Goal: Communication & Community: Participate in discussion

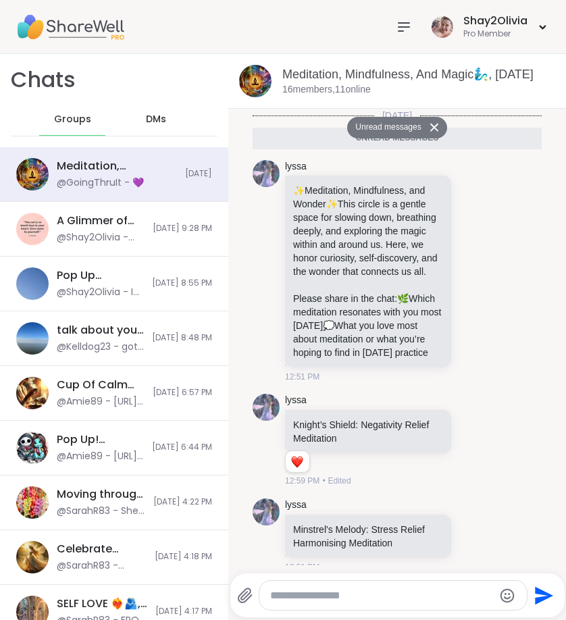
click at [401, 31] on icon at bounding box center [403, 27] width 11 height 8
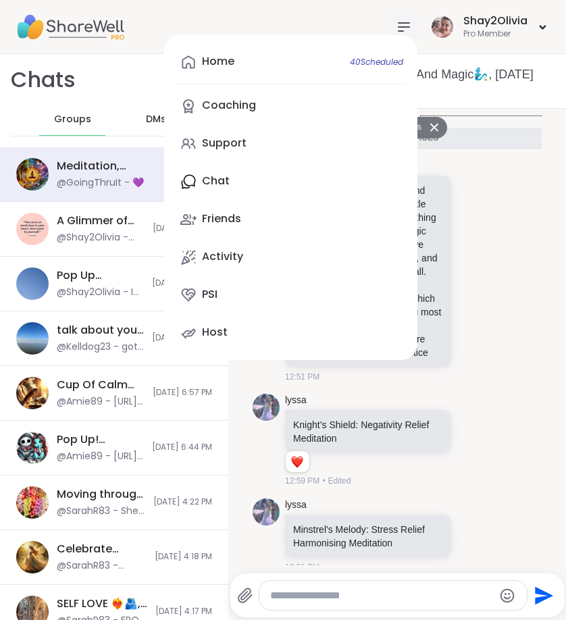
click at [407, 22] on icon at bounding box center [404, 27] width 16 height 16
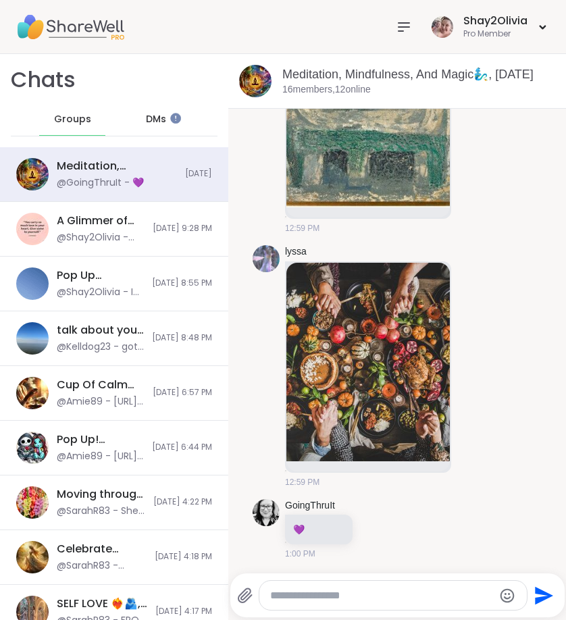
click at [394, 22] on div at bounding box center [403, 27] width 27 height 27
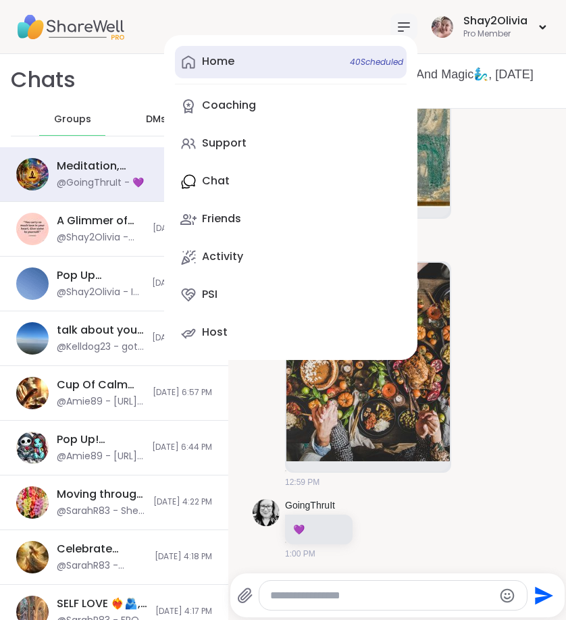
click at [324, 51] on link "Home 40 Scheduled" at bounding box center [291, 62] width 232 height 32
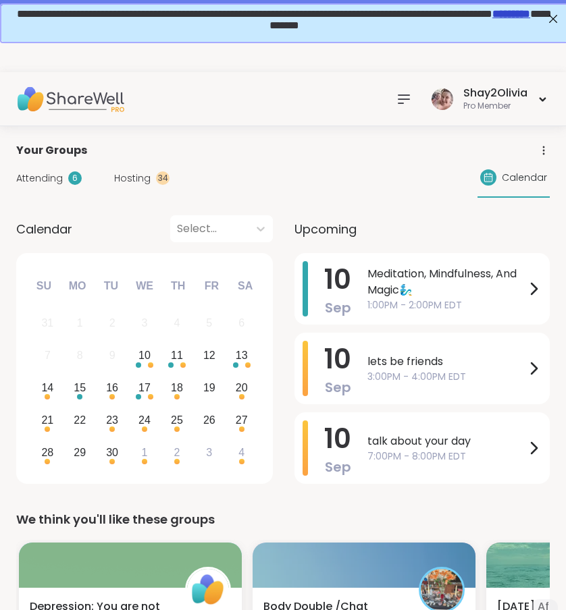
click at [406, 101] on icon at bounding box center [404, 99] width 16 height 16
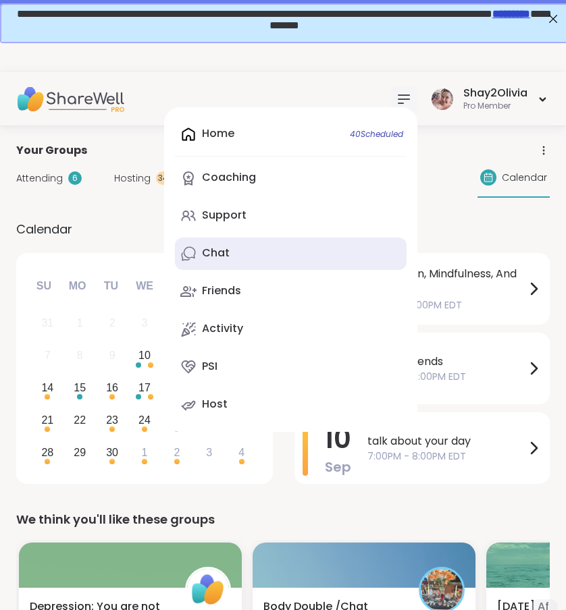
click at [225, 252] on div "Chat" at bounding box center [216, 253] width 28 height 15
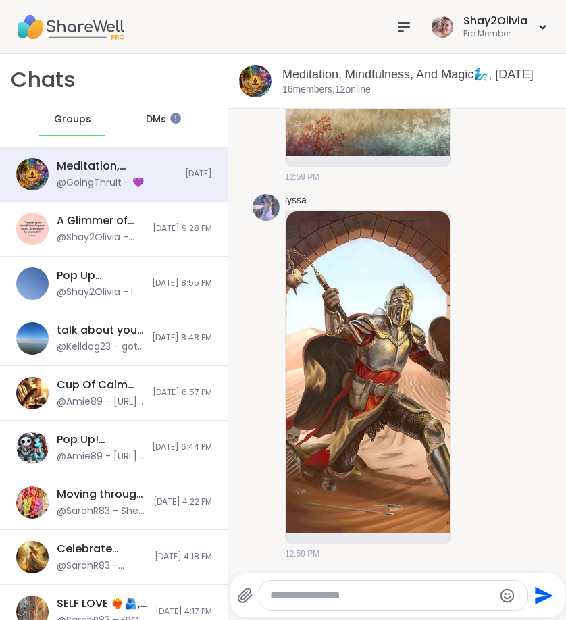
scroll to position [1058, 0]
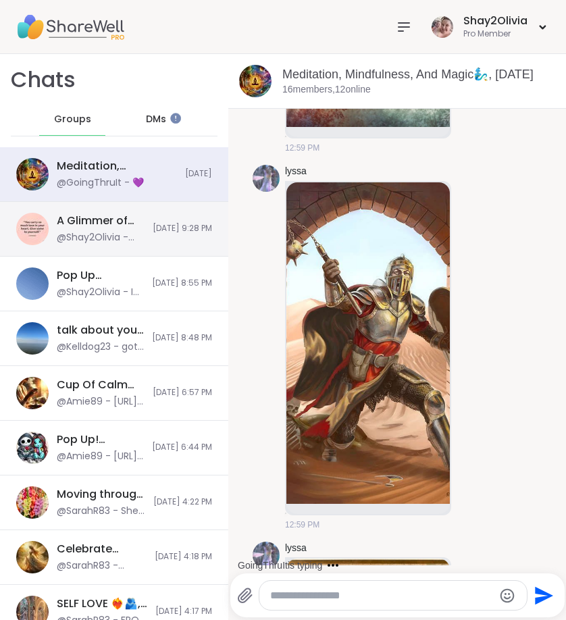
click at [153, 233] on span "[DATE] 9:28 PM" at bounding box center [182, 228] width 59 height 11
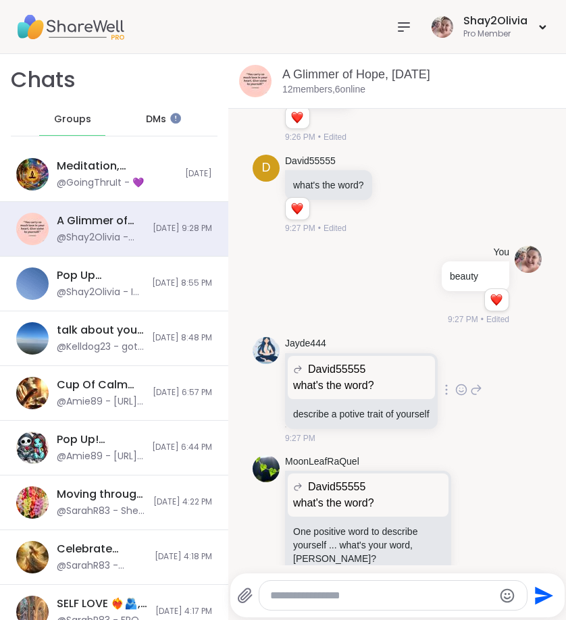
scroll to position [2971, 0]
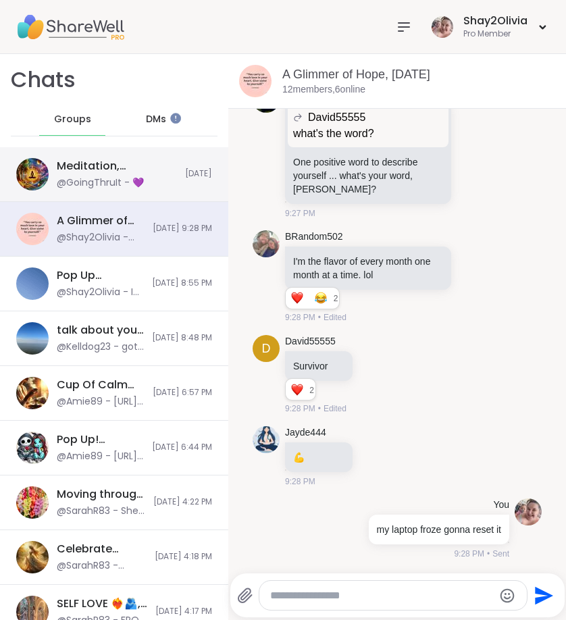
click at [162, 176] on div "Meditation, Mindfulness, And Magic🧞‍♂️, Sep 10 @GoingThruIt - 💜" at bounding box center [117, 174] width 120 height 31
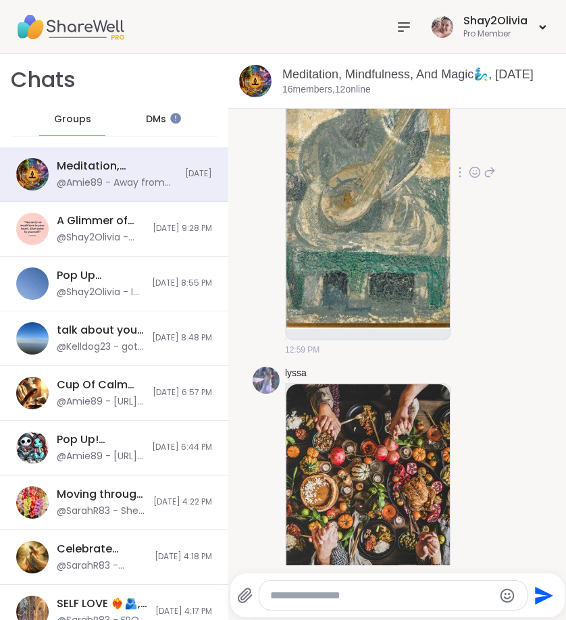
scroll to position [1837, 0]
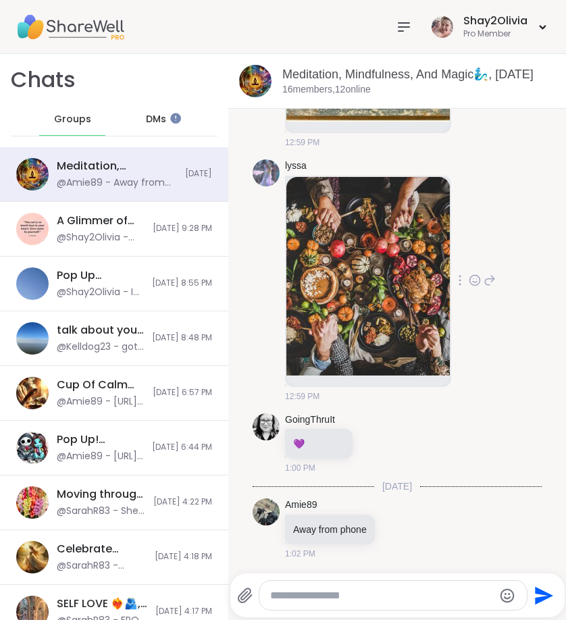
click at [468, 280] on icon at bounding box center [474, 280] width 12 height 14
click at [468, 259] on div "Select Reaction: Heart" at bounding box center [474, 258] width 12 height 12
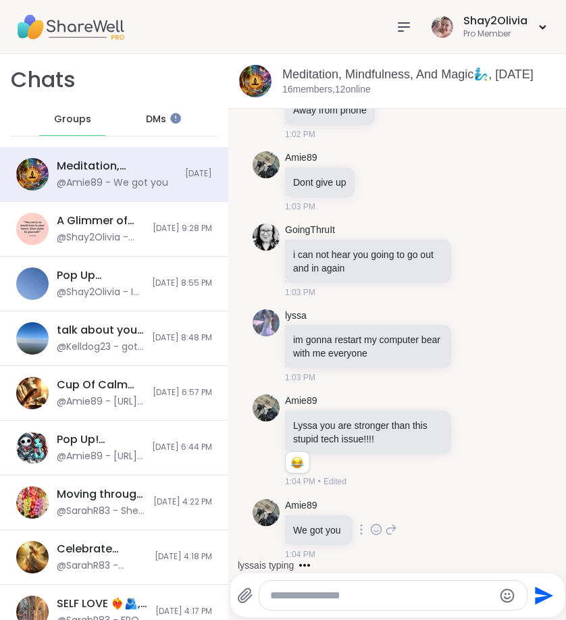
scroll to position [2273, 0]
click at [461, 441] on div "Amie89 Lyssa you are stronger than this stupid tech issue!!!! 1 1 2 2 1:04 PM •…" at bounding box center [390, 441] width 211 height 94
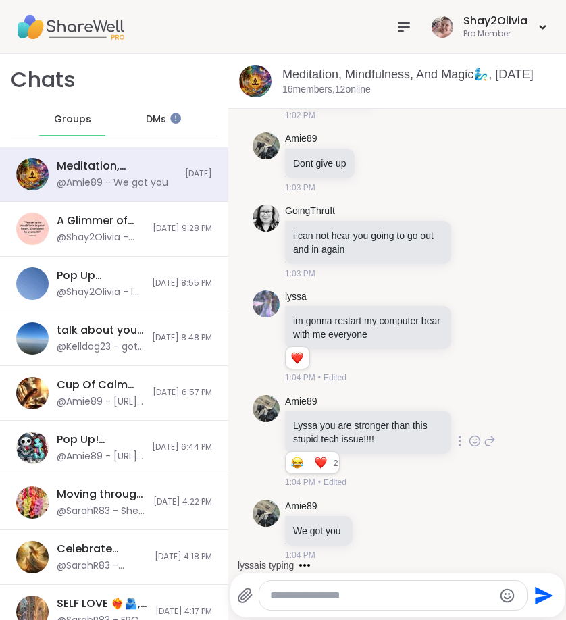
click at [470, 446] on icon at bounding box center [475, 441] width 10 height 10
click at [411, 433] on button "Select Reaction: Joy" at bounding box center [415, 419] width 27 height 27
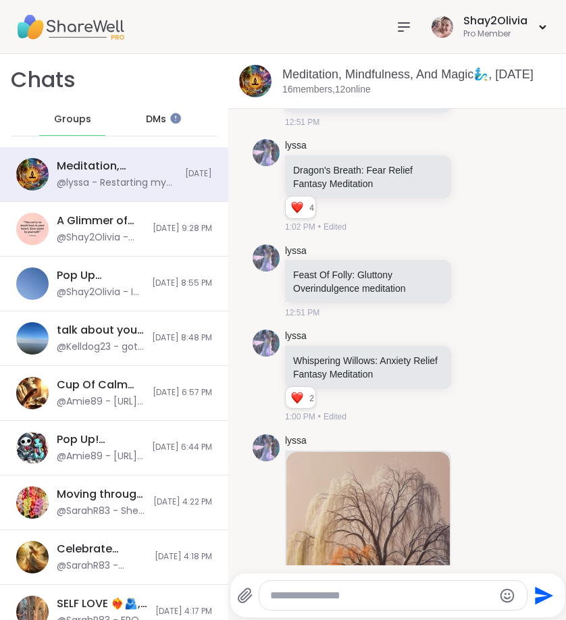
scroll to position [421, 0]
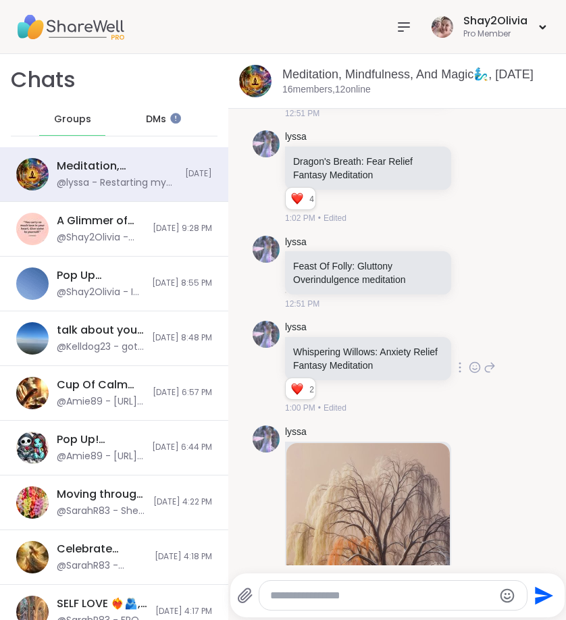
click at [470, 372] on icon at bounding box center [475, 367] width 10 height 10
click at [462, 359] on button "Select Reaction: Heart" at bounding box center [474, 345] width 27 height 27
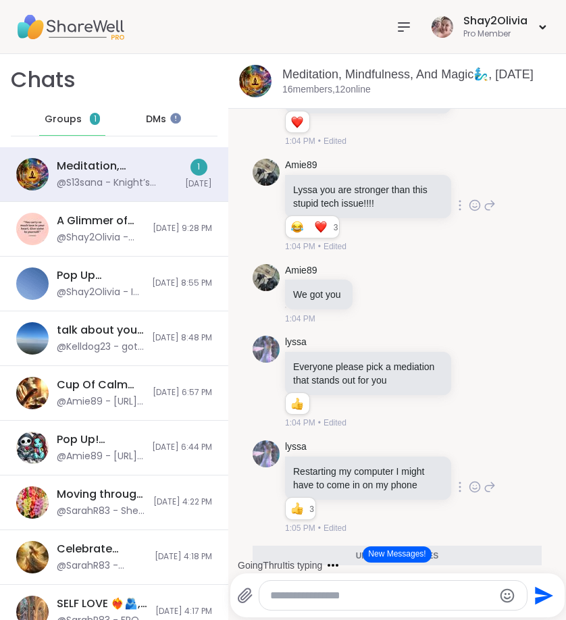
scroll to position [2549, 0]
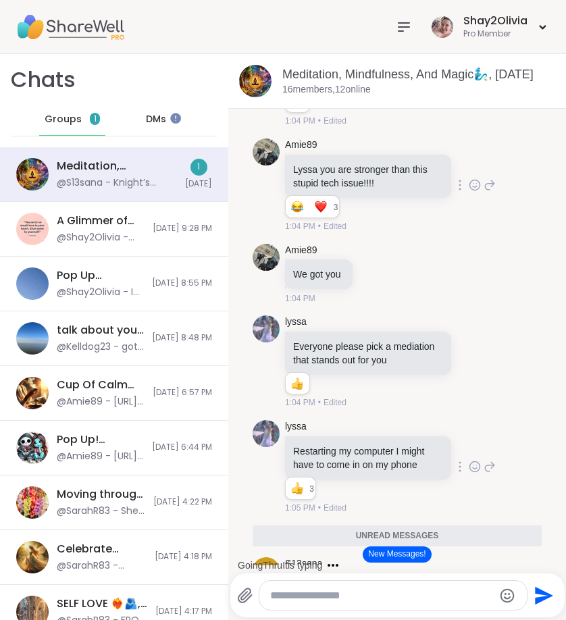
click at [406, 519] on div "lyssa Restarting my computer I might have to come in on my phone 3 3 3 1:05 PM …" at bounding box center [396, 466] width 289 height 105
click at [406, 554] on button "New Messages!" at bounding box center [396, 554] width 68 height 16
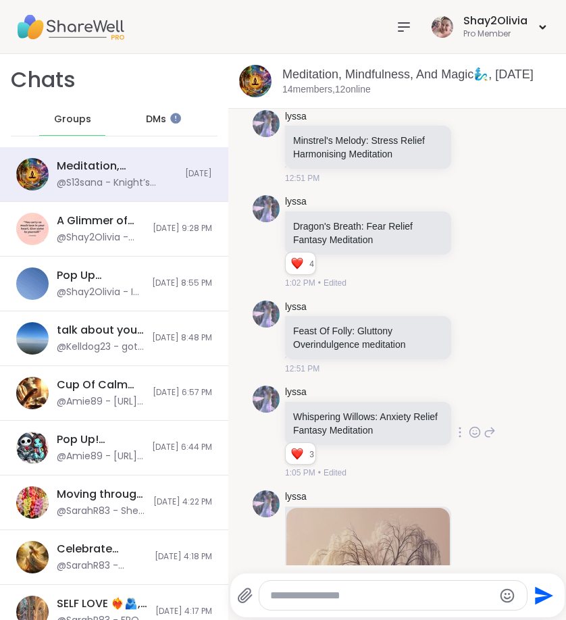
scroll to position [356, 0]
click at [470, 437] on icon at bounding box center [475, 432] width 10 height 10
click at [464, 480] on div "lyssa Whispering Willows: Anxiety Relief Fantasy Meditation 3 3 3 1:05 PM • Edi…" at bounding box center [390, 433] width 211 height 94
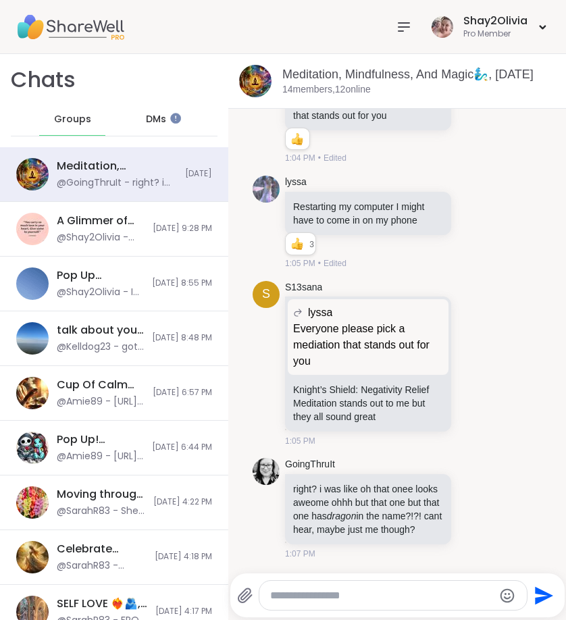
scroll to position [2835, 0]
click at [380, 597] on textarea "Type your message" at bounding box center [381, 596] width 223 height 14
type textarea "**********"
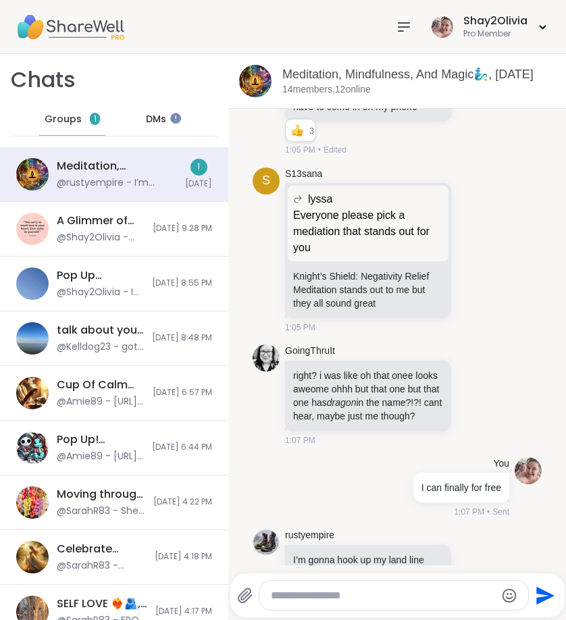
scroll to position [2992, 0]
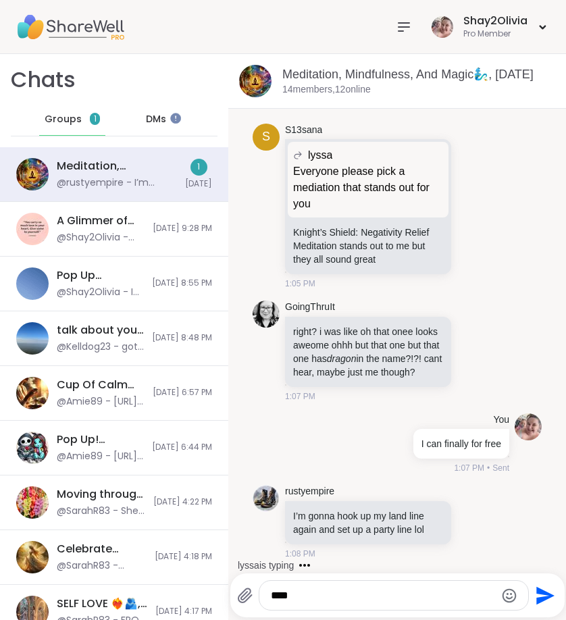
type textarea "****"
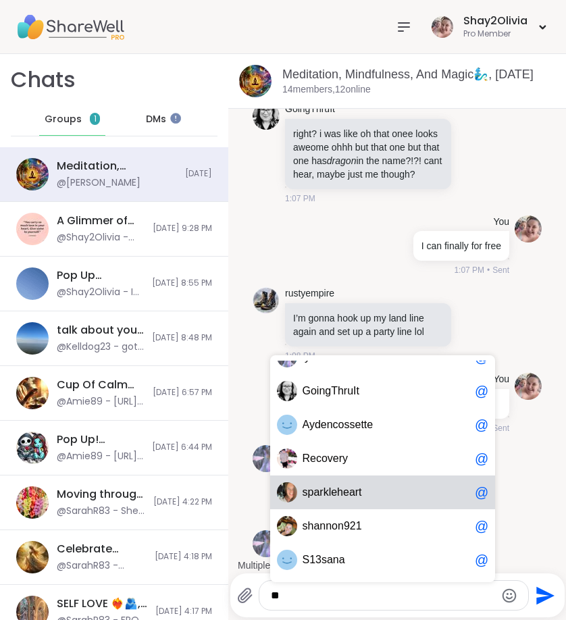
scroll to position [3220, 0]
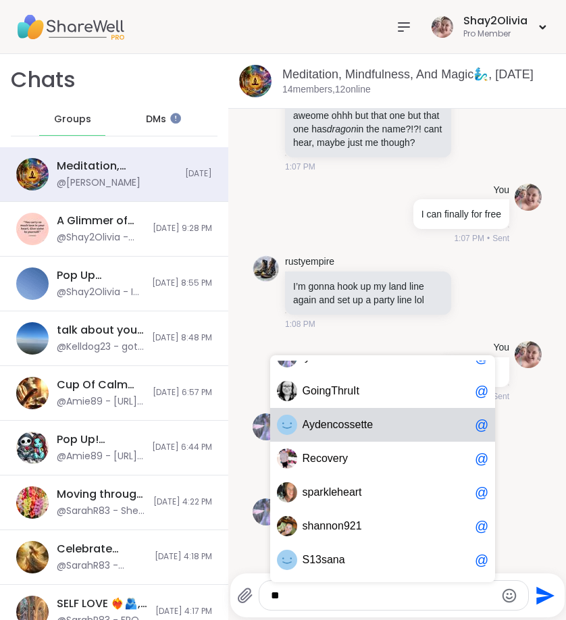
type textarea "**"
click at [526, 402] on li "You hear 1:08 PM • Sent" at bounding box center [397, 371] width 312 height 72
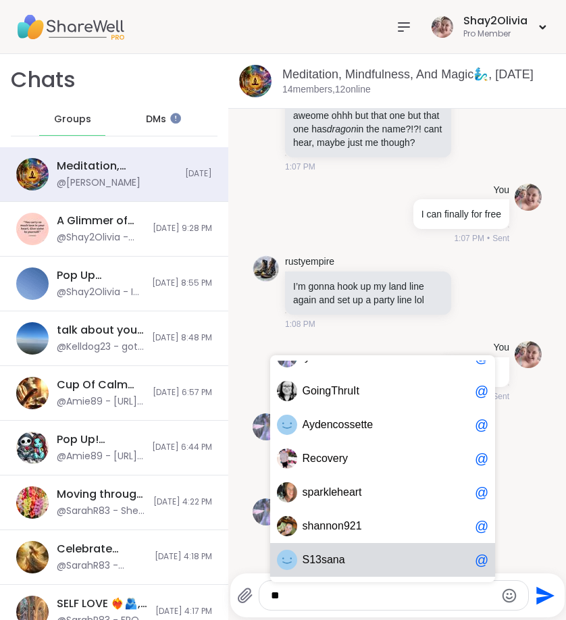
drag, startPoint x: 295, startPoint y: 589, endPoint x: 265, endPoint y: 589, distance: 30.4
click at [265, 589] on div "lyssa @ GoingThruIt @ Aydencossette @ Recovery @ sparkleheart @ shannon921 @ S1…" at bounding box center [393, 595] width 269 height 29
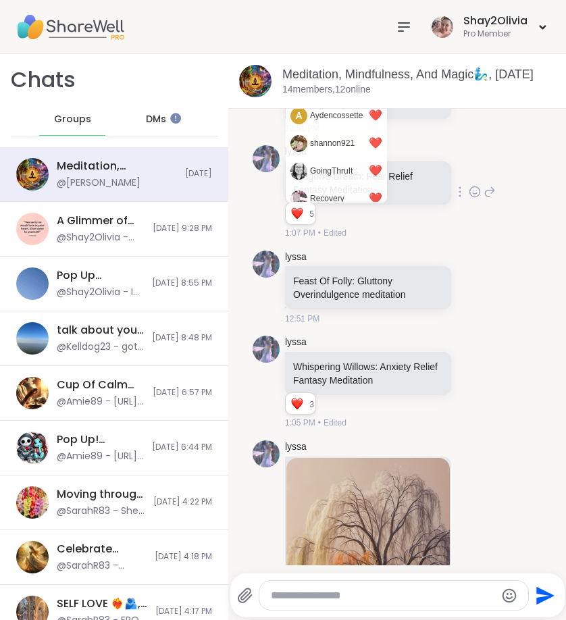
scroll to position [0, 0]
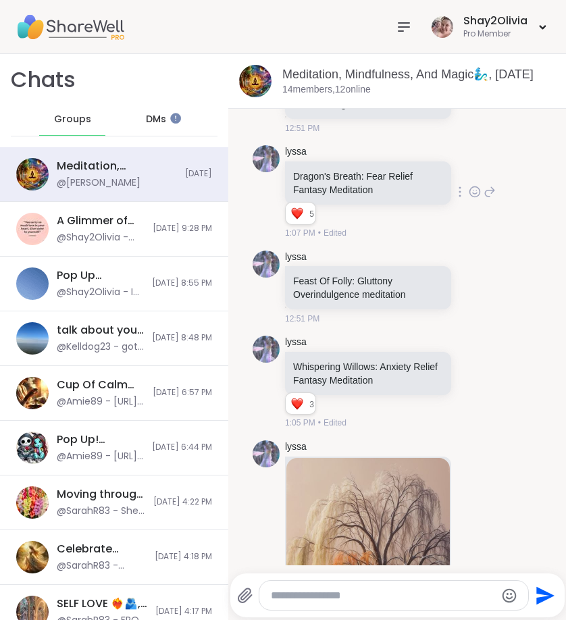
click at [420, 227] on div "5 5 5" at bounding box center [369, 216] width 169 height 23
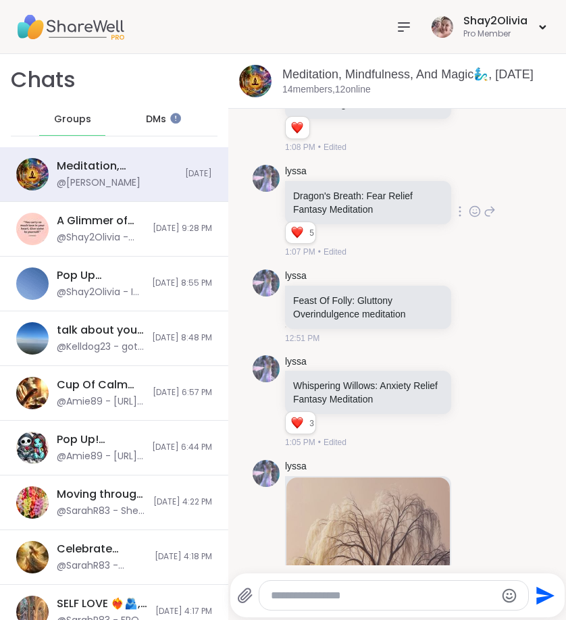
click at [460, 215] on div "lyssa Dragon's Breath: Fear Relief Fantasy Meditation 5 5 5 1:07 PM • Edited" at bounding box center [390, 212] width 211 height 94
click at [468, 218] on icon at bounding box center [474, 212] width 12 height 14
click at [468, 196] on div "Select Reaction: Heart" at bounding box center [474, 190] width 12 height 12
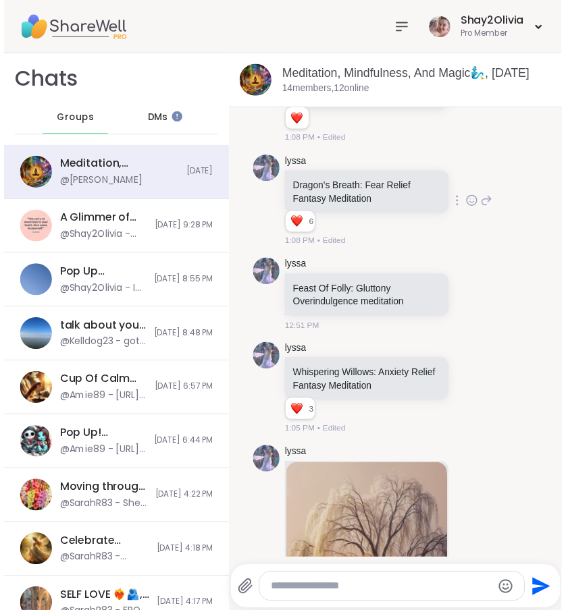
scroll to position [416, 0]
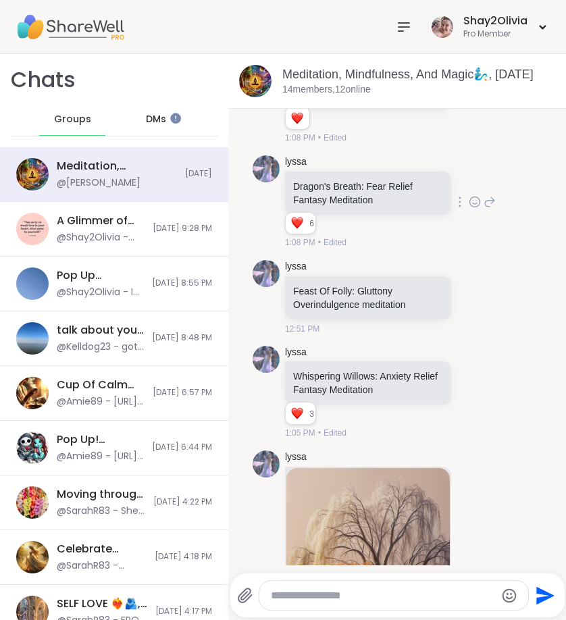
click at [405, 32] on icon at bounding box center [404, 27] width 16 height 16
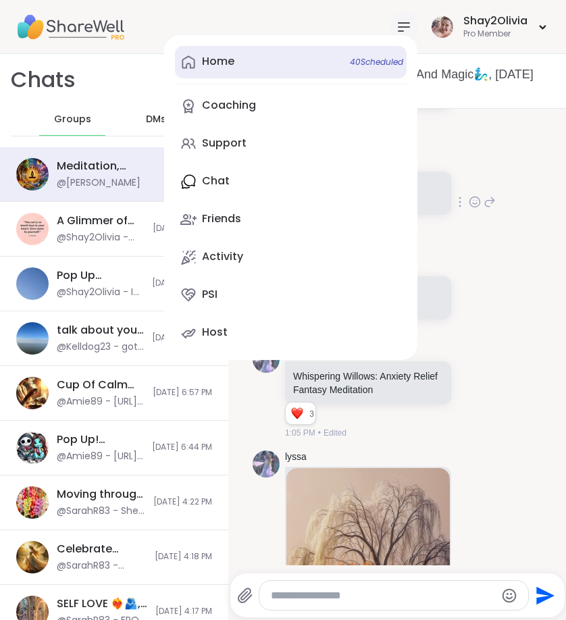
click at [252, 71] on link "Home 40 Scheduled" at bounding box center [291, 62] width 232 height 32
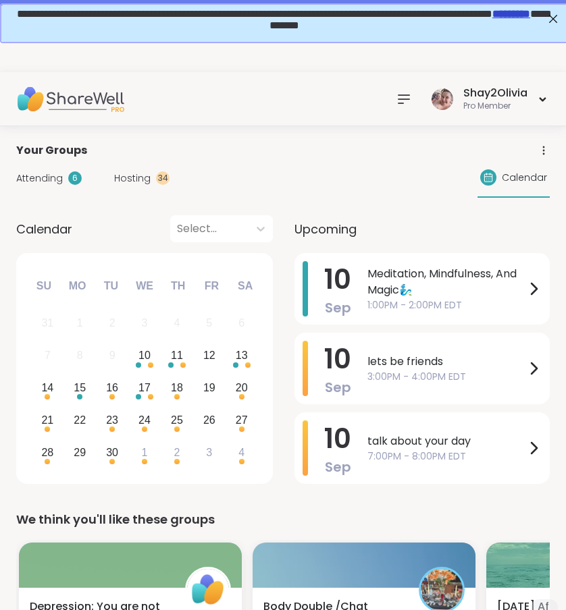
click at [149, 178] on div "Hosting 34" at bounding box center [141, 178] width 55 height 14
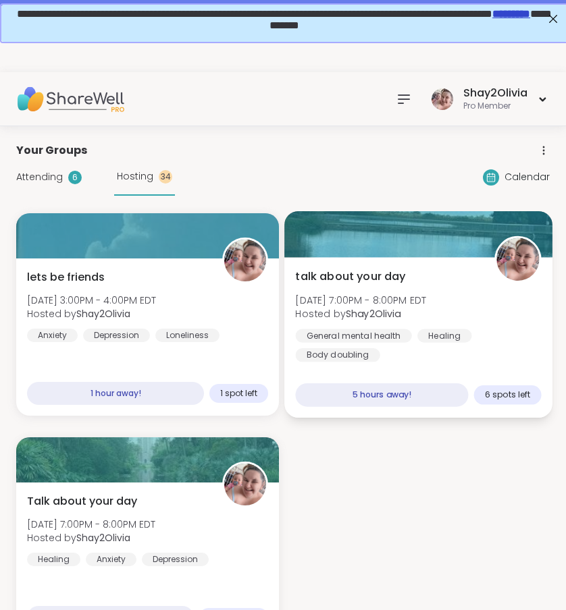
click at [363, 295] on span "[DATE] 7:00PM - 8:00PM EDT" at bounding box center [360, 300] width 131 height 14
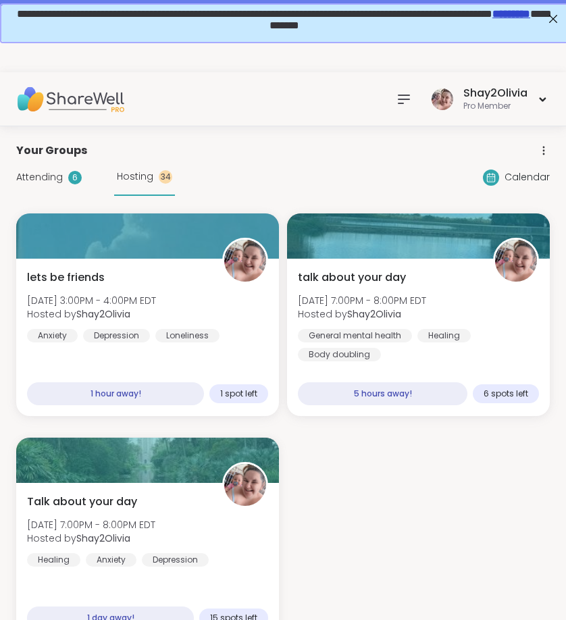
click at [170, 143] on div "Your Groups" at bounding box center [282, 150] width 533 height 16
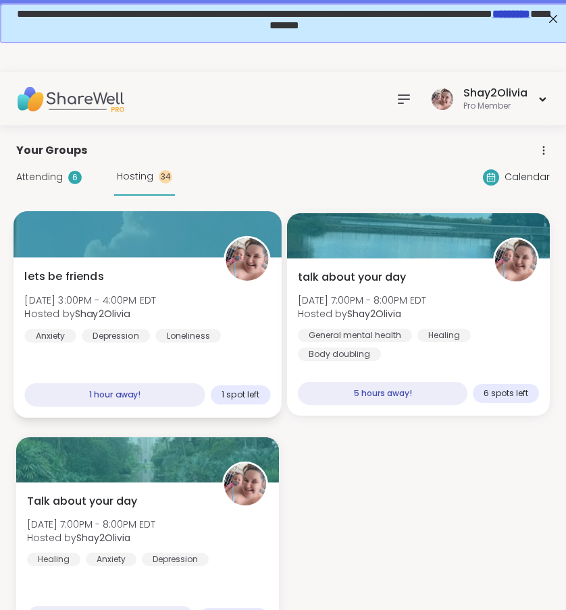
click at [197, 281] on div "lets be friends Wed, Sep 10 | 3:00PM - 4:00PM EDT Hosted by Shay2Olivia Anxiety…" at bounding box center [147, 306] width 246 height 74
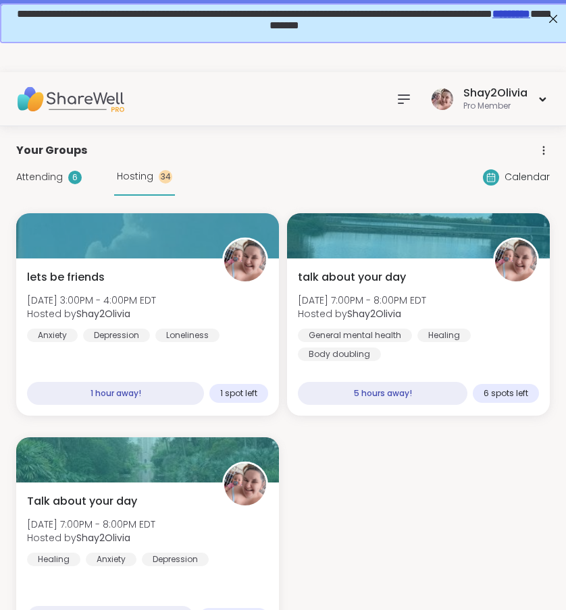
click at [72, 190] on div "Attending 6 Hosting 34" at bounding box center [95, 177] width 159 height 37
click at [63, 181] on div "Attending 6" at bounding box center [48, 177] width 65 height 14
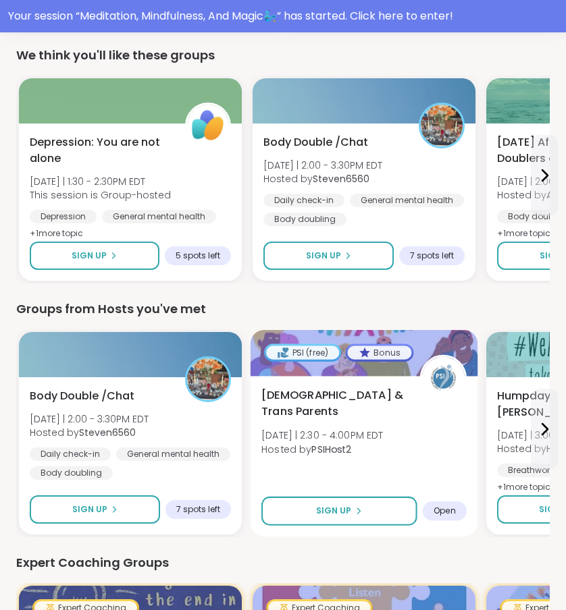
scroll to position [840, 0]
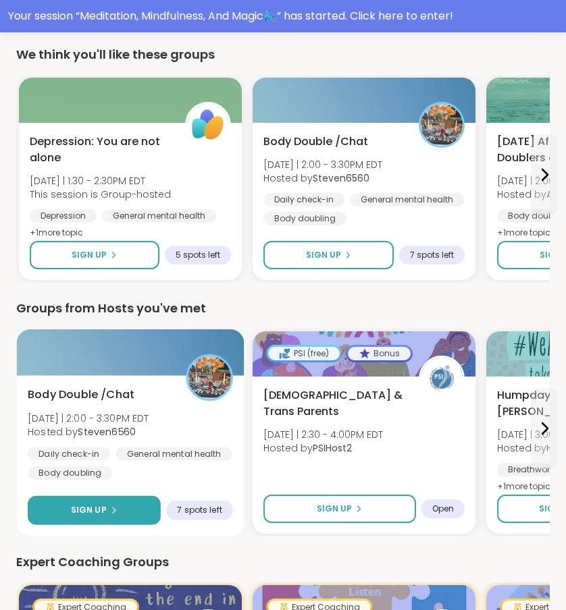
click at [122, 511] on button "Sign Up" at bounding box center [94, 510] width 133 height 29
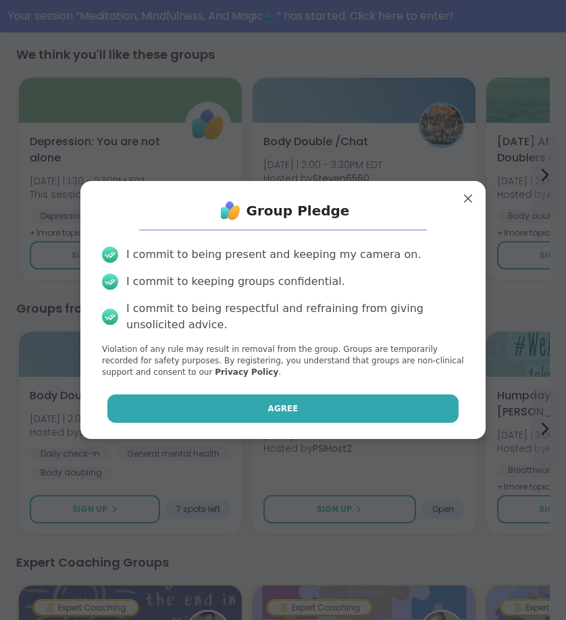
click at [208, 416] on button "Agree" at bounding box center [283, 408] width 352 height 28
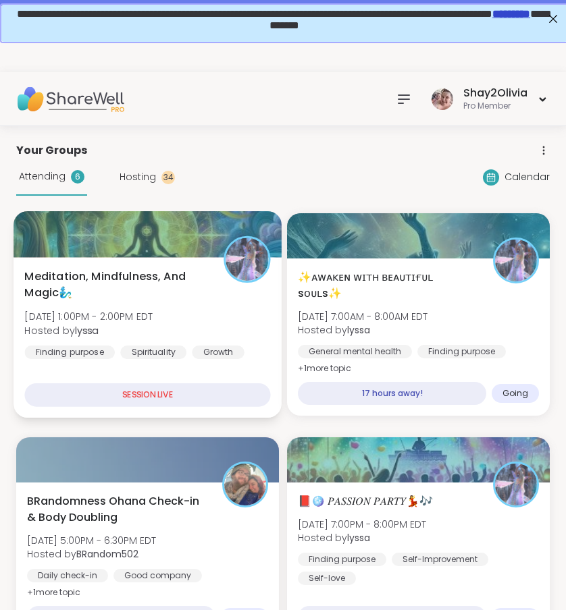
scroll to position [0, 0]
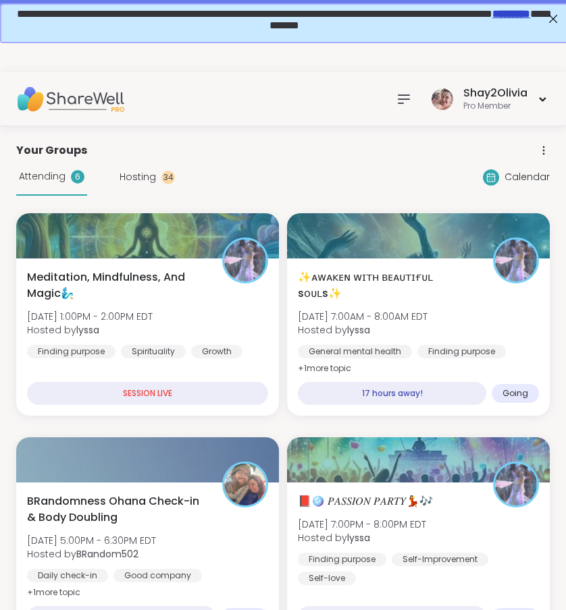
click at [61, 174] on span "Attending" at bounding box center [42, 176] width 47 height 14
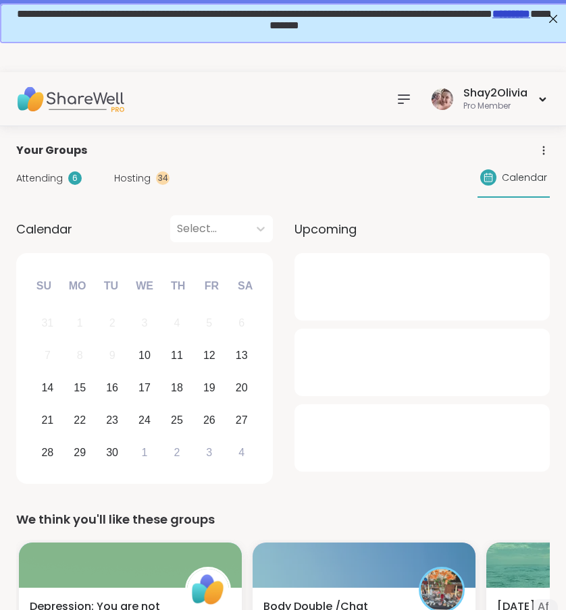
click at [152, 182] on div "Hosting 34" at bounding box center [141, 178] width 55 height 14
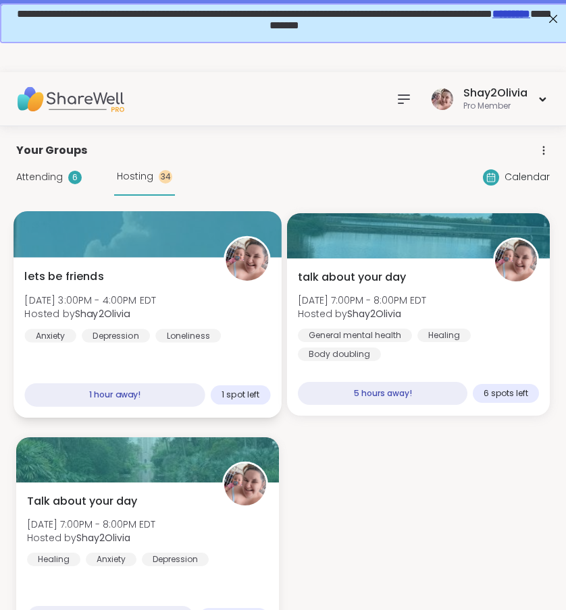
click at [243, 351] on div "lets be friends Wed, Sep 10 | 3:00PM - 4:00PM EDT Hosted by Shay2Olivia Anxiety…" at bounding box center [148, 337] width 268 height 161
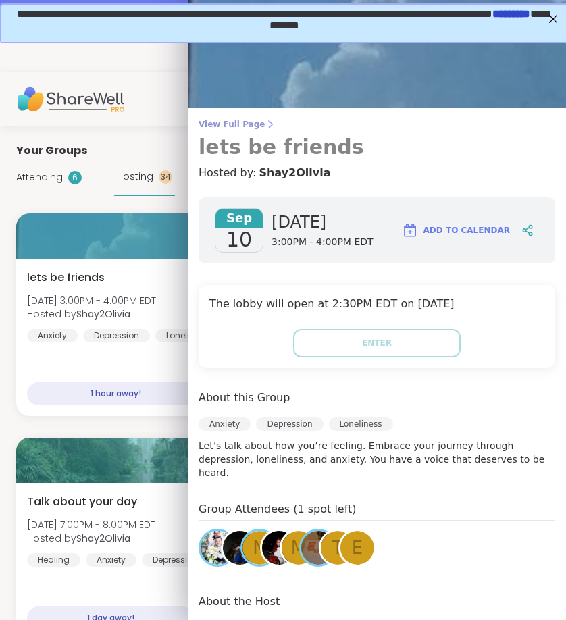
click at [265, 128] on icon at bounding box center [270, 124] width 11 height 11
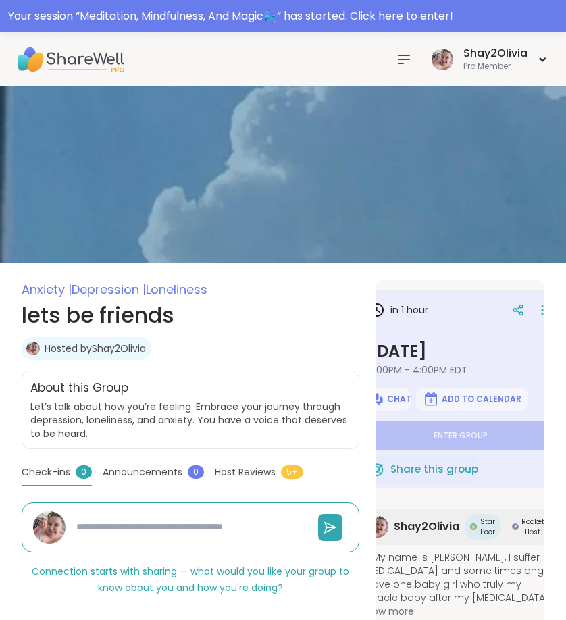
scroll to position [0, 33]
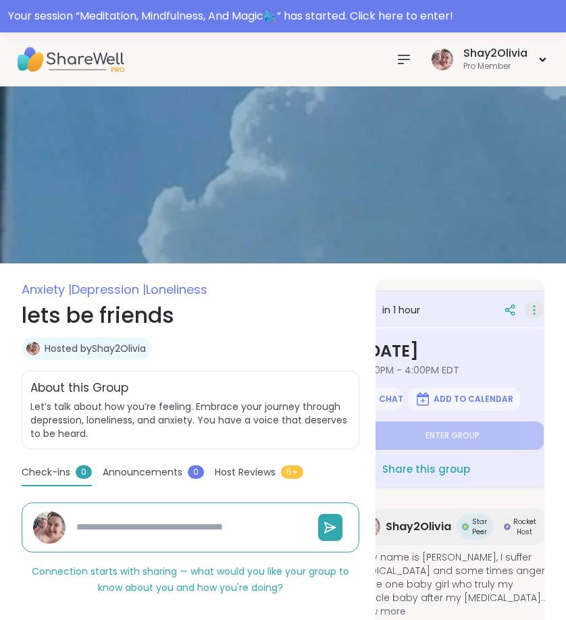
click at [534, 306] on icon at bounding box center [533, 306] width 1 height 1
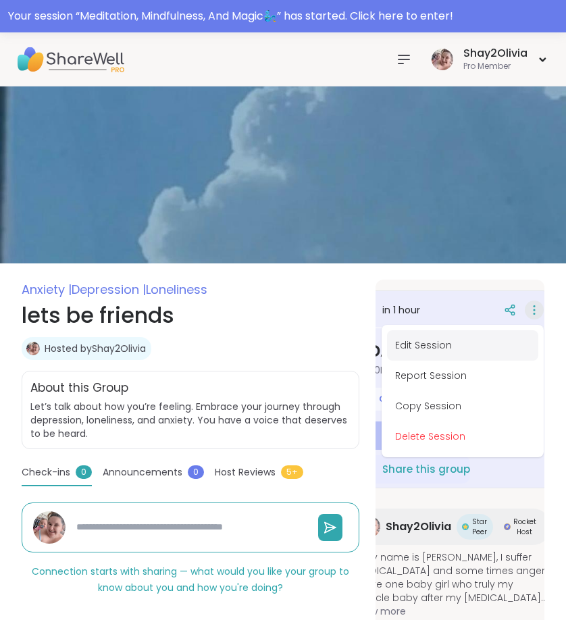
click at [439, 352] on button "Edit Session" at bounding box center [462, 345] width 151 height 30
type textarea "*"
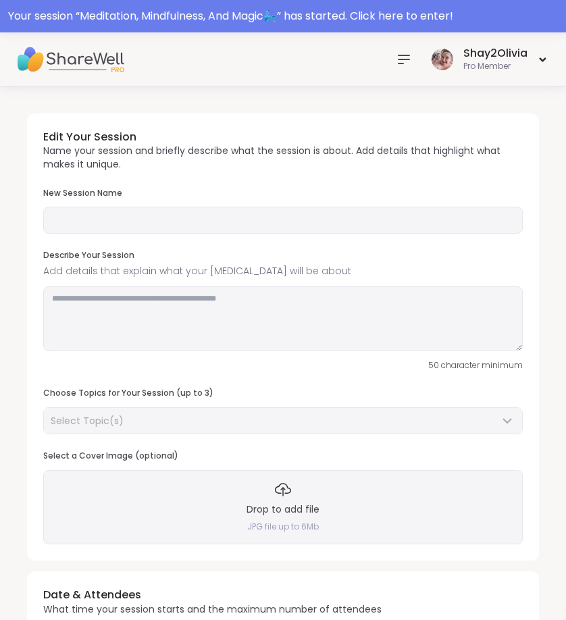
type input "**********"
type textarea "**********"
type input "**"
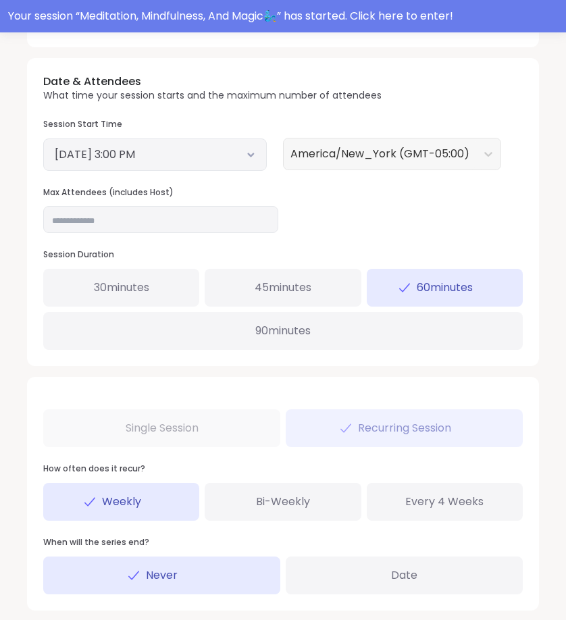
scroll to position [548, 0]
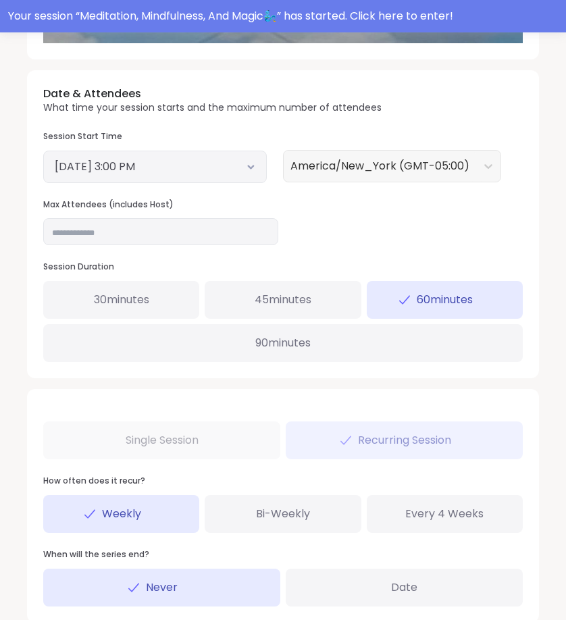
click at [255, 153] on div "September 10, 2025 3:00 PM" at bounding box center [154, 167] width 223 height 32
click at [253, 164] on icon at bounding box center [250, 166] width 9 height 5
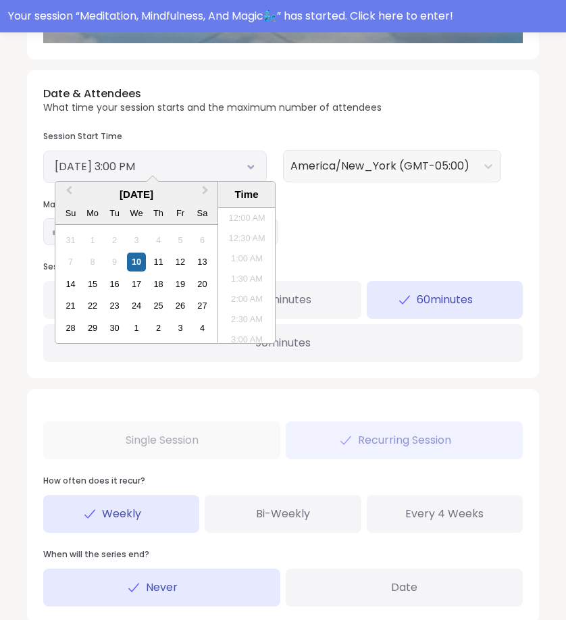
scroll to position [550, 0]
click at [251, 295] on li "3:30 PM" at bounding box center [246, 296] width 57 height 20
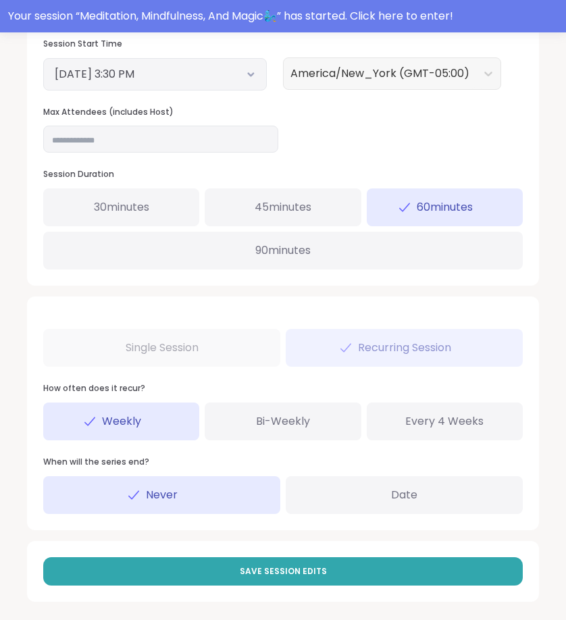
scroll to position [640, 0]
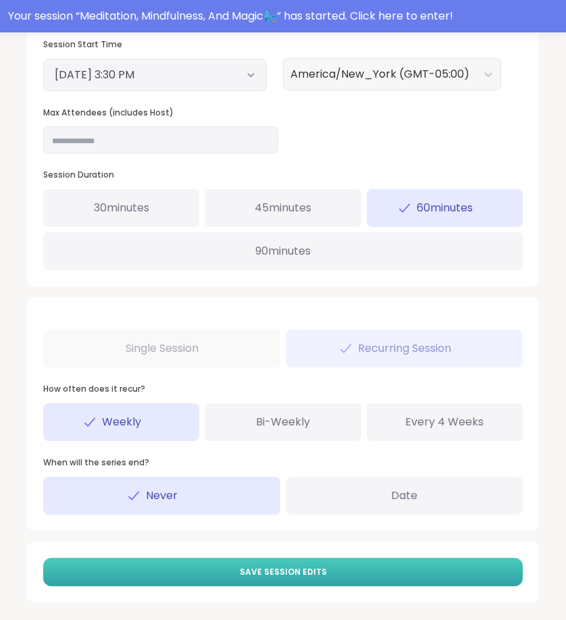
click at [260, 572] on button "Save Session Edits" at bounding box center [282, 572] width 479 height 28
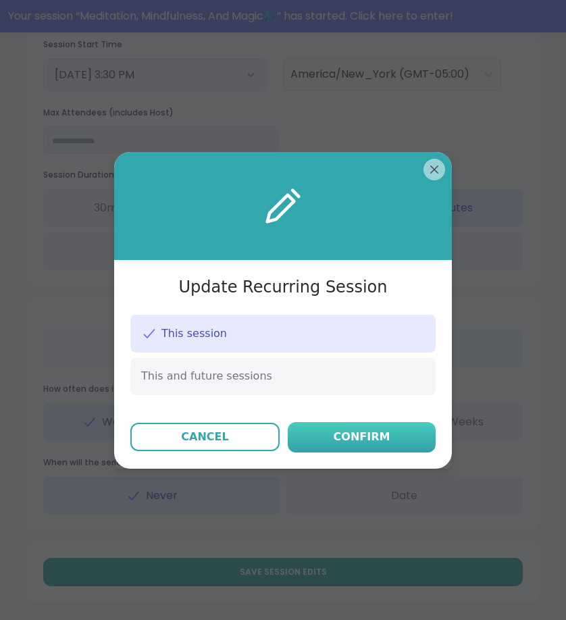
click at [387, 451] on button "Confirm" at bounding box center [362, 437] width 148 height 30
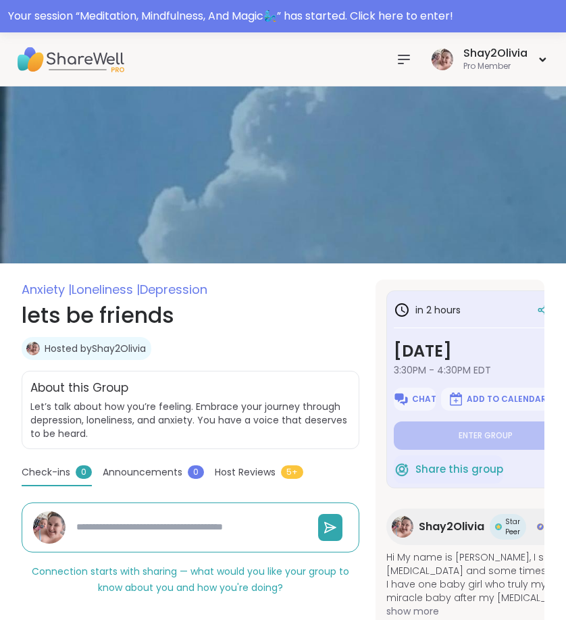
click at [410, 42] on div "Shay2Olivia Pro Member" at bounding box center [283, 59] width 566 height 54
click at [410, 51] on icon at bounding box center [404, 59] width 16 height 16
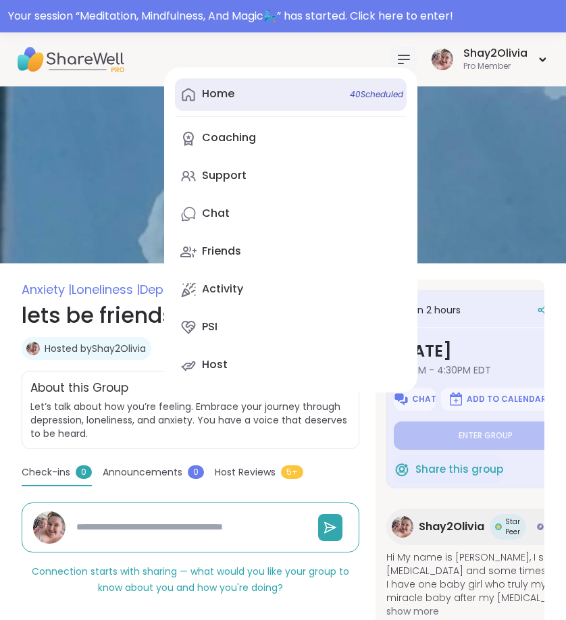
click at [290, 91] on link "Home 40 Scheduled" at bounding box center [291, 94] width 232 height 32
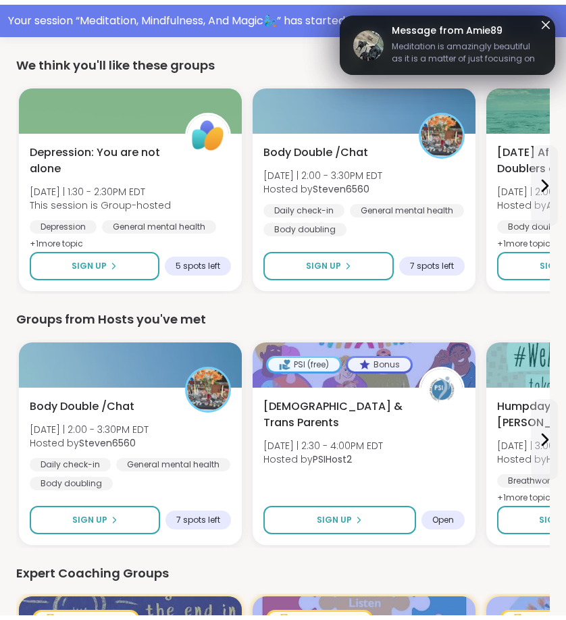
scroll to position [477, 0]
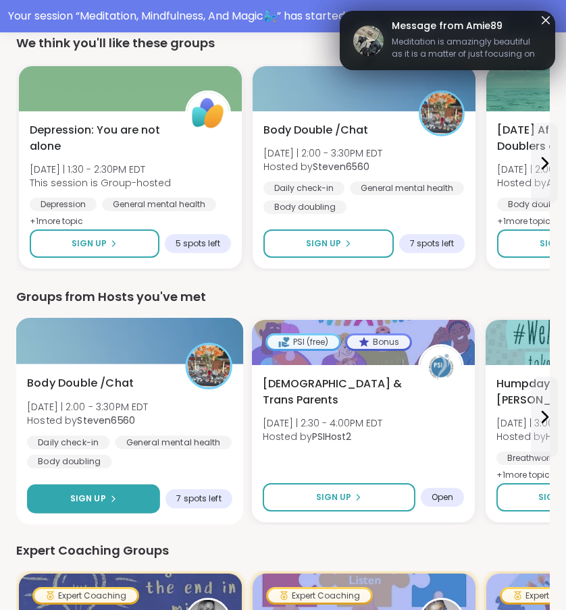
click at [140, 495] on button "Sign Up" at bounding box center [93, 499] width 133 height 29
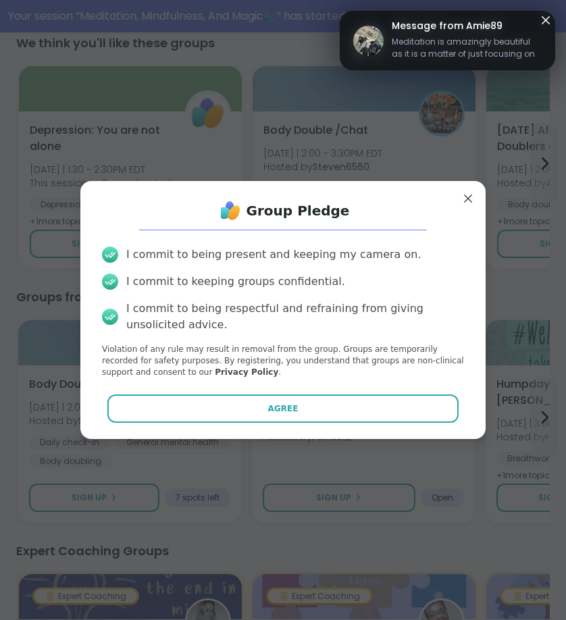
click at [197, 422] on div "Group Pledge I commit to being present and keeping my camera on. I commit to ke…" at bounding box center [282, 310] width 383 height 236
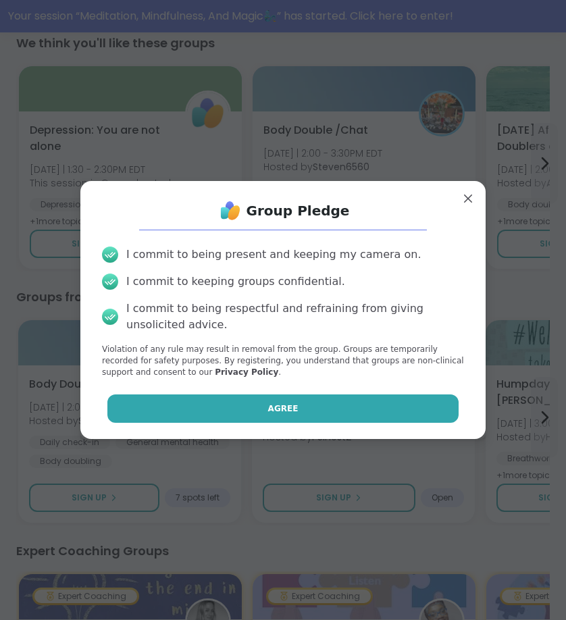
click at [200, 407] on button "Agree" at bounding box center [283, 408] width 352 height 28
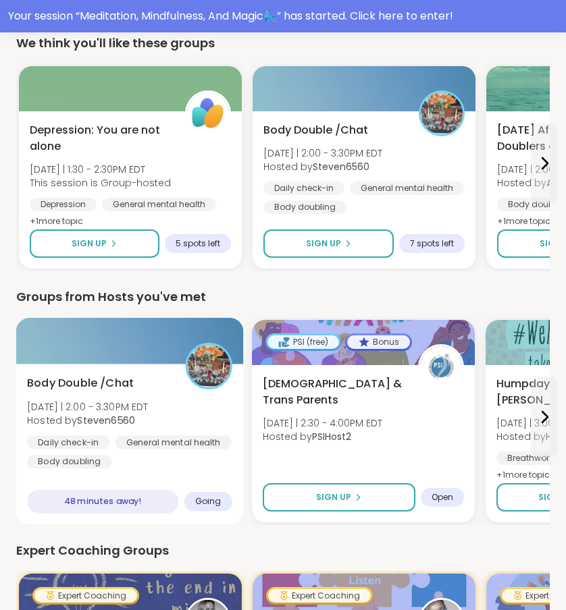
click at [205, 394] on div "Body Double /Chat Wed 9/10 | 2:00 - 3:30PM EDT Hosted by Steven6560 Daily check…" at bounding box center [129, 422] width 205 height 94
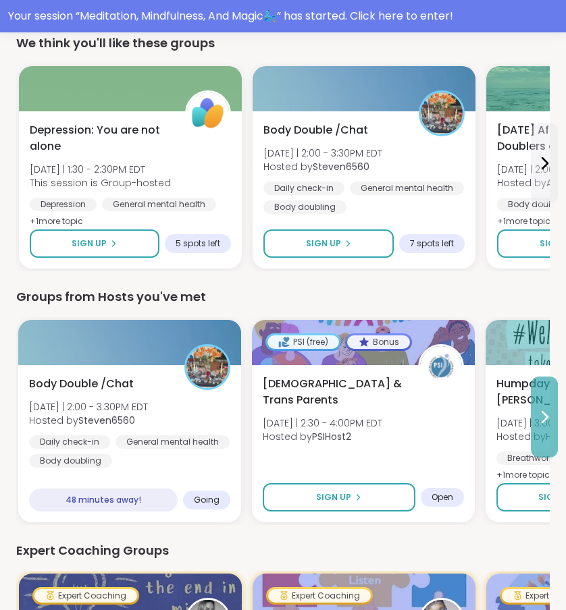
click at [538, 406] on button at bounding box center [544, 417] width 27 height 81
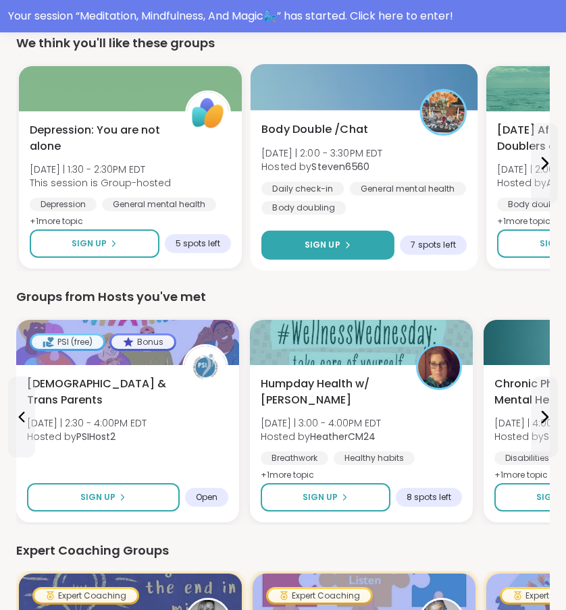
click at [344, 246] on icon at bounding box center [347, 245] width 8 height 8
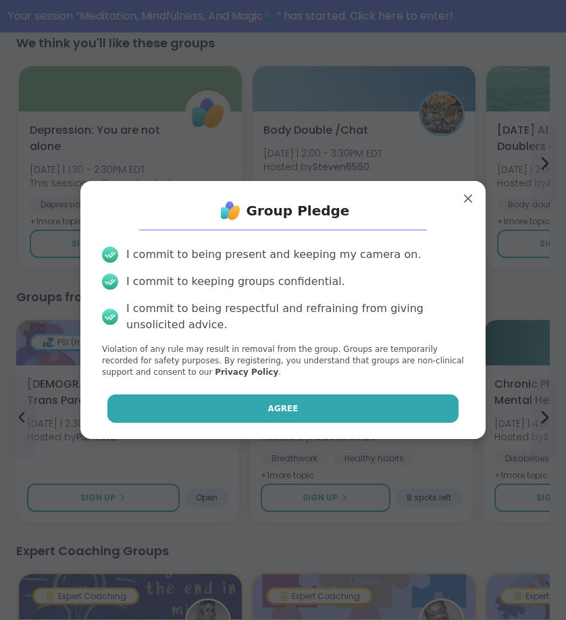
click at [358, 402] on button "Agree" at bounding box center [283, 408] width 352 height 28
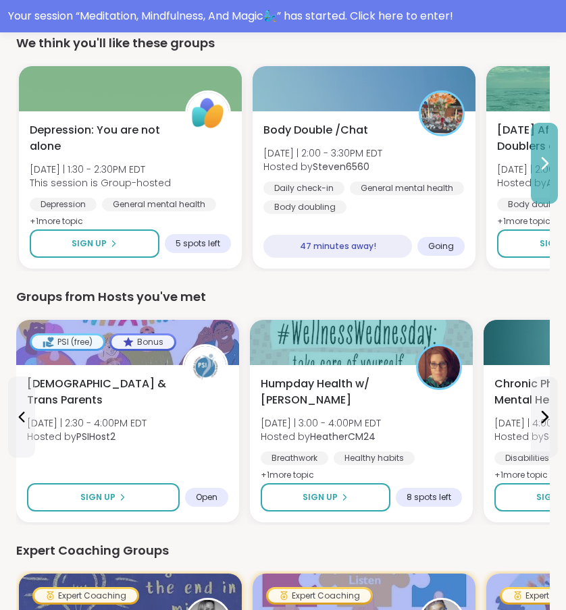
click at [556, 187] on button at bounding box center [544, 163] width 27 height 81
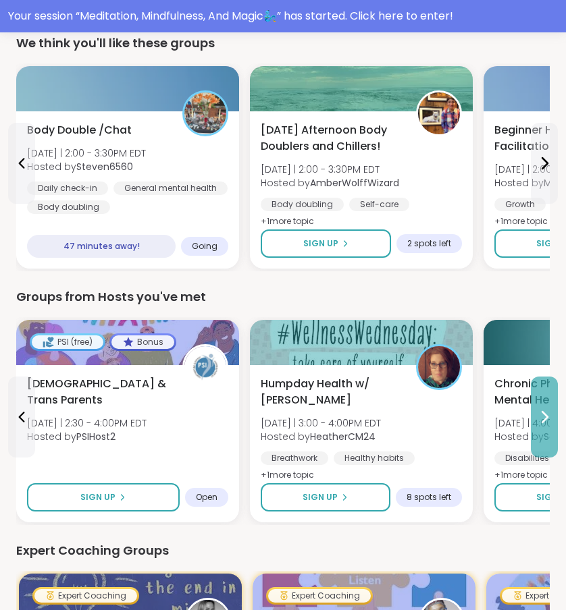
click at [552, 421] on button at bounding box center [544, 417] width 27 height 81
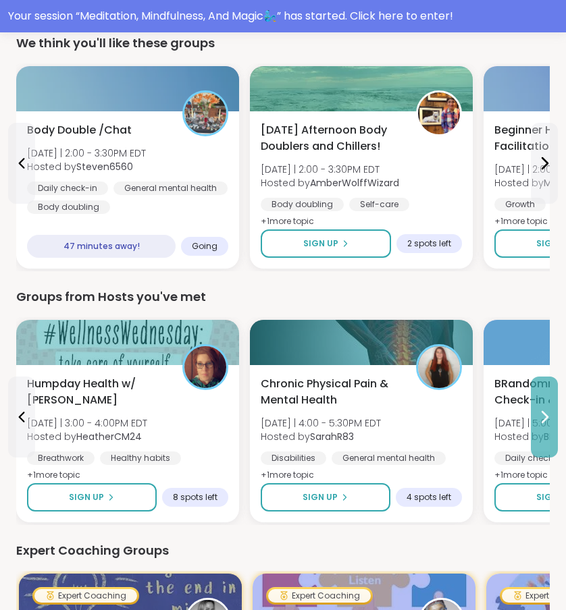
click at [552, 422] on button at bounding box center [544, 417] width 27 height 81
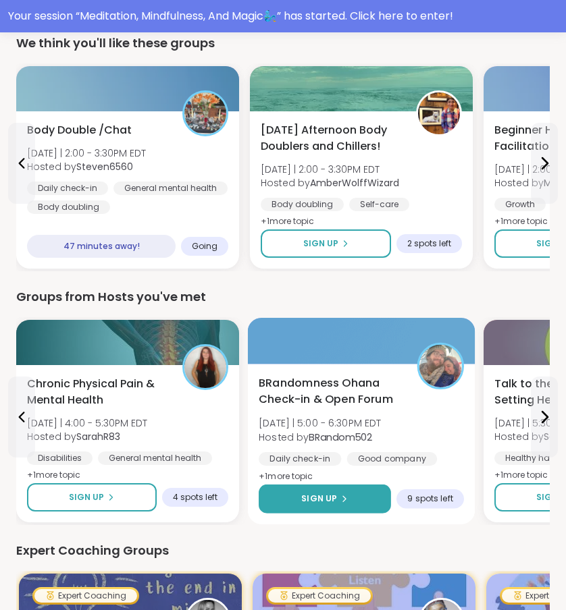
click at [372, 489] on button "Sign Up" at bounding box center [325, 499] width 132 height 29
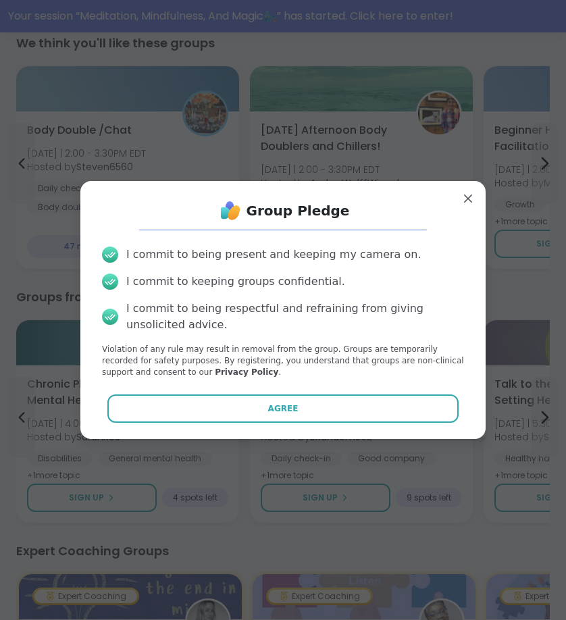
click at [389, 423] on div "Group Pledge I commit to being present and keeping my camera on. I commit to ke…" at bounding box center [282, 310] width 383 height 236
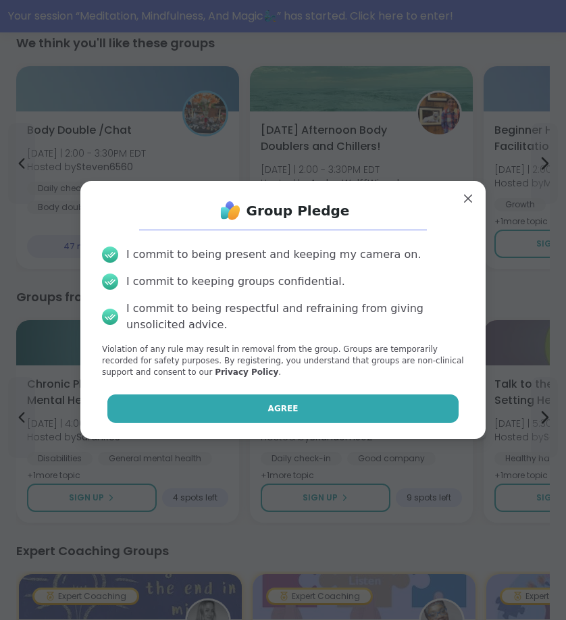
click at [389, 402] on button "Agree" at bounding box center [283, 408] width 352 height 28
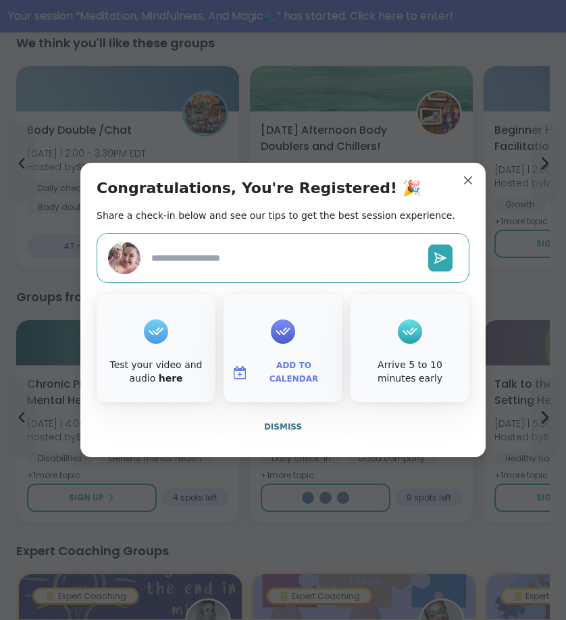
type textarea "*"
click at [282, 427] on span "Dismiss" at bounding box center [283, 426] width 38 height 9
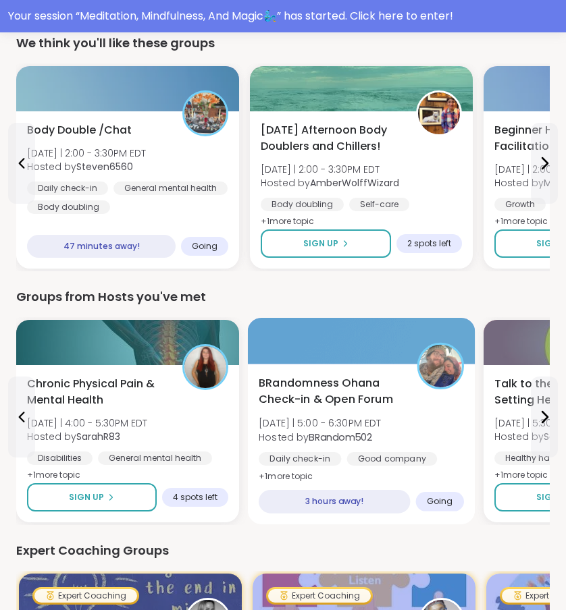
click at [284, 426] on span "[DATE] | 5:00 - 6:30PM EDT" at bounding box center [320, 423] width 123 height 14
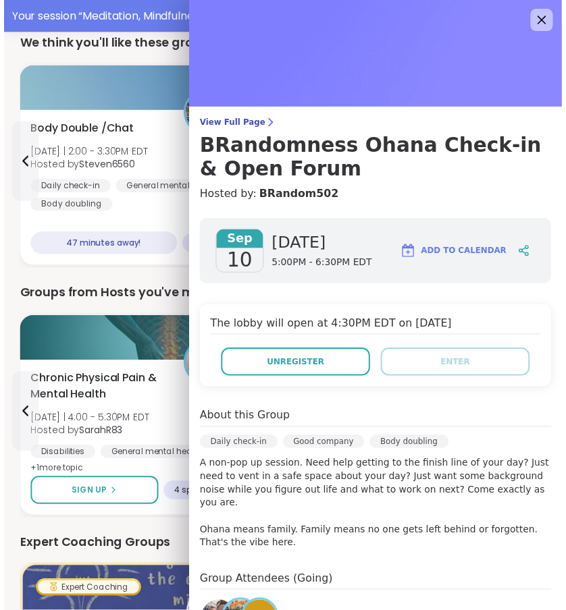
scroll to position [0, 0]
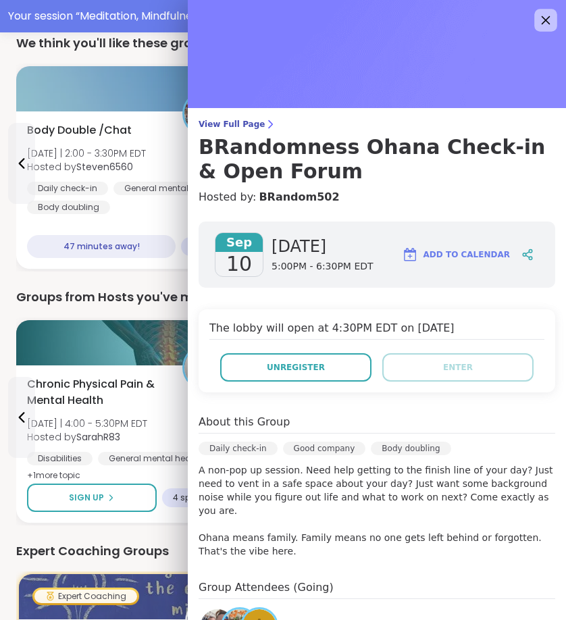
click at [541, 23] on icon at bounding box center [545, 20] width 9 height 9
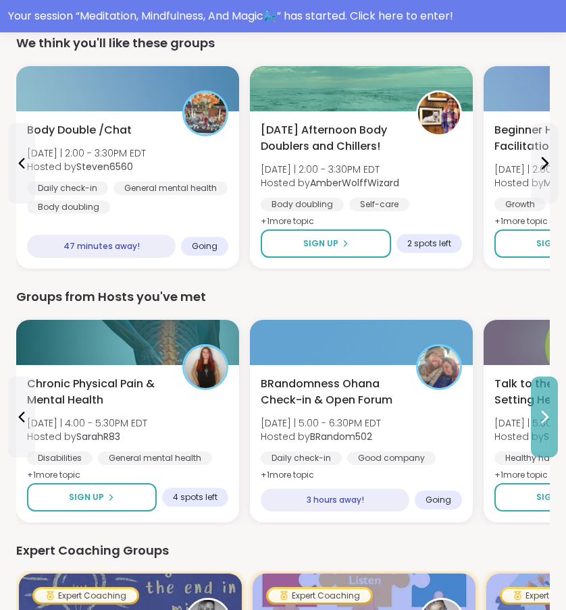
click at [546, 409] on icon at bounding box center [544, 417] width 16 height 16
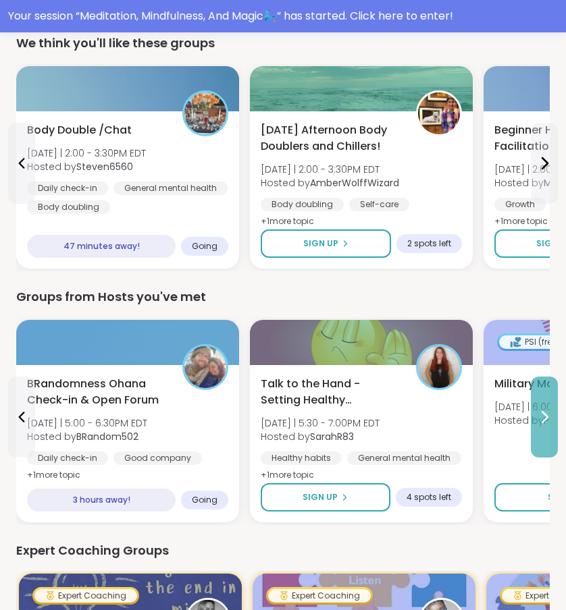
click at [546, 409] on icon at bounding box center [544, 417] width 16 height 16
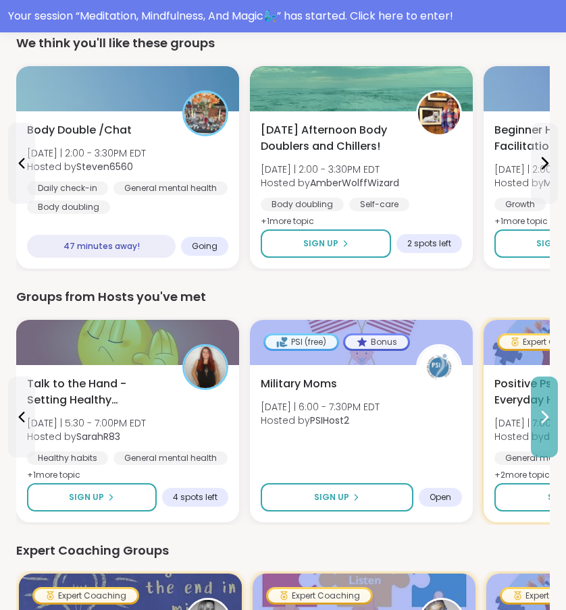
click at [541, 419] on icon at bounding box center [544, 417] width 16 height 16
click at [541, 419] on span "[DATE] | 7:00 - 8:00PM EDT" at bounding box center [553, 423] width 119 height 14
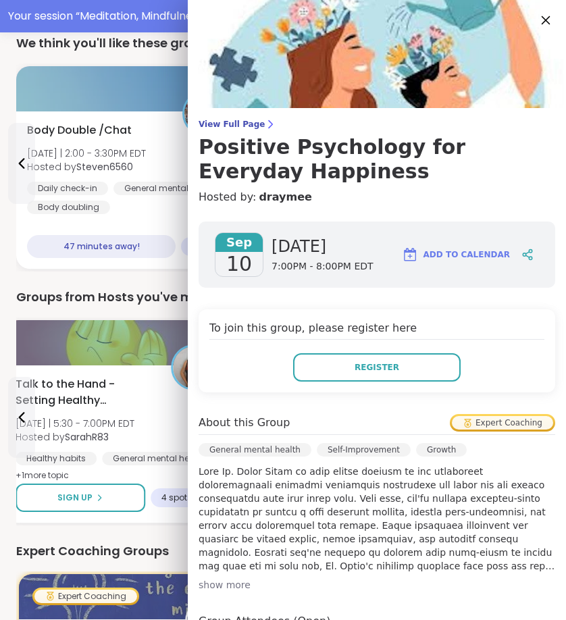
click at [537, 14] on icon at bounding box center [545, 19] width 17 height 17
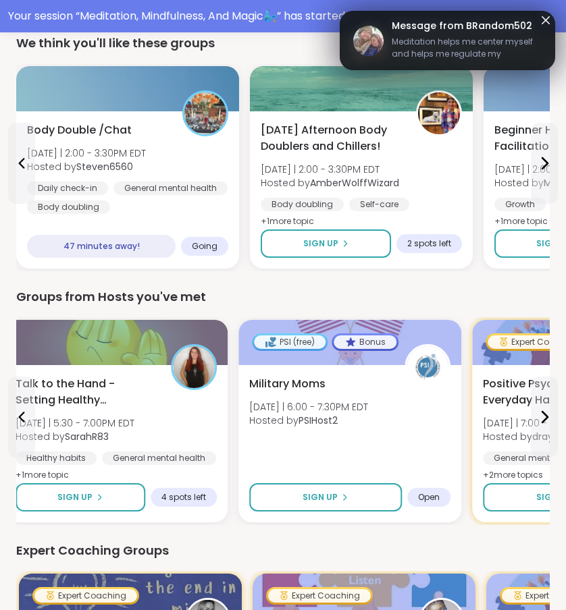
click at [492, 46] on span "Meditation helps me center myself and helps me regulate my emotions and day." at bounding box center [467, 49] width 150 height 27
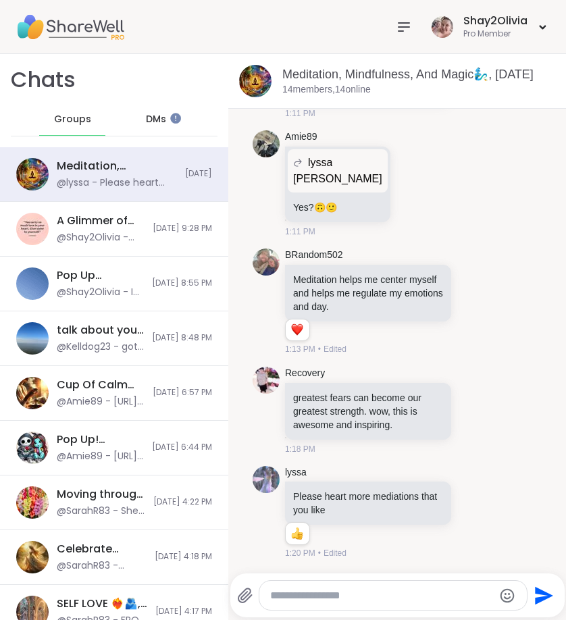
scroll to position [3933, 0]
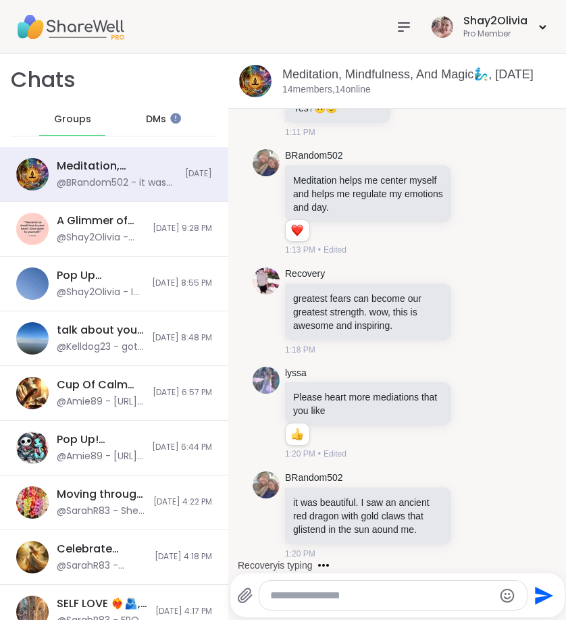
click at [422, 598] on textarea "Type your message" at bounding box center [381, 596] width 223 height 14
type textarea "**********"
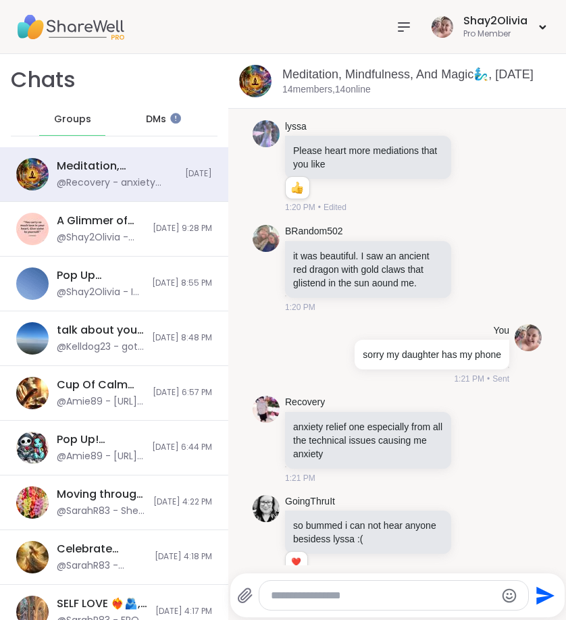
scroll to position [4354, 0]
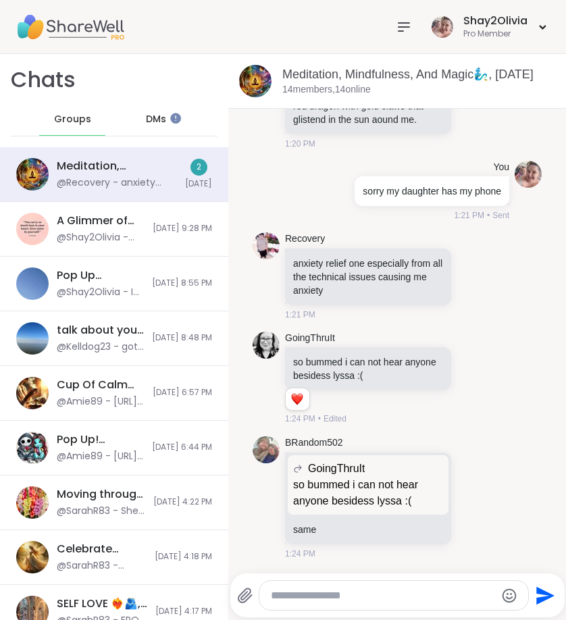
click at [241, 597] on icon at bounding box center [244, 595] width 13 height 14
click at [0, 0] on input "file" at bounding box center [0, 0] width 0 height 0
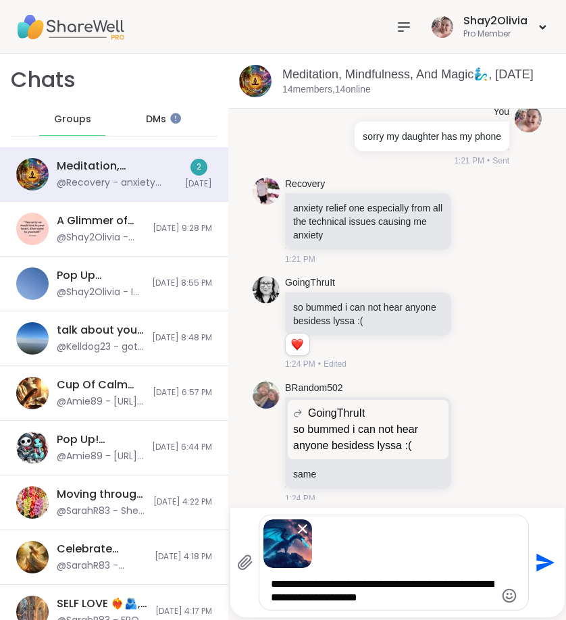
type textarea "**********"
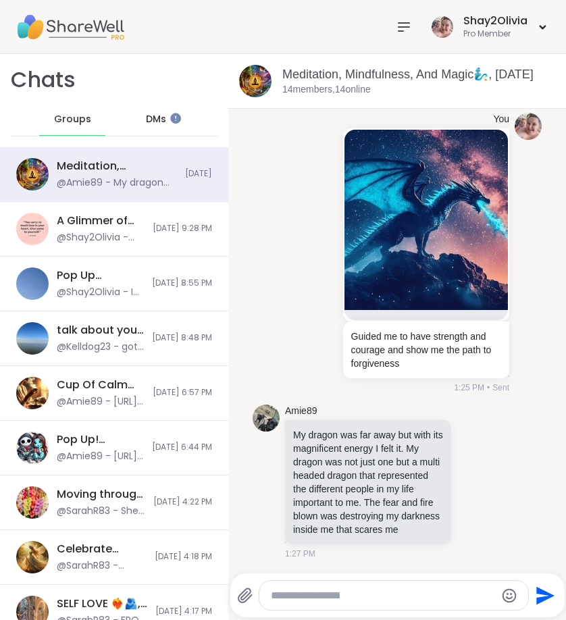
scroll to position [4881, 0]
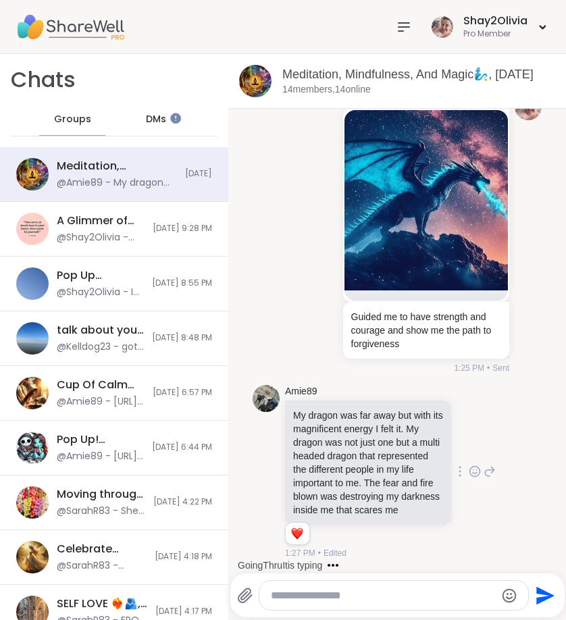
click at [475, 437] on div "Amie89 My dragon was far away but with its magnificent energy I felt it. My dra…" at bounding box center [390, 472] width 211 height 175
click at [468, 470] on icon at bounding box center [474, 471] width 12 height 14
click at [468, 446] on div "Select Reaction: Heart" at bounding box center [474, 449] width 12 height 12
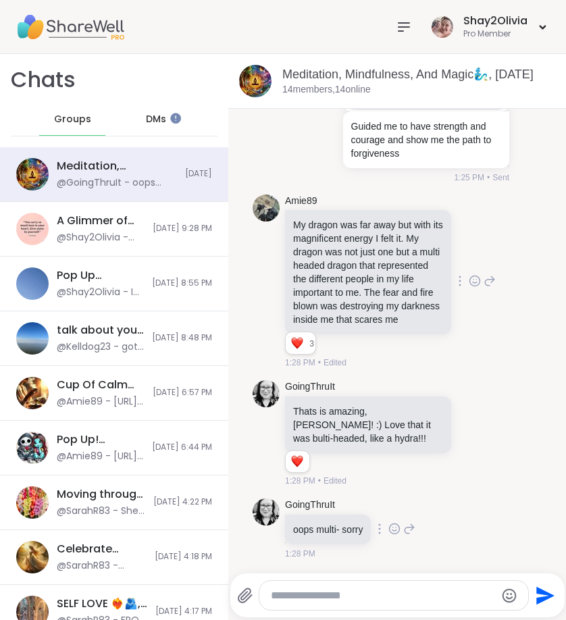
scroll to position [5089, 0]
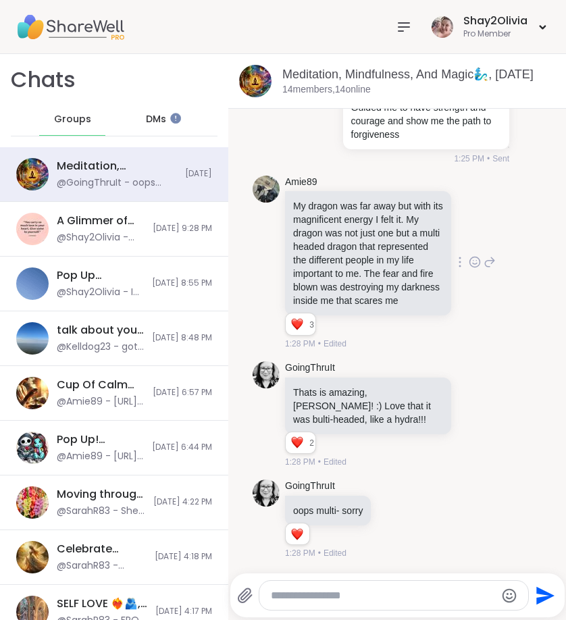
click at [369, 581] on div at bounding box center [393, 595] width 269 height 29
click at [369, 587] on div at bounding box center [393, 595] width 269 height 29
click at [370, 593] on textarea "Type your message" at bounding box center [382, 596] width 223 height 14
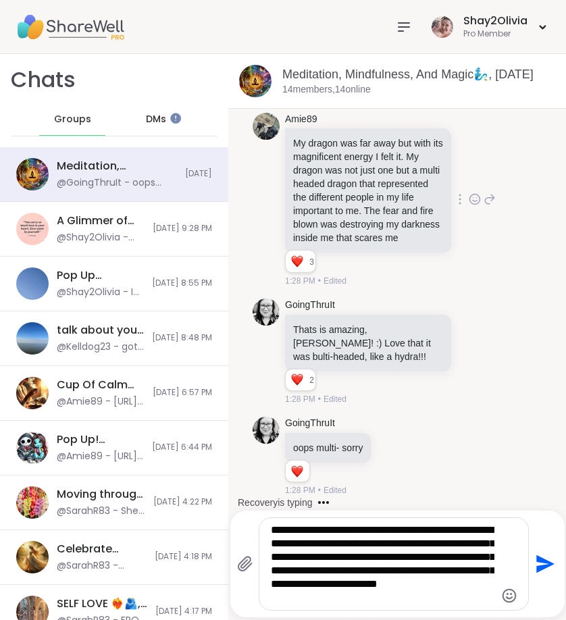
type textarea "**********"
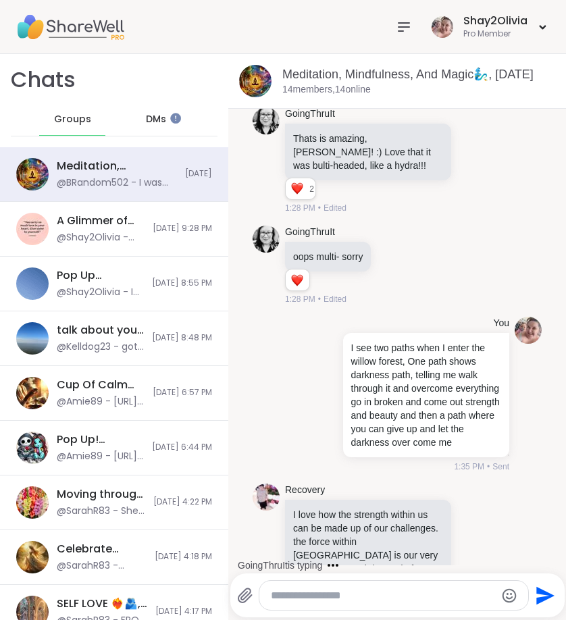
scroll to position [5315, 0]
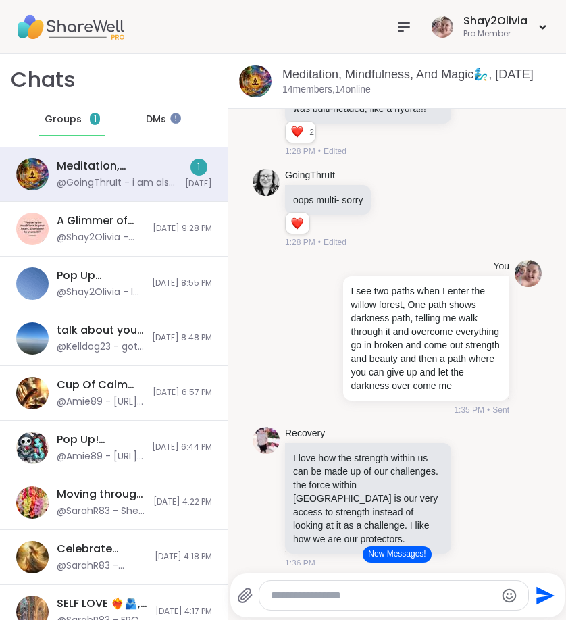
click at [408, 556] on button "New Messages!" at bounding box center [396, 554] width 68 height 16
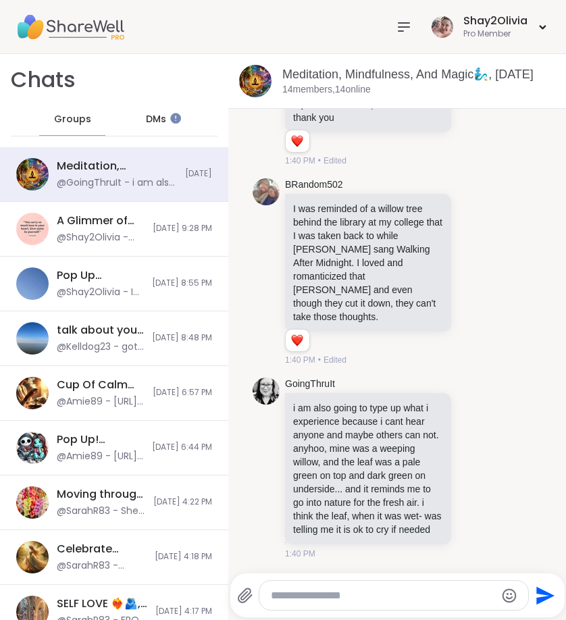
scroll to position [6066, 0]
click at [404, 26] on icon at bounding box center [403, 27] width 11 height 8
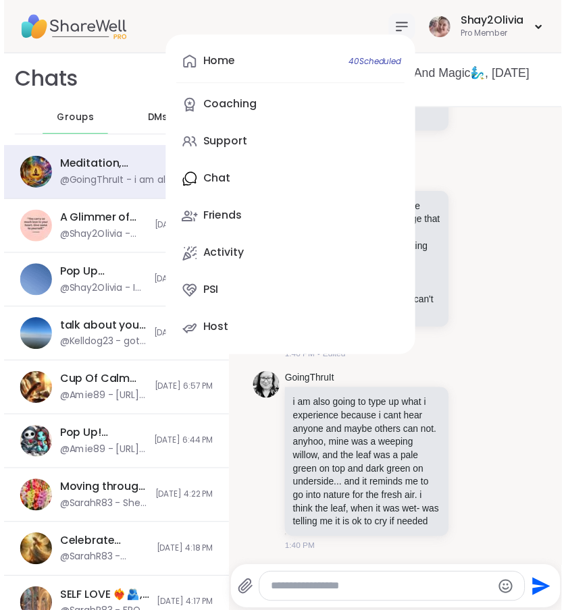
scroll to position [0, 0]
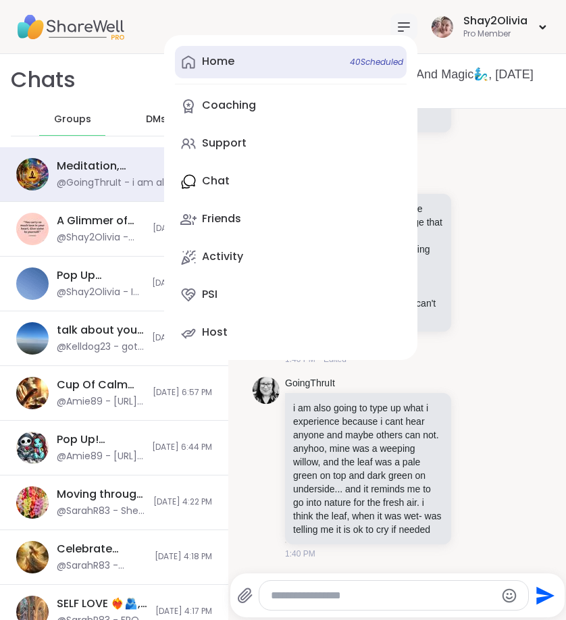
click at [350, 61] on span "40 Scheduled" at bounding box center [376, 62] width 53 height 11
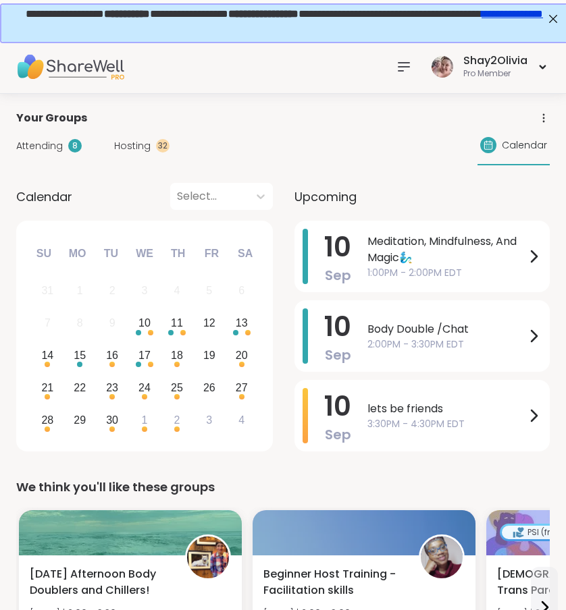
click at [400, 74] on icon at bounding box center [404, 67] width 16 height 16
click at [406, 68] on icon at bounding box center [404, 67] width 16 height 16
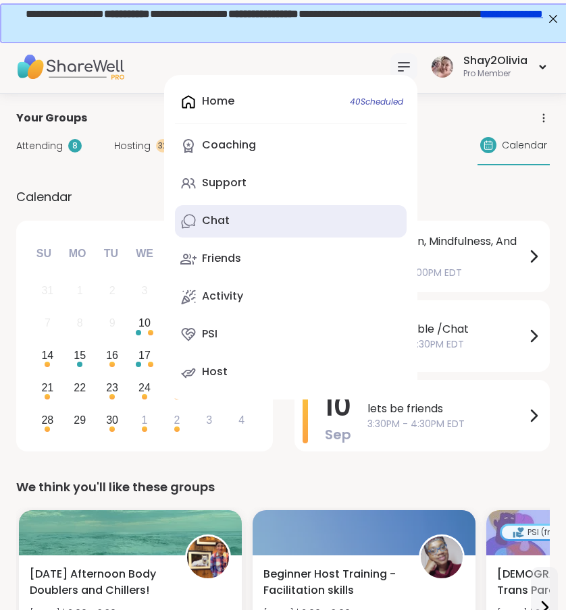
click at [252, 217] on link "Chat" at bounding box center [291, 221] width 232 height 32
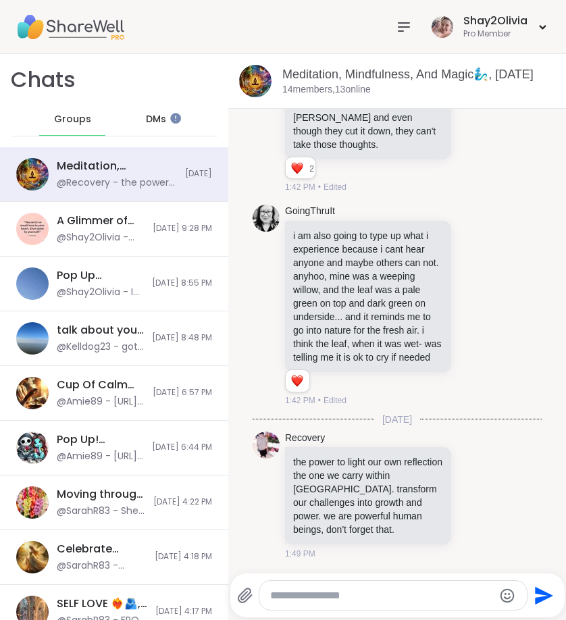
scroll to position [6243, 0]
click at [398, 586] on div at bounding box center [392, 595] width 267 height 29
click at [400, 592] on textarea "Type your message" at bounding box center [381, 596] width 223 height 14
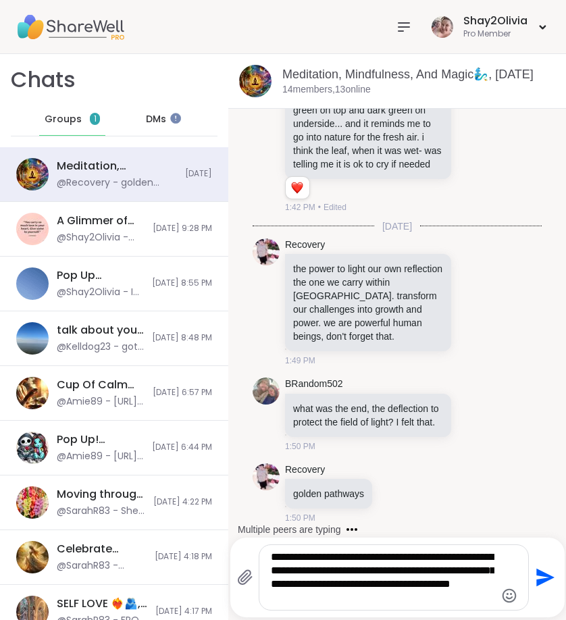
scroll to position [6449, 0]
type textarea "**********"
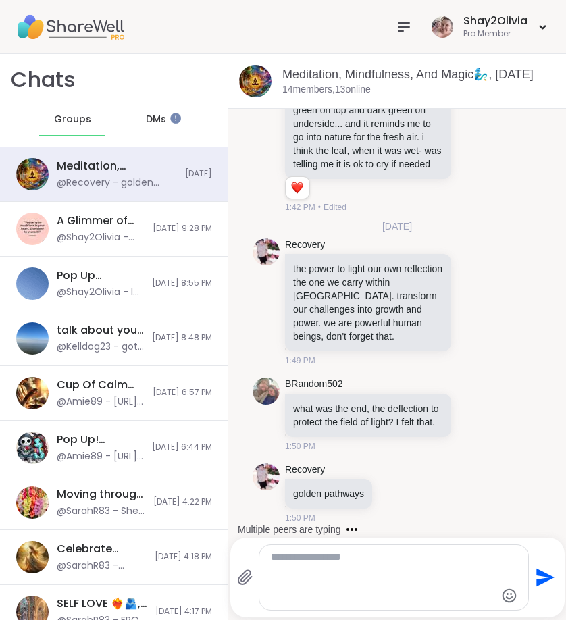
scroll to position [6552, 0]
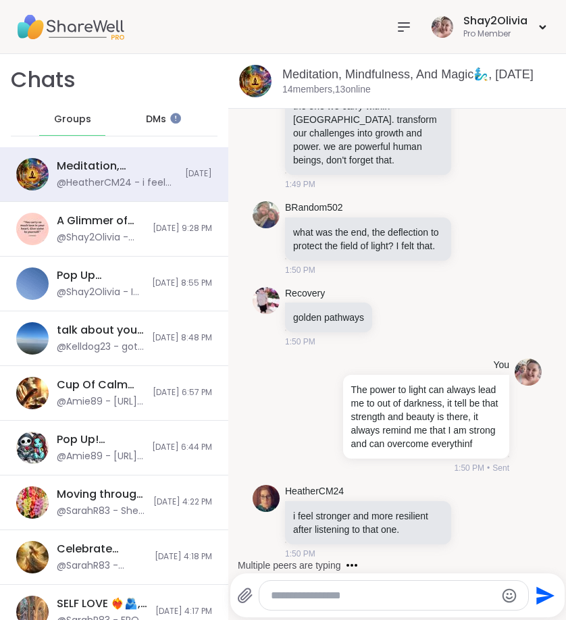
click at [392, 596] on textarea "Type your message" at bounding box center [382, 596] width 223 height 14
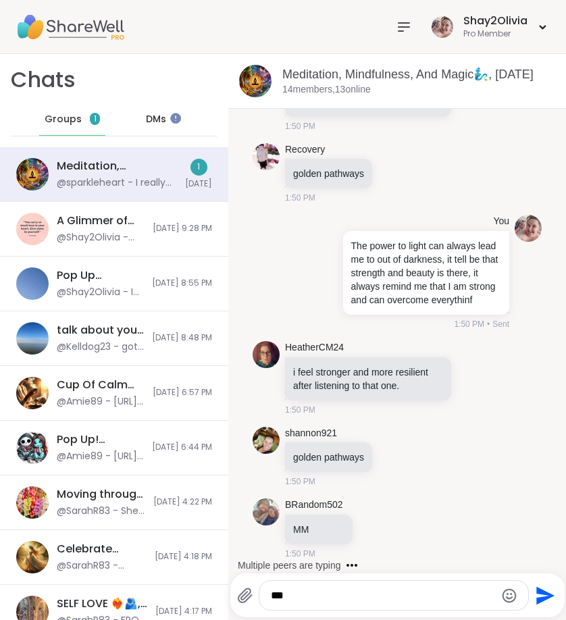
scroll to position [6893, 0]
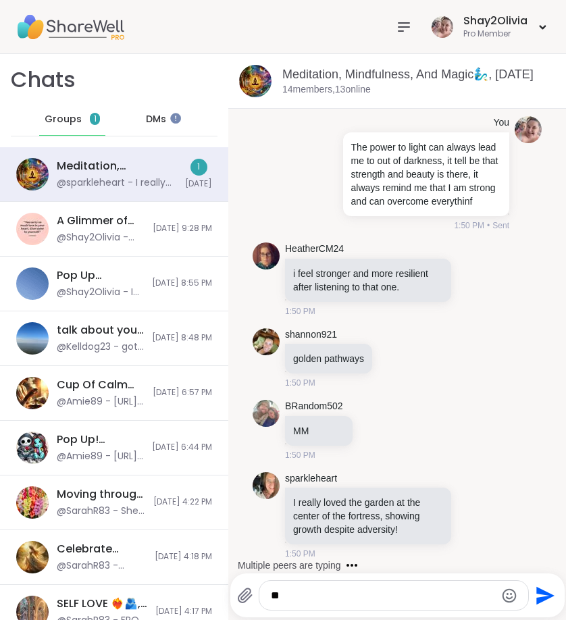
type textarea "*"
click at [326, 591] on textarea "*******" at bounding box center [382, 596] width 223 height 14
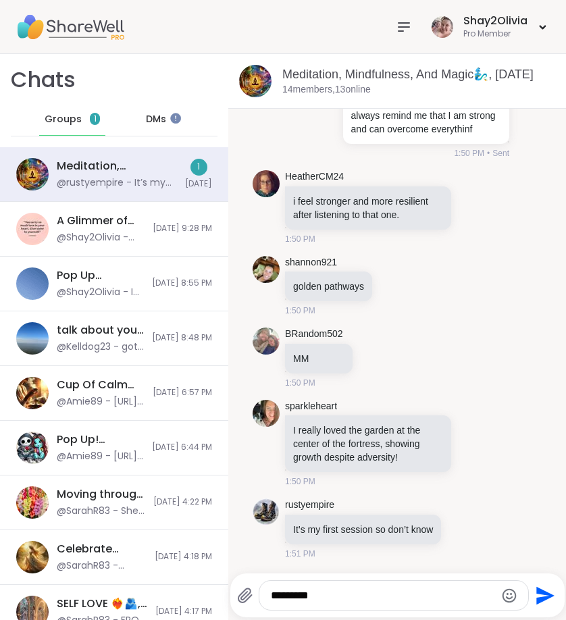
scroll to position [6978, 0]
type textarea "**********"
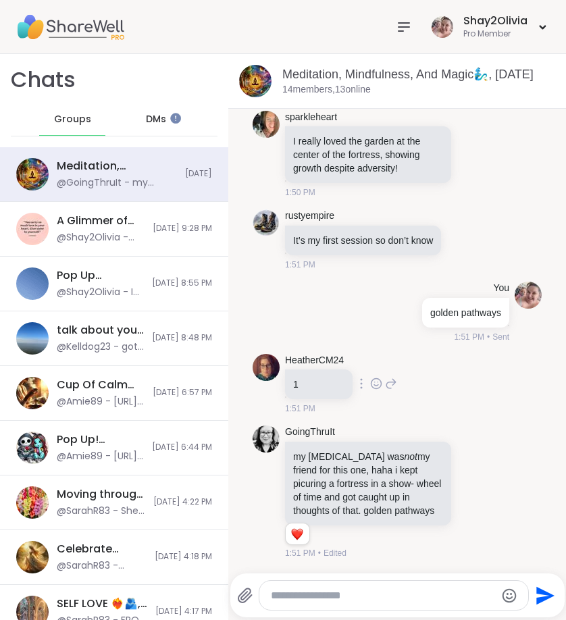
scroll to position [7279, 0]
click at [405, 30] on icon at bounding box center [404, 27] width 16 height 16
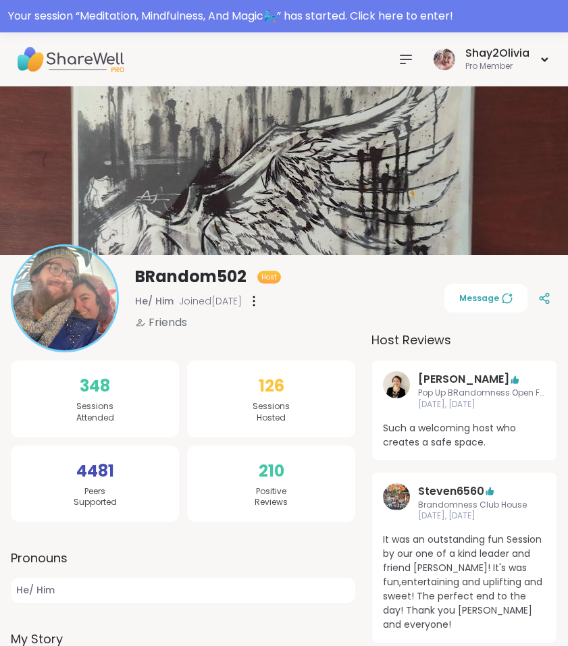
click at [406, 63] on icon at bounding box center [405, 59] width 11 height 8
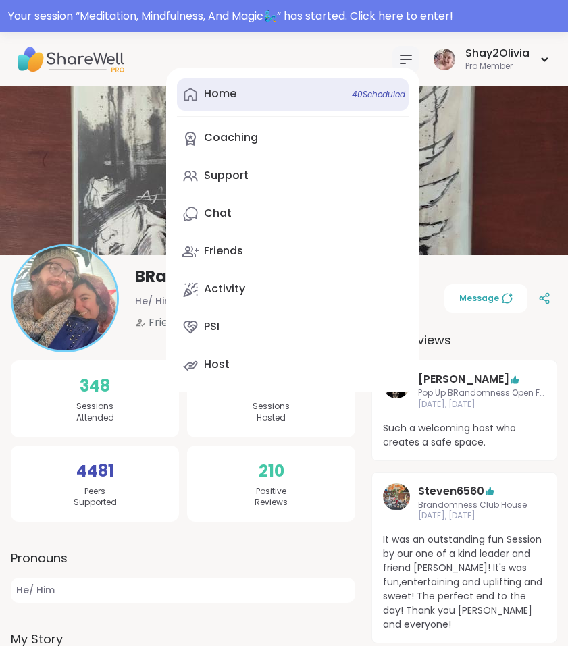
click at [261, 103] on link "Home 40 Scheduled" at bounding box center [293, 94] width 232 height 32
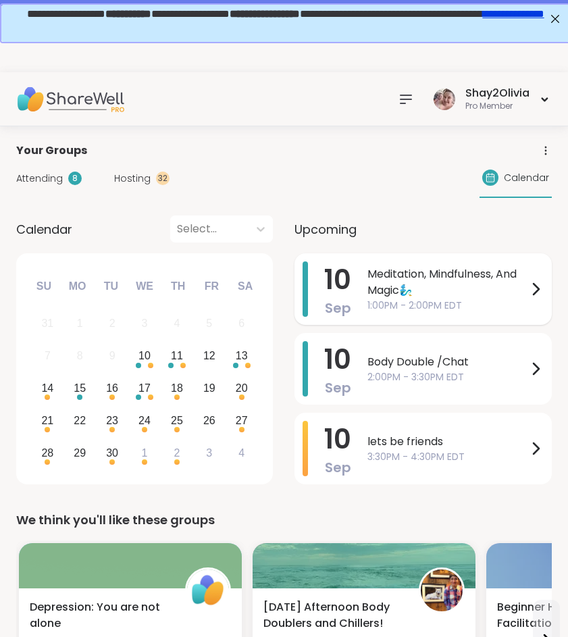
click at [381, 285] on span "Meditation, Mindfulness, And Magic🧞‍♂️" at bounding box center [447, 282] width 160 height 32
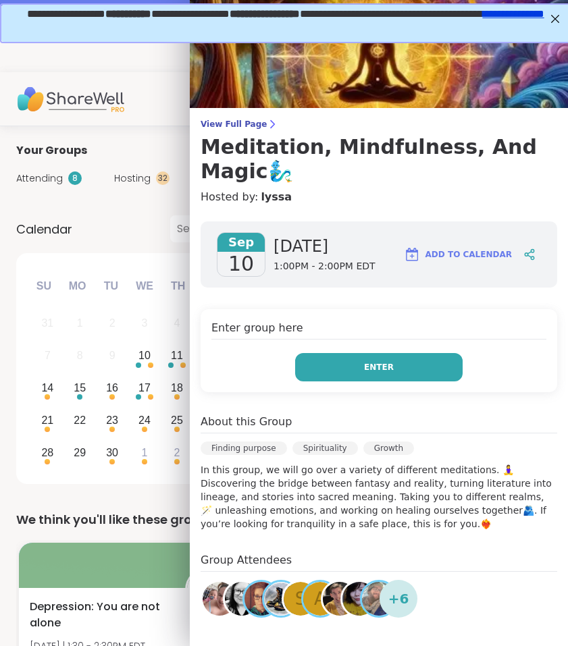
click at [389, 376] on button "Enter" at bounding box center [378, 367] width 167 height 28
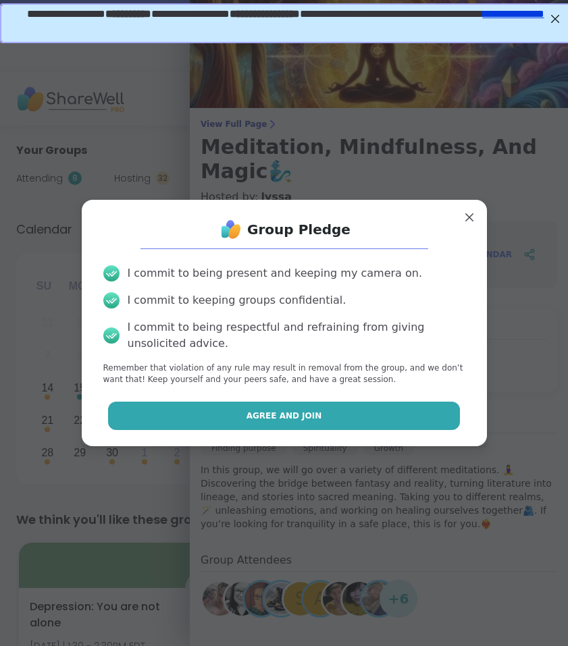
click at [384, 417] on button "Agree and Join" at bounding box center [284, 416] width 352 height 28
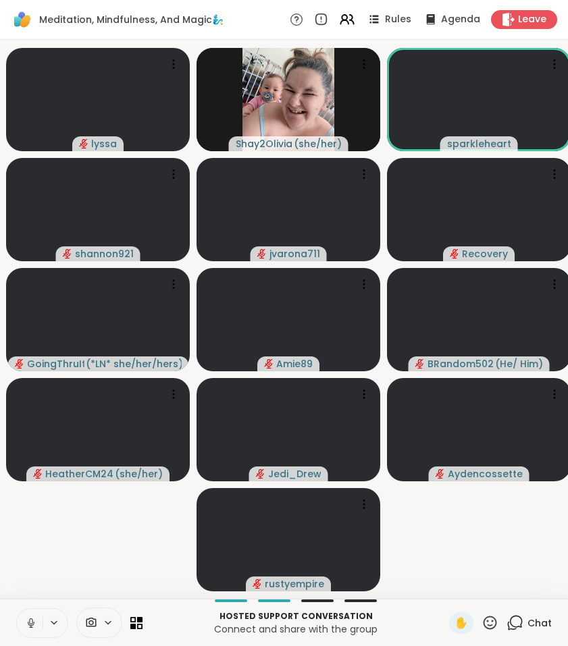
click at [32, 616] on button at bounding box center [30, 623] width 26 height 28
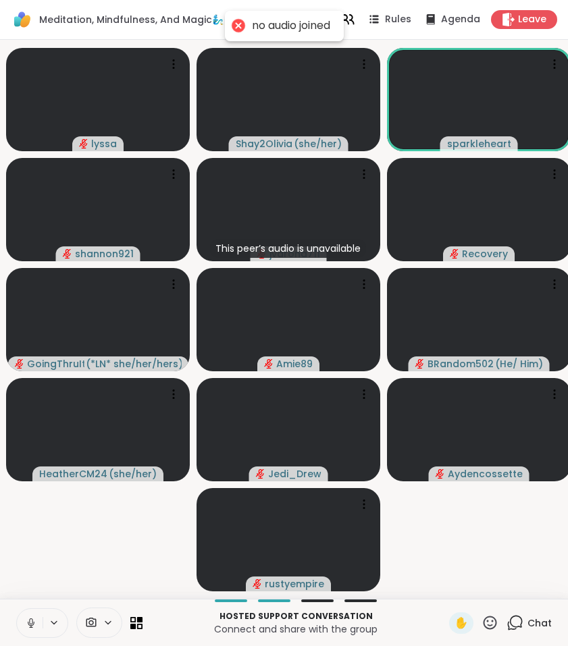
click at [36, 619] on icon at bounding box center [31, 623] width 12 height 12
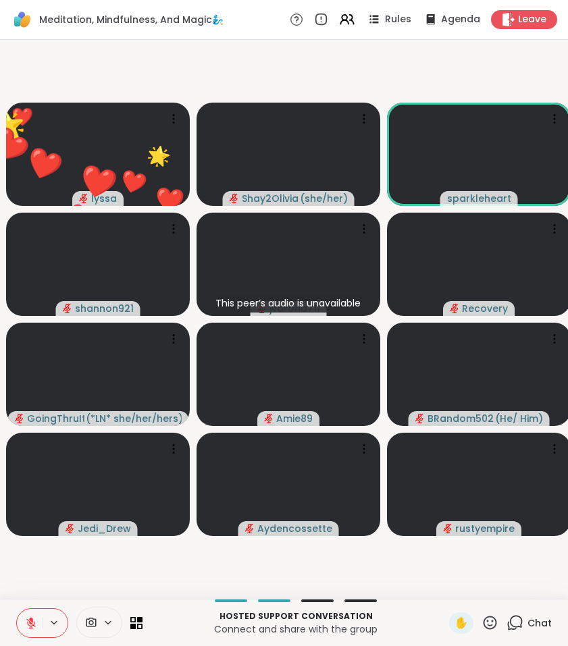
click at [488, 619] on icon at bounding box center [490, 623] width 14 height 14
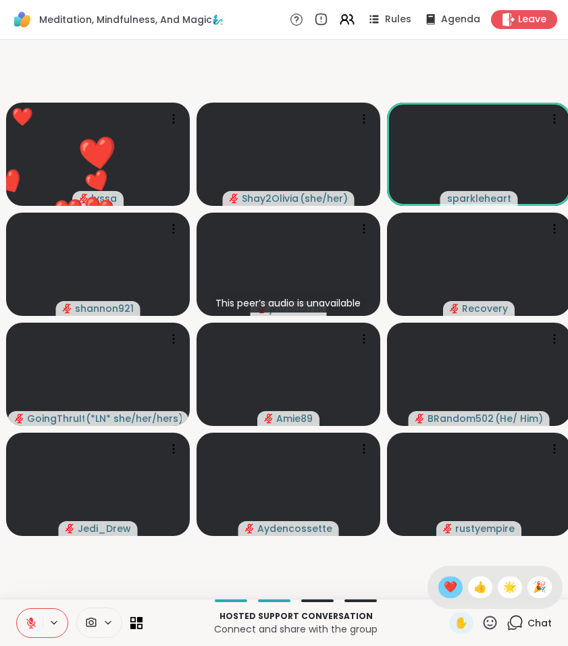
click at [439, 590] on div "❤️" at bounding box center [450, 587] width 24 height 22
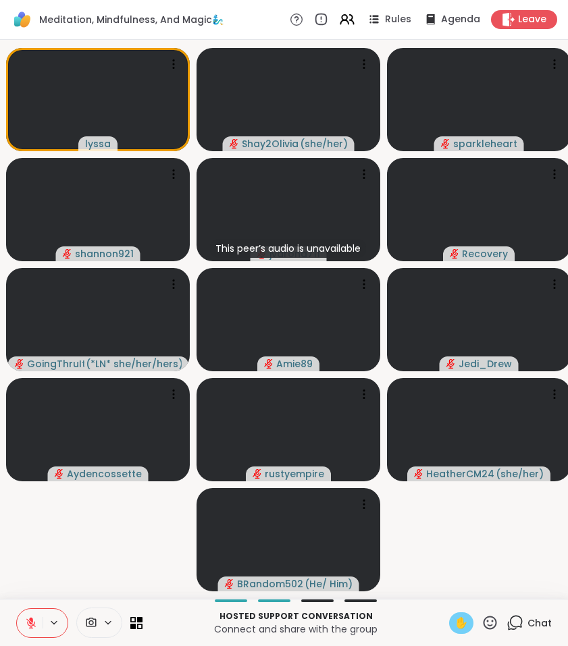
click at [462, 619] on span "✋" at bounding box center [461, 623] width 14 height 16
click at [460, 619] on span "✋" at bounding box center [461, 623] width 14 height 16
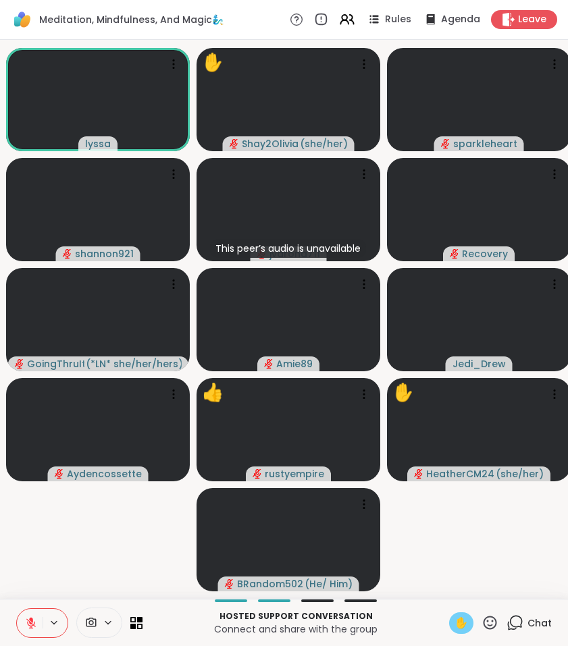
click at [492, 619] on icon at bounding box center [489, 622] width 17 height 17
click at [439, 578] on div "❤️" at bounding box center [450, 587] width 24 height 22
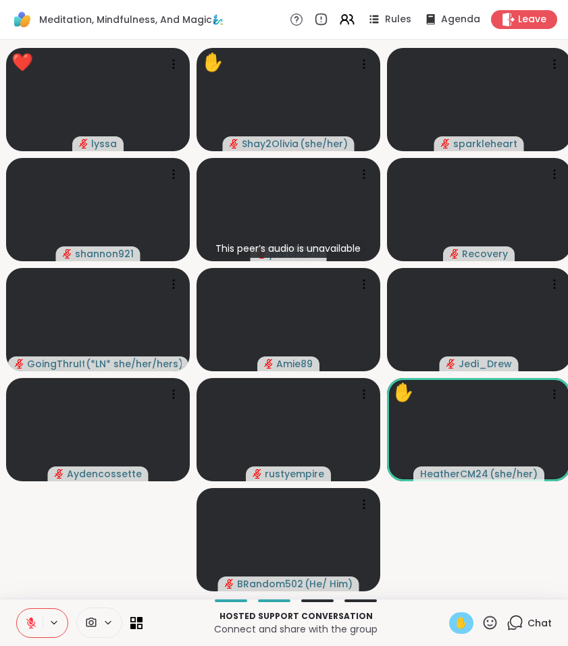
click at [488, 619] on icon at bounding box center [489, 622] width 17 height 17
click at [448, 592] on span "❤️" at bounding box center [450, 587] width 14 height 16
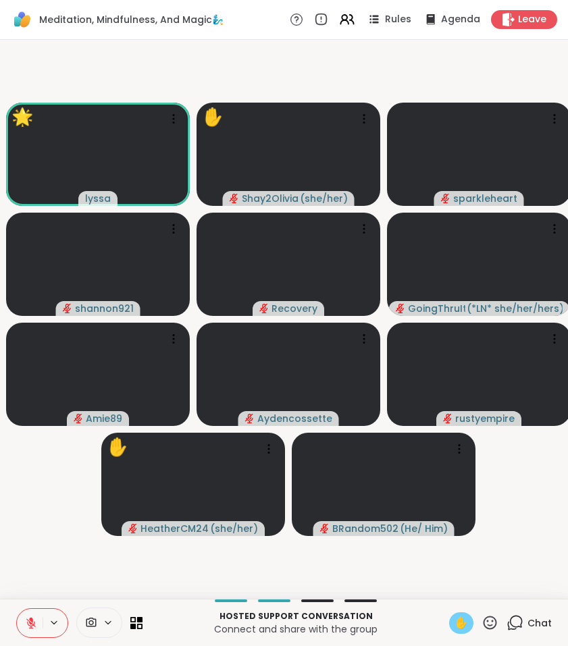
click at [492, 619] on icon at bounding box center [489, 622] width 17 height 17
click at [493, 619] on icon at bounding box center [489, 622] width 17 height 17
click at [443, 587] on span "❤️" at bounding box center [450, 587] width 14 height 16
click at [493, 619] on icon at bounding box center [490, 623] width 14 height 14
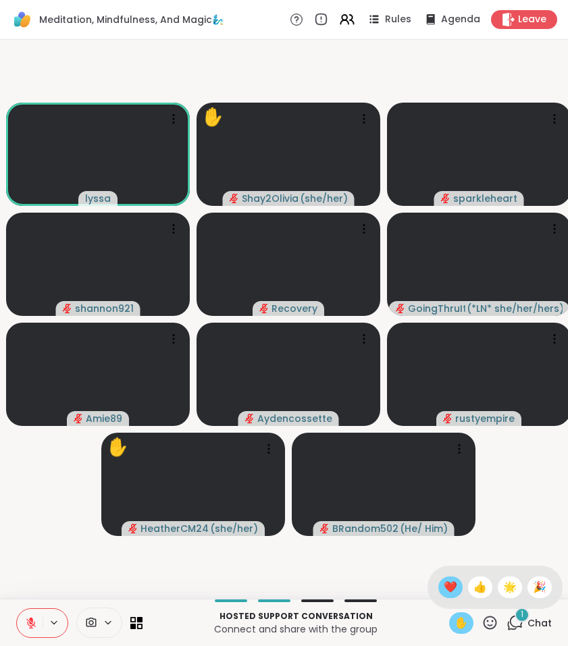
click at [451, 585] on span "❤️" at bounding box center [450, 587] width 14 height 16
click at [35, 619] on icon at bounding box center [31, 623] width 12 height 12
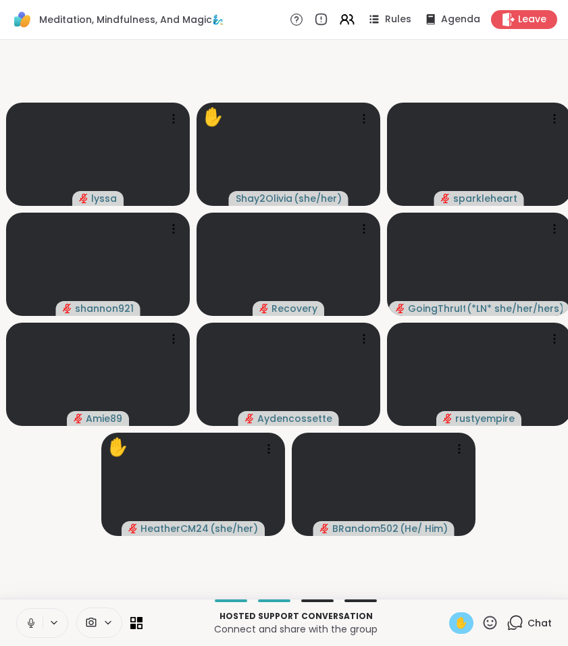
click at [464, 619] on span "✋" at bounding box center [461, 623] width 14 height 16
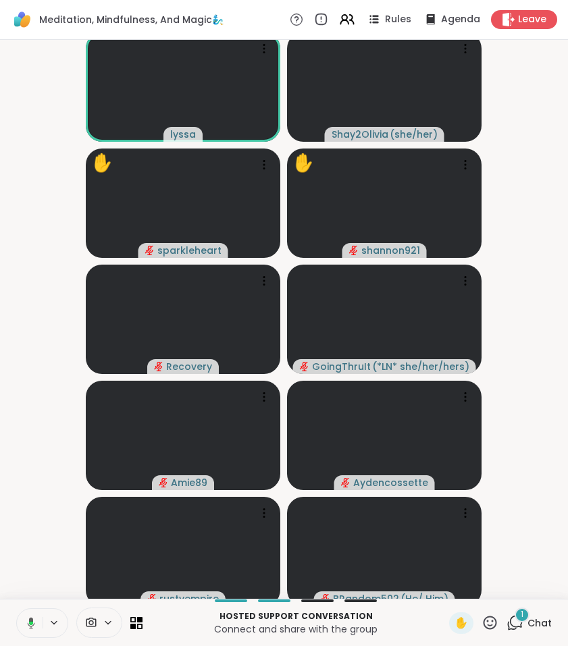
click at [32, 619] on icon at bounding box center [31, 622] width 4 height 3
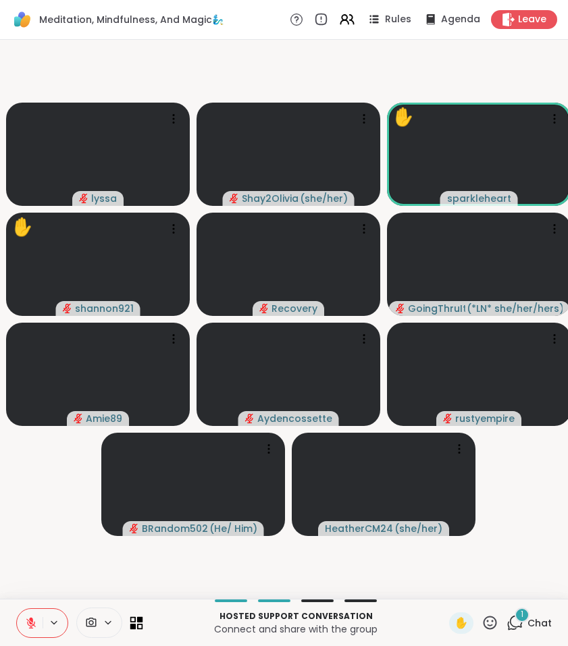
click at [139, 619] on icon at bounding box center [140, 619] width 6 height 6
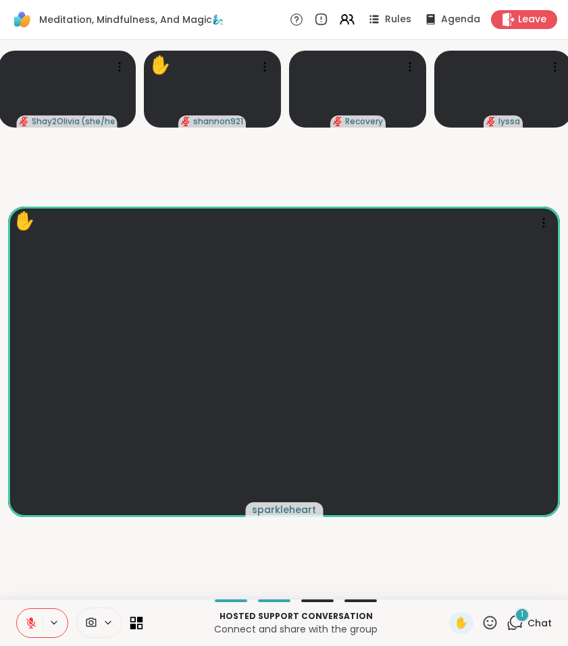
click at [132, 618] on icon at bounding box center [136, 622] width 13 height 13
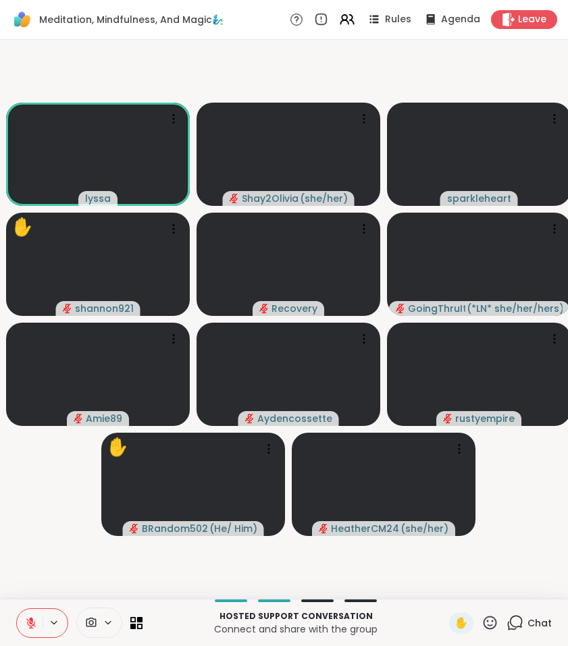
click at [489, 619] on icon at bounding box center [489, 622] width 17 height 17
click at [456, 586] on div "❤️" at bounding box center [450, 587] width 24 height 22
click at [487, 619] on icon at bounding box center [489, 622] width 17 height 17
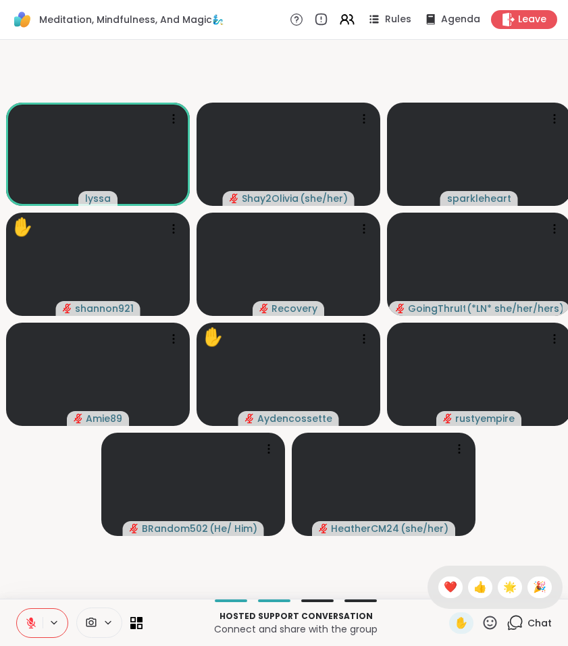
click at [440, 598] on div "✋ ❤️ 👍 🌟 🎉" at bounding box center [494, 587] width 135 height 43
click at [481, 619] on div "✋" at bounding box center [473, 623] width 49 height 22
click at [487, 619] on icon at bounding box center [489, 622] width 17 height 17
click at [446, 597] on div "❤️" at bounding box center [450, 587] width 24 height 22
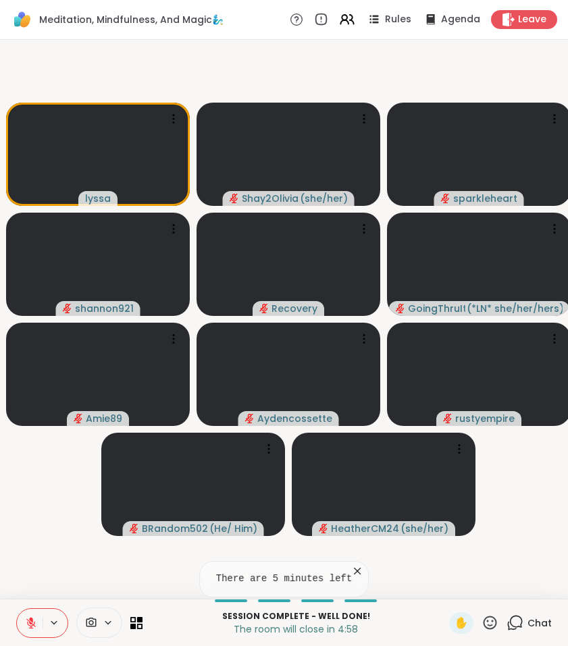
click at [364, 566] on icon at bounding box center [357, 571] width 14 height 14
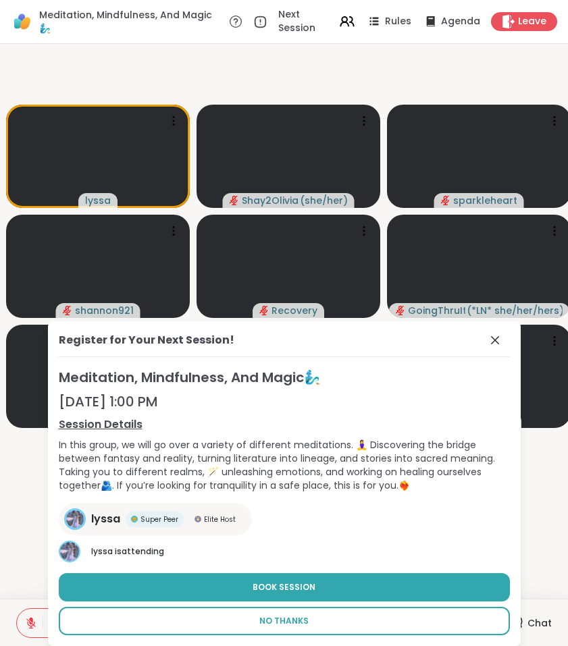
click at [307, 619] on span "No Thanks" at bounding box center [283, 621] width 49 height 12
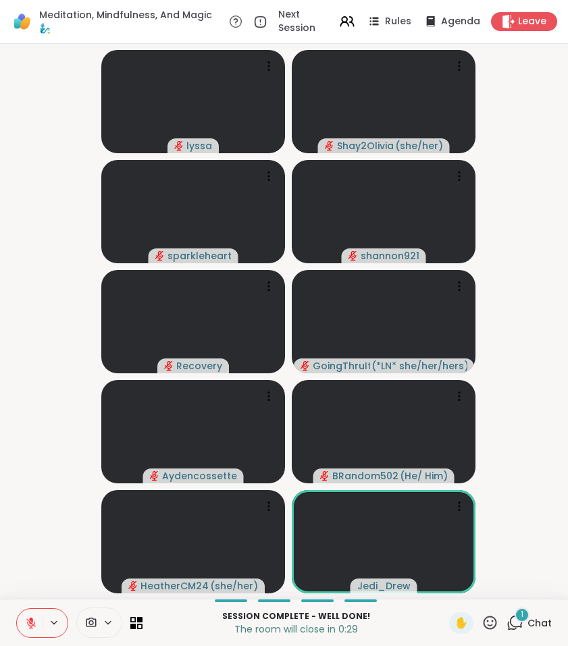
click at [518, 610] on div "1" at bounding box center [521, 615] width 15 height 15
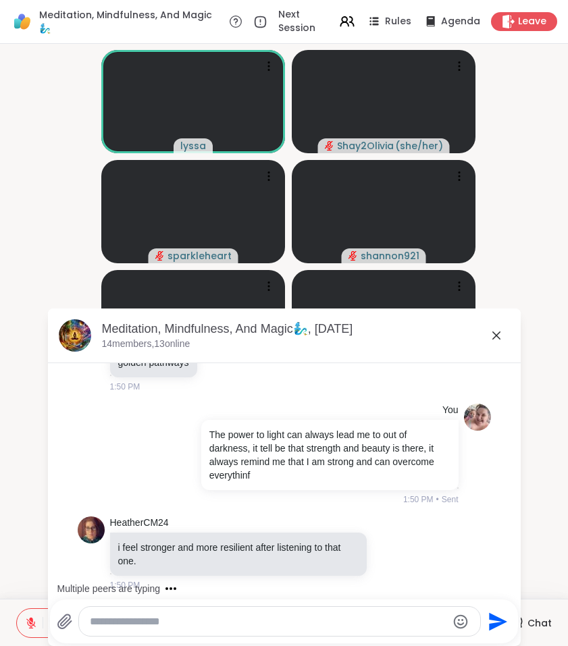
scroll to position [6293, 0]
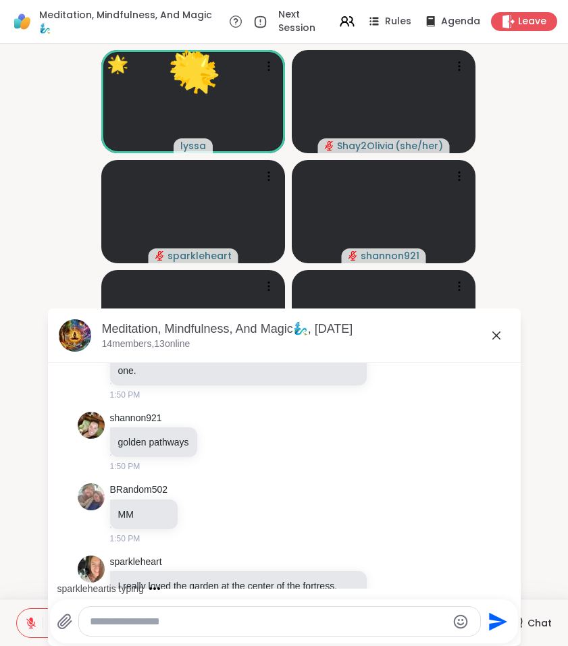
click at [133, 603] on div "Send" at bounding box center [284, 621] width 468 height 44
click at [133, 615] on textarea "Type your message" at bounding box center [268, 622] width 357 height 14
type textarea "**********"
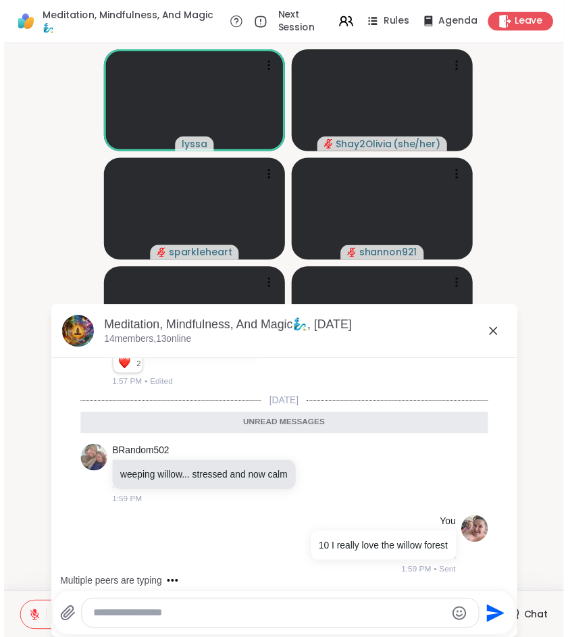
scroll to position [6955, 0]
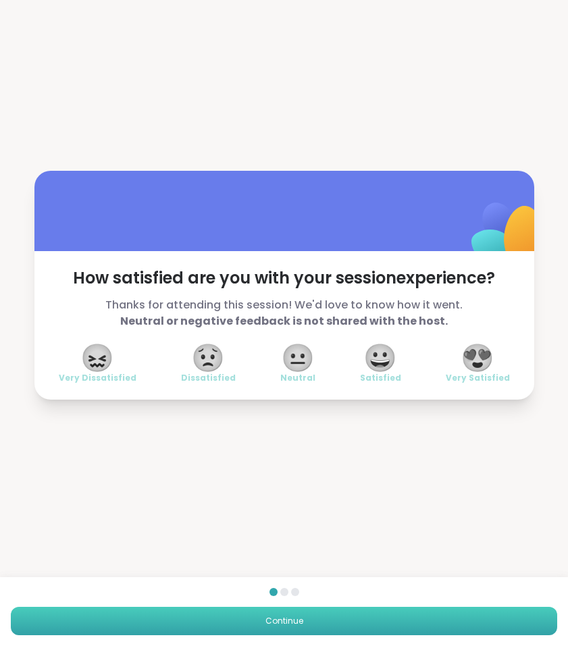
click at [225, 619] on button "Continue" at bounding box center [284, 621] width 546 height 28
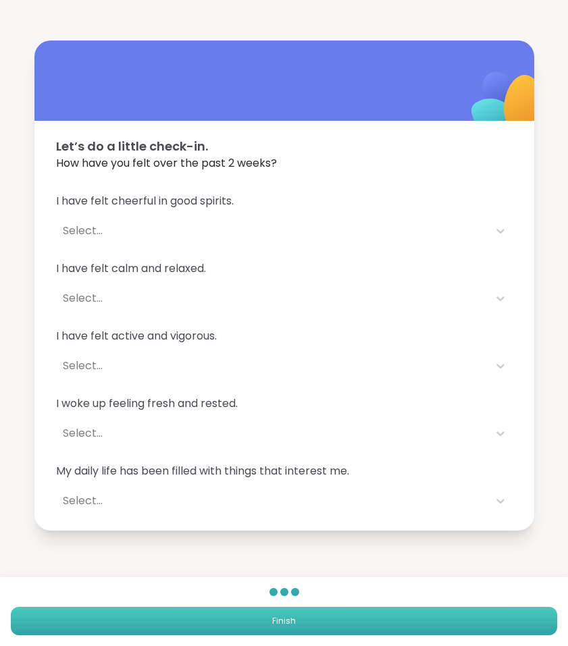
click at [225, 619] on button "Finish" at bounding box center [284, 621] width 546 height 28
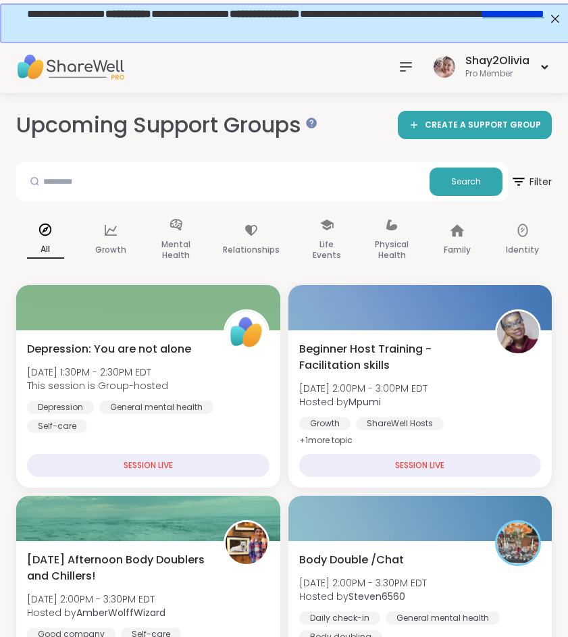
click at [402, 70] on icon at bounding box center [405, 67] width 11 height 8
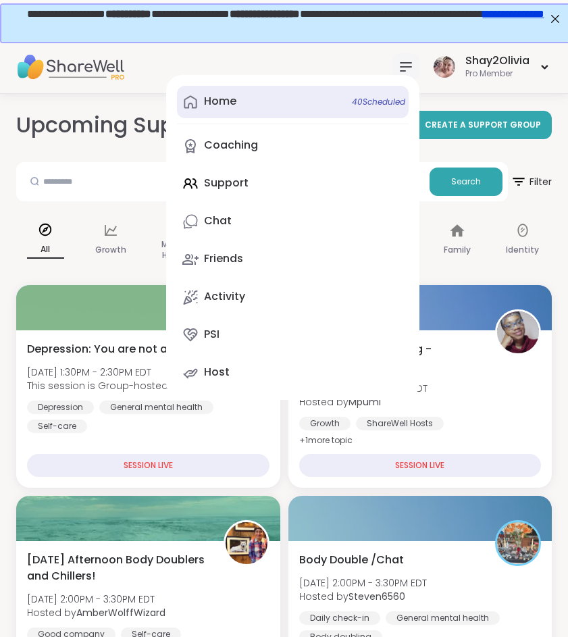
click at [254, 109] on link "Home 40 Scheduled" at bounding box center [293, 102] width 232 height 32
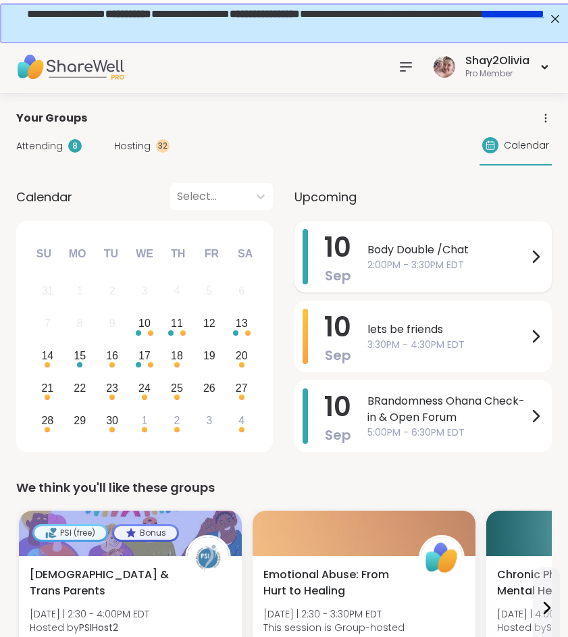
click at [441, 275] on div "Body Double /Chat 2:00PM - 3:30PM EDT" at bounding box center [455, 256] width 176 height 55
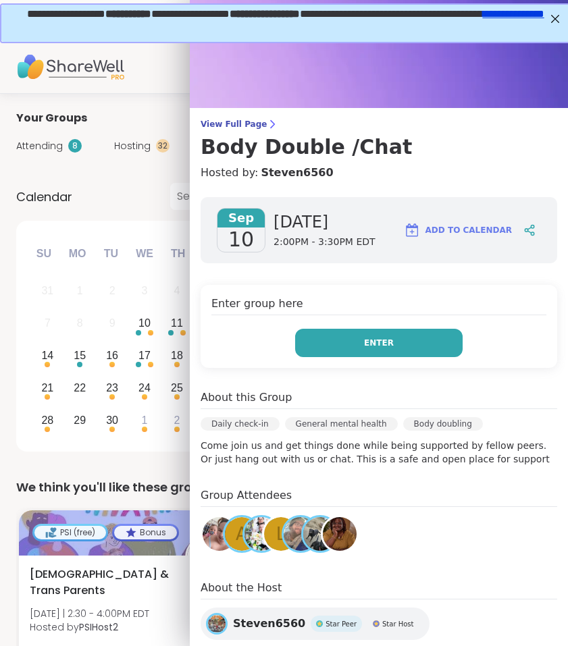
click at [409, 355] on button "Enter" at bounding box center [378, 343] width 167 height 28
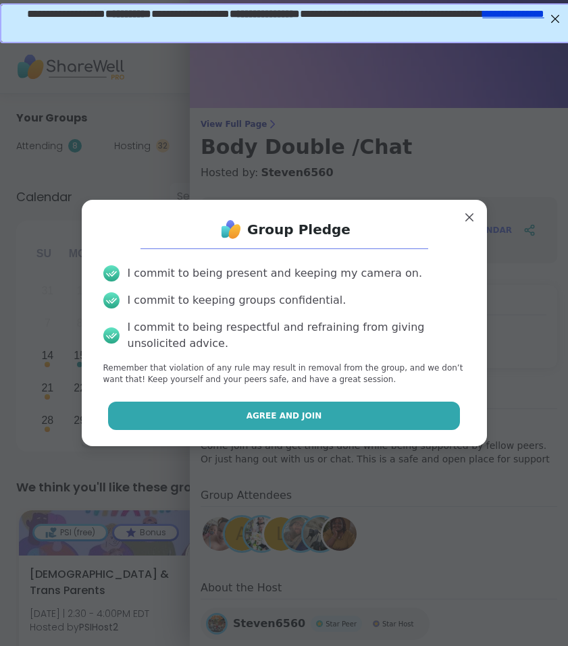
click at [344, 403] on button "Agree and Join" at bounding box center [284, 416] width 352 height 28
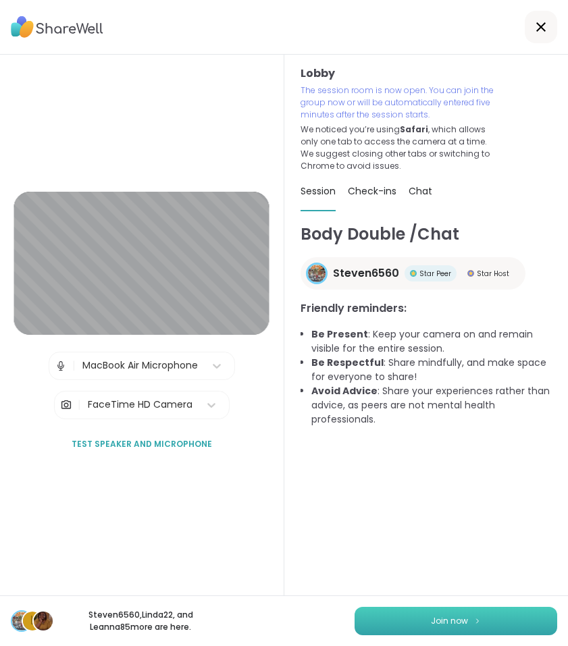
click at [419, 619] on button "Join now" at bounding box center [455, 621] width 203 height 28
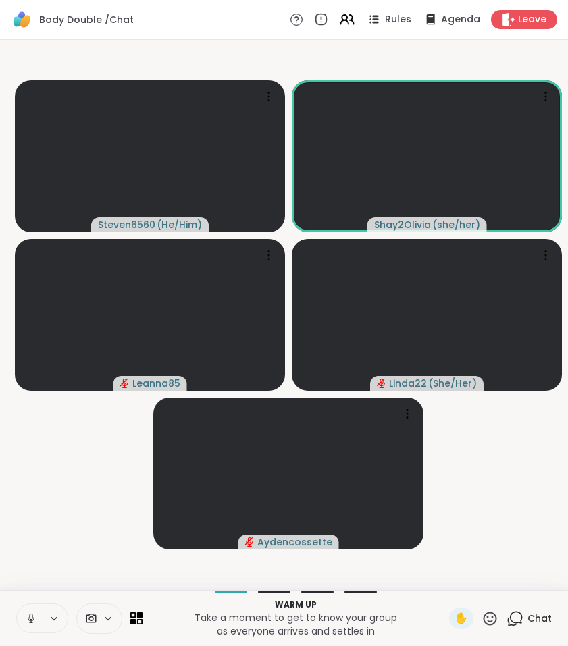
click at [525, 615] on div "Chat" at bounding box center [528, 619] width 45 height 22
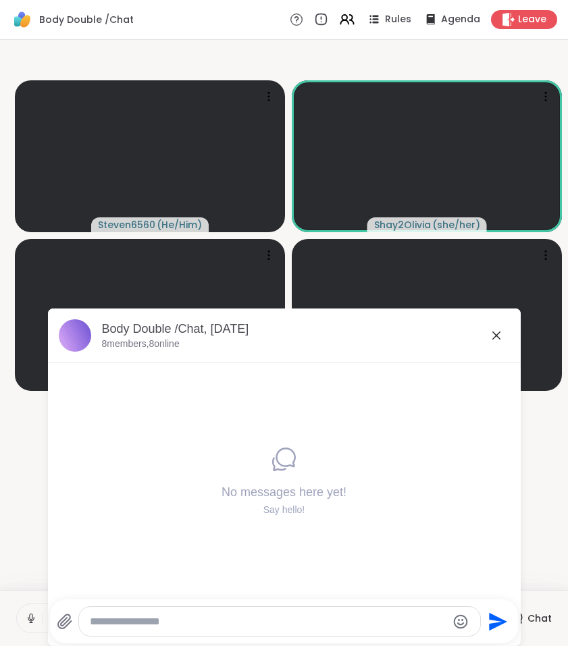
click at [504, 332] on div "Body Double /Chat, [DATE]" at bounding box center [306, 329] width 408 height 17
click at [493, 333] on icon at bounding box center [496, 335] width 8 height 8
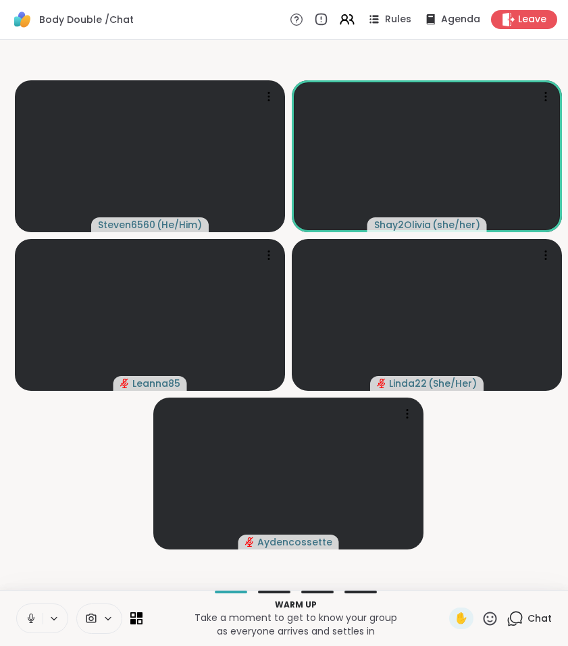
click at [30, 616] on icon at bounding box center [31, 618] width 12 height 12
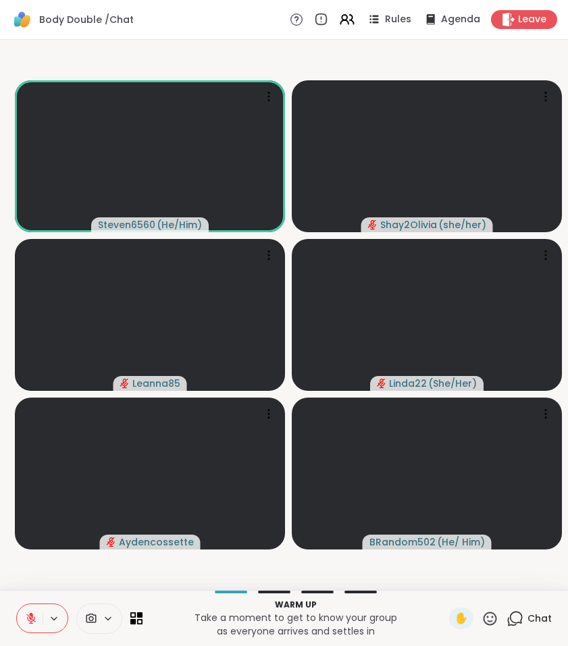
click at [508, 618] on icon at bounding box center [514, 618] width 17 height 17
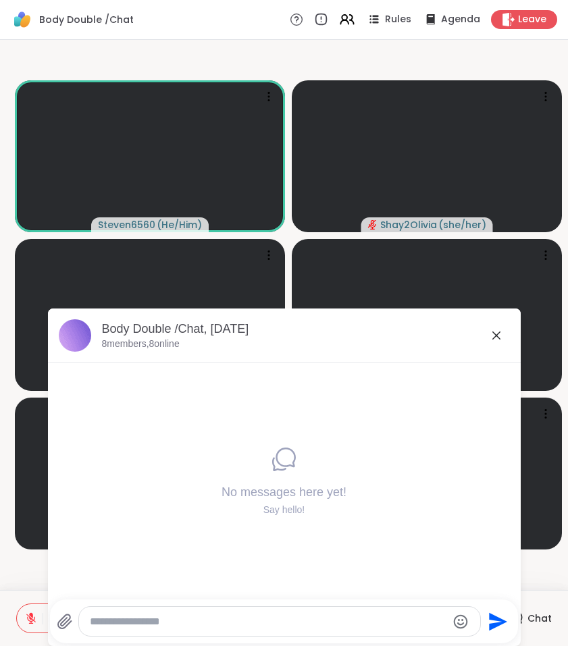
click at [491, 336] on icon at bounding box center [496, 335] width 16 height 16
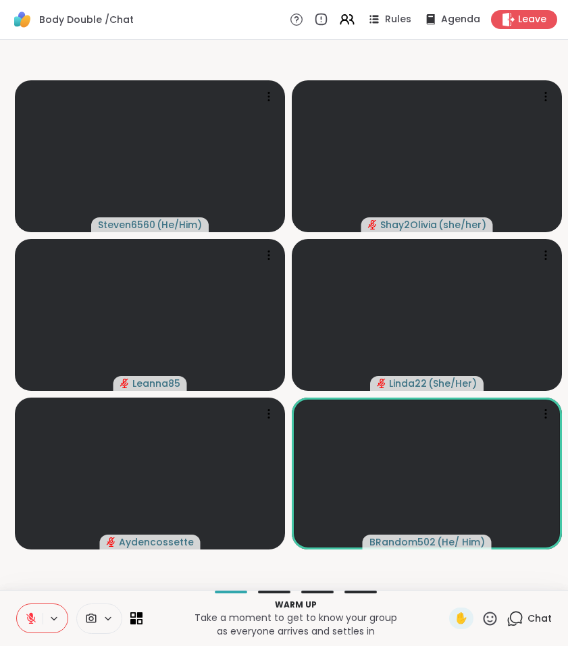
click at [25, 615] on icon at bounding box center [31, 618] width 12 height 12
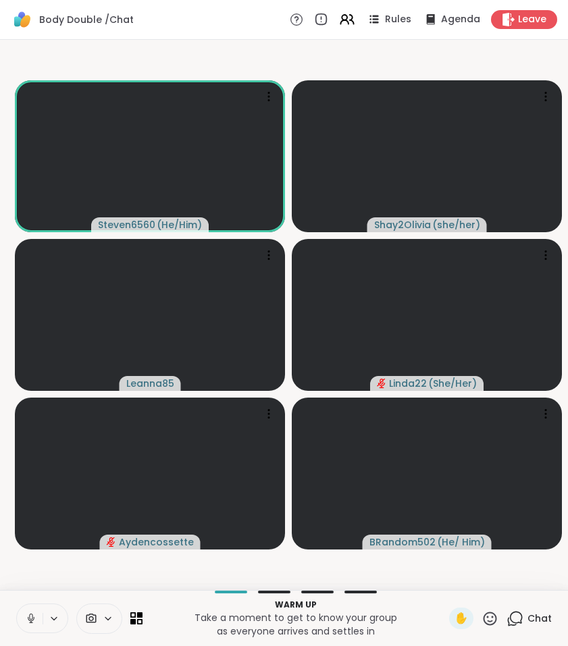
click at [28, 611] on button at bounding box center [30, 618] width 26 height 28
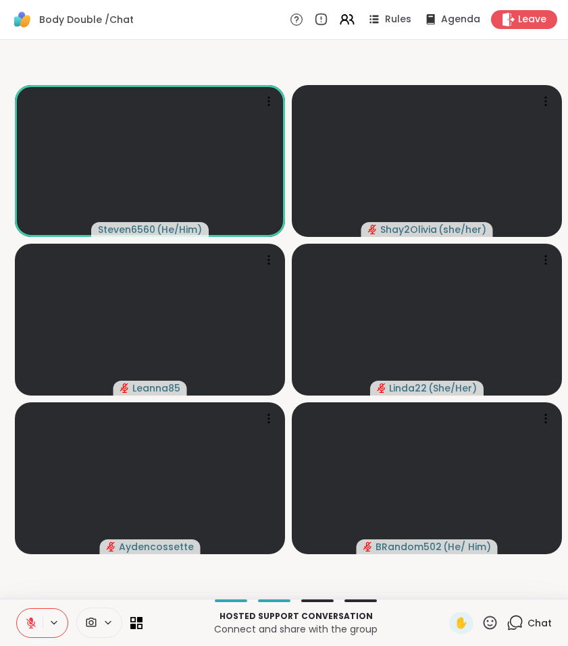
click at [33, 619] on icon at bounding box center [31, 623] width 12 height 12
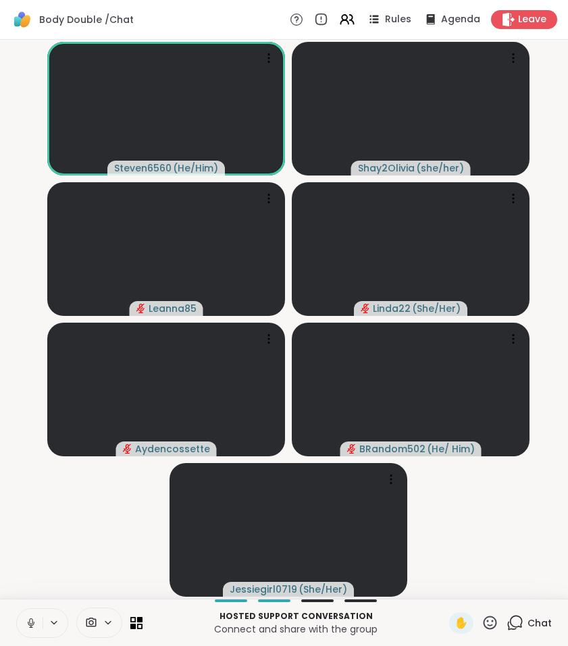
click at [28, 619] on icon at bounding box center [31, 623] width 12 height 12
click at [514, 617] on icon at bounding box center [514, 622] width 17 height 17
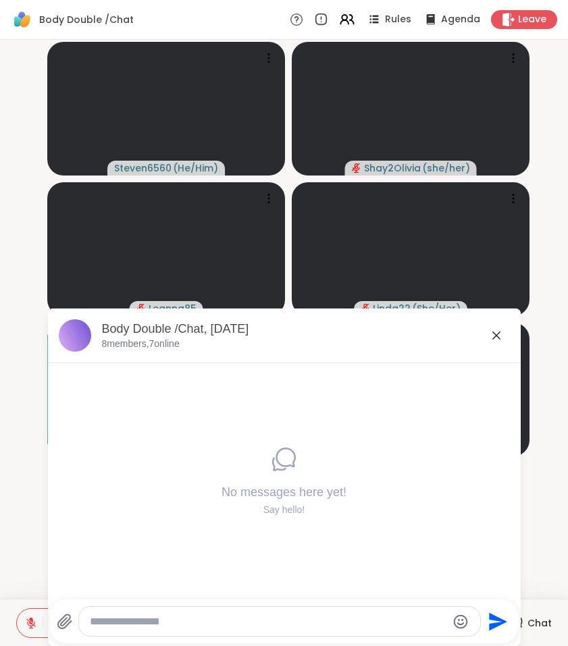
click at [497, 331] on icon at bounding box center [496, 335] width 16 height 16
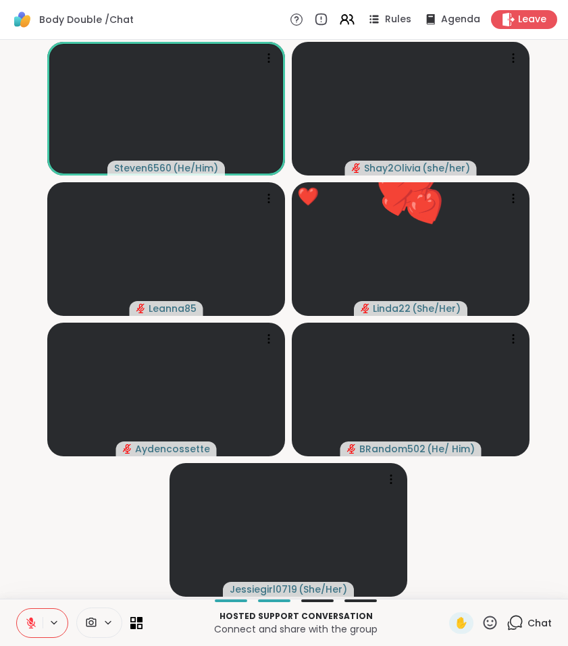
click at [515, 619] on icon at bounding box center [516, 622] width 13 height 12
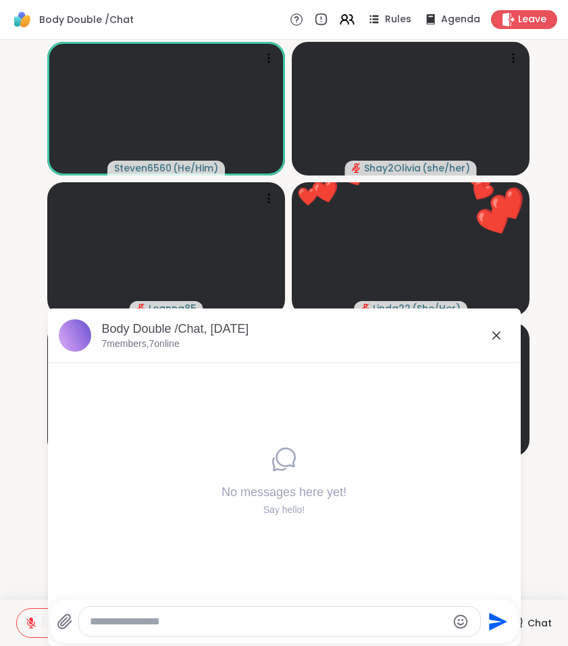
click at [222, 617] on textarea "Type your message" at bounding box center [268, 622] width 357 height 14
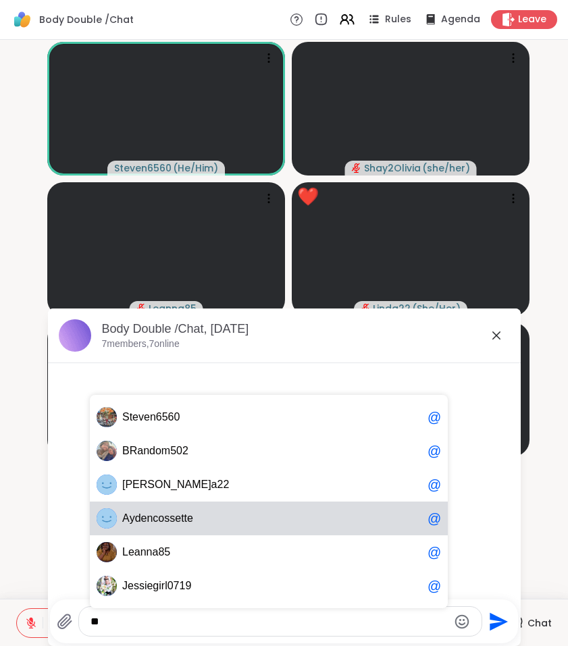
click at [200, 523] on span "A ydencossette" at bounding box center [272, 519] width 300 height 14
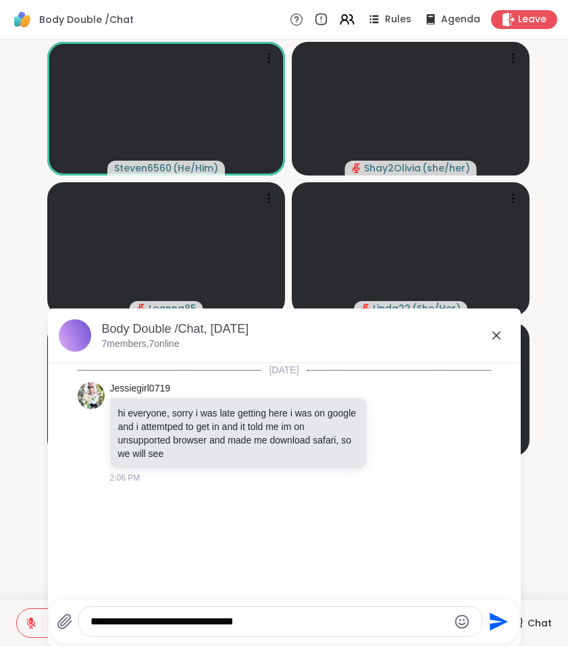
type textarea "**********"
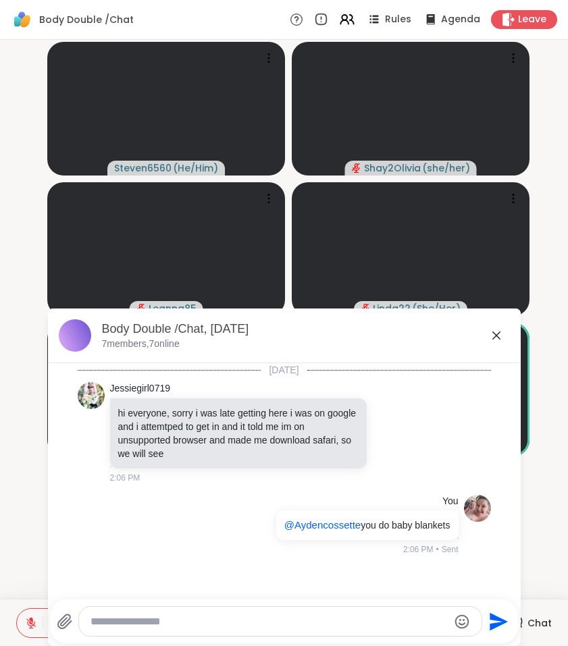
click at [497, 338] on icon at bounding box center [496, 335] width 16 height 16
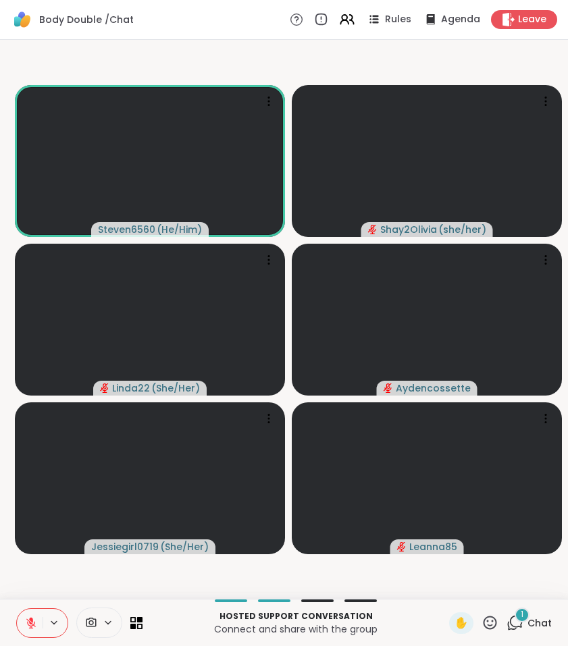
click at [518, 619] on icon at bounding box center [514, 622] width 17 height 17
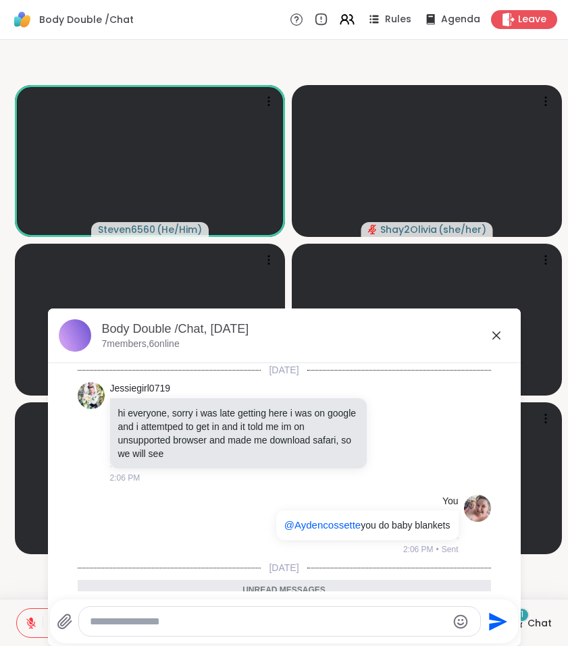
scroll to position [86, 0]
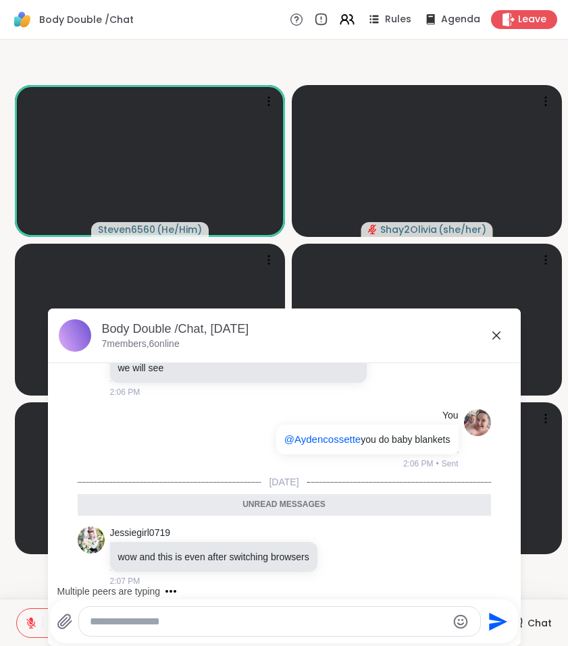
click at [498, 331] on icon at bounding box center [496, 335] width 16 height 16
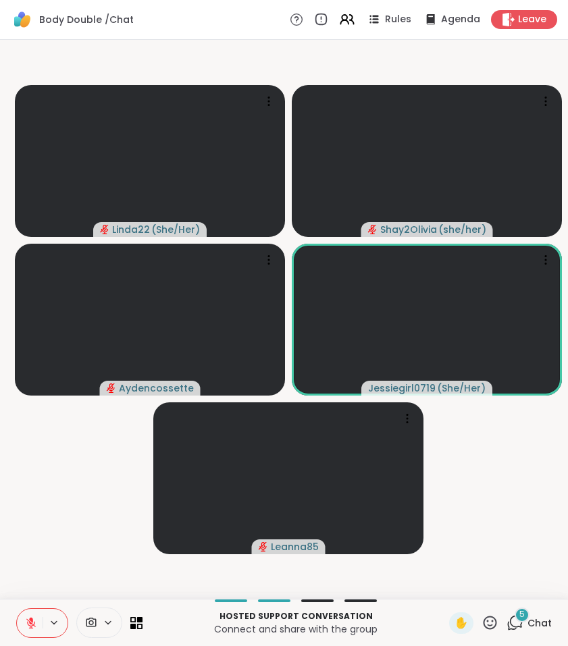
click at [28, 617] on icon at bounding box center [31, 623] width 12 height 12
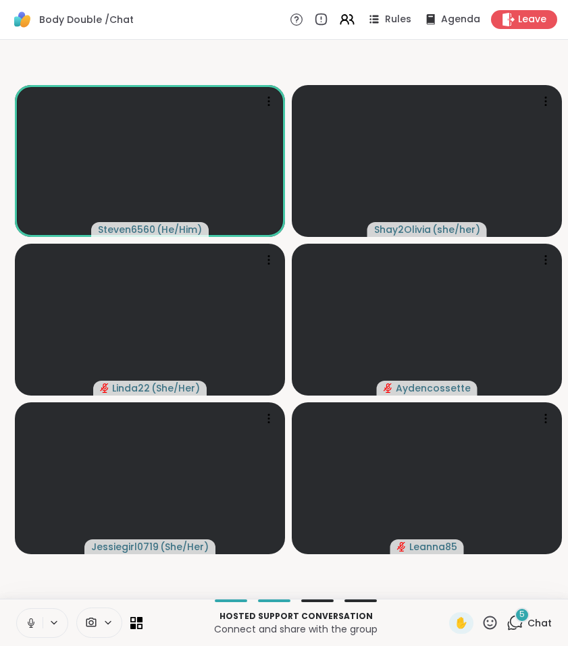
click at [26, 619] on icon at bounding box center [31, 623] width 12 height 12
click at [519, 619] on div "5" at bounding box center [521, 615] width 15 height 15
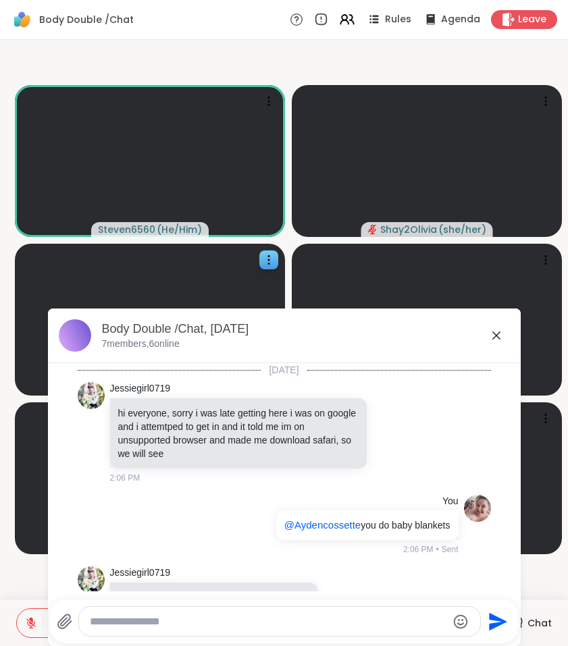
scroll to position [537, 0]
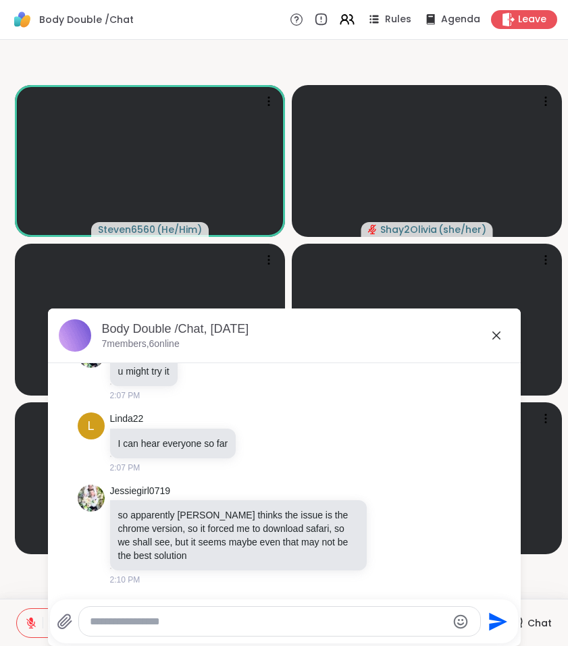
click at [502, 331] on icon at bounding box center [496, 335] width 16 height 16
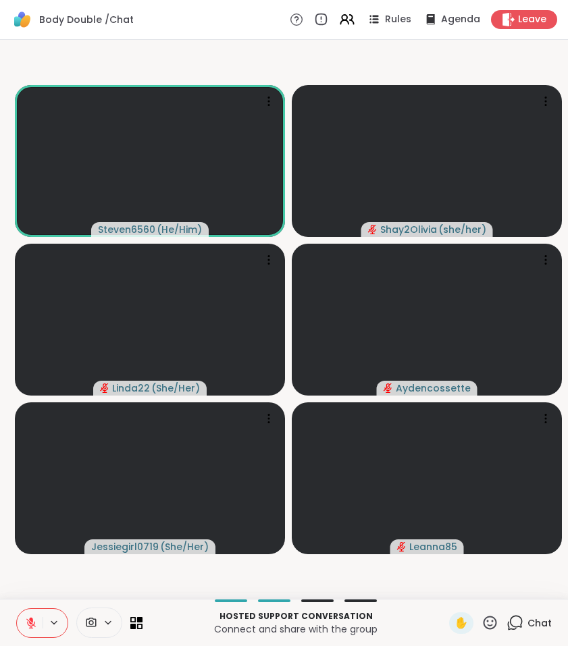
click at [520, 619] on icon at bounding box center [514, 622] width 17 height 17
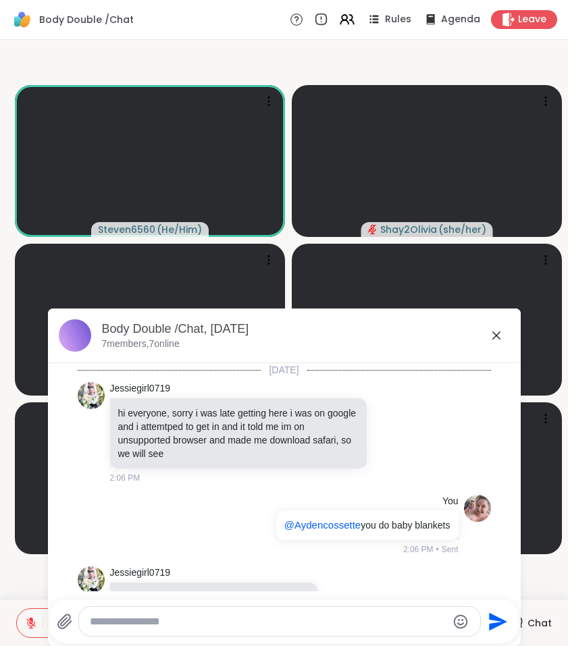
scroll to position [524, 0]
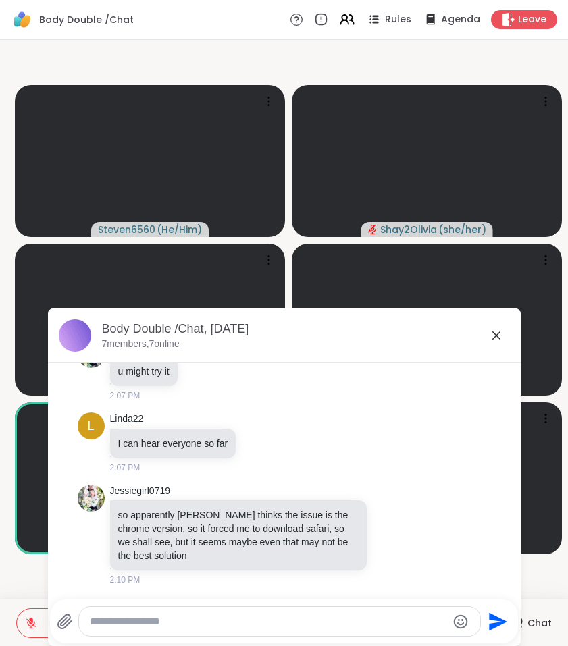
click at [492, 340] on icon at bounding box center [496, 335] width 16 height 16
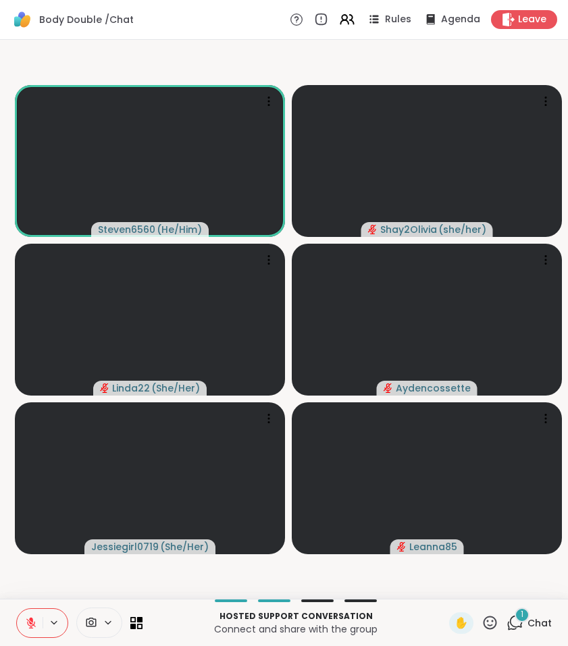
click at [516, 619] on icon at bounding box center [516, 622] width 13 height 12
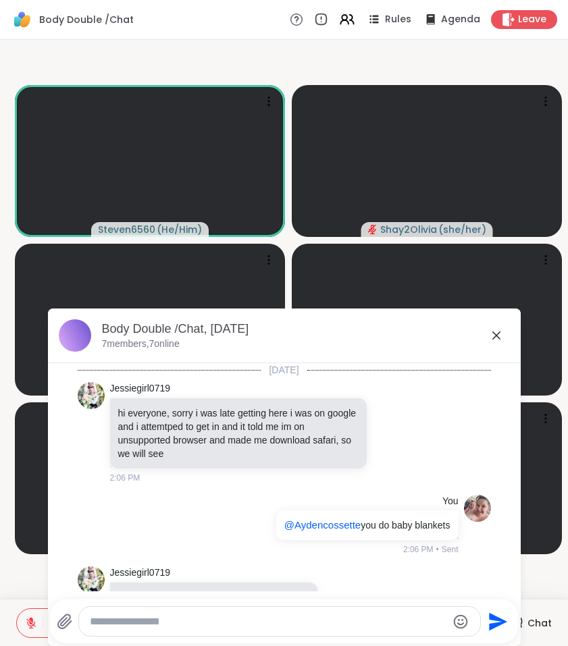
scroll to position [654, 0]
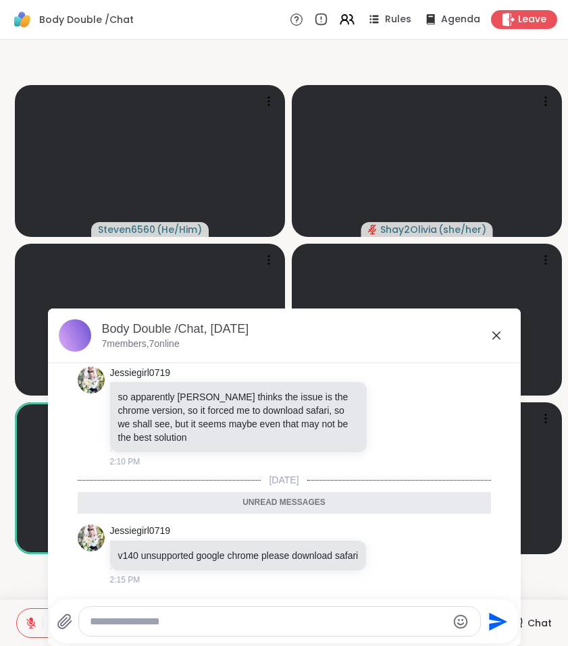
click at [490, 338] on icon at bounding box center [496, 335] width 16 height 16
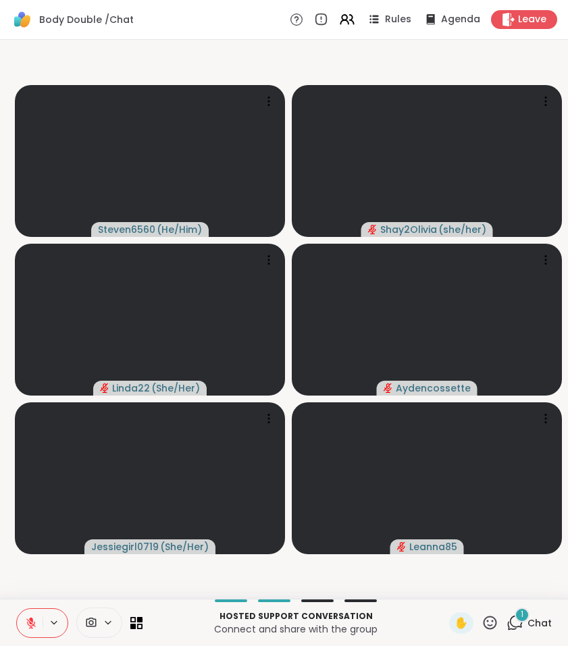
click at [23, 615] on button at bounding box center [30, 623] width 26 height 28
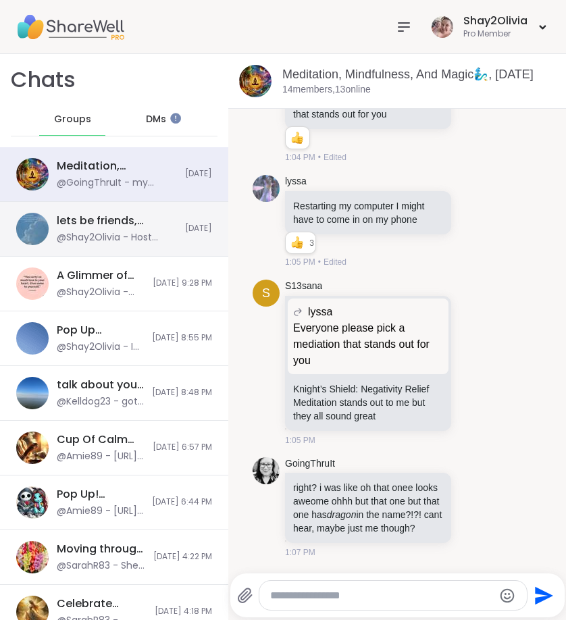
click at [164, 228] on div "lets be friends, [DATE] @Shay2Olivia - Host Announcement: Remember to take a de…" at bounding box center [117, 228] width 120 height 31
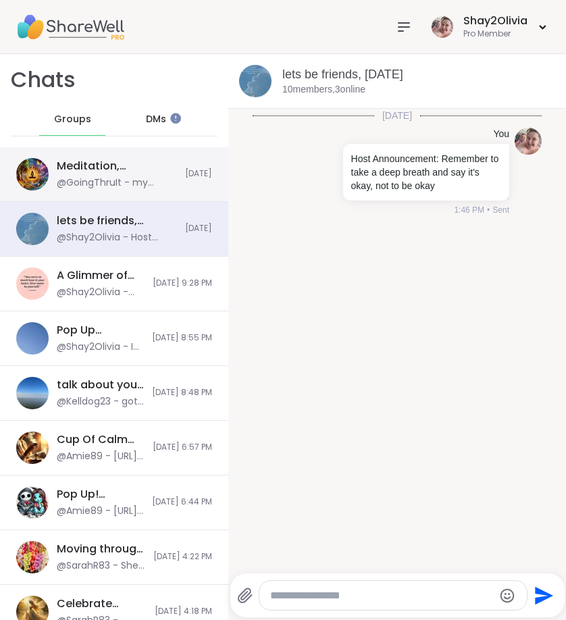
click at [144, 186] on div "@GoingThruIt - my [MEDICAL_DATA] was *not* my friend for this one, [PERSON_NAME…" at bounding box center [117, 183] width 120 height 14
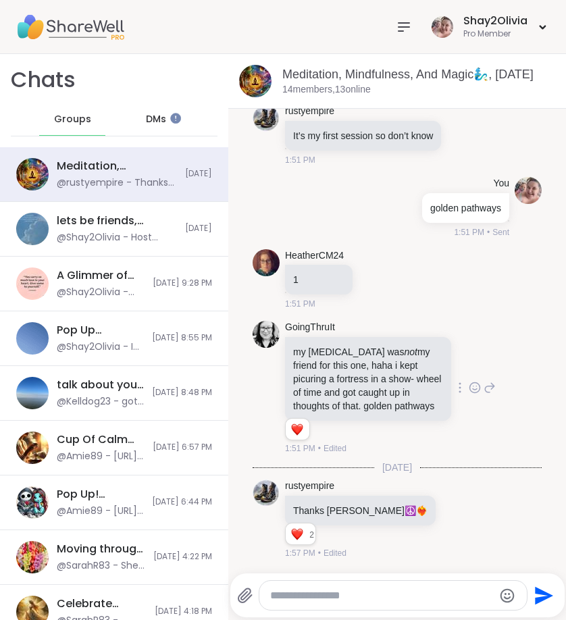
scroll to position [7369, 0]
click at [408, 597] on textarea "Type your message" at bounding box center [381, 596] width 223 height 14
click at [380, 595] on textarea "Type your message" at bounding box center [381, 596] width 223 height 14
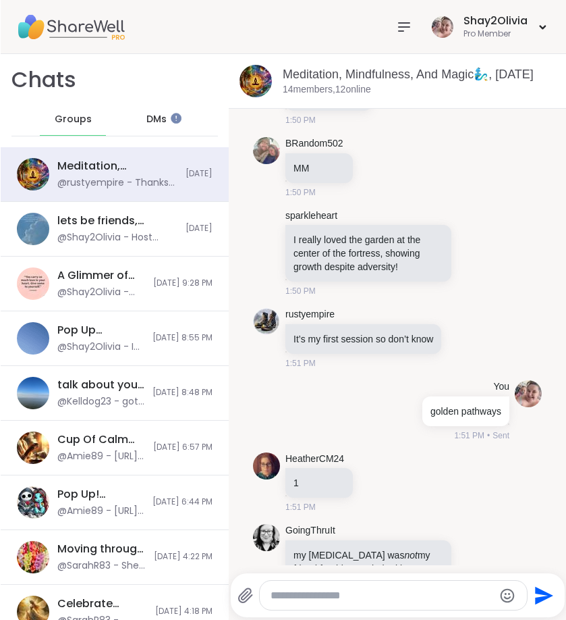
scroll to position [7356, 0]
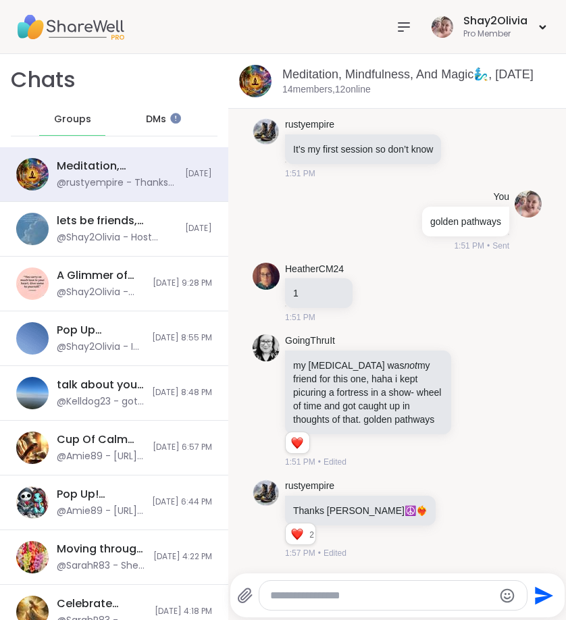
click at [406, 593] on textarea "Type your message" at bounding box center [381, 596] width 223 height 14
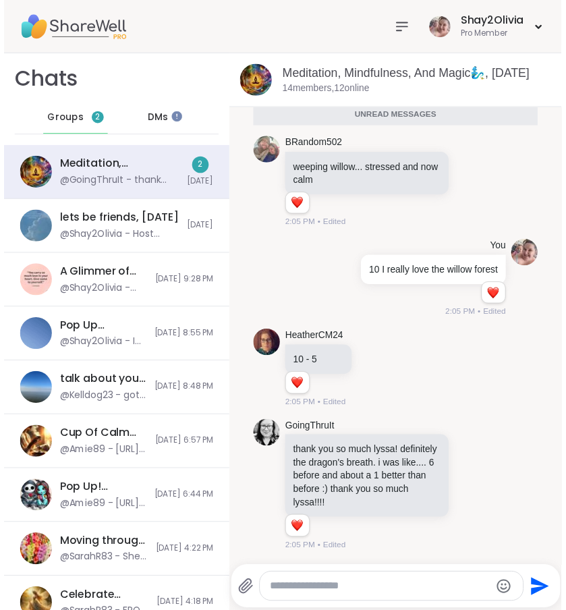
scroll to position [0, 0]
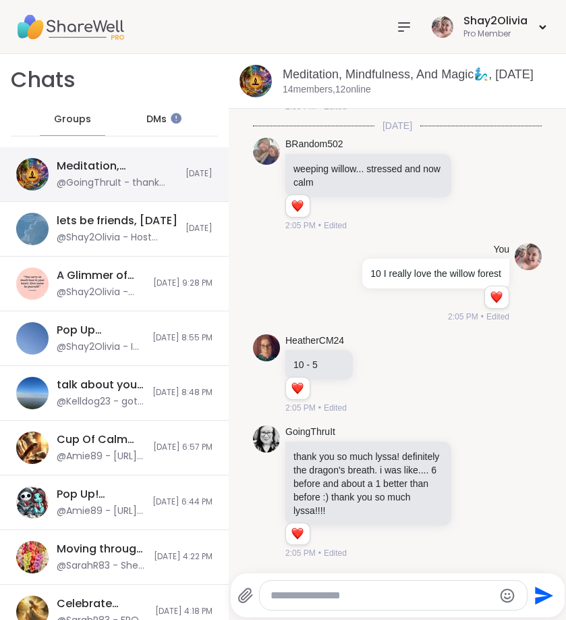
click at [143, 176] on div "@GoingThruIt - thank you so much lyssa! definitely the dragon's breath. i was l…" at bounding box center [117, 183] width 121 height 14
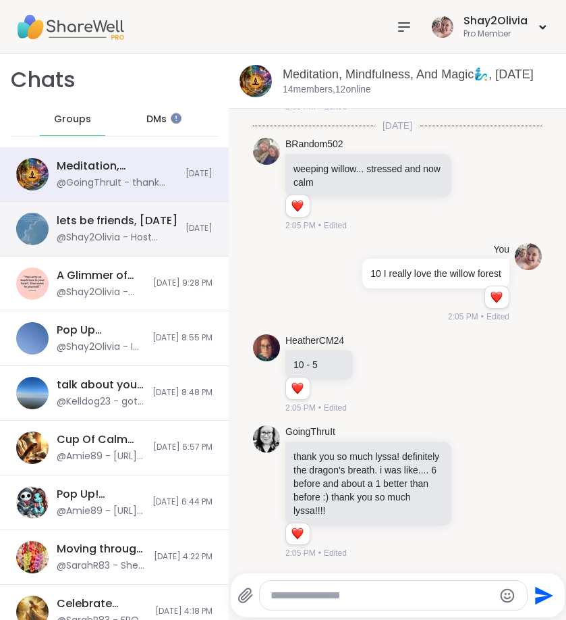
click at [136, 234] on div "@Shay2Olivia - Host Announcement: Remember to take a deep breath and say it's o…" at bounding box center [117, 238] width 121 height 14
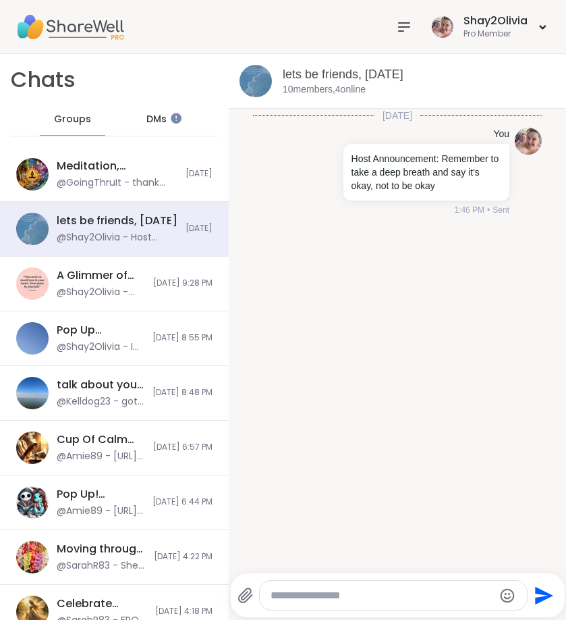
click at [394, 33] on div at bounding box center [404, 27] width 27 height 27
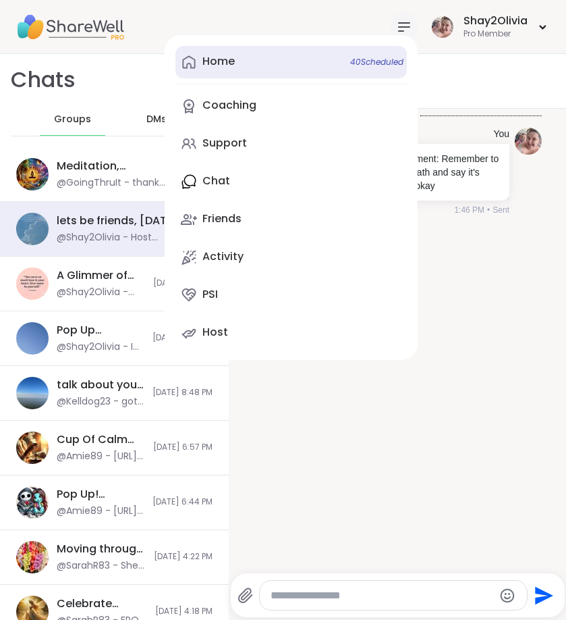
click at [322, 65] on link "Home 40 Scheduled" at bounding box center [292, 62] width 232 height 32
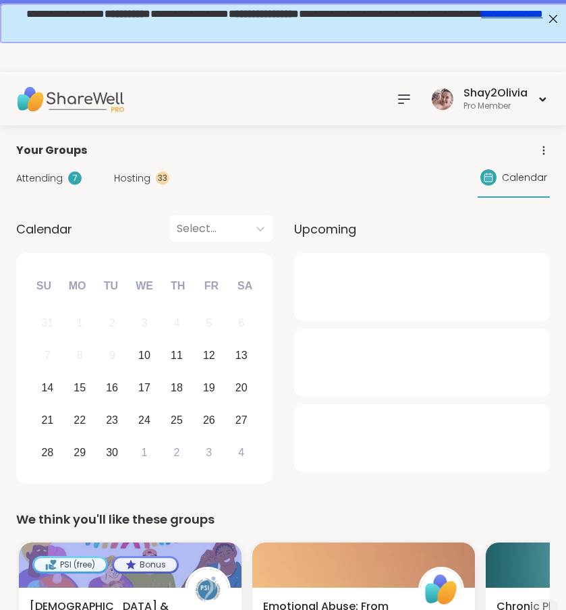
click at [77, 185] on div "Attending 7" at bounding box center [48, 178] width 65 height 14
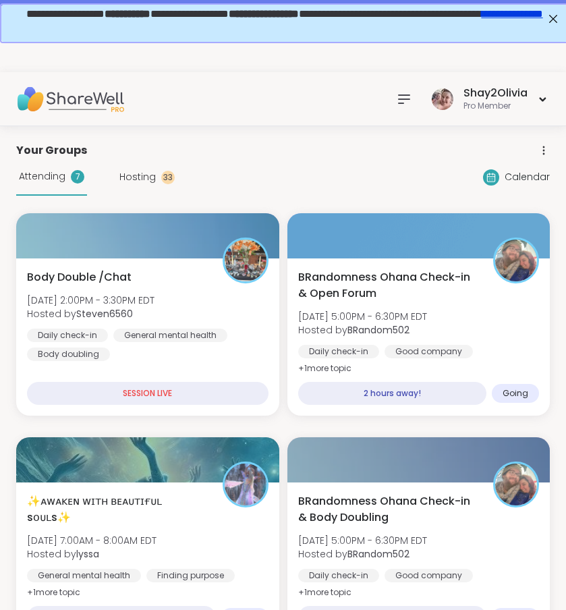
click at [153, 169] on div "Attending 7 Hosting 33" at bounding box center [95, 177] width 159 height 37
click at [151, 185] on div "Attending 7 Hosting 33" at bounding box center [95, 177] width 159 height 37
click at [151, 180] on span "Hosting" at bounding box center [137, 177] width 36 height 14
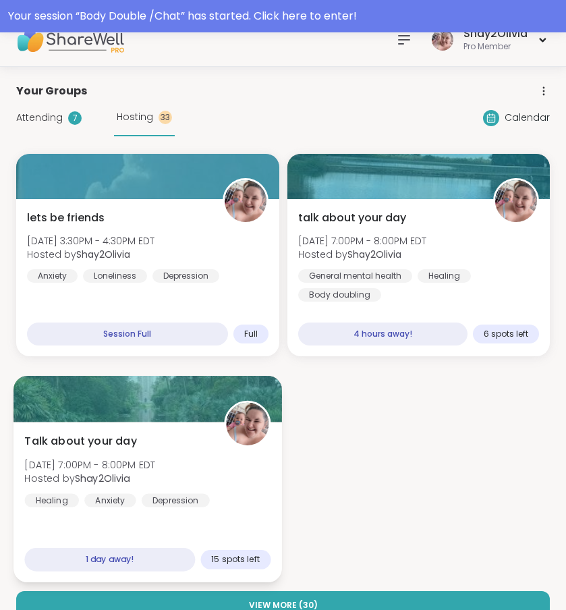
scroll to position [76, 0]
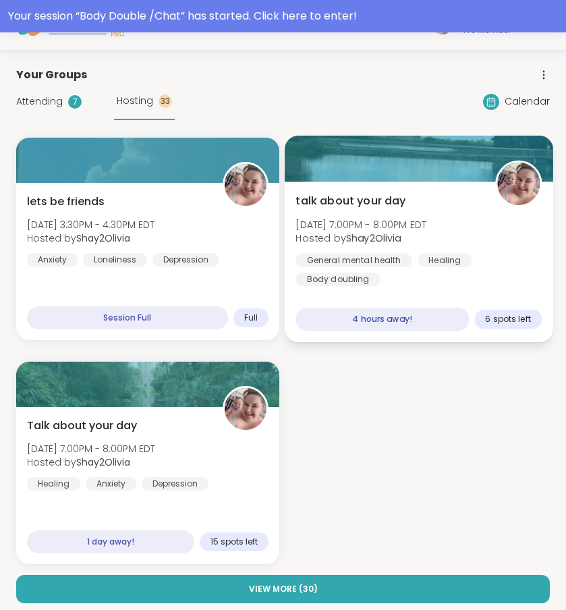
click at [446, 284] on div "General mental health Healing Body doubling" at bounding box center [419, 269] width 246 height 33
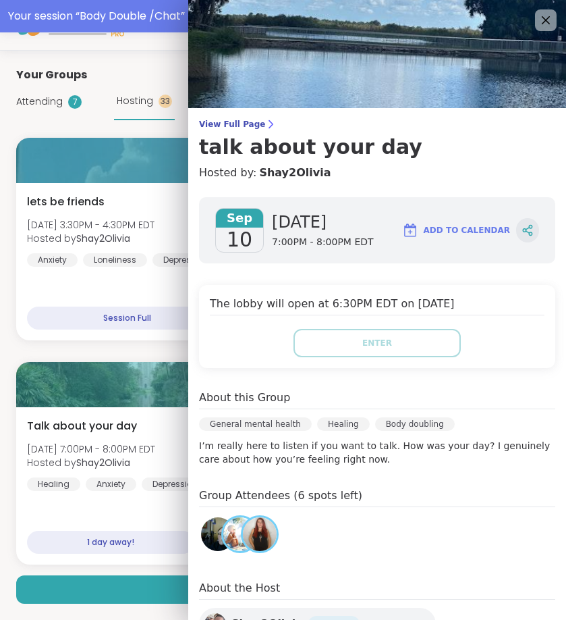
click at [522, 226] on icon at bounding box center [528, 230] width 12 height 12
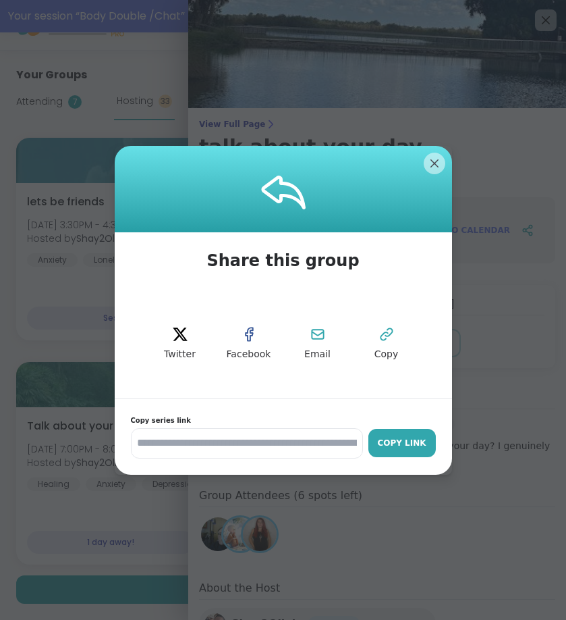
click at [403, 437] on div "Copy Link" at bounding box center [402, 443] width 54 height 12
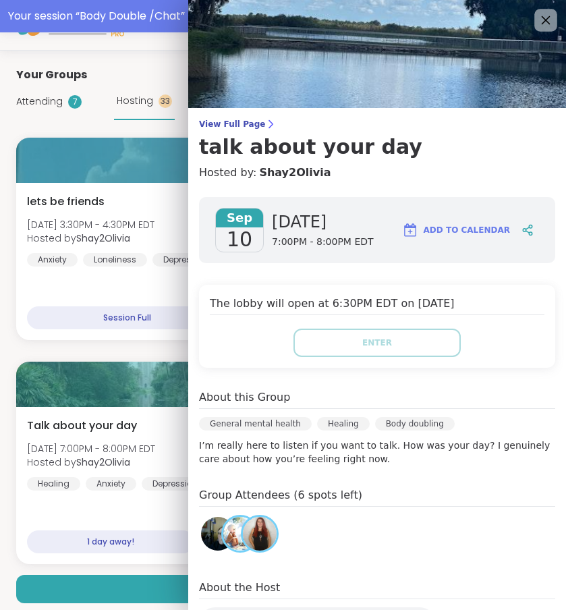
click at [543, 20] on icon at bounding box center [545, 19] width 17 height 17
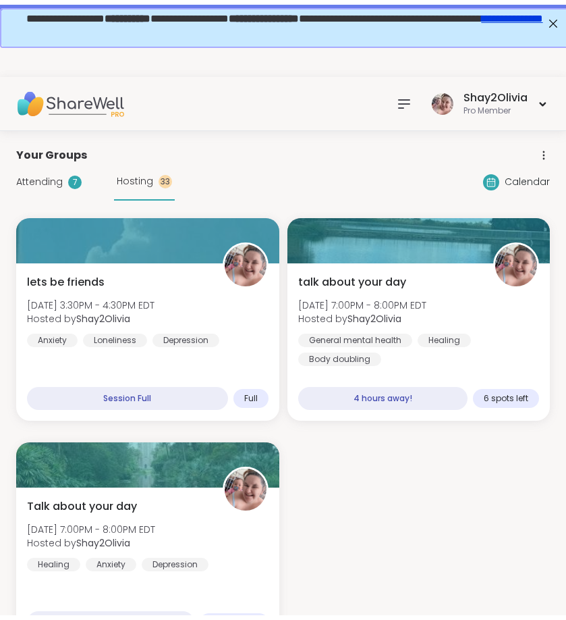
scroll to position [0, 0]
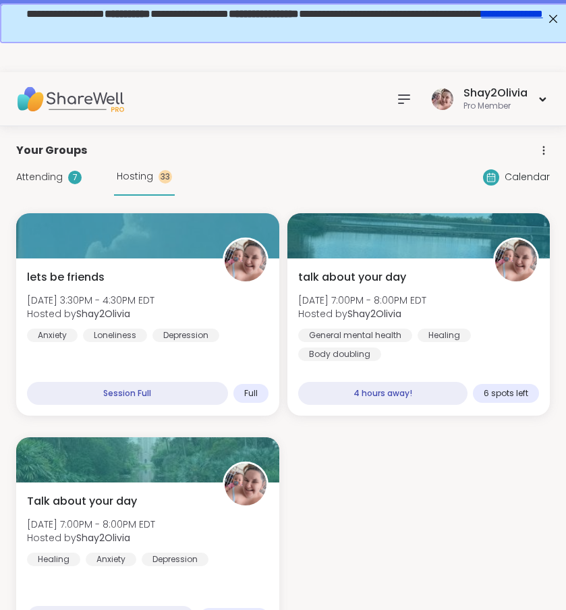
click at [402, 98] on icon at bounding box center [404, 99] width 16 height 16
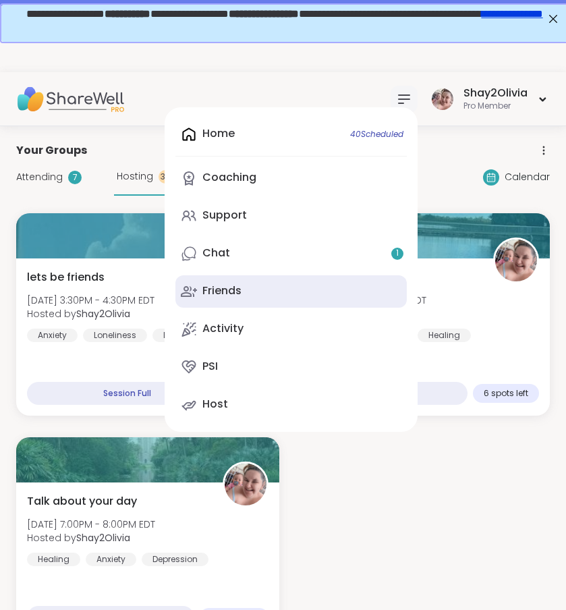
click at [252, 292] on link "Friends" at bounding box center [292, 291] width 232 height 32
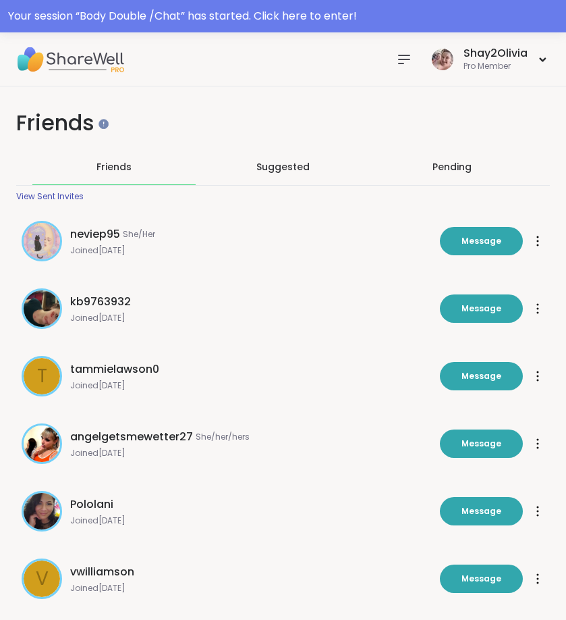
click at [396, 53] on div at bounding box center [404, 59] width 27 height 27
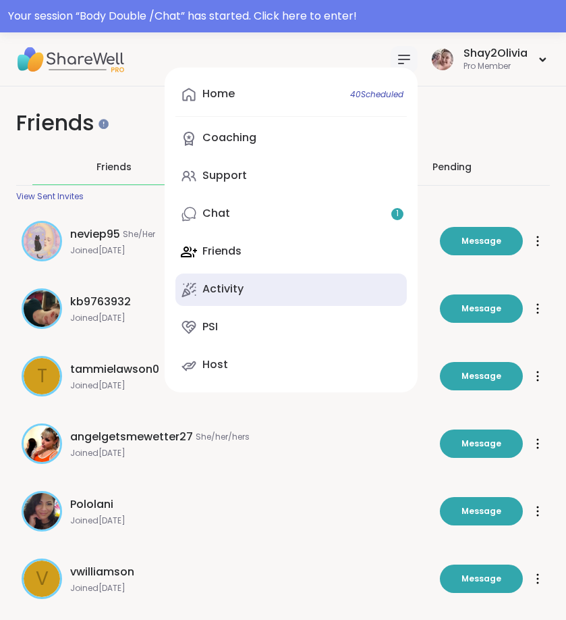
click at [251, 288] on link "Activity" at bounding box center [292, 289] width 232 height 32
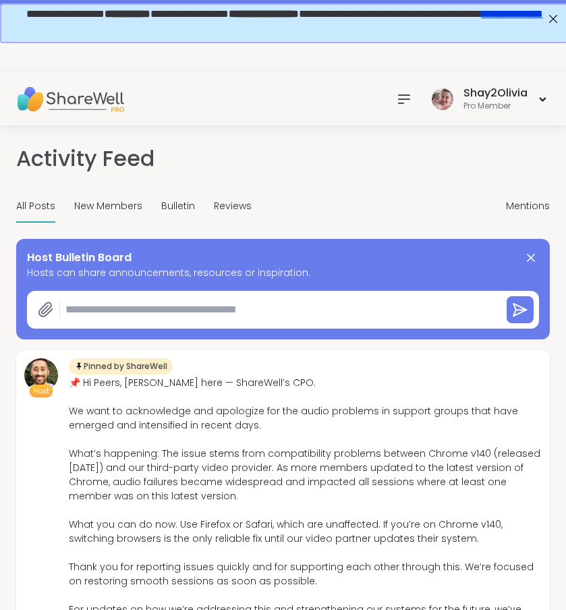
click at [269, 302] on textarea at bounding box center [278, 309] width 436 height 27
paste textarea "**********"
type textarea "*"
type textarea "**********"
type textarea "*"
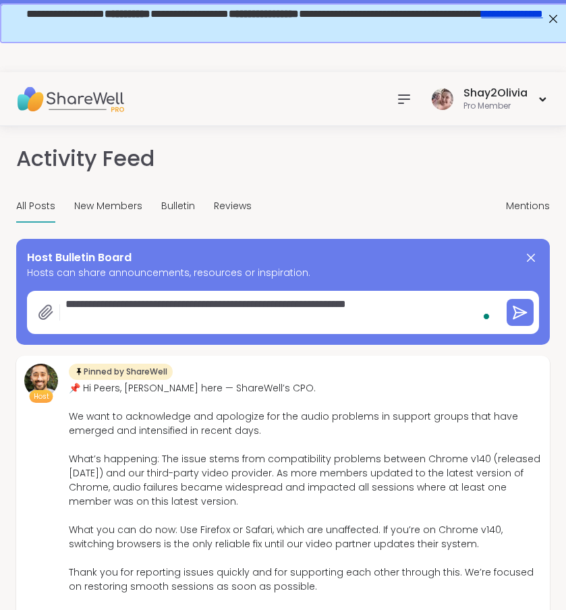
type textarea "**********"
click at [420, 99] on div at bounding box center [406, 99] width 27 height 27
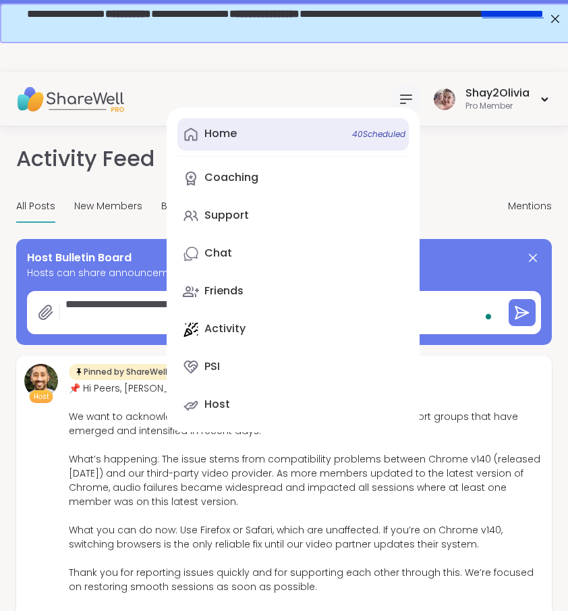
click at [307, 123] on link "Home 40 Scheduled" at bounding box center [294, 134] width 232 height 32
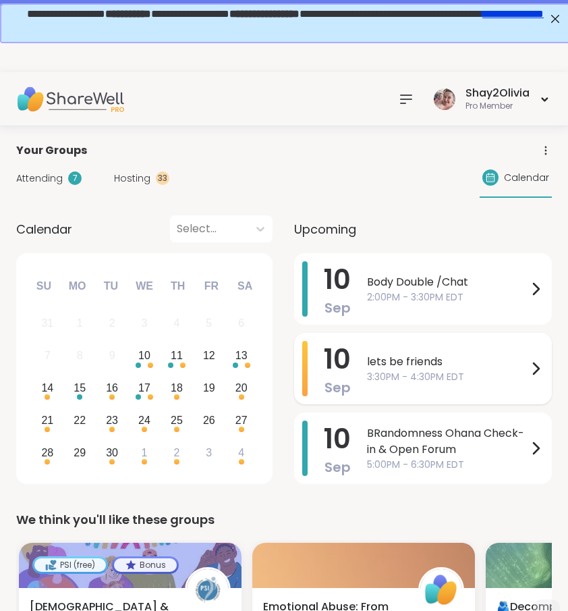
click at [543, 378] on div at bounding box center [536, 368] width 16 height 55
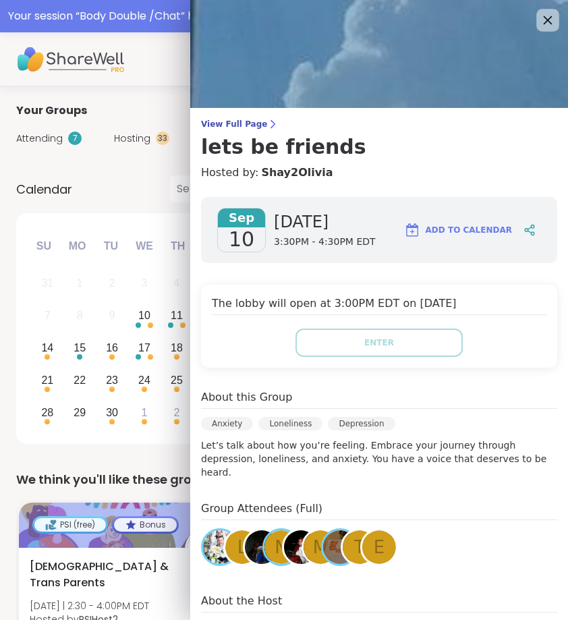
click at [539, 17] on icon at bounding box center [547, 19] width 17 height 17
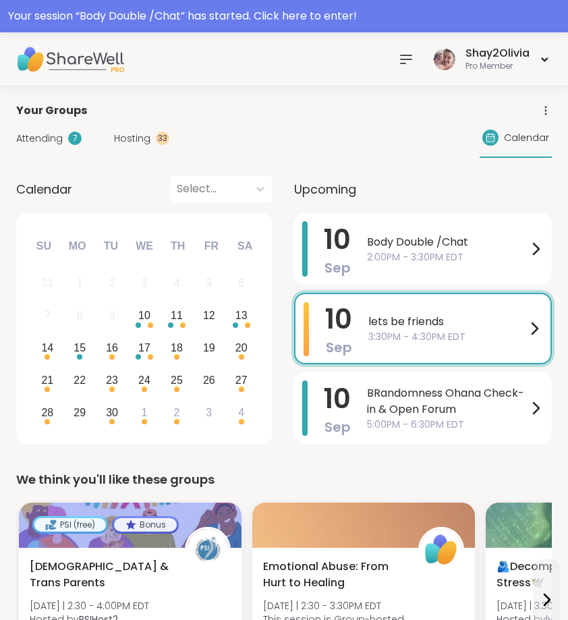
click at [405, 59] on icon at bounding box center [406, 59] width 11 height 8
click at [481, 72] on div "Shay2Olivia Pro Member" at bounding box center [492, 59] width 122 height 32
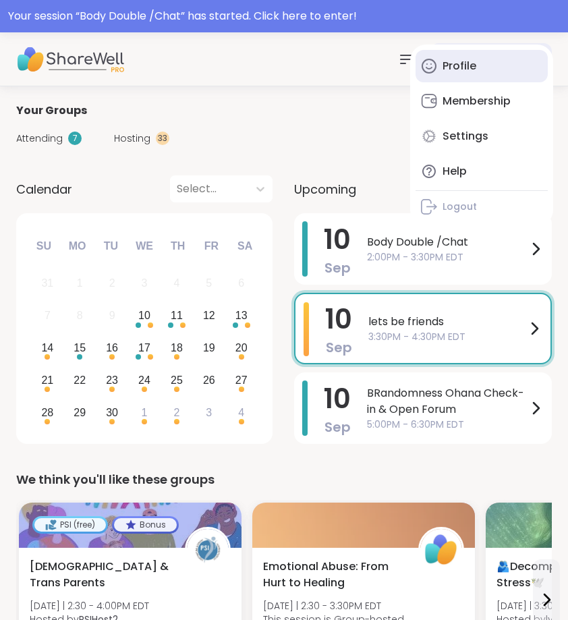
click at [475, 74] on link "Profile" at bounding box center [482, 66] width 132 height 32
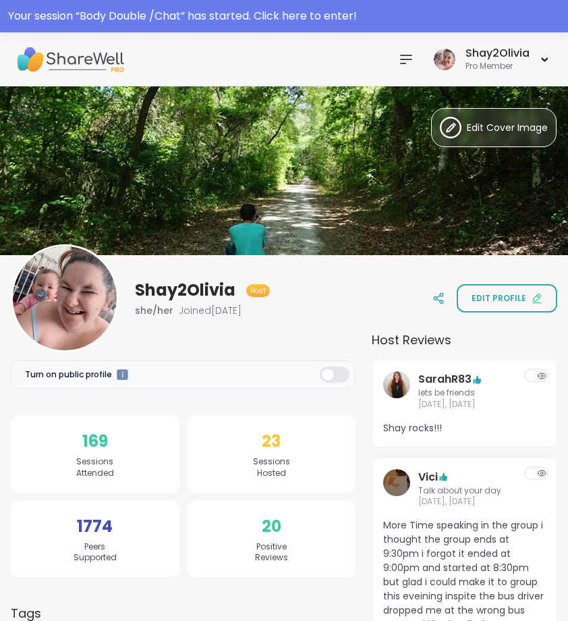
click at [404, 68] on div at bounding box center [406, 59] width 27 height 27
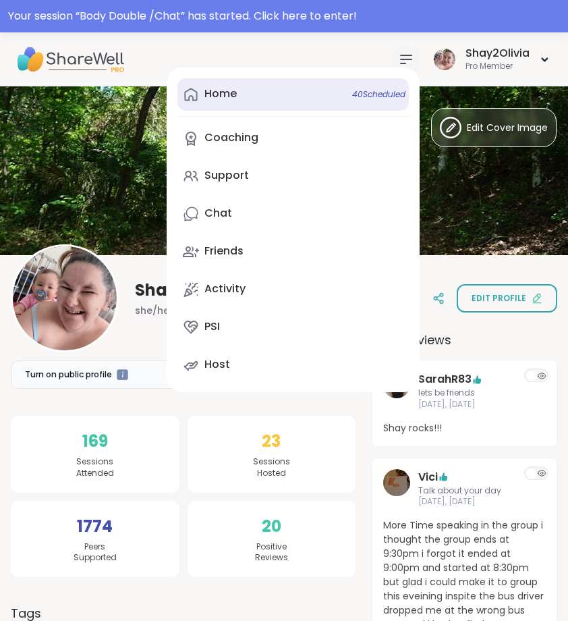
click at [242, 95] on link "Home 40 Scheduled" at bounding box center [294, 94] width 232 height 32
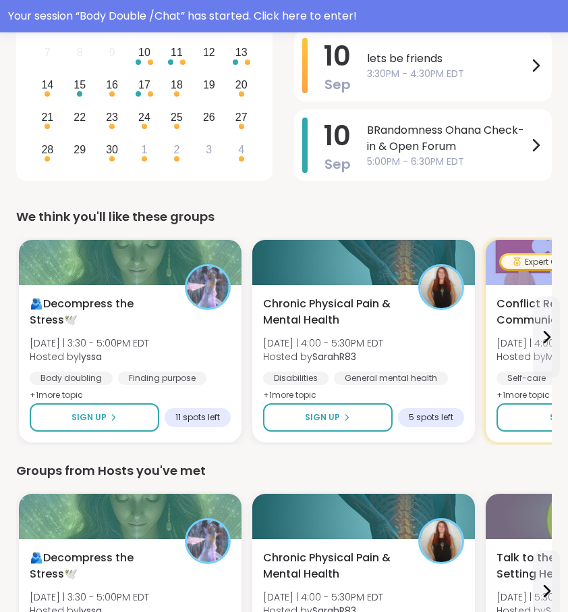
scroll to position [368, 0]
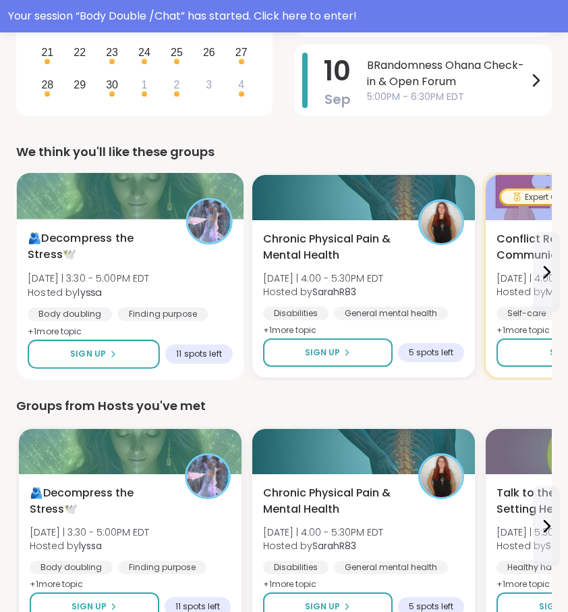
click at [191, 333] on div "🫂Decompress the Stress🕊️ Wed 9/10 | 3:30 - 5:00PM EDT Hosted by lyssa Body doub…" at bounding box center [130, 299] width 227 height 161
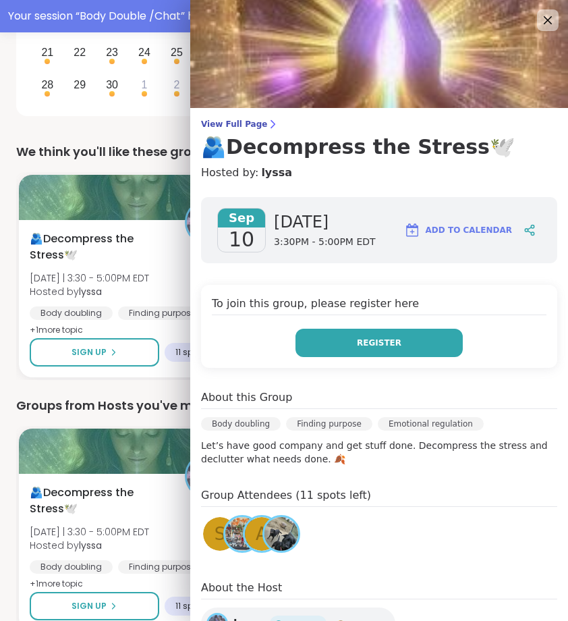
click at [355, 335] on button "Register" at bounding box center [379, 343] width 167 height 28
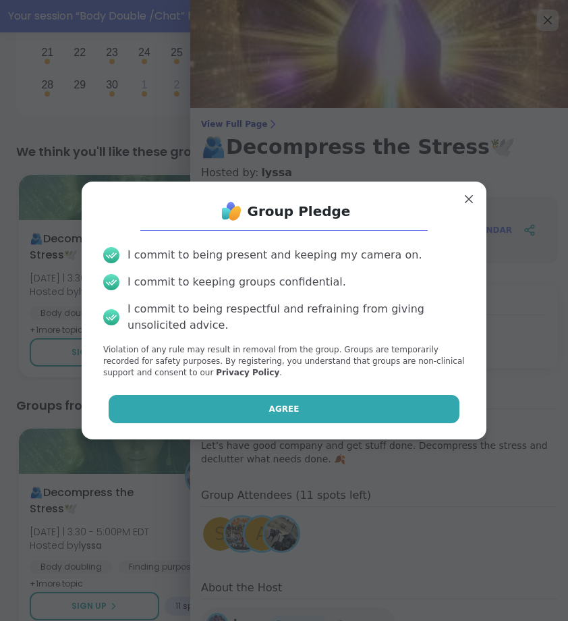
click at [389, 398] on button "Agree" at bounding box center [285, 409] width 352 height 28
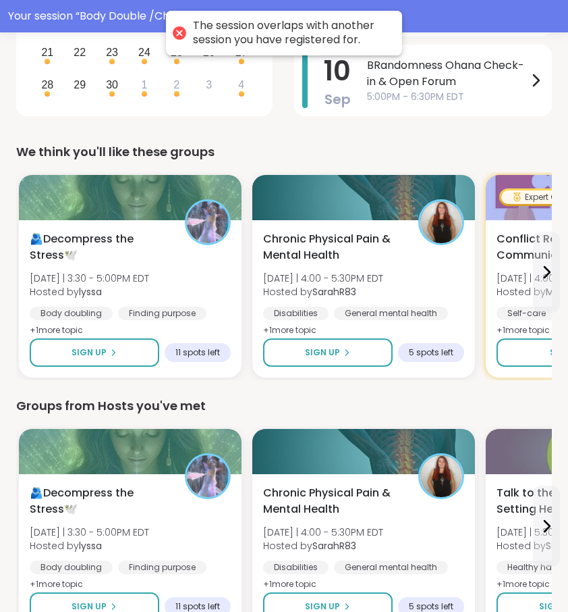
click at [184, 399] on div "Groups from Hosts you've met" at bounding box center [284, 405] width 536 height 19
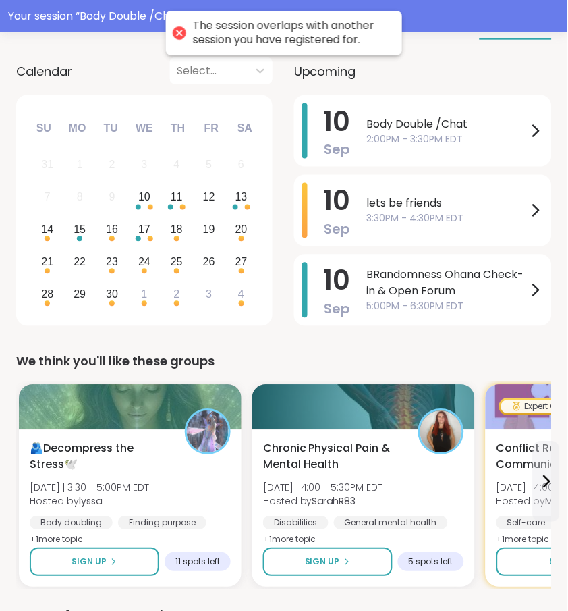
scroll to position [97, 0]
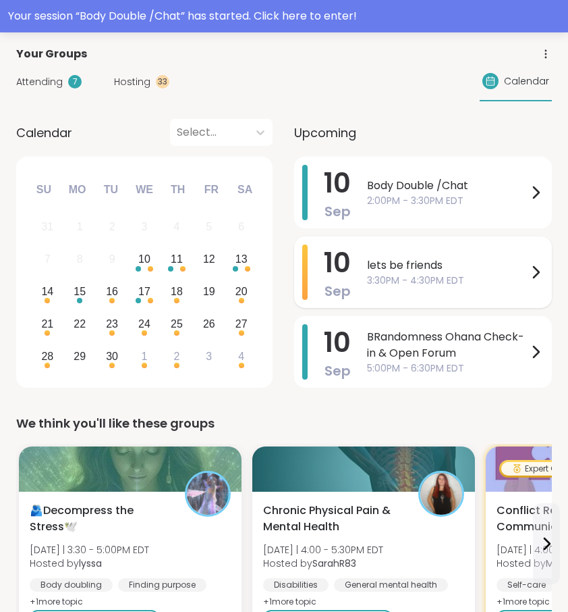
click at [398, 252] on div "lets be friends 3:30PM - 4:30PM EDT" at bounding box center [455, 271] width 177 height 55
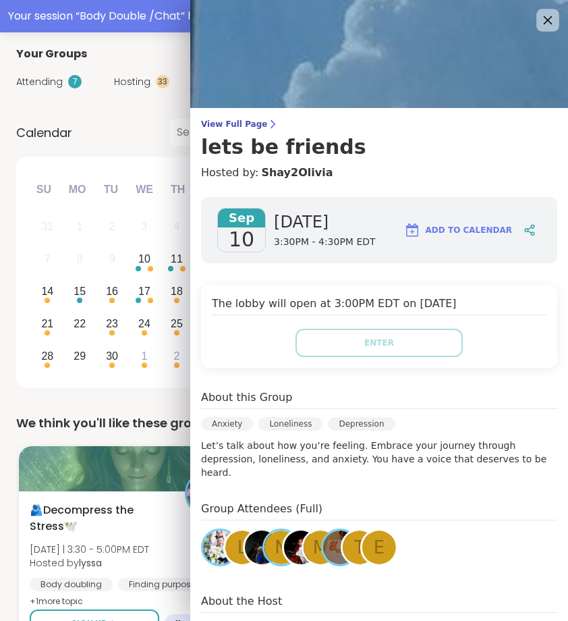
click at [539, 27] on icon at bounding box center [547, 19] width 17 height 17
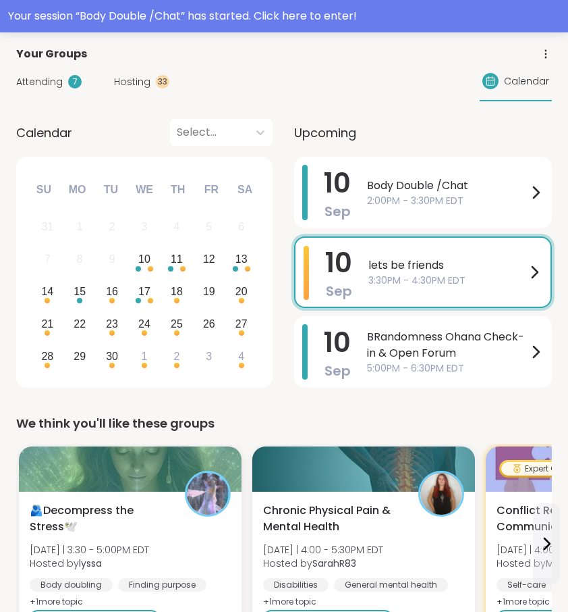
click at [44, 87] on span "Attending" at bounding box center [39, 82] width 47 height 14
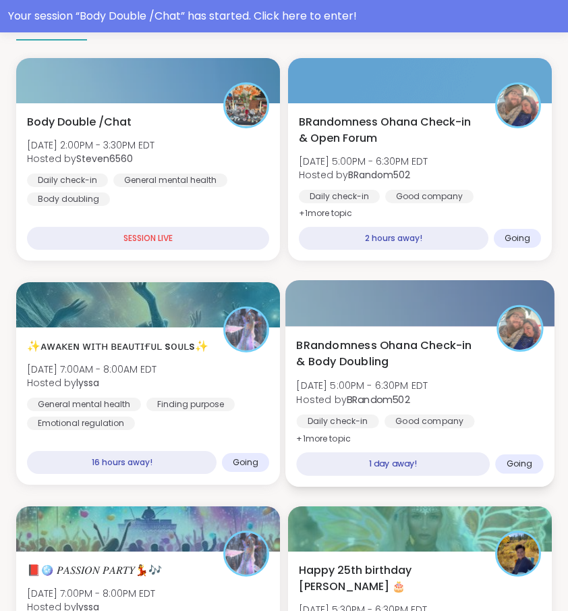
scroll to position [156, 0]
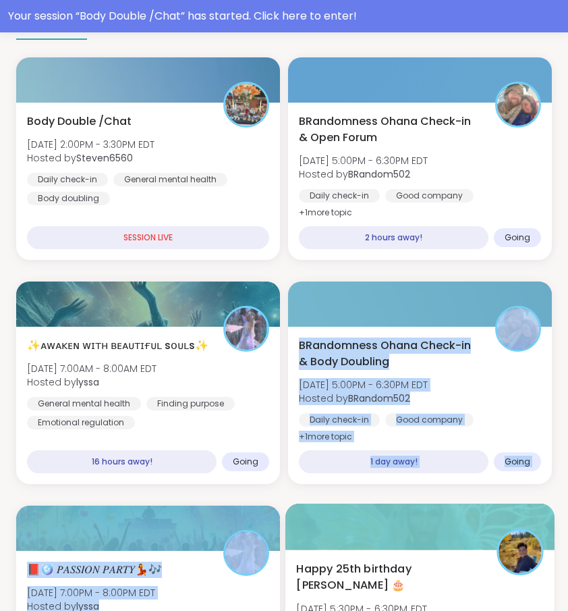
drag, startPoint x: 276, startPoint y: 479, endPoint x: 302, endPoint y: 514, distance: 43.5
click at [302, 514] on div "Body Double /Chat Wed, Sep 10 | 2:00PM - 3:30PM EDT Hosted by Steven6560 Daily …" at bounding box center [284, 494] width 536 height 875
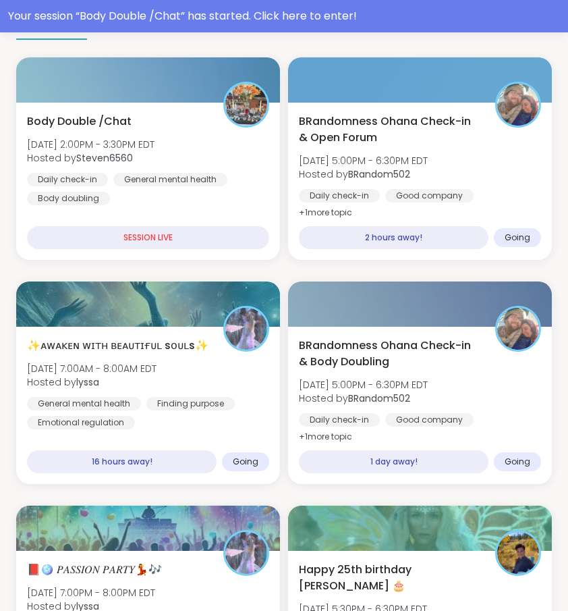
click at [281, 490] on div "Body Double /Chat Wed, Sep 10 | 2:00PM - 3:30PM EDT Hosted by Steven6560 Daily …" at bounding box center [284, 494] width 536 height 875
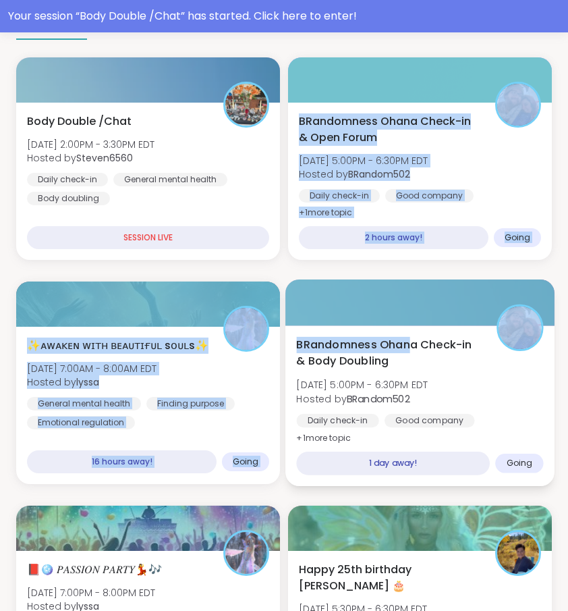
drag, startPoint x: 272, startPoint y: 259, endPoint x: 412, endPoint y: 346, distance: 165.6
click at [412, 346] on div "Body Double /Chat Wed, Sep 10 | 2:00PM - 3:30PM EDT Hosted by Steven6560 Daily …" at bounding box center [284, 494] width 536 height 875
click at [412, 346] on span "BRandomness Ohana Check-in & Body Doubling" at bounding box center [388, 353] width 185 height 33
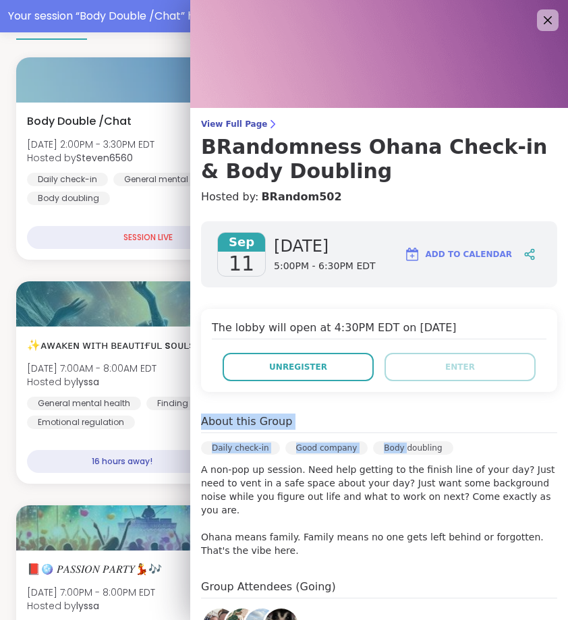
click at [418, 395] on div "Sep 11 Thursday 5:00PM - 6:30PM EDT Add to Calendar The lobby will open at 4:30…" at bounding box center [379, 513] width 378 height 605
click at [540, 24] on icon at bounding box center [547, 19] width 17 height 17
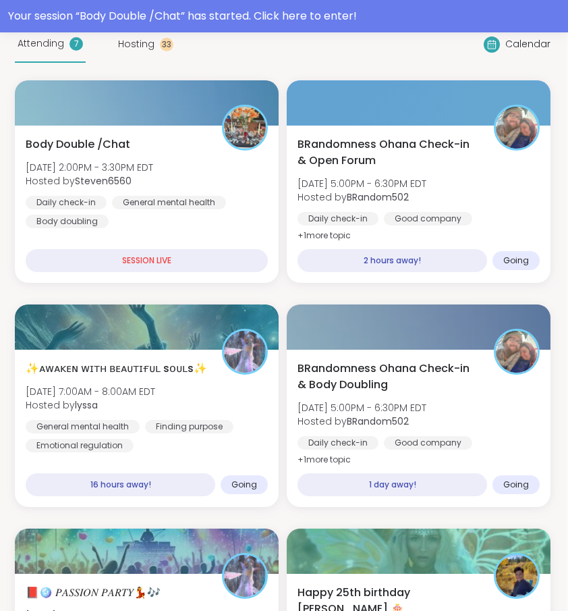
scroll to position [83, 1]
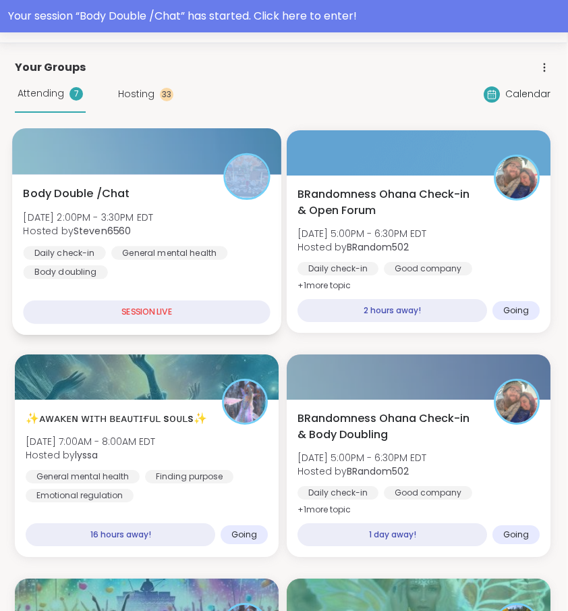
drag, startPoint x: 25, startPoint y: 196, endPoint x: 168, endPoint y: 171, distance: 145.4
click at [168, 171] on div "Body Double /Chat Wed, Sep 10 | 2:00PM - 3:30PM EDT Hosted by Steven6560 Daily …" at bounding box center [146, 231] width 269 height 207
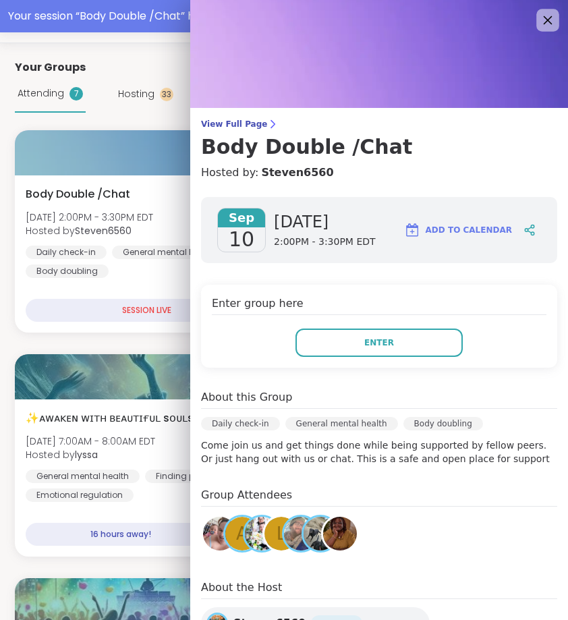
click at [539, 26] on icon at bounding box center [547, 19] width 17 height 17
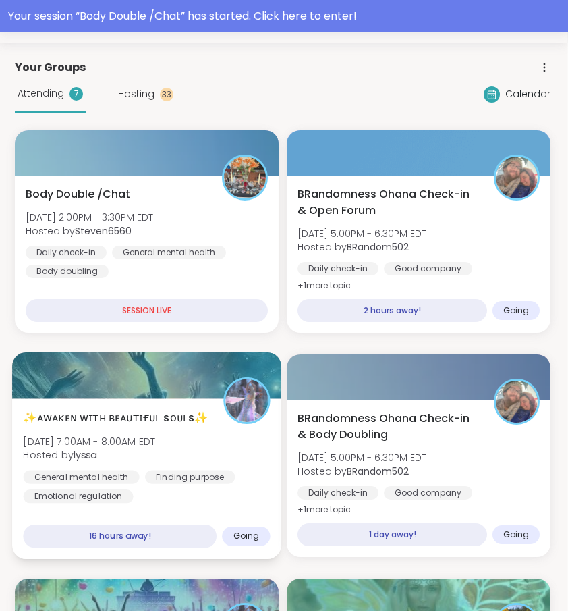
click at [275, 354] on div at bounding box center [146, 375] width 269 height 46
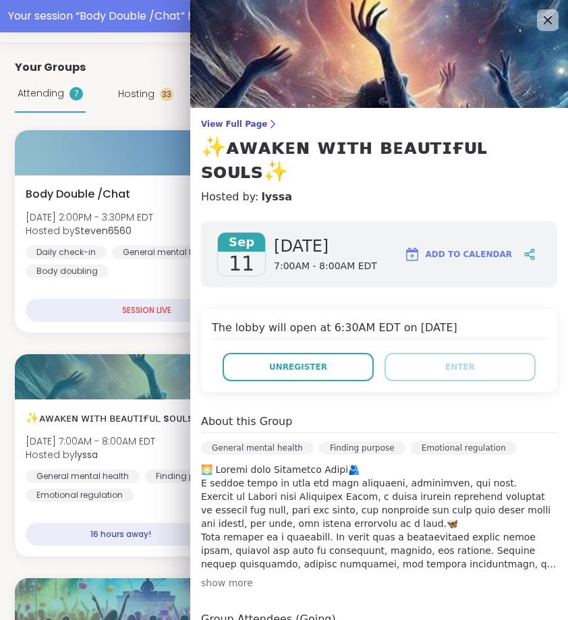
click at [540, 14] on icon at bounding box center [548, 20] width 16 height 16
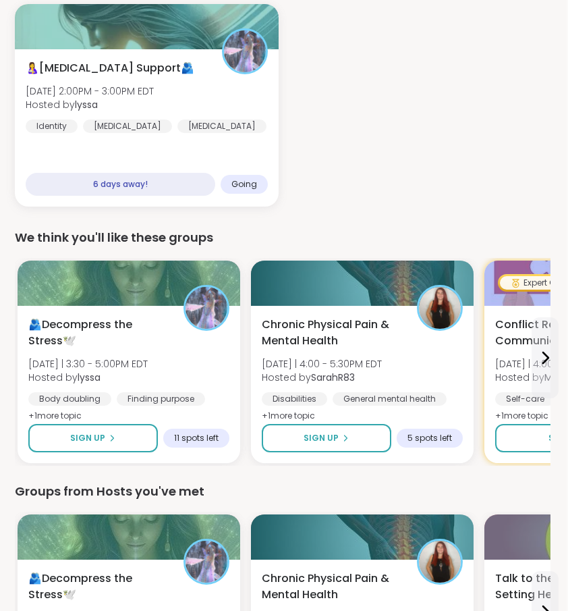
scroll to position [959, 1]
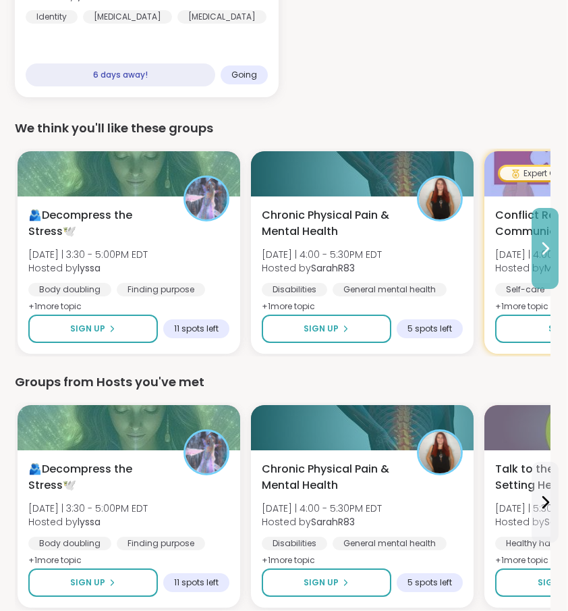
click at [545, 260] on button at bounding box center [545, 248] width 27 height 81
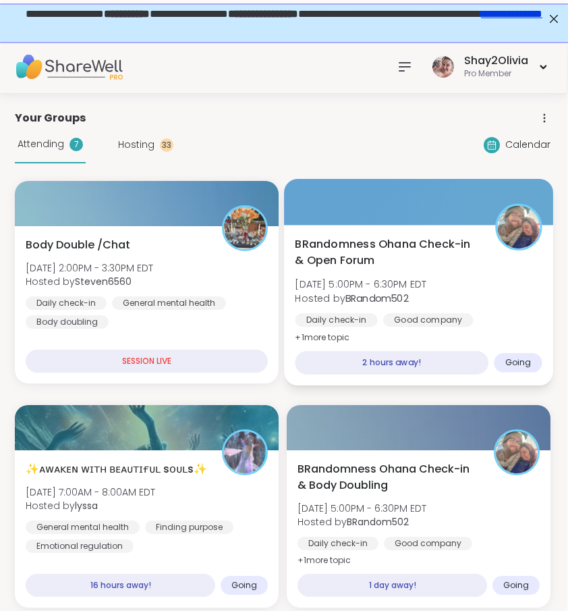
scroll to position [0, 1]
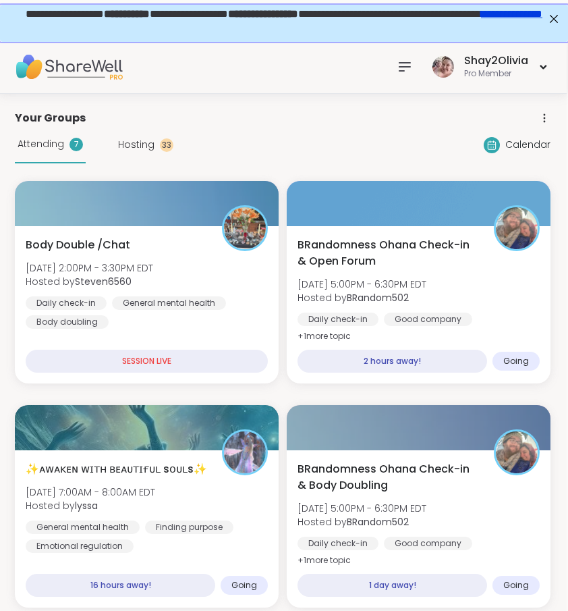
click at [409, 71] on icon at bounding box center [405, 67] width 16 height 16
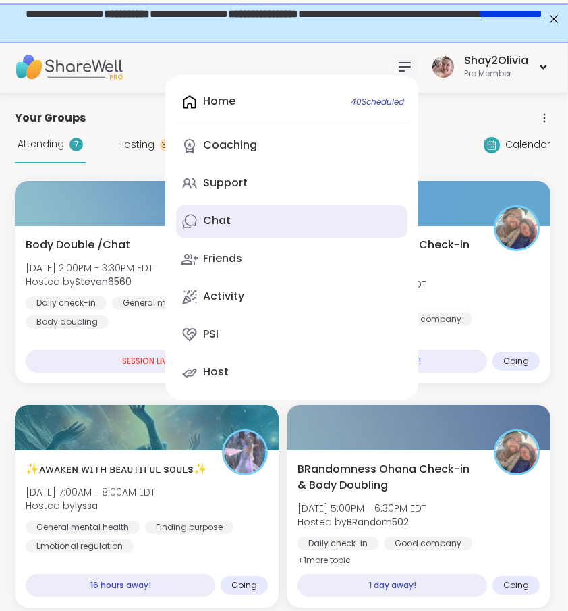
click at [257, 220] on link "Chat" at bounding box center [292, 221] width 232 height 32
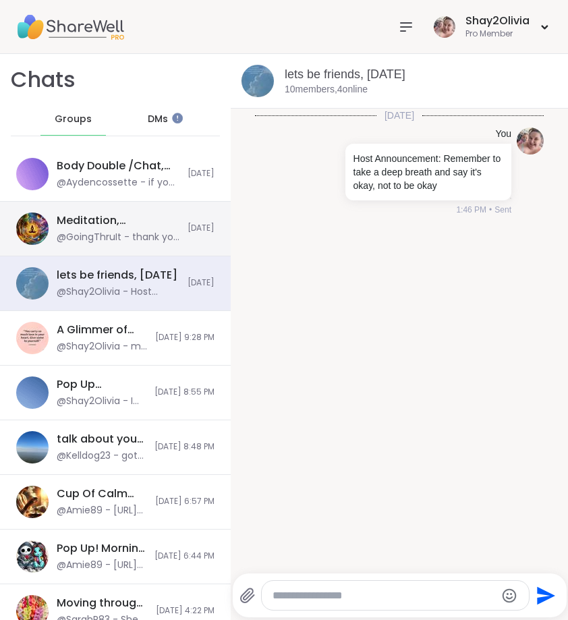
click at [157, 246] on div "Meditation, Mindfulness, And Magic🧞‍♂️, Sep 10 @GoingThruIt - thank you so much…" at bounding box center [115, 229] width 231 height 55
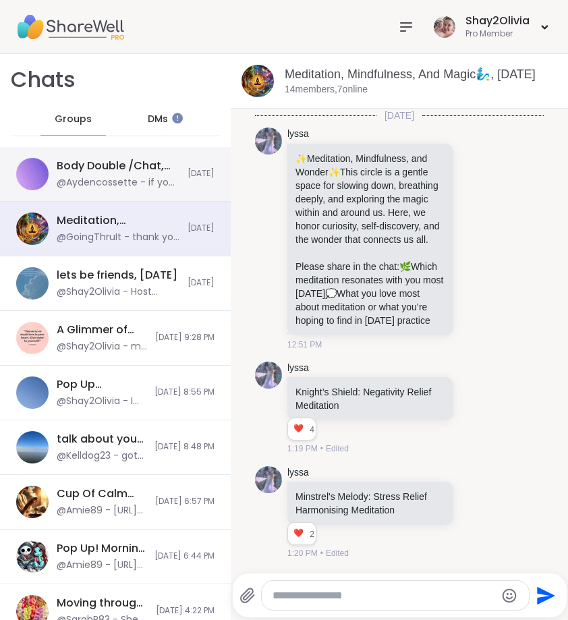
scroll to position [7784, 0]
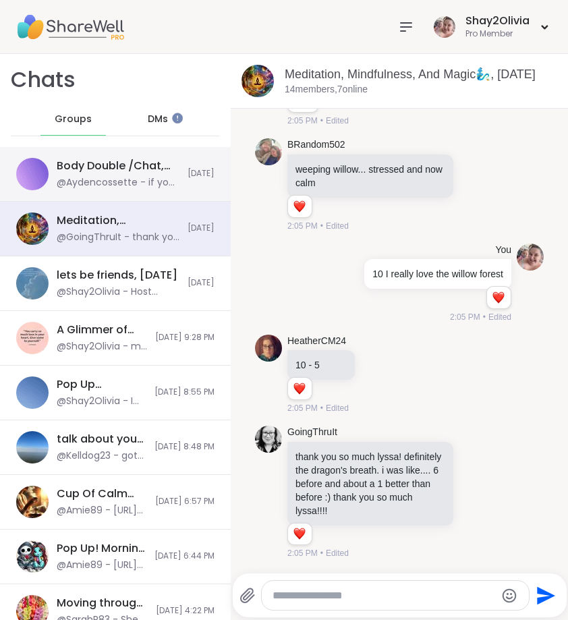
click at [159, 165] on div "Body Double /Chat, [DATE]" at bounding box center [118, 166] width 123 height 15
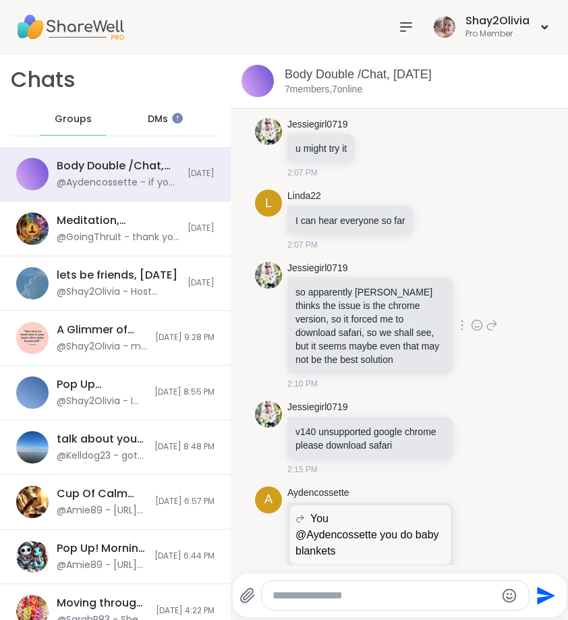
scroll to position [1066, 0]
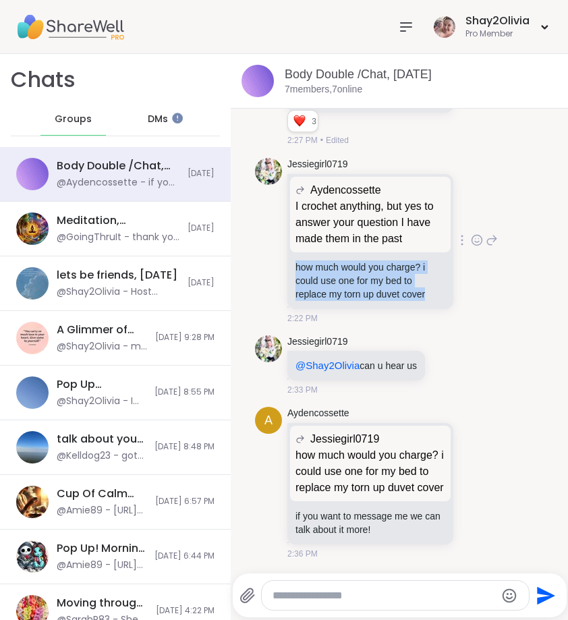
drag, startPoint x: 296, startPoint y: 264, endPoint x: 426, endPoint y: 301, distance: 135.5
click at [426, 301] on p "how much would you charge? i could use one for my bed to replace my torn up duv…" at bounding box center [371, 281] width 150 height 41
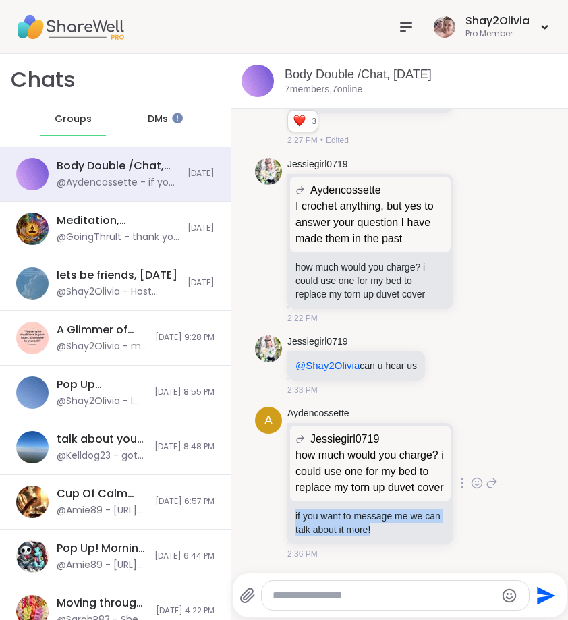
drag, startPoint x: 404, startPoint y: 534, endPoint x: 292, endPoint y: 514, distance: 113.2
click at [291, 514] on div "how much would you charge? i could use one for my bed to replace my torn up duv…" at bounding box center [371, 523] width 166 height 43
click at [278, 522] on div "A Aydencossette Jessiegirl0719 how much would you charge? i could use one for m…" at bounding box center [399, 484] width 289 height 164
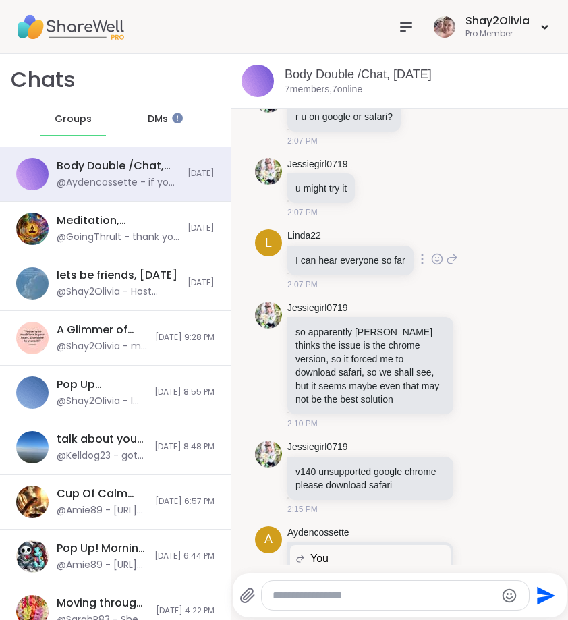
scroll to position [111, 0]
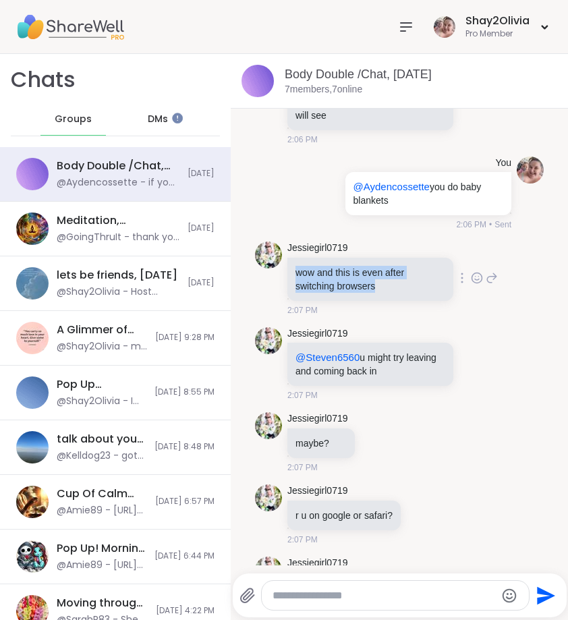
drag, startPoint x: 296, startPoint y: 268, endPoint x: 381, endPoint y: 283, distance: 87.0
click at [381, 283] on p "wow and this is even after switching browsers" at bounding box center [371, 279] width 150 height 27
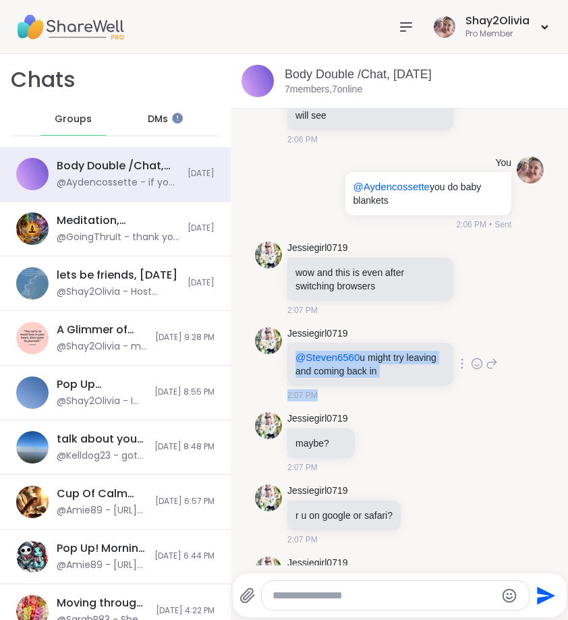
click at [468, 329] on div "Jessiegirl0719 @Steven6560 u might try leaving and coming back in 2:07 PM" at bounding box center [393, 364] width 211 height 75
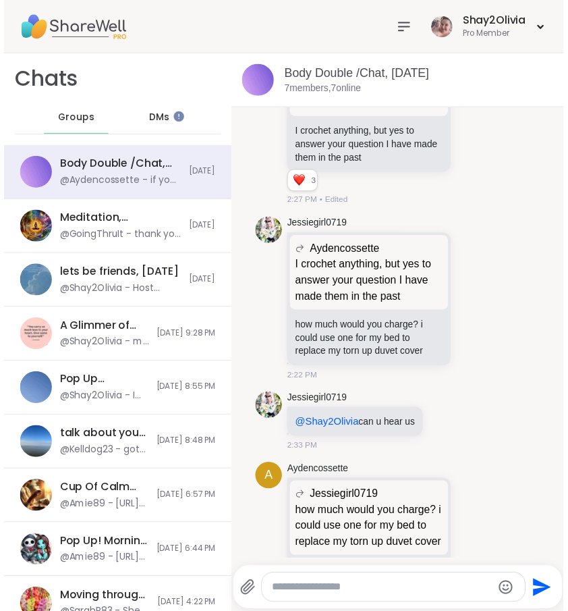
scroll to position [1066, 0]
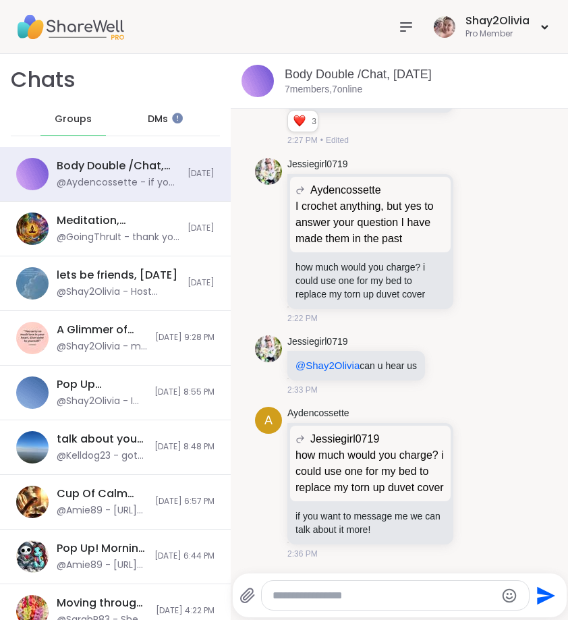
click at [400, 30] on icon at bounding box center [406, 27] width 16 height 16
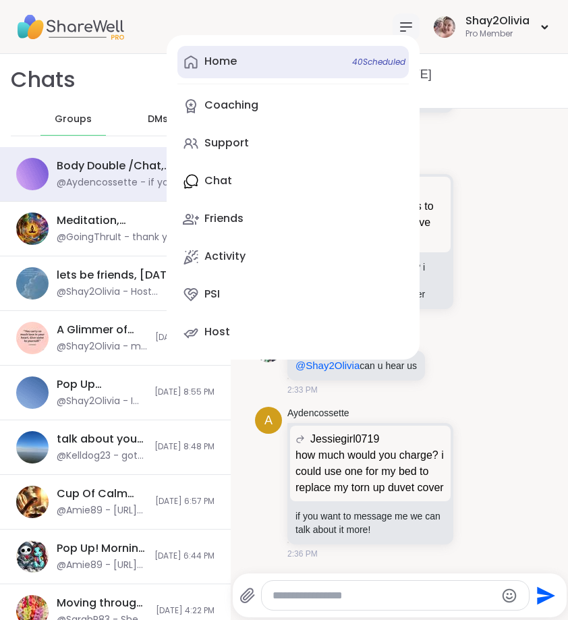
click at [266, 68] on link "Home 40 Scheduled" at bounding box center [294, 62] width 232 height 32
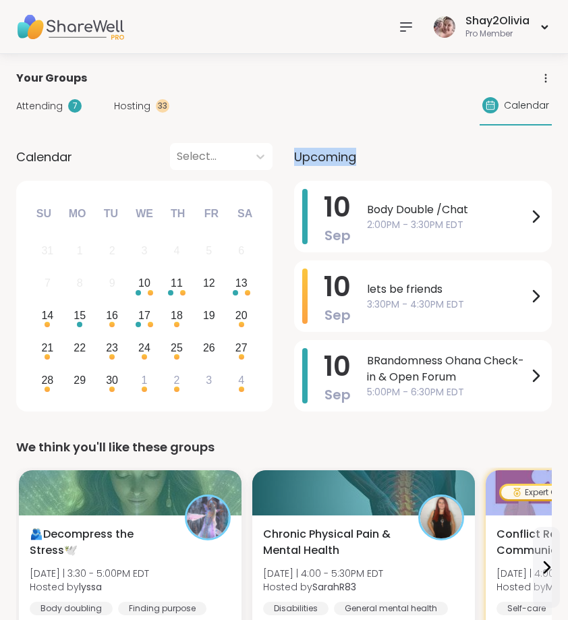
drag, startPoint x: 298, startPoint y: 160, endPoint x: 464, endPoint y: 159, distance: 166.7
click at [464, 159] on div "Upcoming" at bounding box center [423, 156] width 258 height 27
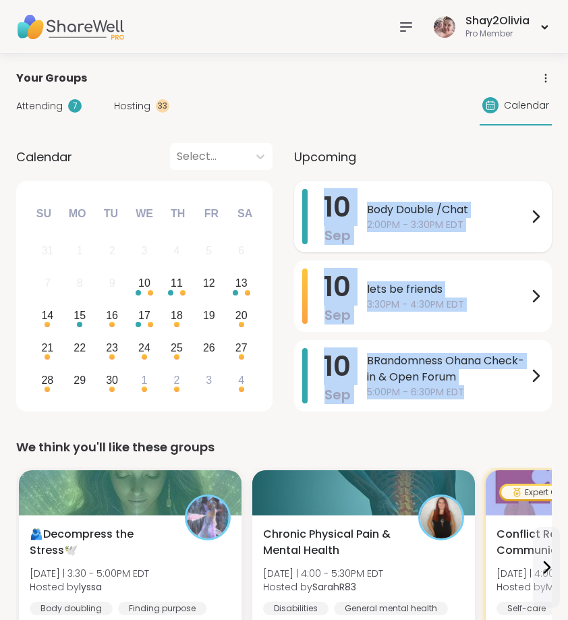
drag, startPoint x: 471, startPoint y: 389, endPoint x: 321, endPoint y: 212, distance: 232.3
click at [321, 212] on div "10 Sep Body Double /Chat 2:00PM - 3:30PM EDT 10 Sep lets be friends 3:30PM - 4:…" at bounding box center [423, 299] width 258 height 236
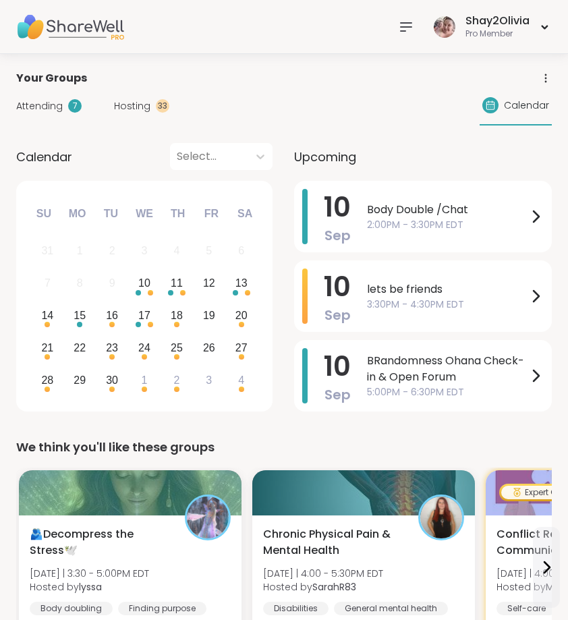
click at [280, 340] on div "Calendar Select... Previous Month Next Month September 2025 Su Mo Tu We Th Fr S…" at bounding box center [284, 279] width 536 height 273
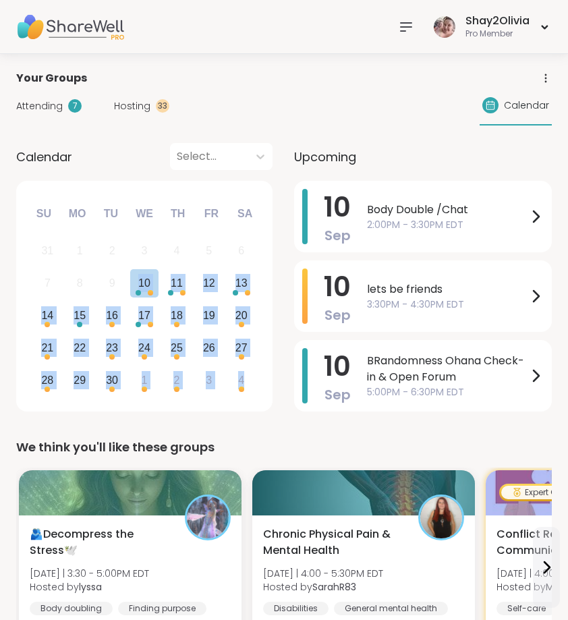
drag, startPoint x: 136, startPoint y: 285, endPoint x: 269, endPoint y: 399, distance: 174.7
click at [269, 399] on div "September 2025 Su Mo Tu We Th Fr Sa 31 1 2 3 4 5 6 7 8 9 10 11 12 13 14 15 16 1…" at bounding box center [144, 296] width 257 height 231
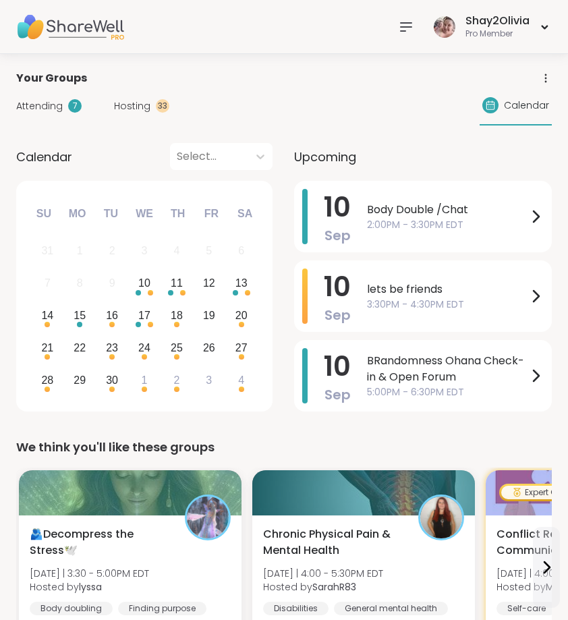
click at [267, 398] on div "September 2025 Su Mo Tu We Th Fr Sa 31 1 2 3 4 5 6 7 8 9 10 11 12 13 14 15 16 1…" at bounding box center [144, 296] width 257 height 231
click at [405, 319] on div "lets be friends 3:30PM - 4:30PM EDT" at bounding box center [455, 296] width 177 height 55
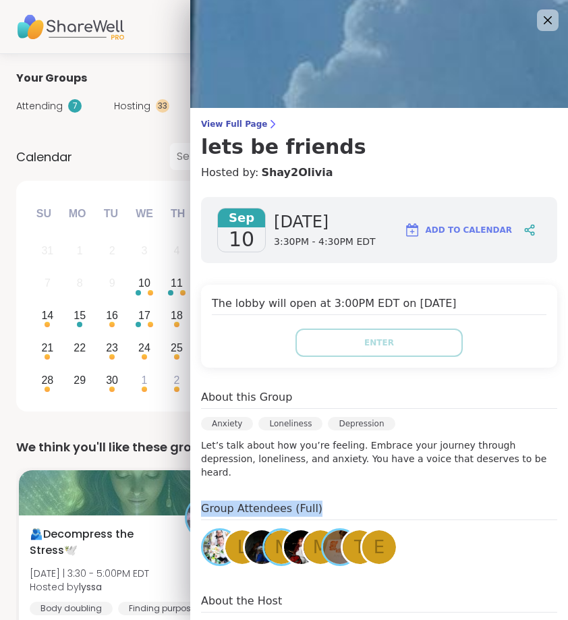
drag, startPoint x: 328, startPoint y: 489, endPoint x: 450, endPoint y: 472, distance: 122.7
click at [450, 473] on div "Sep 10 Wednesday 3:30PM - 4:30PM EDT Add to Calendar The lobby will open at 3:0…" at bounding box center [379, 448] width 378 height 524
click at [233, 422] on div "Anxiety" at bounding box center [227, 424] width 52 height 14
click at [539, 22] on icon at bounding box center [547, 19] width 17 height 17
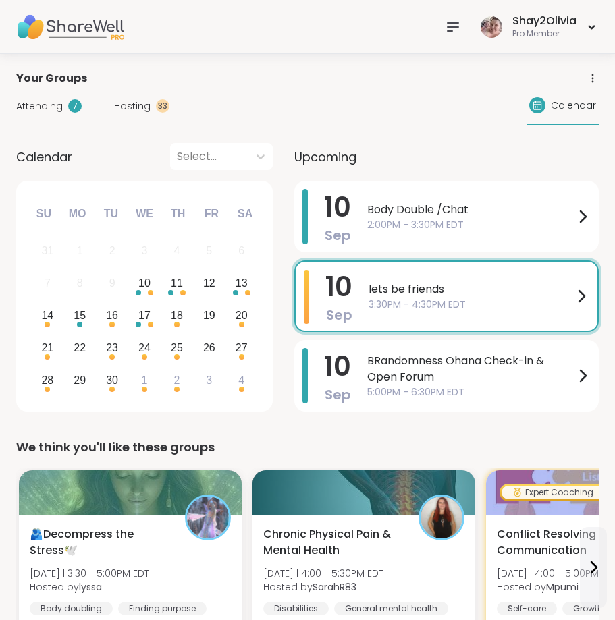
click at [454, 28] on icon at bounding box center [453, 27] width 16 height 16
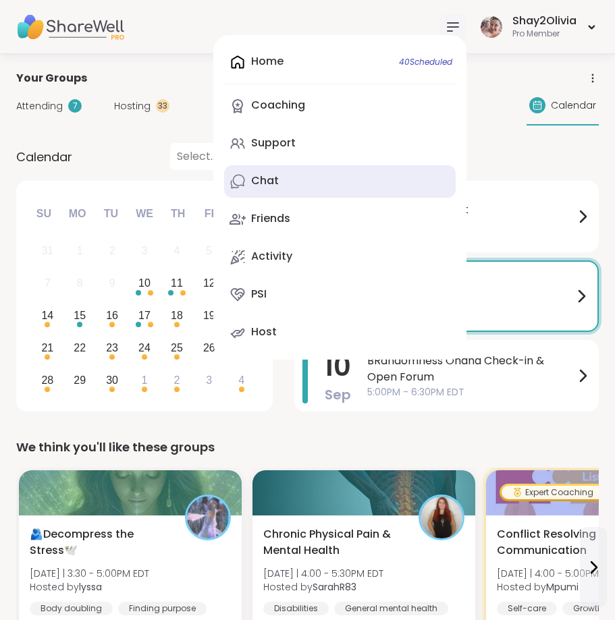
click at [319, 183] on link "Chat" at bounding box center [340, 181] width 232 height 32
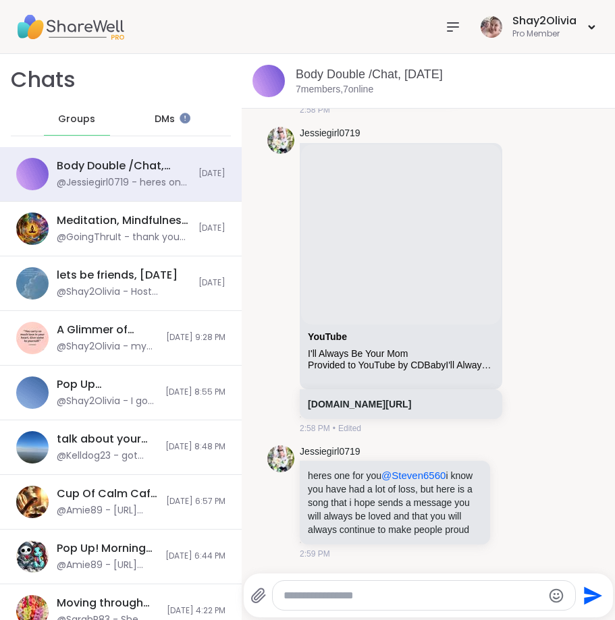
click at [155, 118] on span "DMs" at bounding box center [165, 120] width 20 height 14
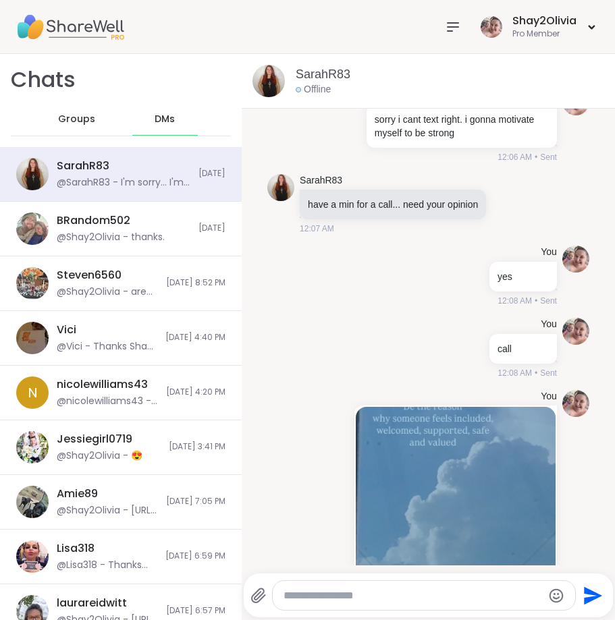
scroll to position [10952, 0]
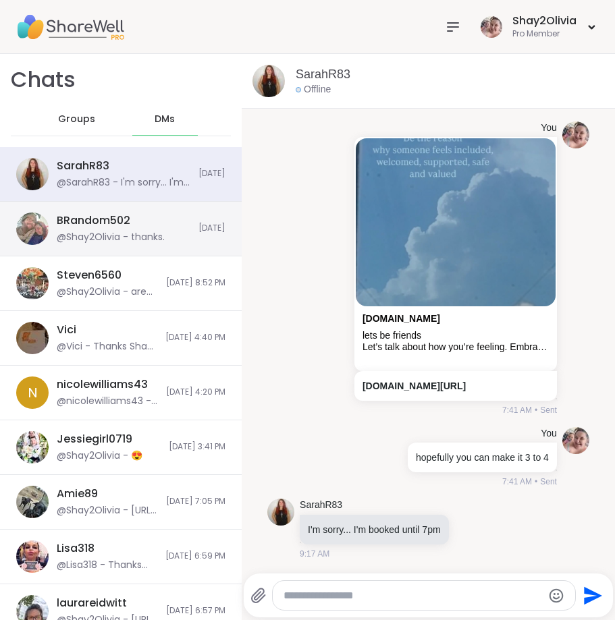
click at [122, 239] on div "@Shay2Olivia - thanks." at bounding box center [111, 238] width 108 height 14
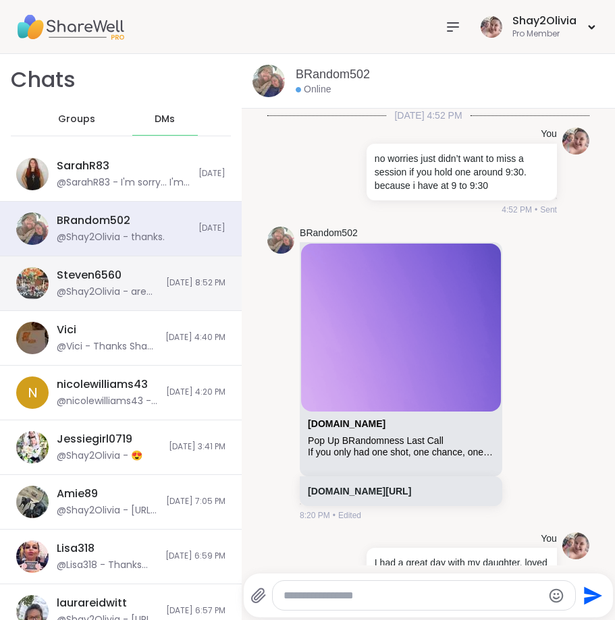
scroll to position [3731, 0]
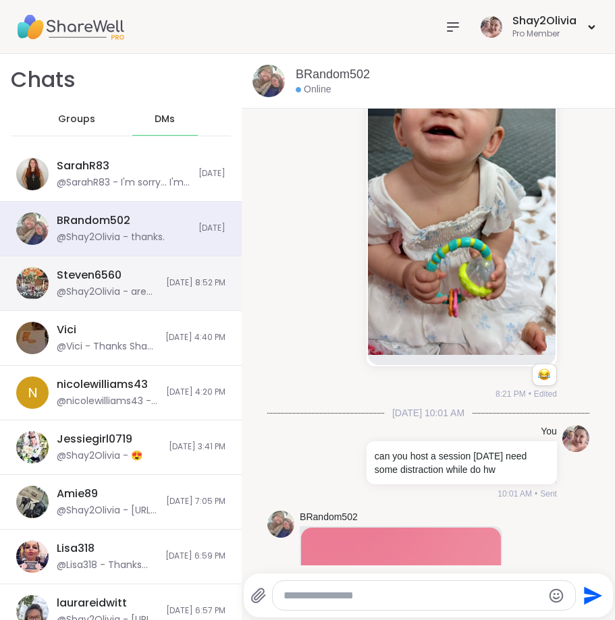
click at [117, 288] on div "@Shay2Olivia - are there any open for your group tonight?" at bounding box center [107, 293] width 101 height 14
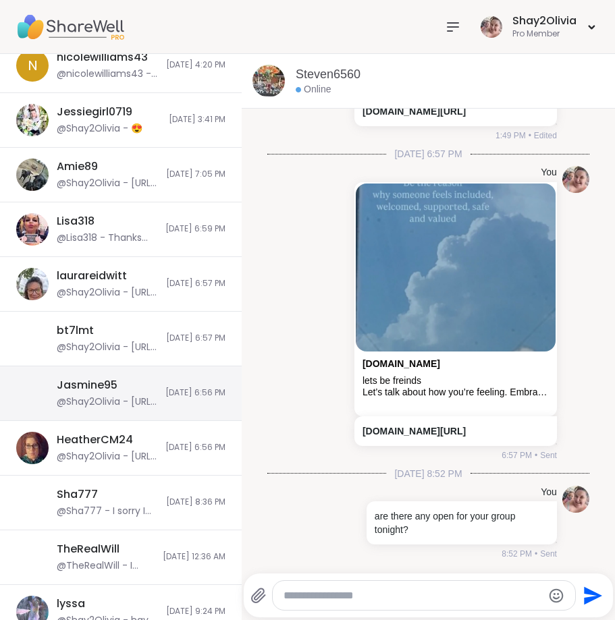
scroll to position [328, 0]
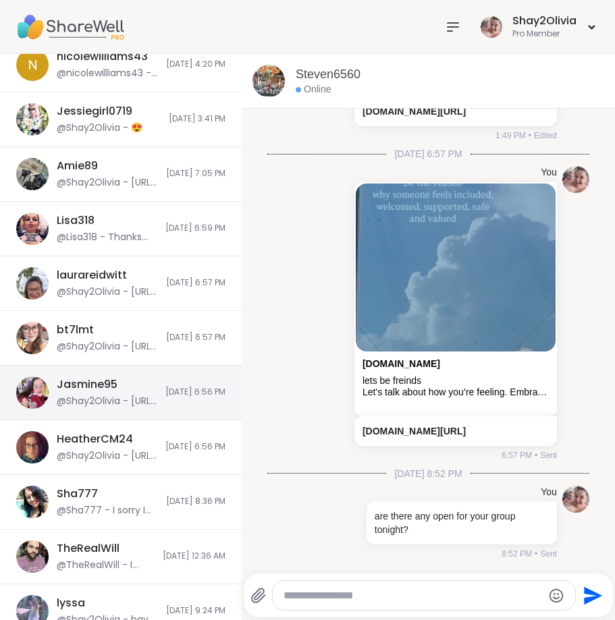
click at [86, 410] on div "Jasmine95 @Shay2Olivia - https://sharewellnow.com/series/f7480806-1c03-44ae-a69…" at bounding box center [121, 393] width 242 height 55
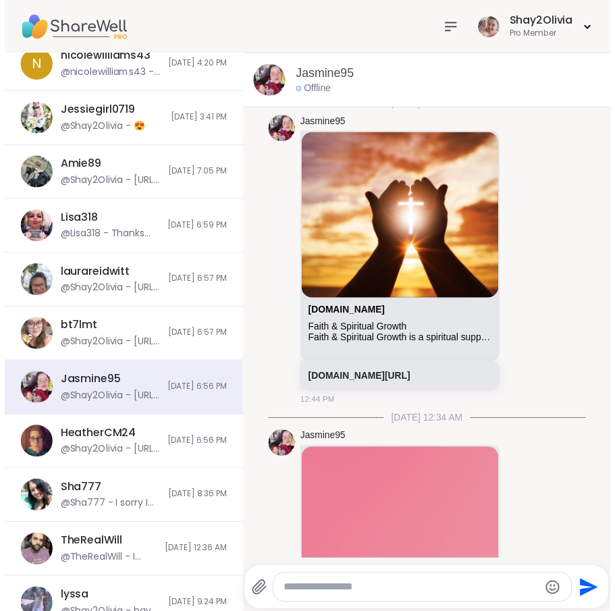
scroll to position [0, 0]
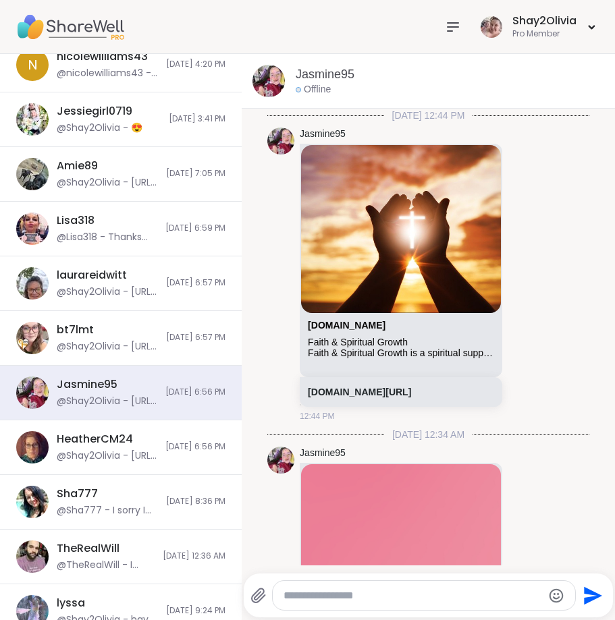
click at [455, 30] on icon at bounding box center [453, 27] width 16 height 16
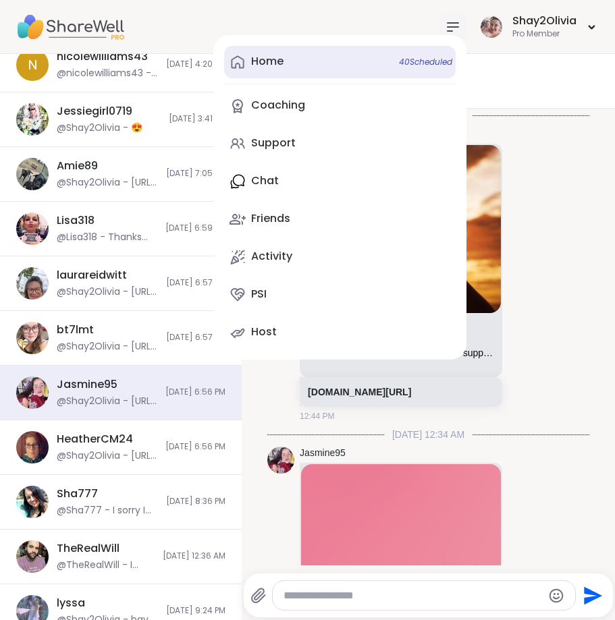
click at [306, 61] on link "Home 40 Scheduled" at bounding box center [340, 62] width 232 height 32
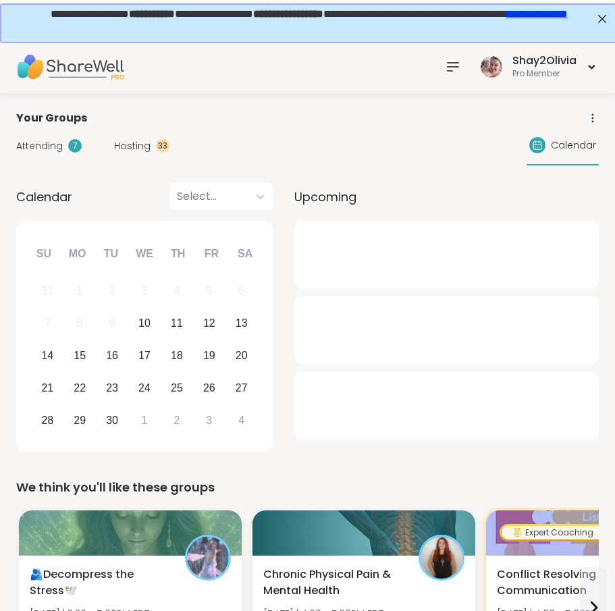
scroll to position [44, 0]
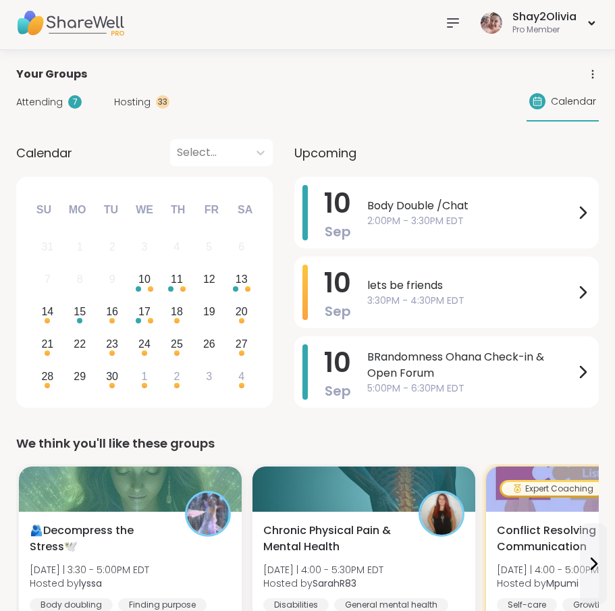
click at [71, 119] on div "Attending 7 Hosting 33 Calendar" at bounding box center [307, 101] width 583 height 39
click at [32, 86] on div "Attending 7 Hosting 33 Calendar" at bounding box center [307, 101] width 583 height 39
click at [36, 94] on div "Attending 7 Hosting 33 Calendar" at bounding box center [307, 101] width 583 height 39
click at [39, 100] on span "Attending" at bounding box center [39, 102] width 47 height 14
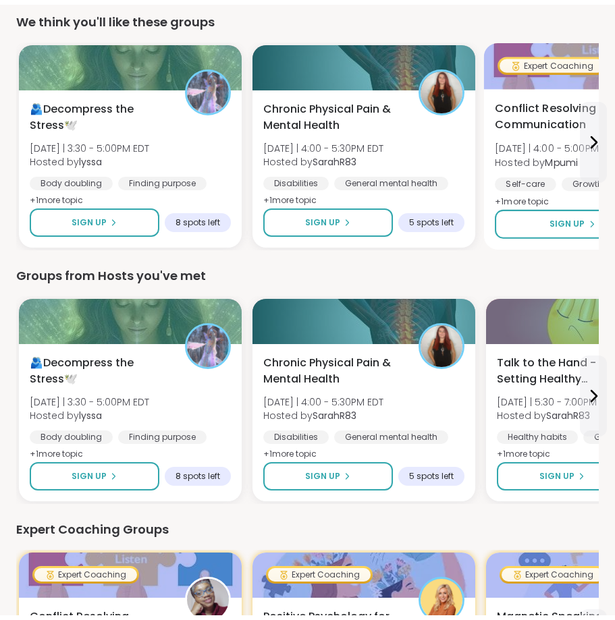
scroll to position [1074, 0]
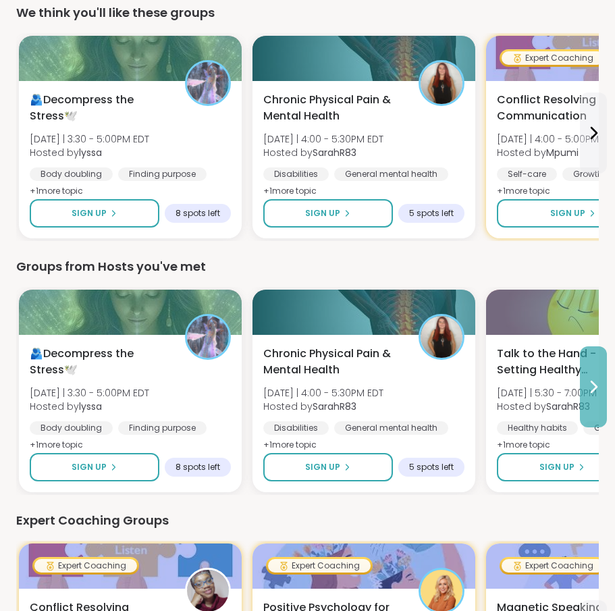
click at [565, 385] on icon at bounding box center [593, 387] width 16 height 16
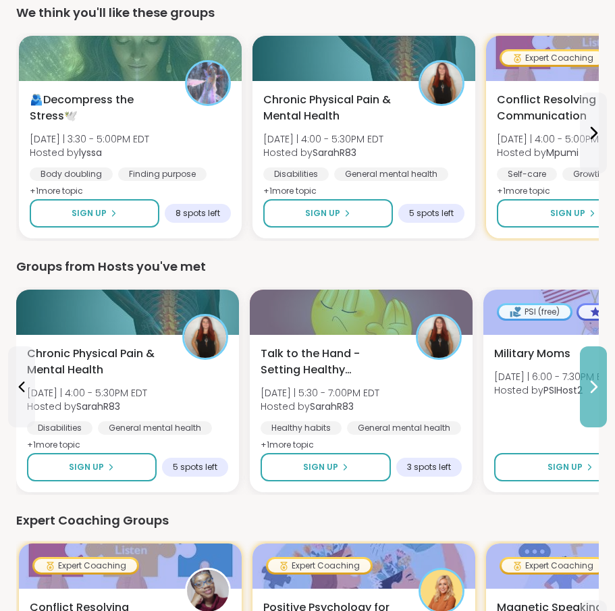
click at [565, 386] on icon at bounding box center [593, 387] width 16 height 16
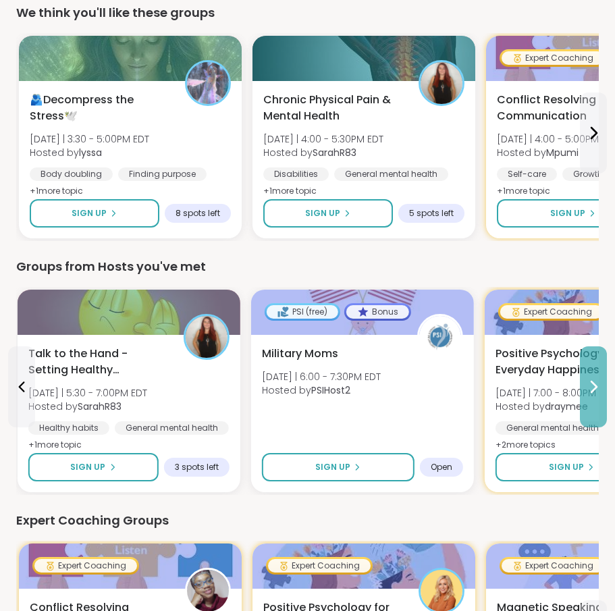
click at [565, 386] on icon at bounding box center [593, 387] width 16 height 16
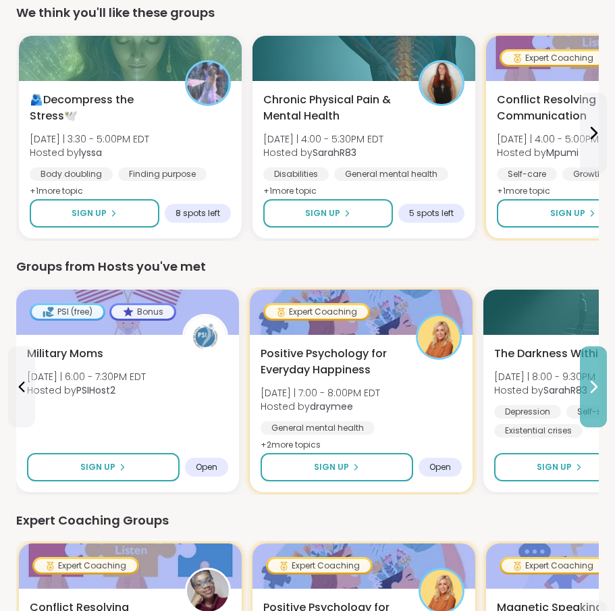
click at [565, 386] on icon at bounding box center [593, 387] width 16 height 16
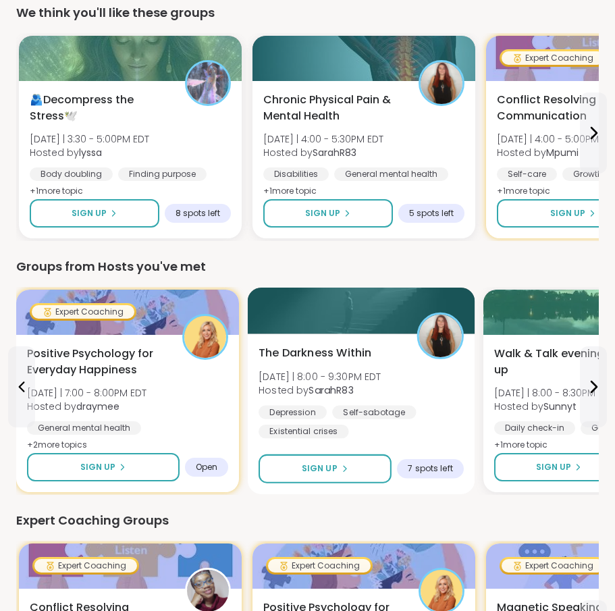
click at [330, 404] on div "The Darkness Within Wed 9/10 | 8:00 - 9:30PM EDT Hosted by SarahR83 Depression …" at bounding box center [361, 392] width 205 height 94
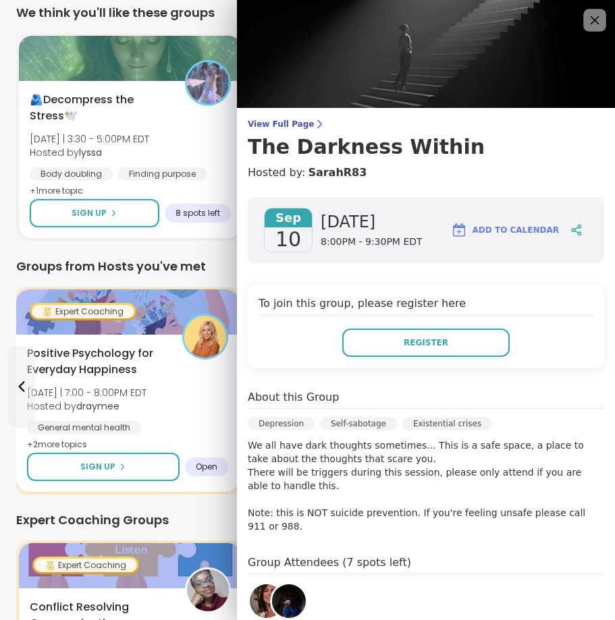
scroll to position [0, 0]
click at [565, 20] on icon at bounding box center [594, 19] width 17 height 17
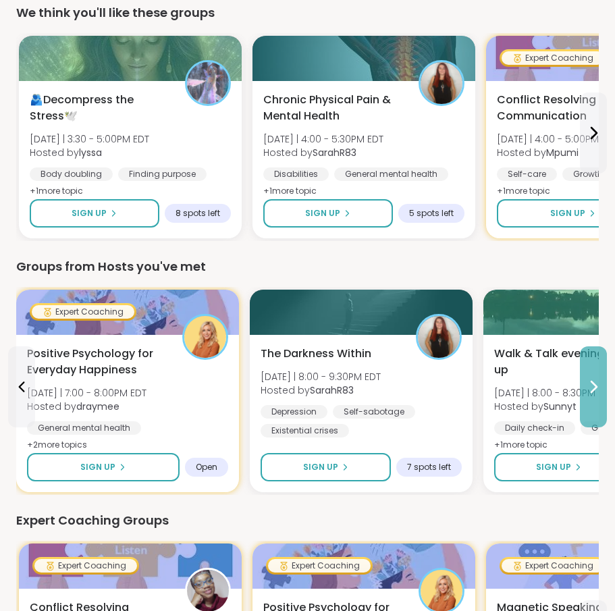
click at [565, 385] on icon at bounding box center [593, 387] width 16 height 16
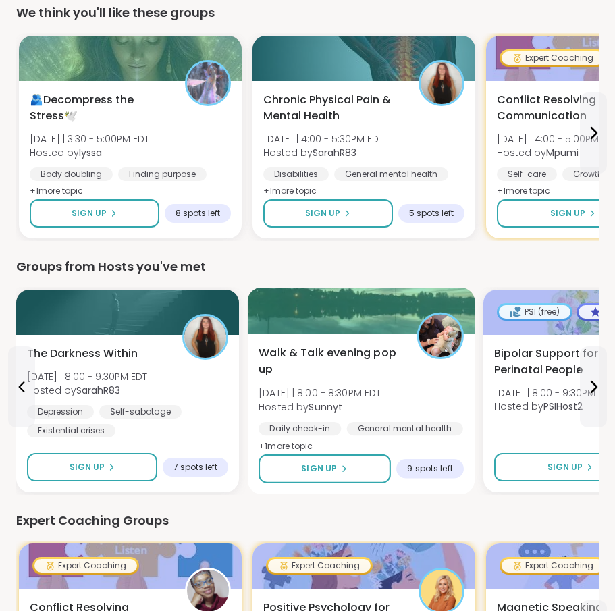
click at [435, 438] on div "Daily check-in General mental health Healthy habits" at bounding box center [361, 438] width 205 height 33
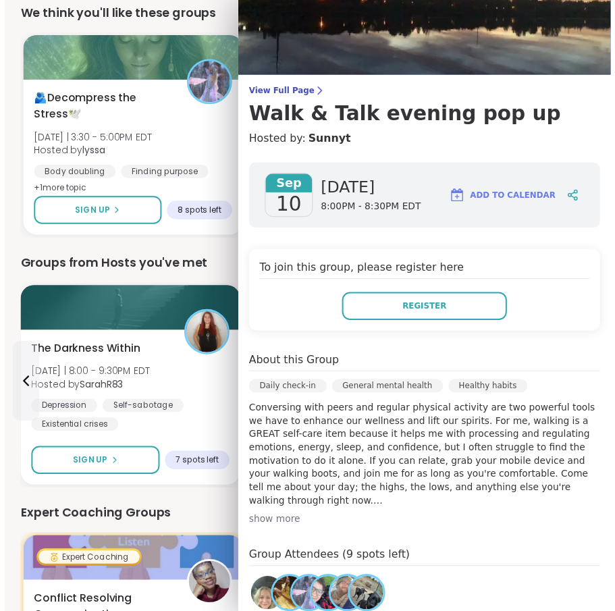
scroll to position [13, 0]
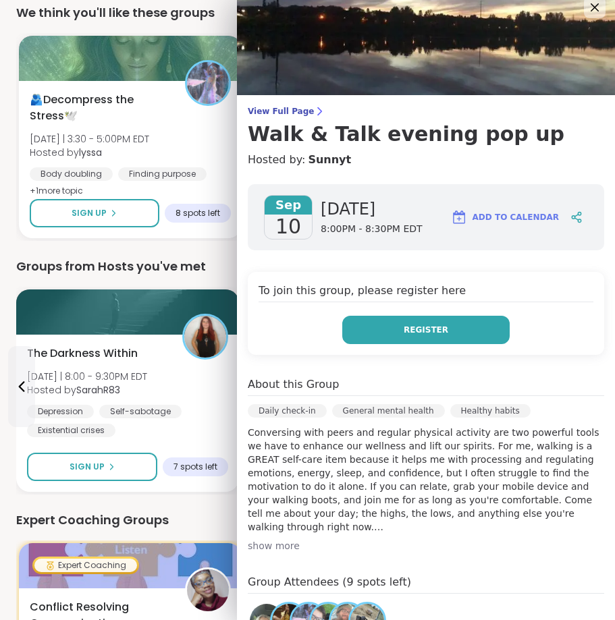
click at [408, 338] on button "Register" at bounding box center [425, 330] width 167 height 28
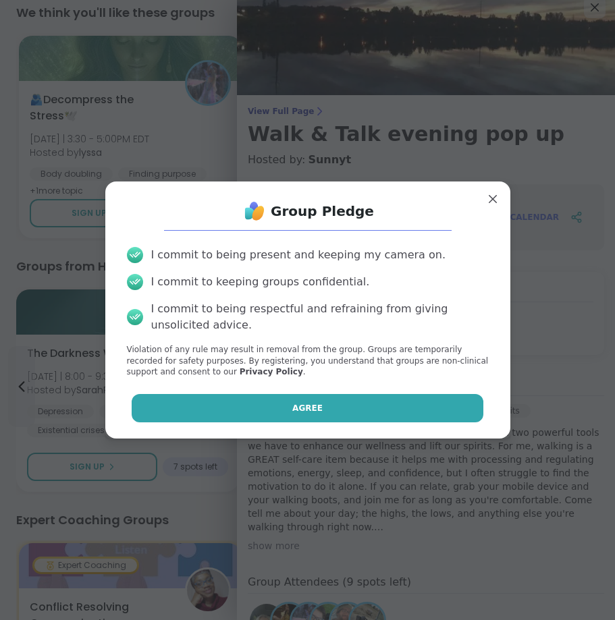
click at [387, 400] on button "Agree" at bounding box center [308, 408] width 352 height 28
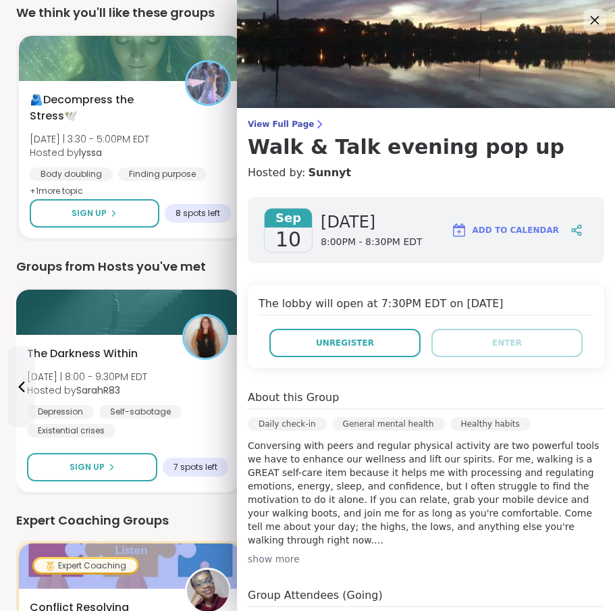
scroll to position [0, 0]
click at [565, 27] on icon at bounding box center [594, 19] width 17 height 17
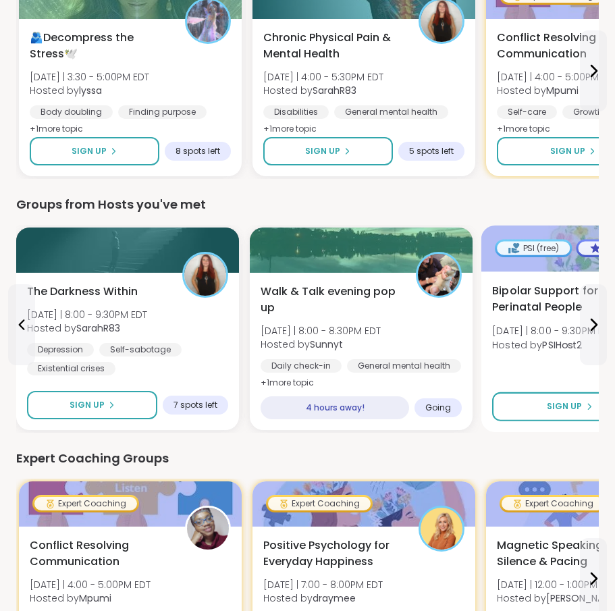
scroll to position [1131, 0]
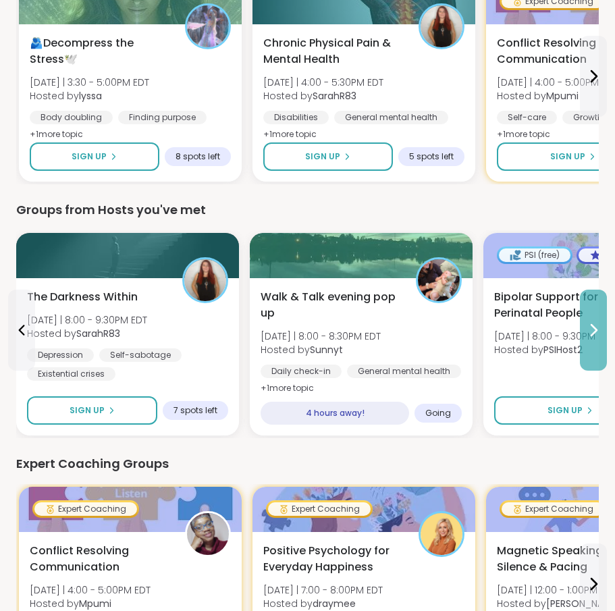
click at [565, 341] on button at bounding box center [593, 330] width 27 height 81
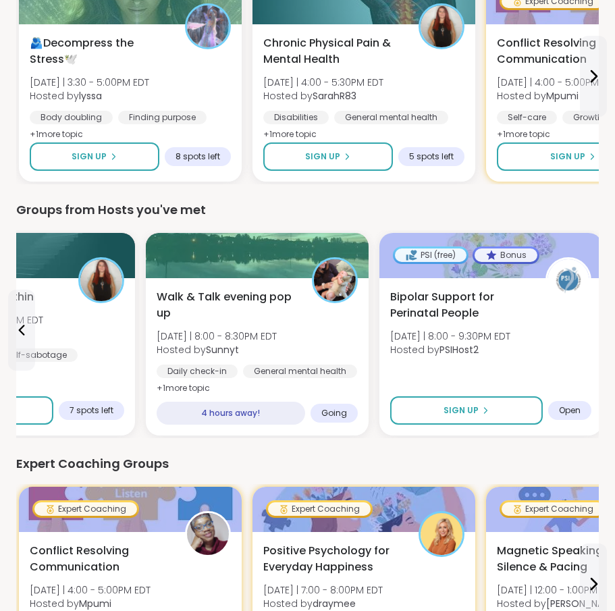
click at [565, 341] on div "Bipolar Support for Perinatal People Wed 9/10 | 8:00 - 9:30PM EDT Hosted by PSI…" at bounding box center [490, 327] width 201 height 76
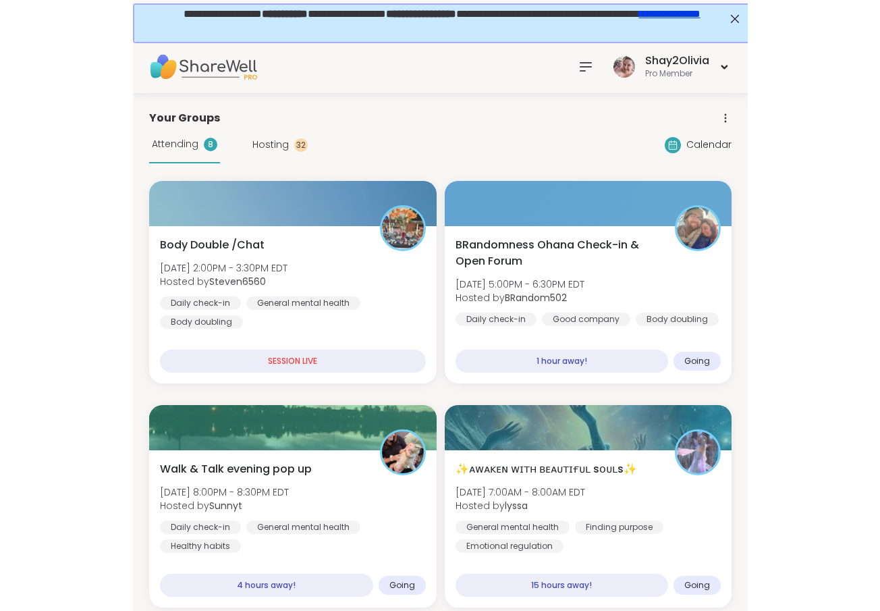
scroll to position [0, 0]
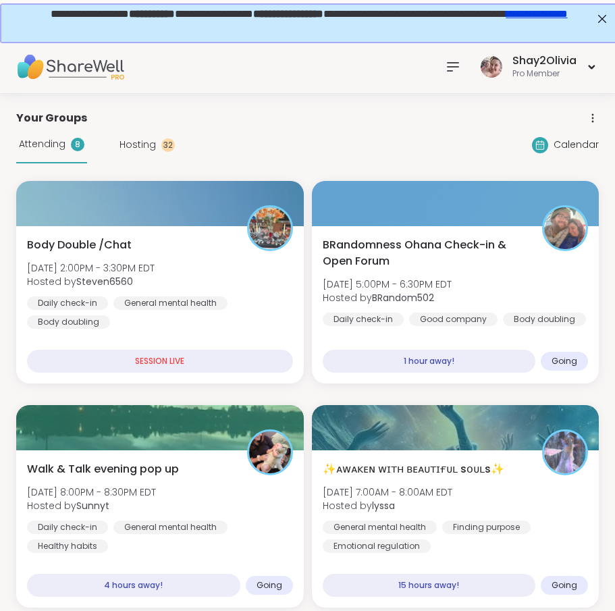
drag, startPoint x: 144, startPoint y: 151, endPoint x: 145, endPoint y: 139, distance: 11.6
click at [144, 151] on span "Hosting" at bounding box center [137, 145] width 36 height 14
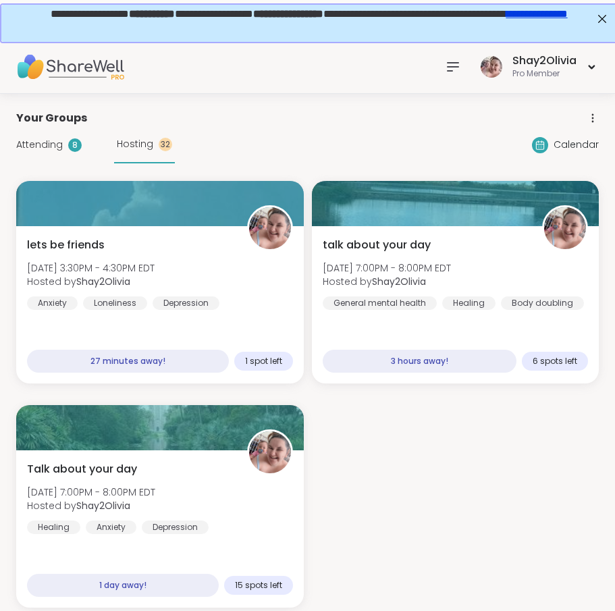
click at [145, 139] on span "Hosting" at bounding box center [135, 144] width 36 height 14
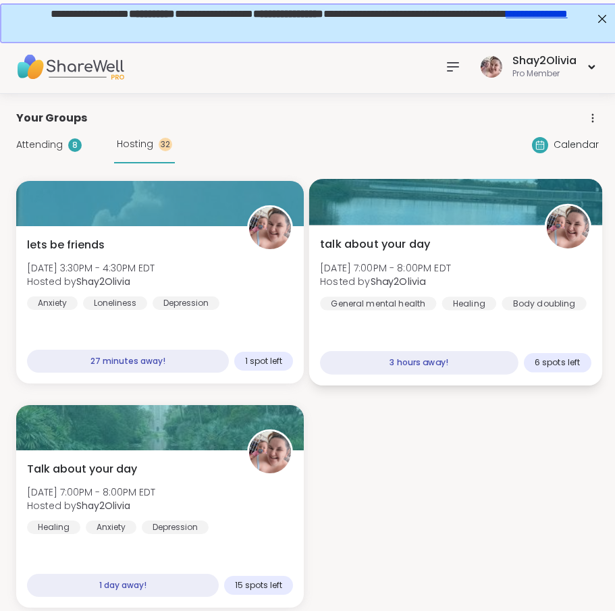
click at [490, 323] on div "talk about your day Wed, Sep 10 | 7:00PM - 8:00PM EDT Hosted by Shay2Olivia Gen…" at bounding box center [454, 305] width 293 height 161
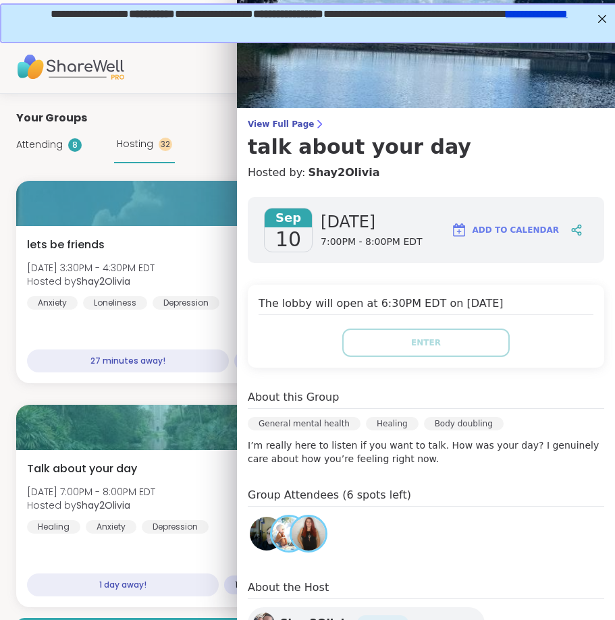
click at [203, 393] on div "lets be friends Wed, Sep 10 | 3:30PM - 4:30PM EDT Hosted by Shay2Olivia Anxiety…" at bounding box center [307, 394] width 583 height 427
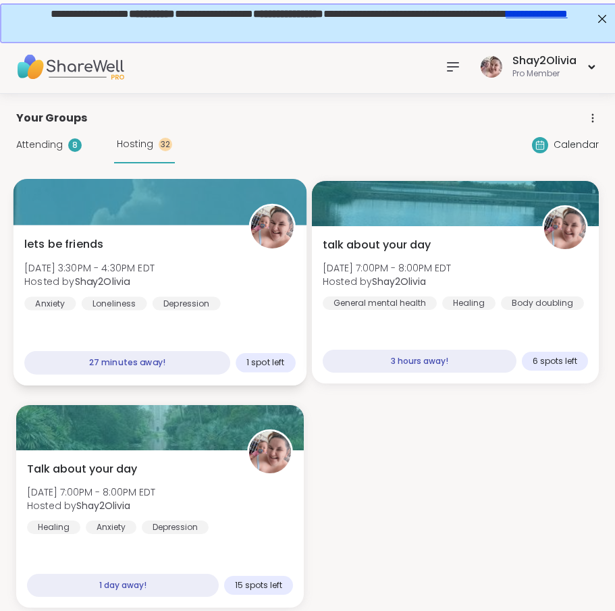
click at [200, 306] on div "Depression" at bounding box center [187, 303] width 68 height 14
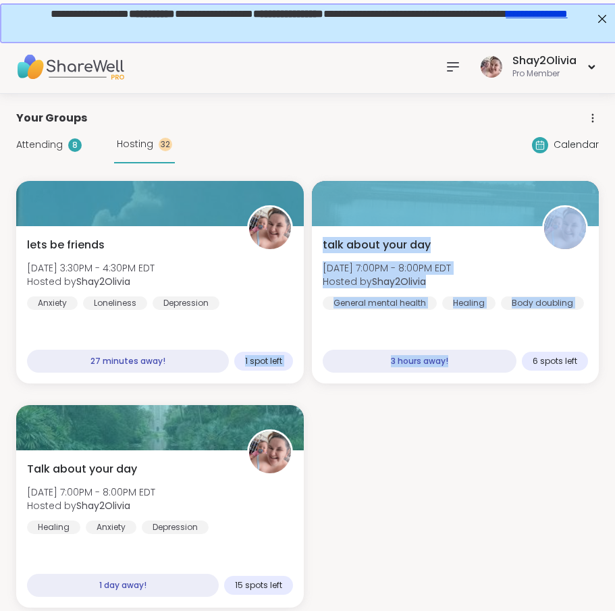
drag, startPoint x: 214, startPoint y: 377, endPoint x: 410, endPoint y: 392, distance: 196.3
click at [411, 394] on div "lets be friends Wed, Sep 10 | 3:30PM - 4:30PM EDT Hosted by Shay2Olivia Anxiety…" at bounding box center [307, 394] width 583 height 427
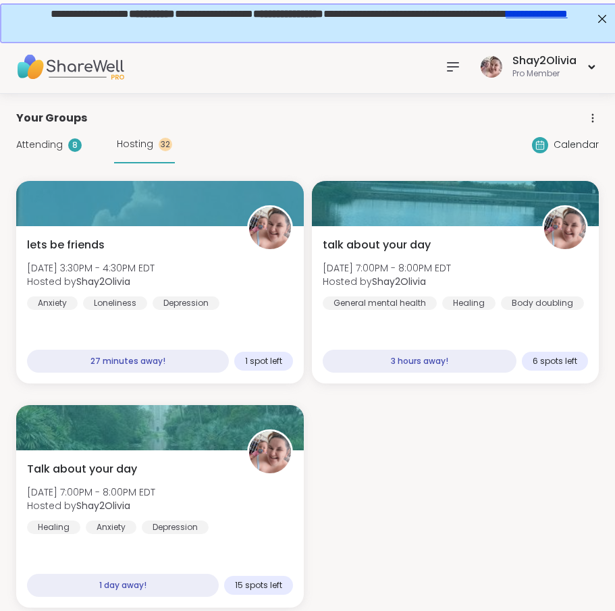
click at [420, 431] on div "lets be friends Wed, Sep 10 | 3:30PM - 4:30PM EDT Hosted by Shay2Olivia Anxiety…" at bounding box center [307, 394] width 583 height 427
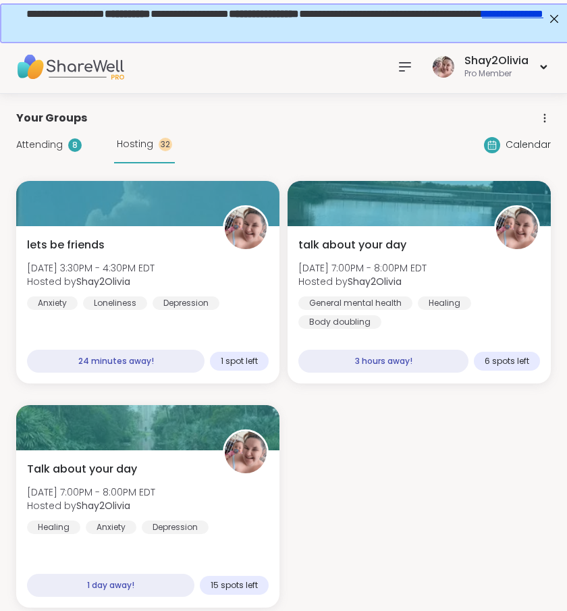
click at [431, 452] on div "lets be friends Wed, Sep 10 | 3:30PM - 4:30PM EDT Hosted by Shay2Olivia Anxiety…" at bounding box center [283, 394] width 535 height 427
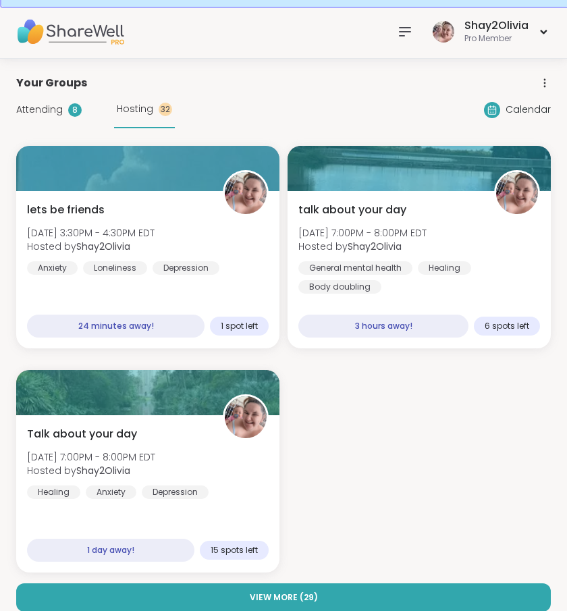
scroll to position [33, 1]
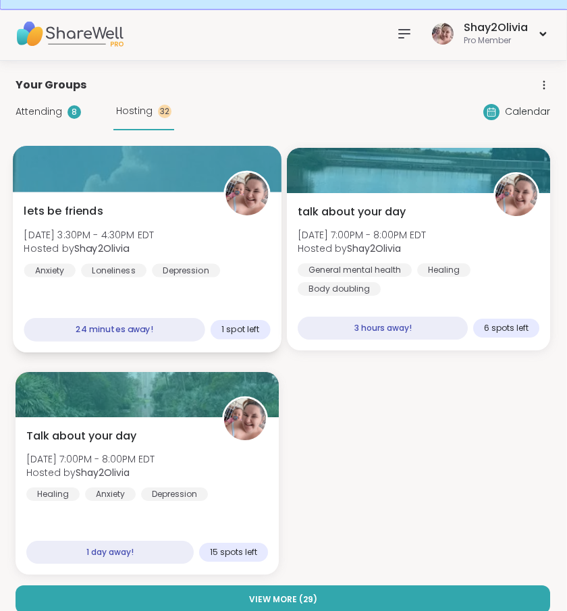
click at [254, 311] on div "lets be friends Wed, Sep 10 | 3:30PM - 4:30PM EDT Hosted by Shay2Olivia Anxiety…" at bounding box center [147, 272] width 269 height 161
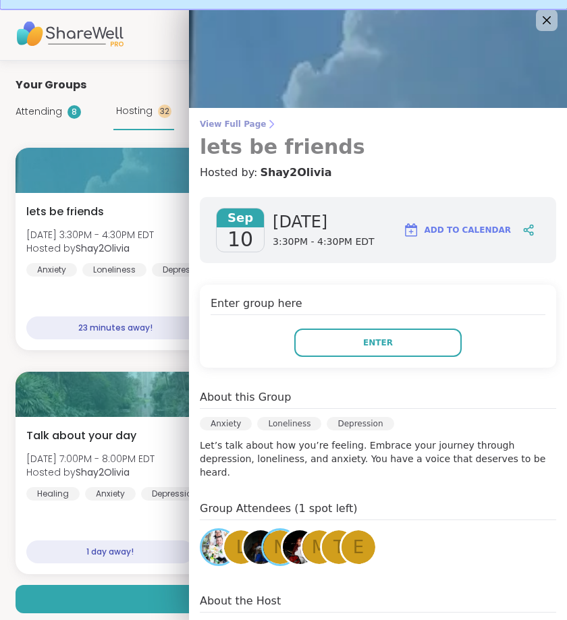
click at [296, 141] on h3 "lets be friends" at bounding box center [378, 147] width 356 height 24
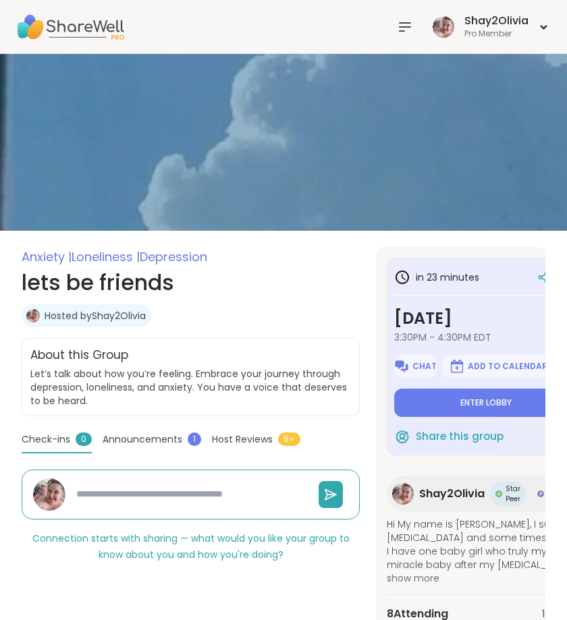
type textarea "*"
click at [415, 373] on button "Chat" at bounding box center [415, 366] width 42 height 23
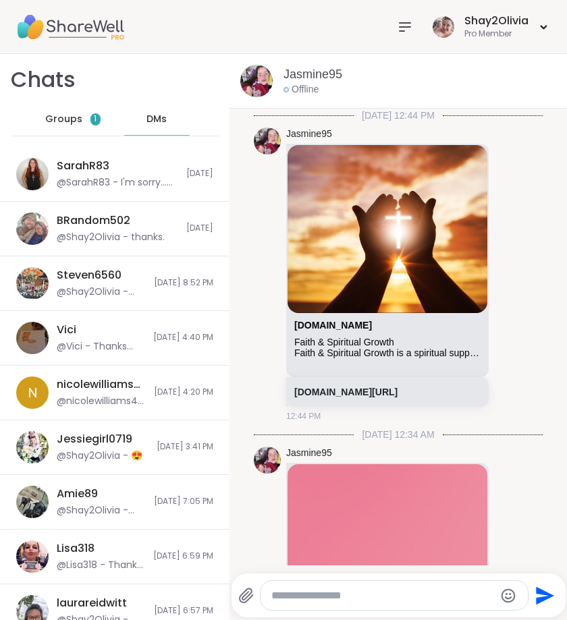
scroll to position [522, 0]
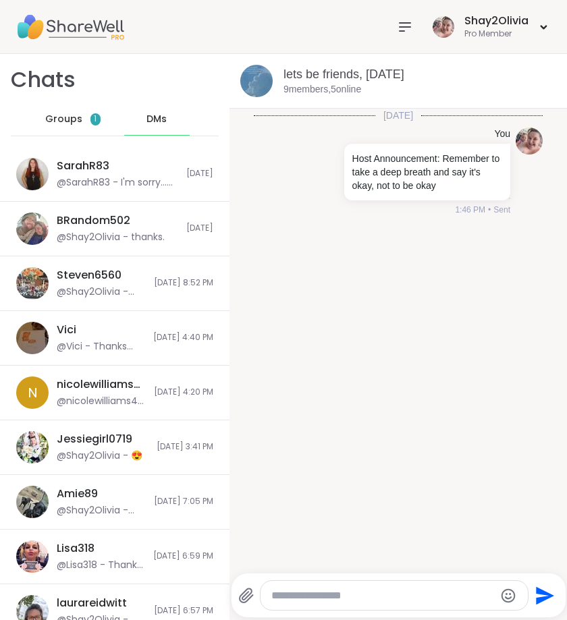
click at [304, 591] on textarea "Type your message" at bounding box center [382, 596] width 223 height 14
paste textarea "**********"
type textarea "**********"
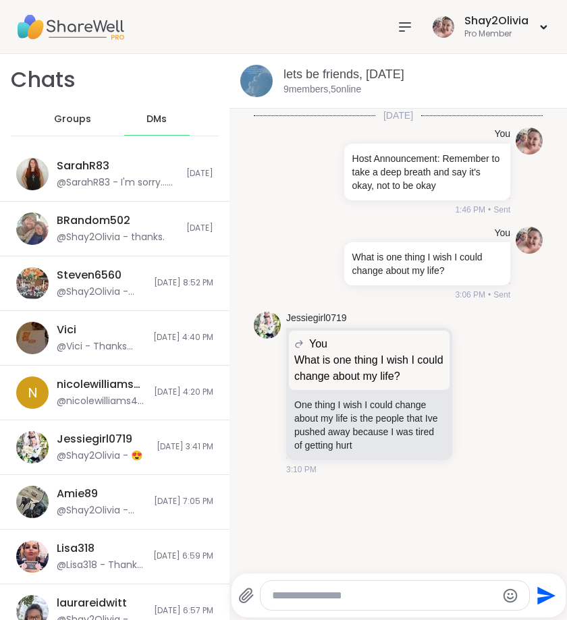
click at [306, 591] on textarea "Type your message" at bounding box center [383, 596] width 223 height 14
paste textarea "**********"
type textarea "**********"
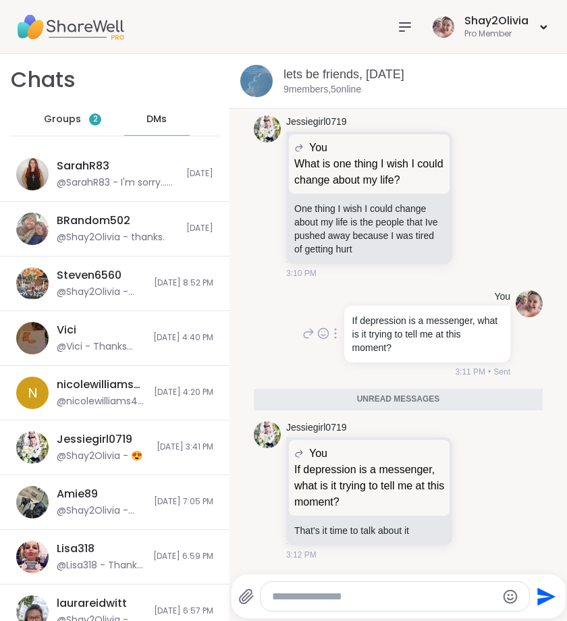
scroll to position [176, 0]
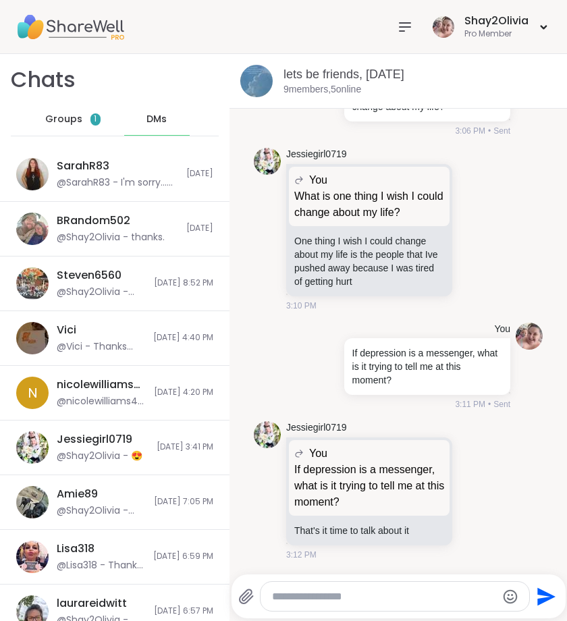
click at [425, 601] on textarea "Type your message" at bounding box center [383, 597] width 223 height 14
click at [268, 595] on div "**********" at bounding box center [395, 596] width 269 height 29
click at [270, 595] on div "**********" at bounding box center [395, 596] width 269 height 29
click at [273, 597] on textarea "**********" at bounding box center [383, 597] width 223 height 14
type textarea "**********"
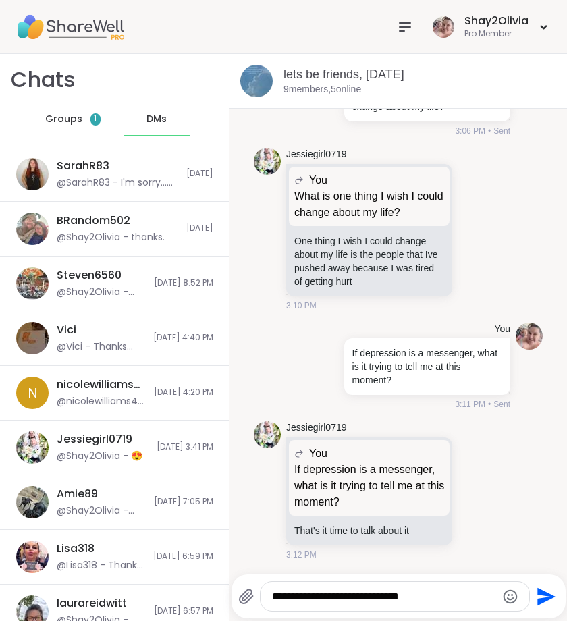
click at [419, 589] on div "**********" at bounding box center [395, 596] width 269 height 29
click at [420, 593] on textarea "**********" at bounding box center [383, 597] width 223 height 14
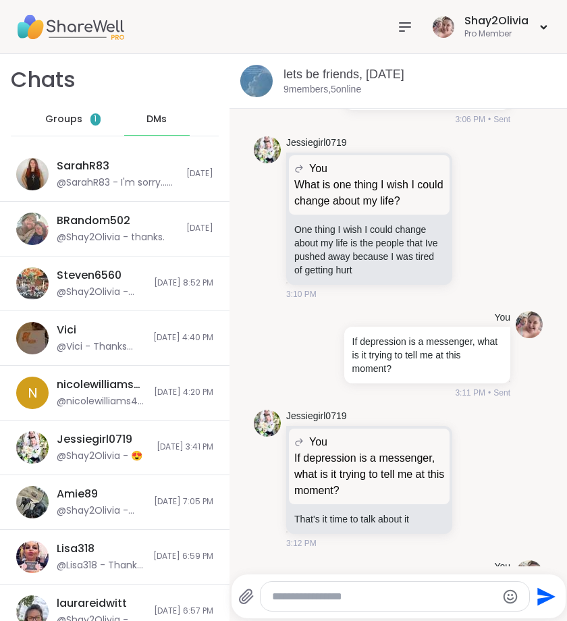
scroll to position [247, 0]
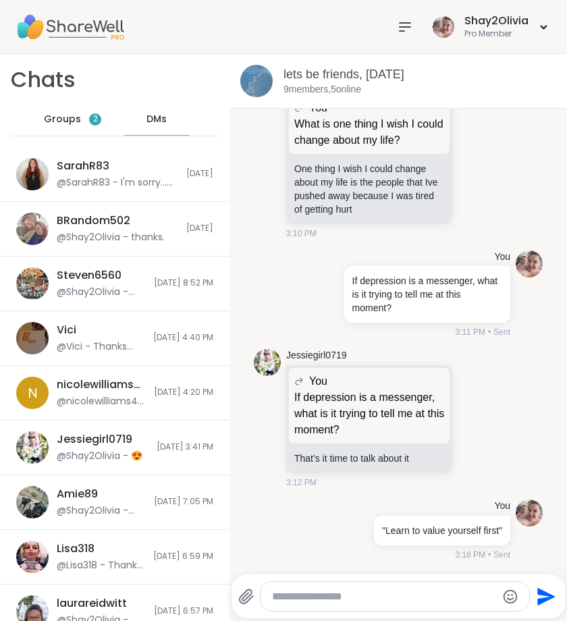
click at [89, 120] on span "2" at bounding box center [95, 119] width 12 height 12
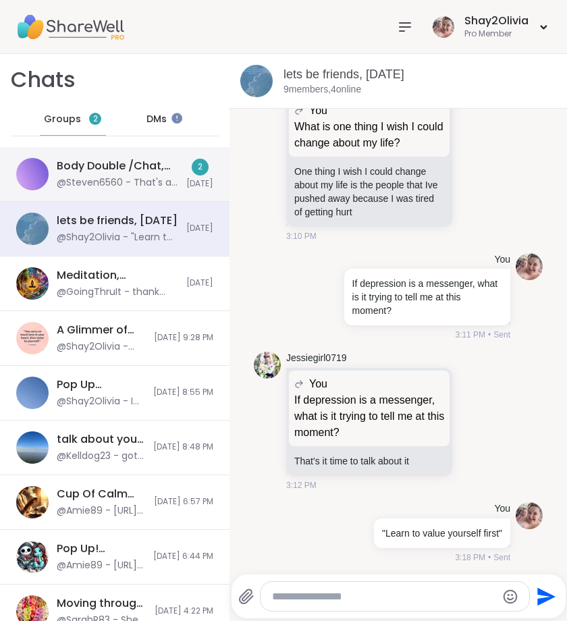
click at [142, 171] on div "Body Double /Chat, Sep 10" at bounding box center [118, 166] width 122 height 15
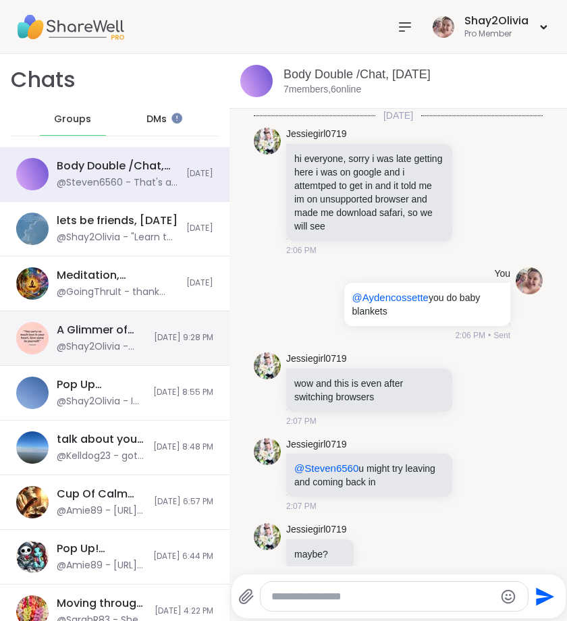
scroll to position [2941, 0]
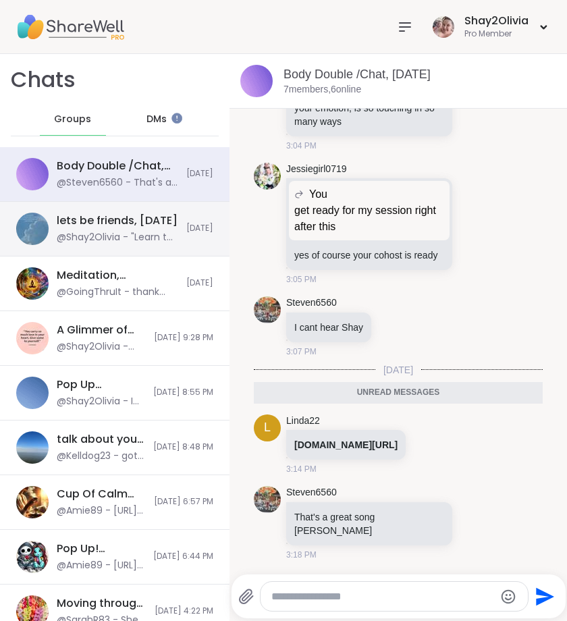
click at [138, 228] on div "lets be friends, Sep 10 @Shay2Olivia - "Learn to value yourself first"" at bounding box center [118, 228] width 122 height 31
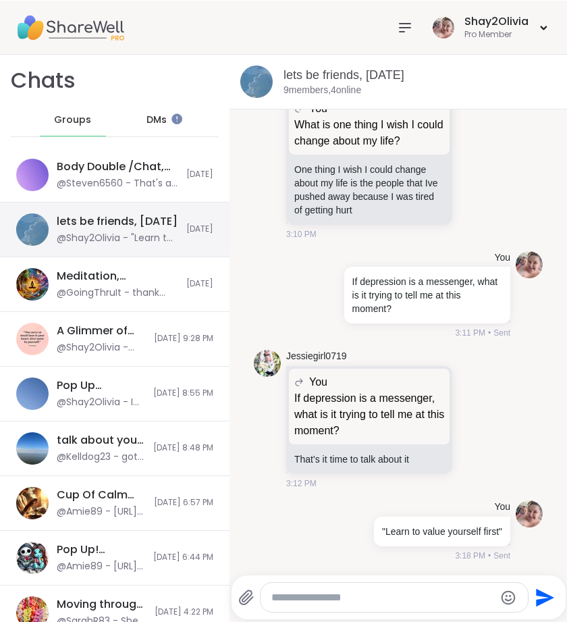
scroll to position [246, 0]
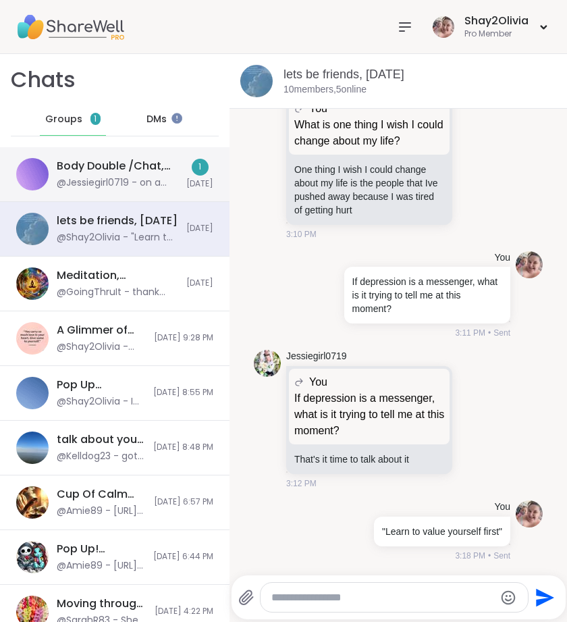
click at [169, 153] on div "Body Double /Chat, Sep 10 @Jessiegirl0719 - on a call sorry y'all give me sec 1…" at bounding box center [115, 174] width 230 height 55
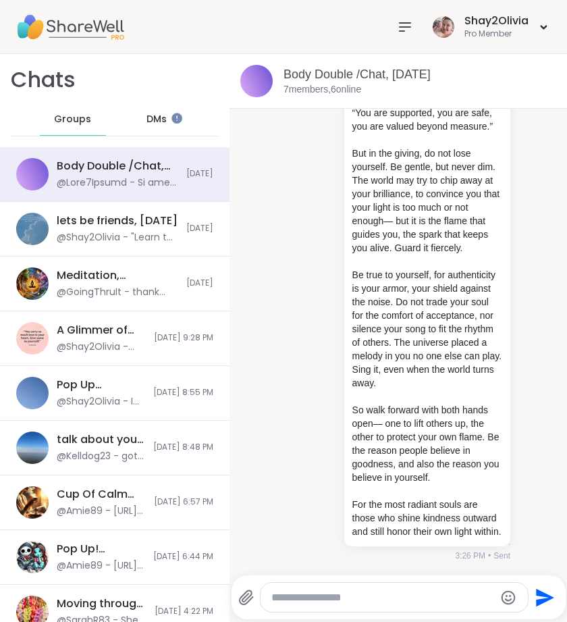
scroll to position [3974, 0]
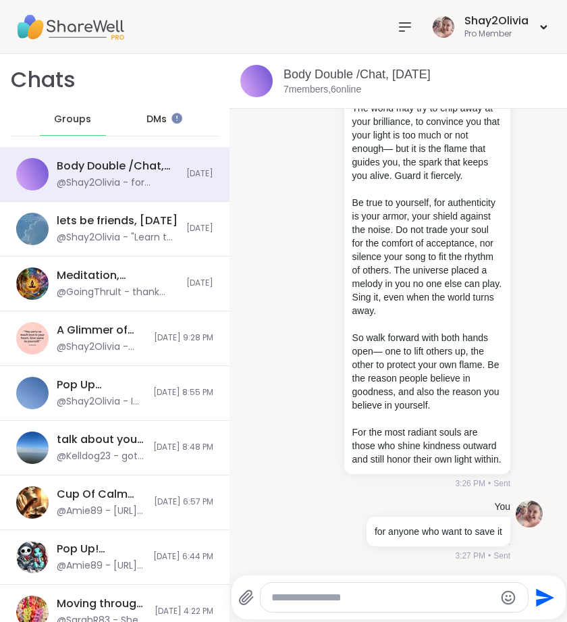
click at [110, 217] on div "lets be friends, Sep 10" at bounding box center [117, 220] width 121 height 15
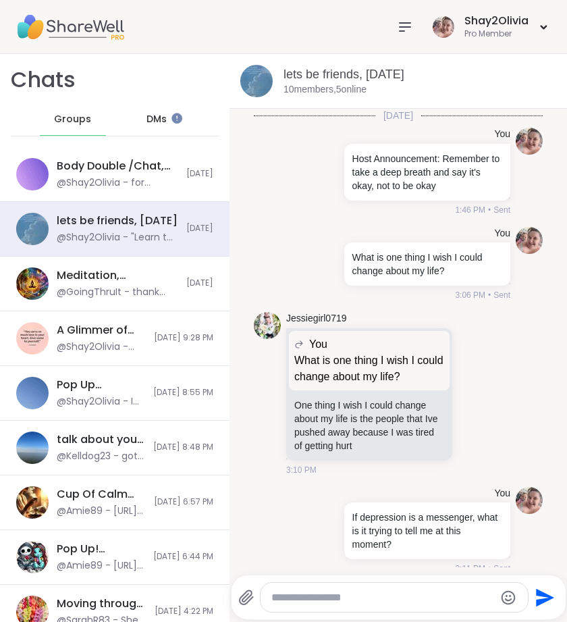
click at [110, 217] on div "lets be friends, Sep 10" at bounding box center [117, 220] width 121 height 15
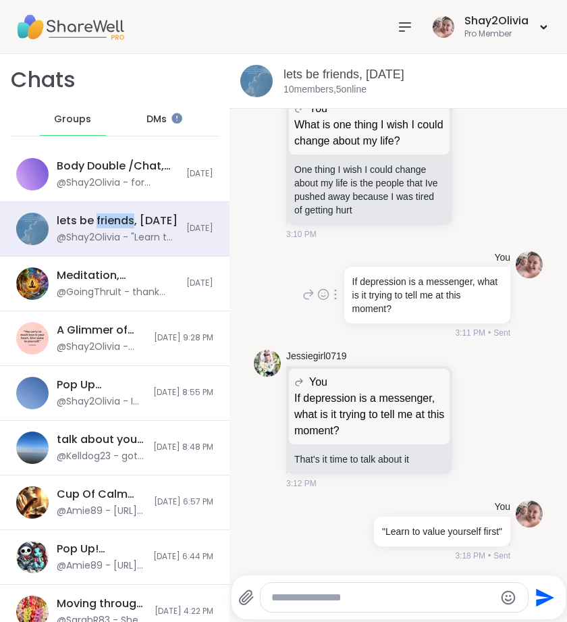
click at [260, 294] on ul "Today You Host Announcement: Remember to take a deep breath and say it's okay, …" at bounding box center [398, 220] width 311 height 694
click at [403, 340] on div "You If depression is a messenger, what is it trying to tell me at this moment? …" at bounding box center [398, 295] width 289 height 99
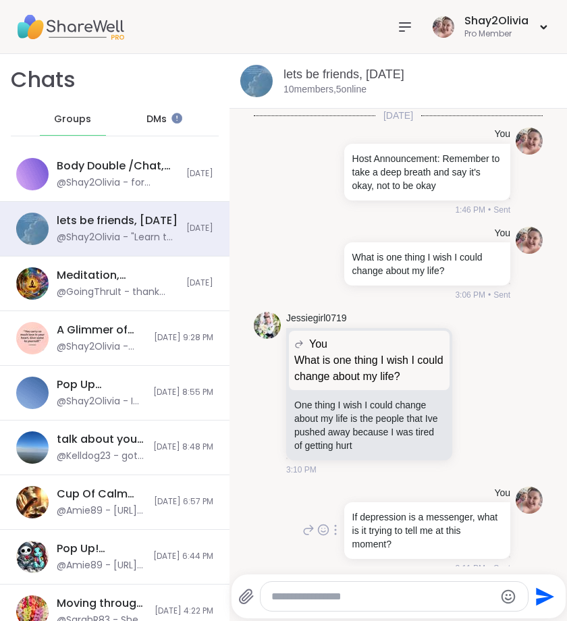
scroll to position [247, 0]
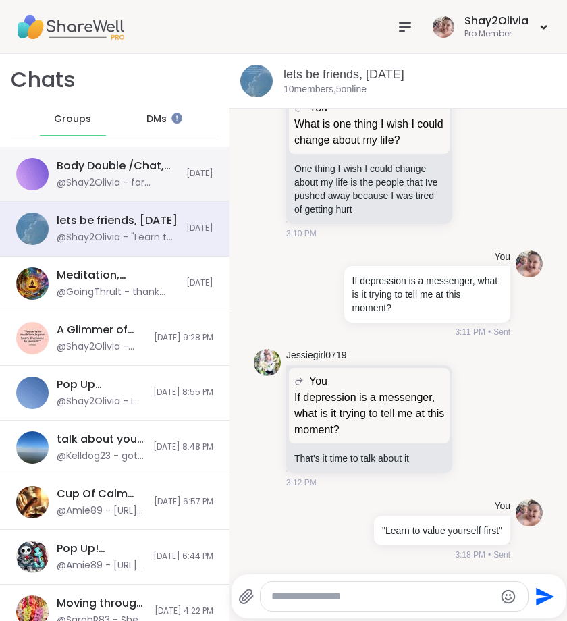
click at [161, 190] on div "Body Double /Chat, Sep 10 @Shay2Olivia - for anyone who want to save it Today" at bounding box center [115, 174] width 230 height 55
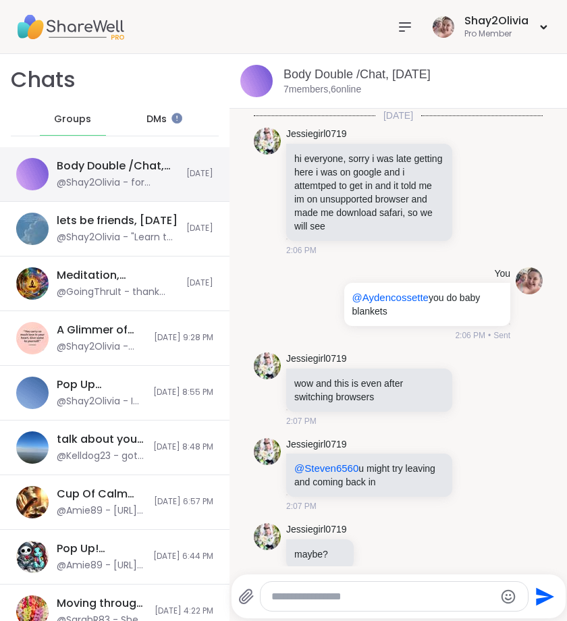
click at [161, 190] on div "Body Double /Chat, Sep 10 @Shay2Olivia - for anyone who want to save it Today" at bounding box center [115, 174] width 230 height 55
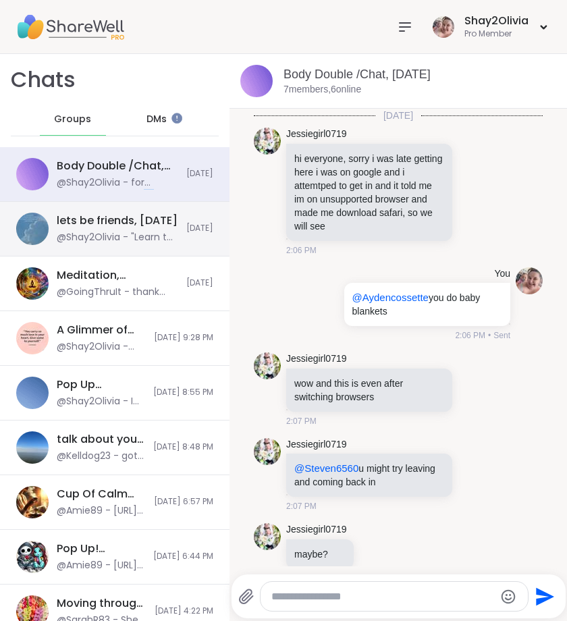
click at [150, 245] on div "lets be friends, Sep 10 @Shay2Olivia - "Learn to value yourself first" Today" at bounding box center [115, 229] width 230 height 55
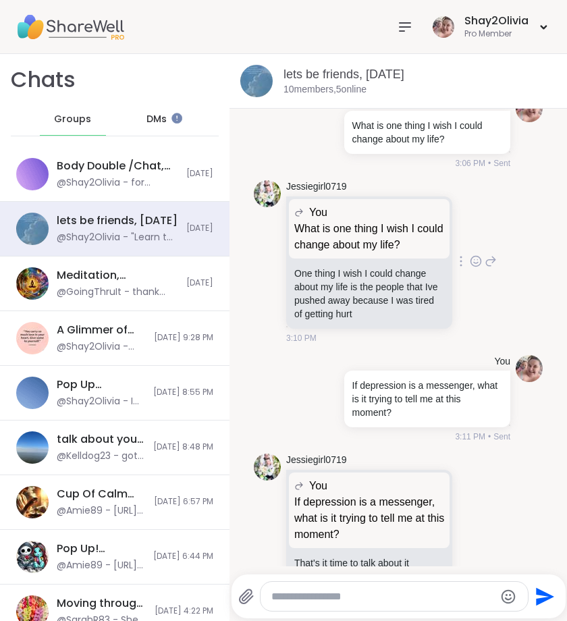
scroll to position [0, 0]
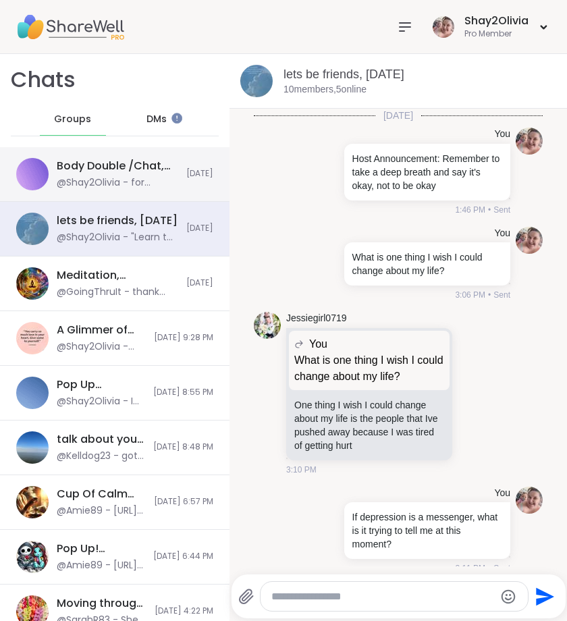
click at [186, 175] on span "Today" at bounding box center [199, 173] width 27 height 11
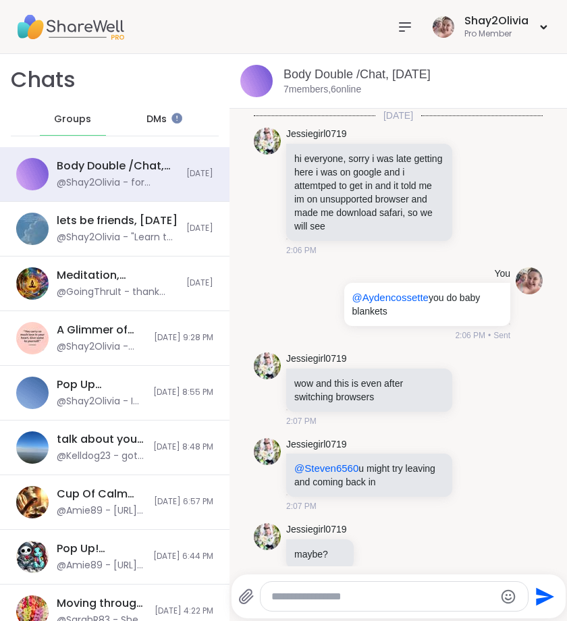
scroll to position [3980, 0]
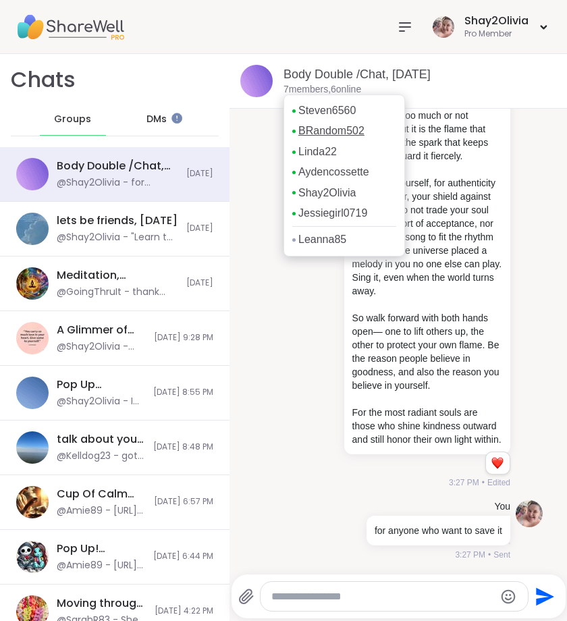
click at [306, 130] on link "BRandom502" at bounding box center [331, 131] width 66 height 15
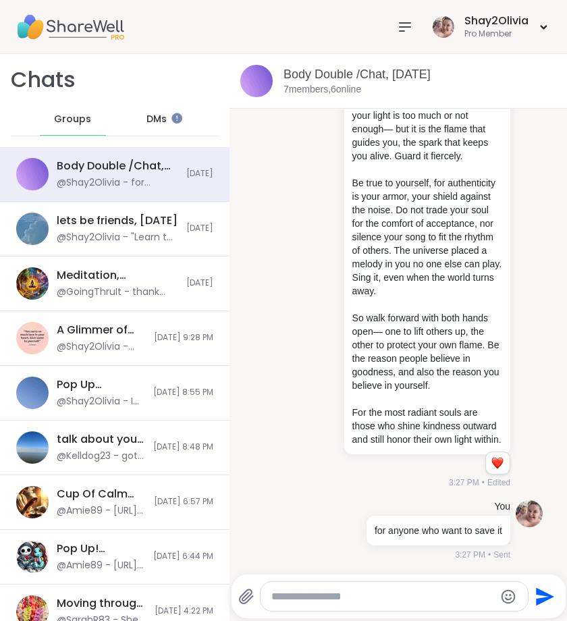
click at [316, 306] on div "You Be the reason why people still believe in the quiet strength of pure hearts…" at bounding box center [405, 78] width 211 height 823
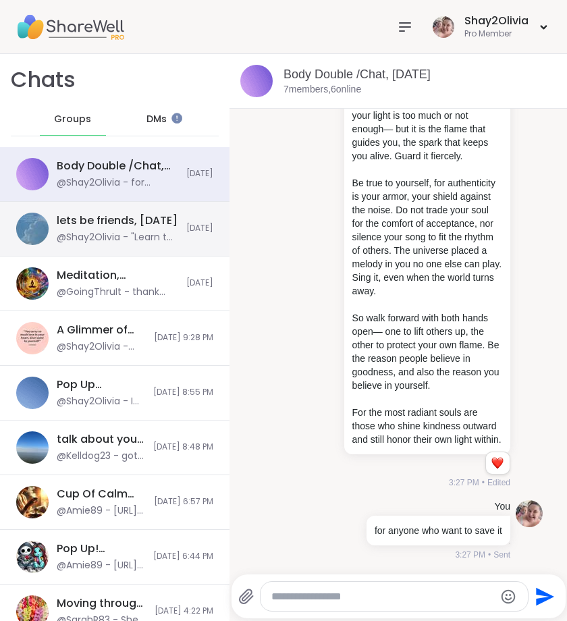
click at [155, 238] on div "@Shay2Olivia - "Learn to value yourself first"" at bounding box center [118, 238] width 122 height 14
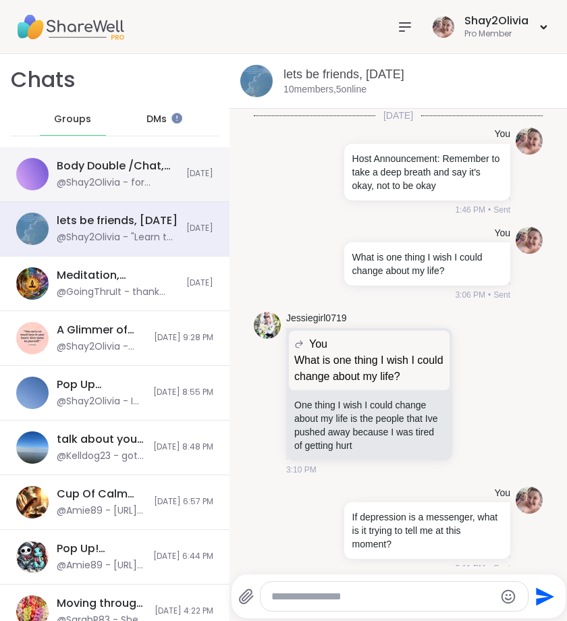
scroll to position [247, 0]
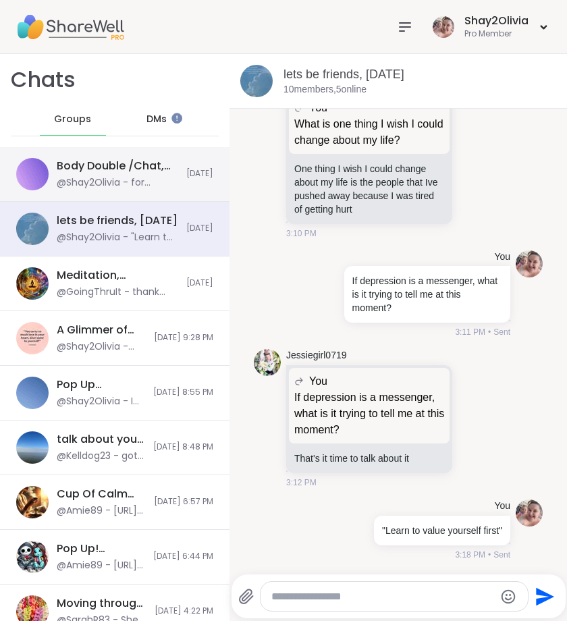
click at [151, 184] on div "@Shay2Olivia - for anyone who want to save it" at bounding box center [118, 183] width 122 height 14
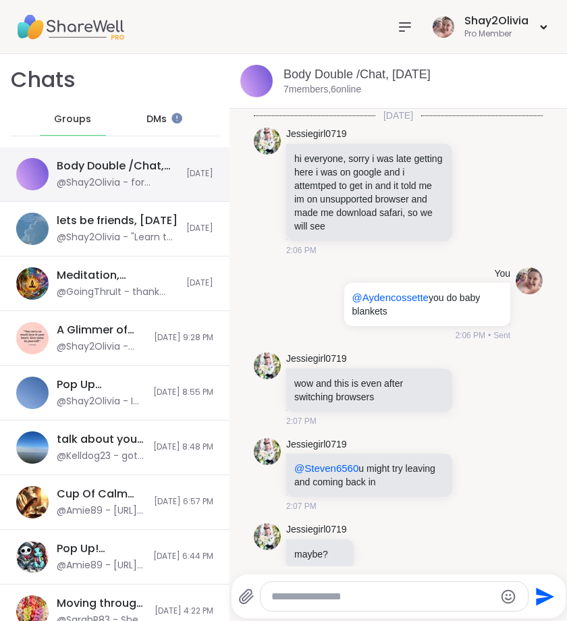
scroll to position [3980, 0]
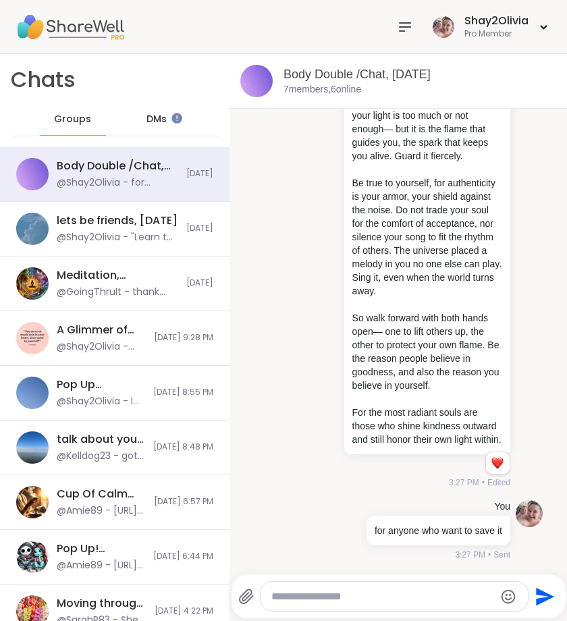
click at [360, 493] on div "You Be the reason why people still believe in the quiet strength of pure hearts…" at bounding box center [398, 78] width 289 height 834
drag, startPoint x: 462, startPoint y: 462, endPoint x: 497, endPoint y: 478, distance: 37.8
click at [497, 478] on div "You Be the reason why people still believe in the quiet strength of pure hearts…" at bounding box center [398, 78] width 289 height 834
drag, startPoint x: 300, startPoint y: 213, endPoint x: 299, endPoint y: 195, distance: 18.2
click at [300, 213] on div "You Be the reason why people still believe in the quiet strength of pure hearts…" at bounding box center [405, 78] width 211 height 823
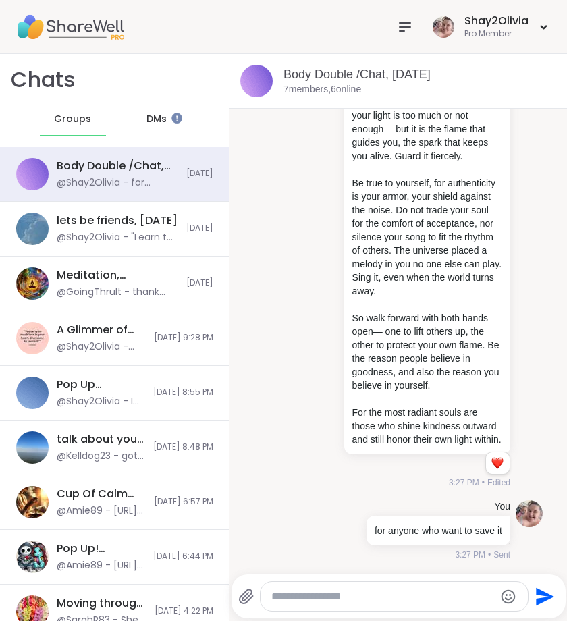
click at [344, 217] on div "Be the reason why people still believe in the quiet strength of pure hearts, in…" at bounding box center [427, 68] width 166 height 772
drag, startPoint x: 429, startPoint y: 480, endPoint x: 494, endPoint y: 479, distance: 64.8
click at [495, 481] on div "You Be the reason why people still believe in the quiet strength of pure hearts…" at bounding box center [398, 78] width 289 height 834
drag, startPoint x: 435, startPoint y: 557, endPoint x: 489, endPoint y: 554, distance: 54.1
click at [489, 556] on div "3:27 PM • Sent" at bounding box center [437, 555] width 146 height 12
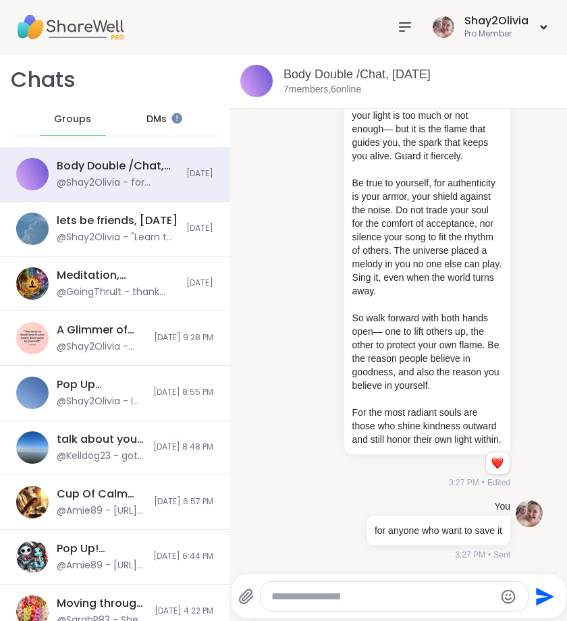
click at [331, 492] on div "You Be the reason why people still believe in the quiet strength of pure hearts…" at bounding box center [398, 78] width 289 height 834
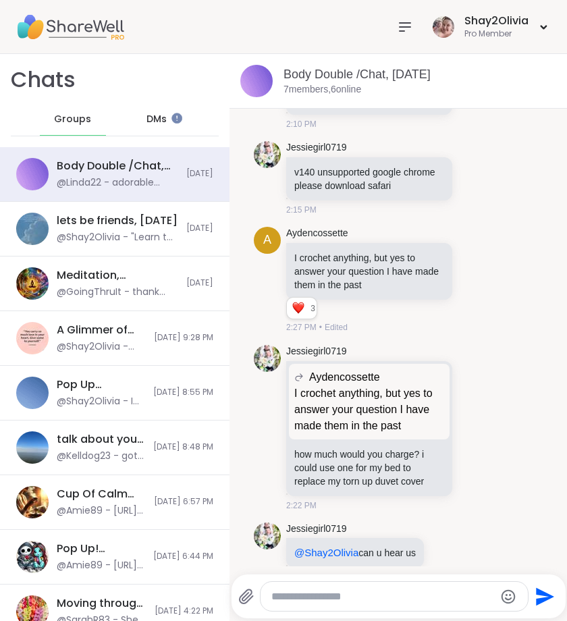
scroll to position [779, 0]
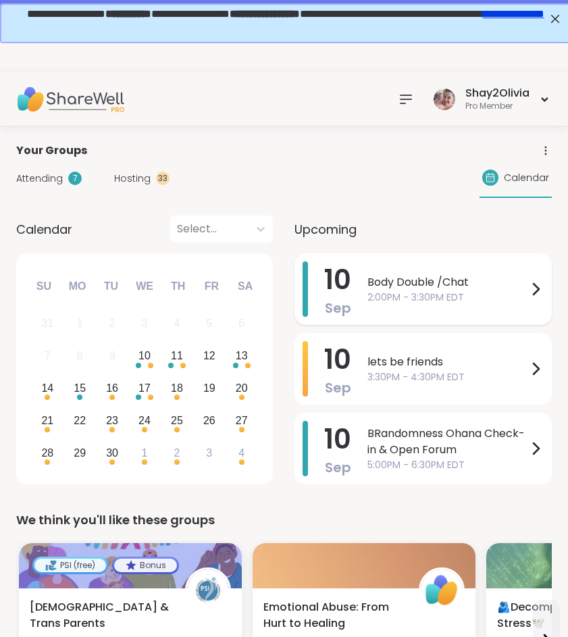
click at [483, 292] on span "2:00PM - 3:30PM EDT" at bounding box center [447, 297] width 160 height 14
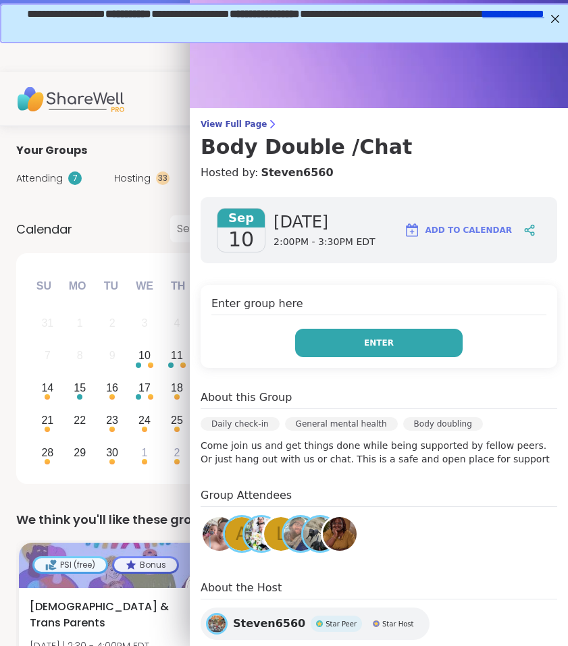
click at [432, 344] on button "Enter" at bounding box center [378, 343] width 167 height 28
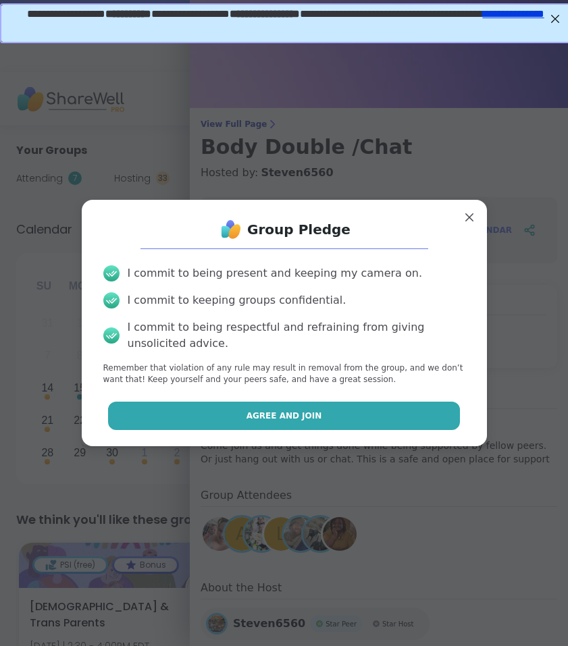
click at [277, 416] on span "Agree and Join" at bounding box center [284, 416] width 76 height 12
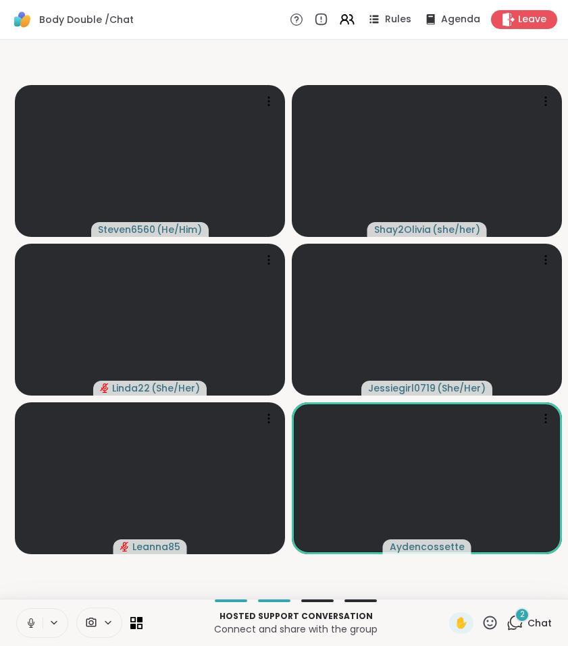
click at [37, 628] on button at bounding box center [30, 623] width 26 height 28
click at [510, 620] on icon at bounding box center [514, 622] width 17 height 17
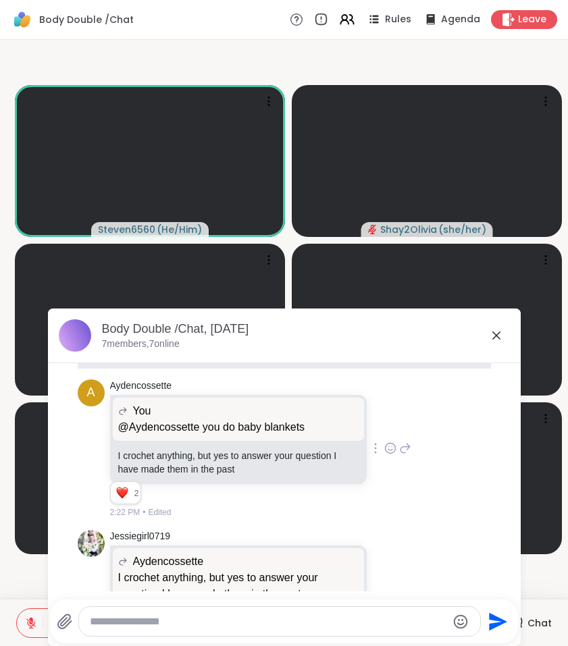
scroll to position [830, 0]
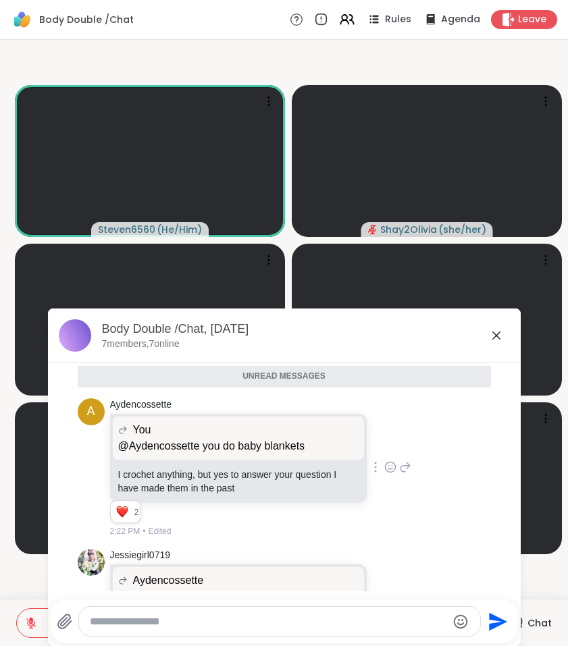
click at [384, 474] on icon at bounding box center [390, 467] width 12 height 14
click at [384, 452] on div "Select Reaction: Heart" at bounding box center [390, 445] width 12 height 12
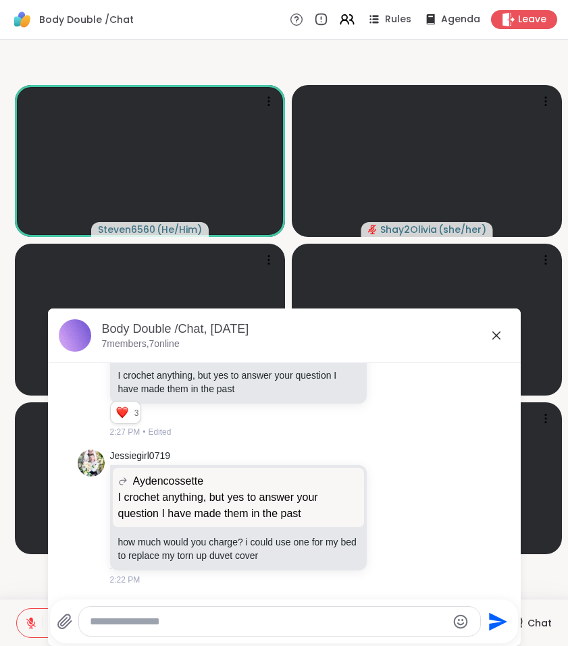
click at [497, 332] on icon at bounding box center [496, 335] width 16 height 16
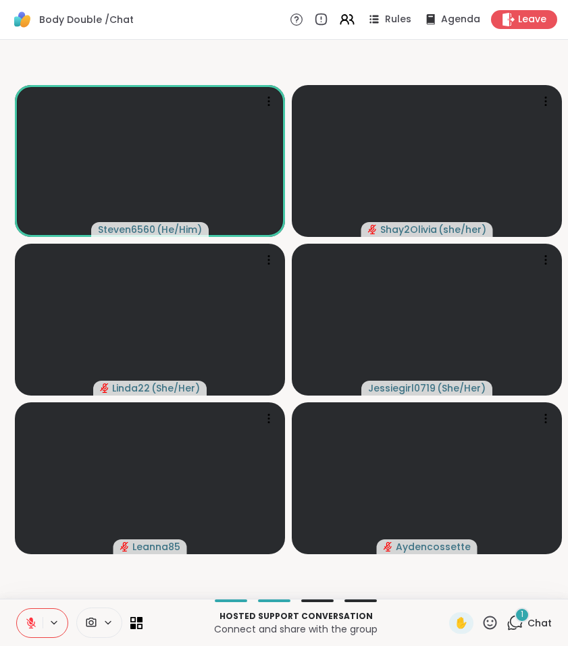
click at [36, 622] on icon at bounding box center [31, 623] width 12 height 12
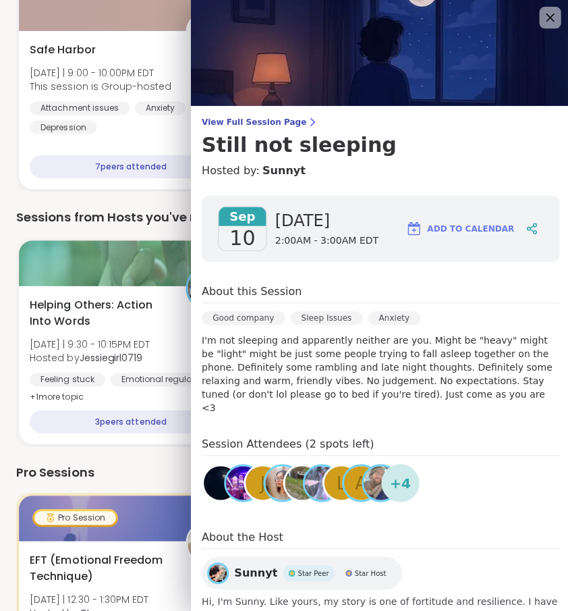
scroll to position [61, 0]
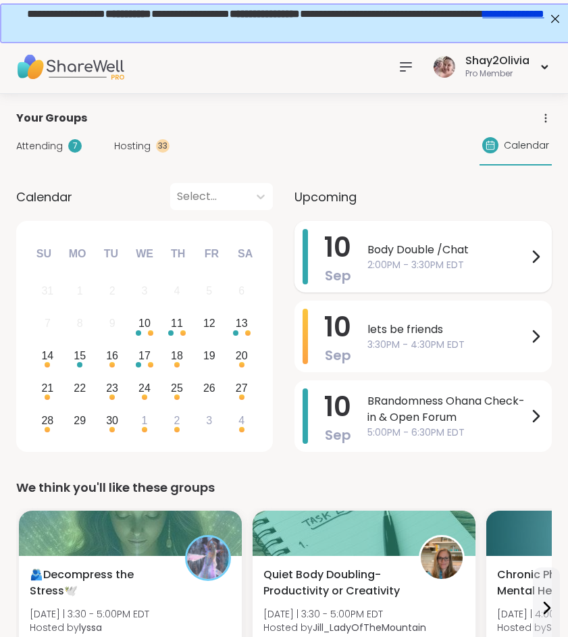
click at [362, 256] on div "[DATE] Body Double /Chat 2:00PM - 3:30PM EDT" at bounding box center [422, 257] width 257 height 72
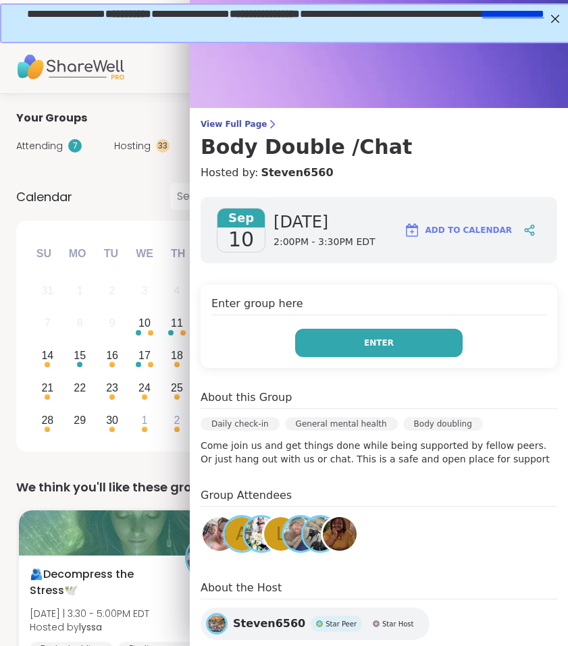
click at [387, 343] on span "Enter" at bounding box center [379, 343] width 30 height 12
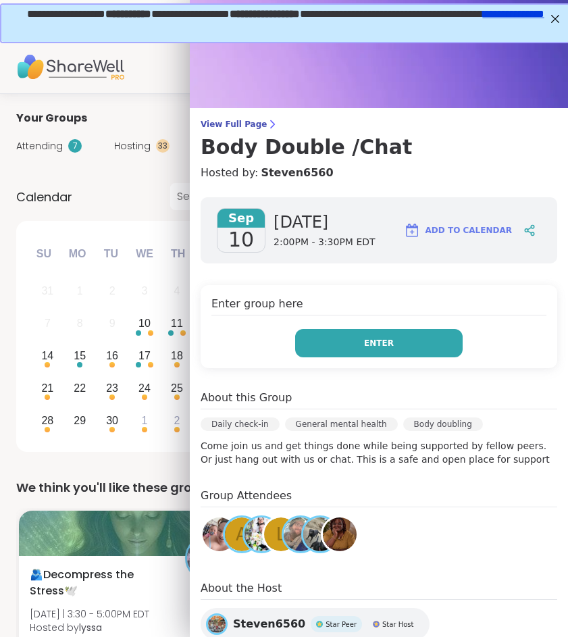
click at [335, 350] on button "Enter" at bounding box center [378, 343] width 167 height 28
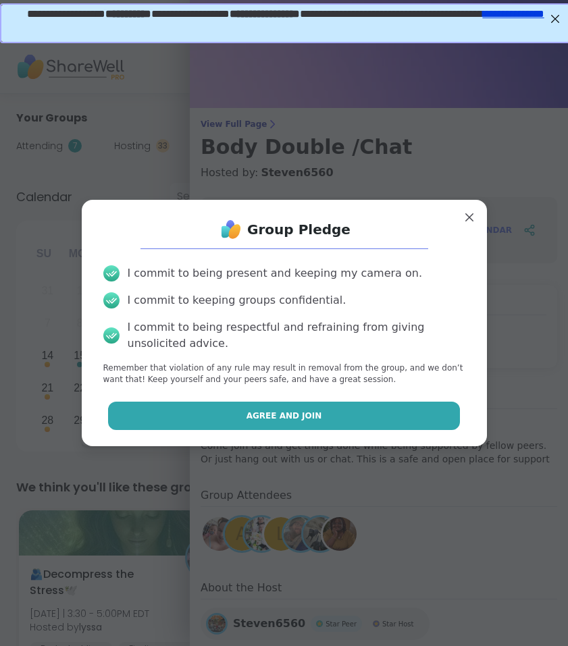
click at [246, 410] on span "Agree and Join" at bounding box center [284, 416] width 76 height 12
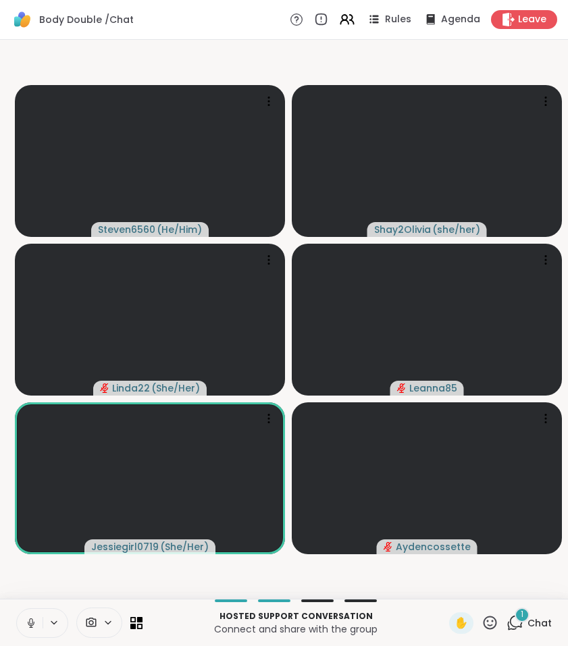
click at [519, 623] on icon at bounding box center [514, 622] width 17 height 17
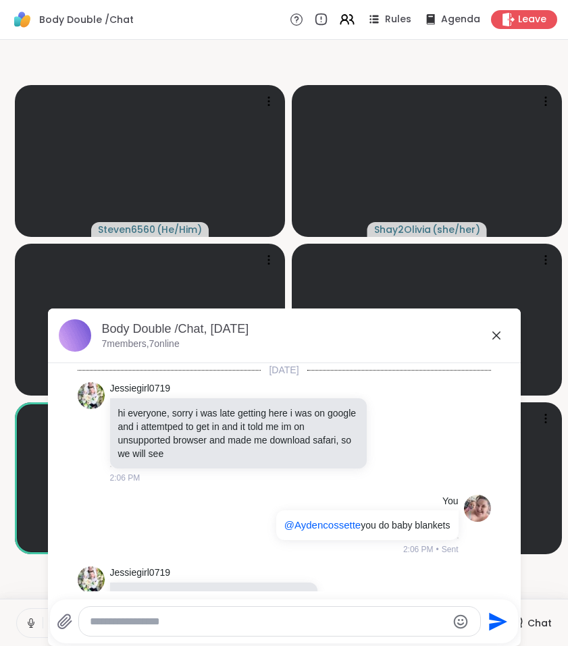
scroll to position [1023, 0]
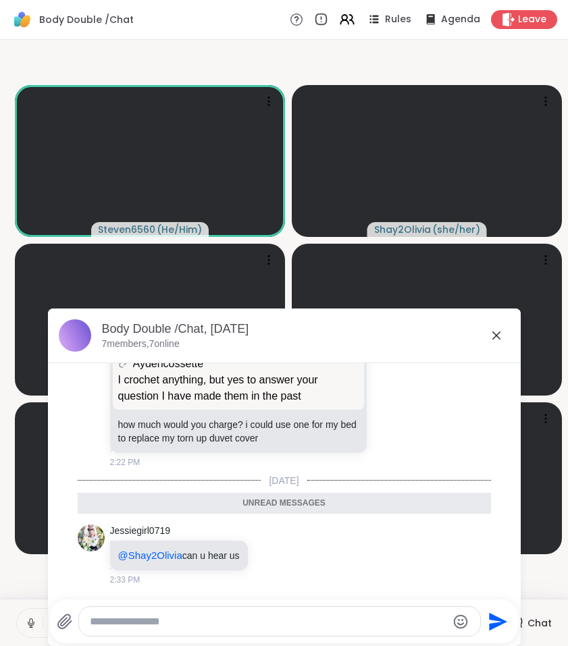
click at [491, 339] on icon at bounding box center [496, 335] width 16 height 16
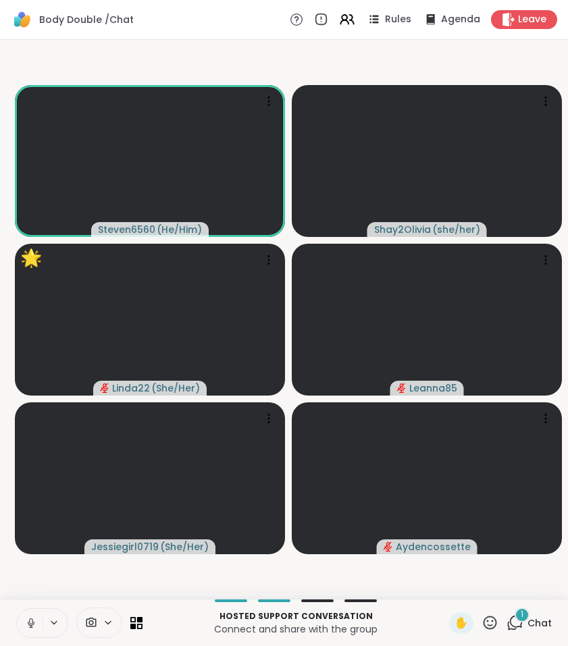
click at [515, 622] on icon at bounding box center [514, 622] width 17 height 17
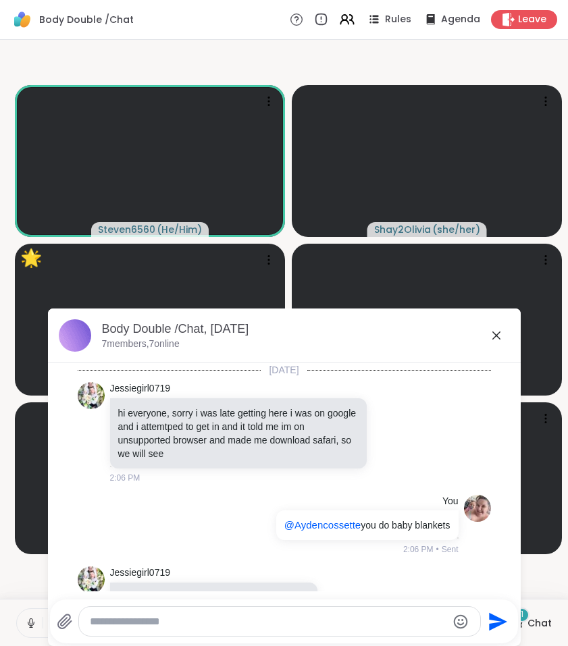
scroll to position [1170, 0]
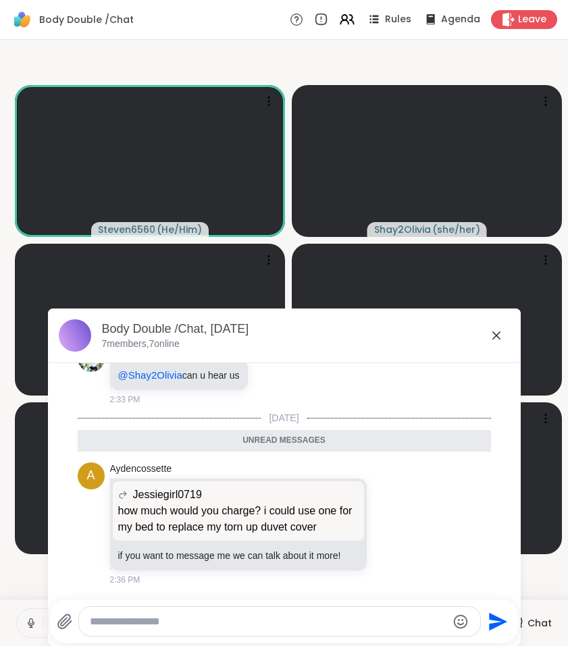
click at [497, 331] on icon at bounding box center [496, 335] width 16 height 16
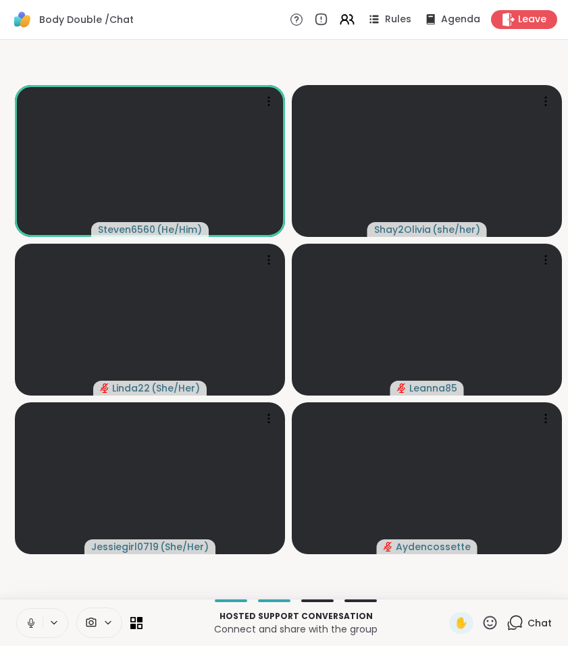
click at [505, 580] on video-player-container "Steven6560 ( He/Him ) Shay2Olivia ( she/her ) Linda22 ( She/Her ) Leanna85 Jess…" at bounding box center [283, 319] width 551 height 548
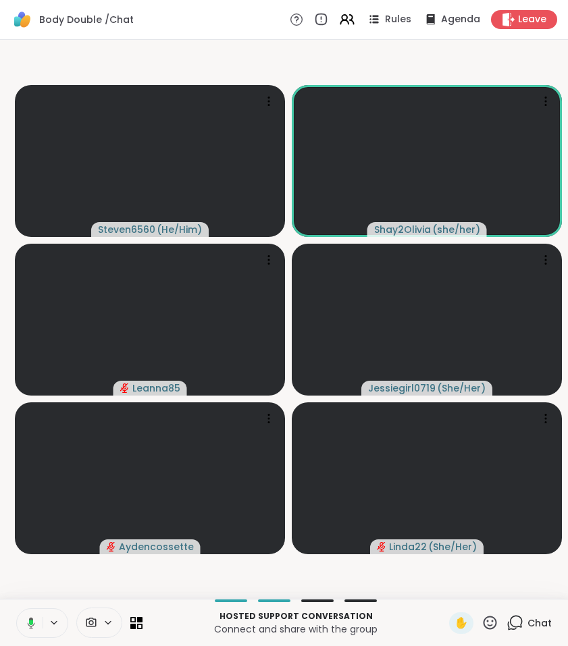
click at [294, 67] on video-player-container "Steven6560 ( He/Him ) Shay2Olivia ( she/her ) Leanna85 Jessiegirl0719 ( She/Her…" at bounding box center [283, 319] width 551 height 548
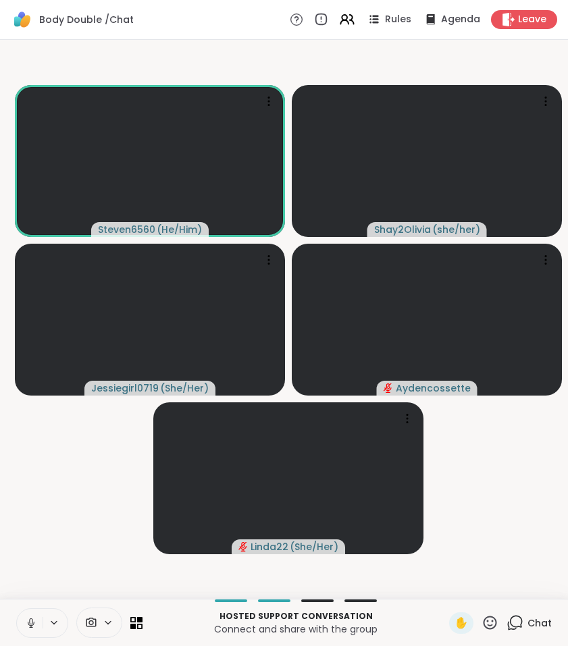
click at [518, 629] on icon at bounding box center [514, 622] width 17 height 17
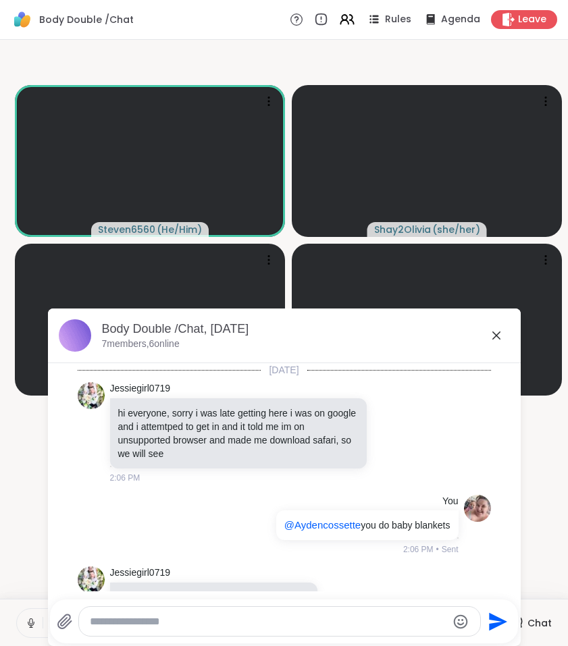
scroll to position [1125, 0]
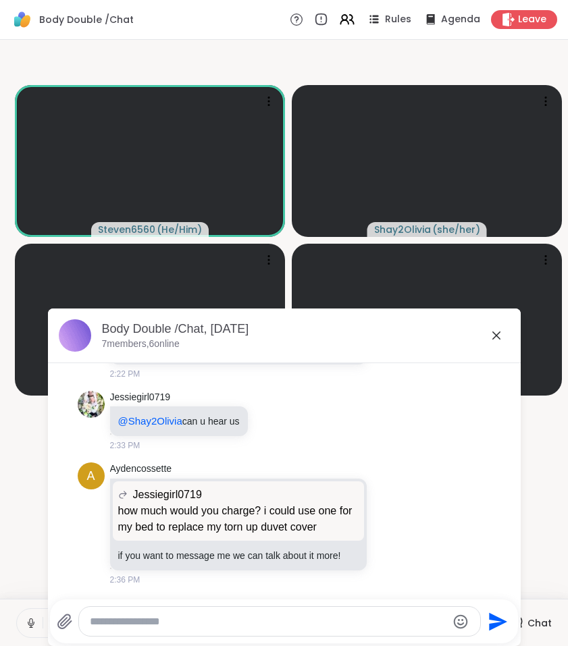
click at [342, 628] on div at bounding box center [279, 621] width 401 height 29
click at [342, 624] on textarea "Type your message" at bounding box center [268, 622] width 357 height 14
paste textarea "**********"
type textarea "**********"
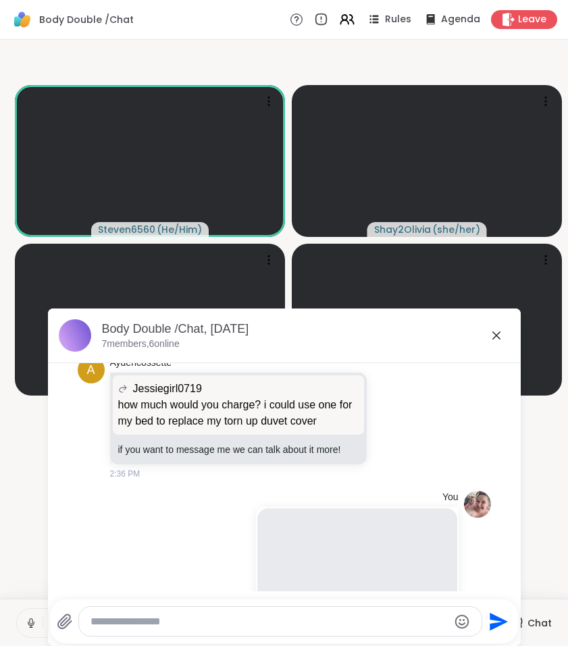
click at [215, 556] on div "You Stay Strong Stay Strong Provided to YouTube by DistroKid Stay Strong · Blin…" at bounding box center [334, 645] width 247 height 308
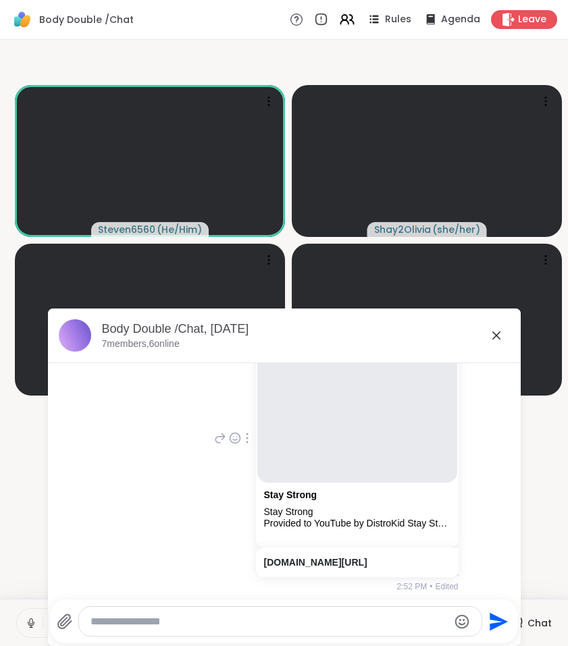
scroll to position [1441, 0]
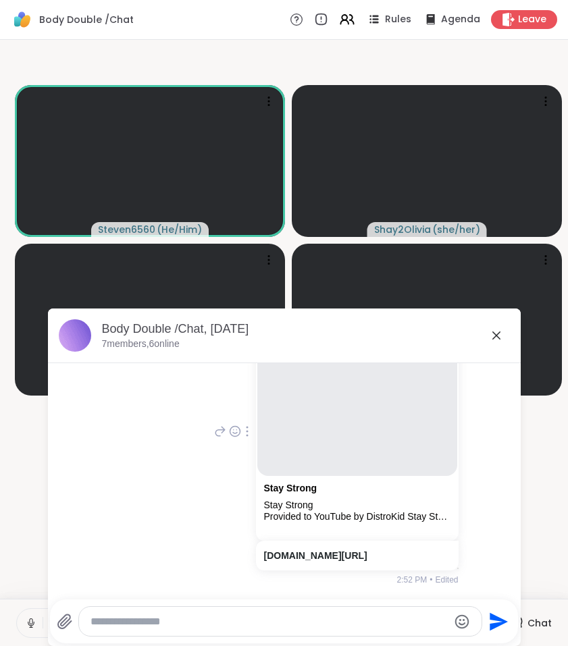
click at [214, 432] on icon at bounding box center [220, 431] width 12 height 16
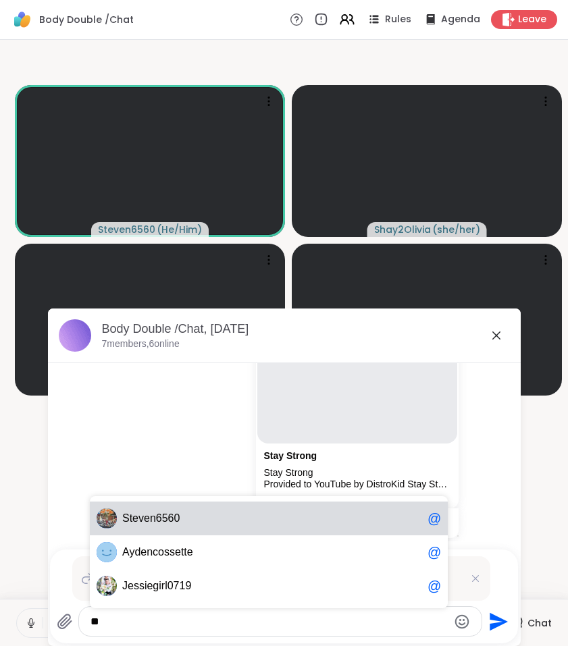
click at [191, 517] on span "S teven6560" at bounding box center [272, 519] width 300 height 14
type textarea "**********"
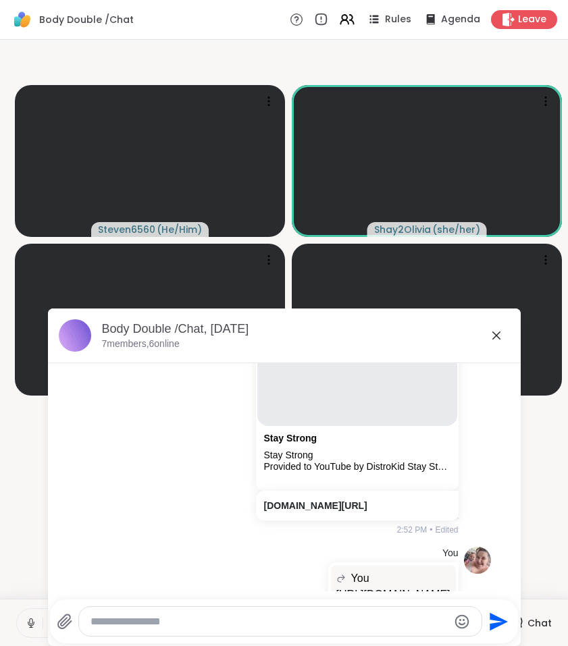
scroll to position [1374, 0]
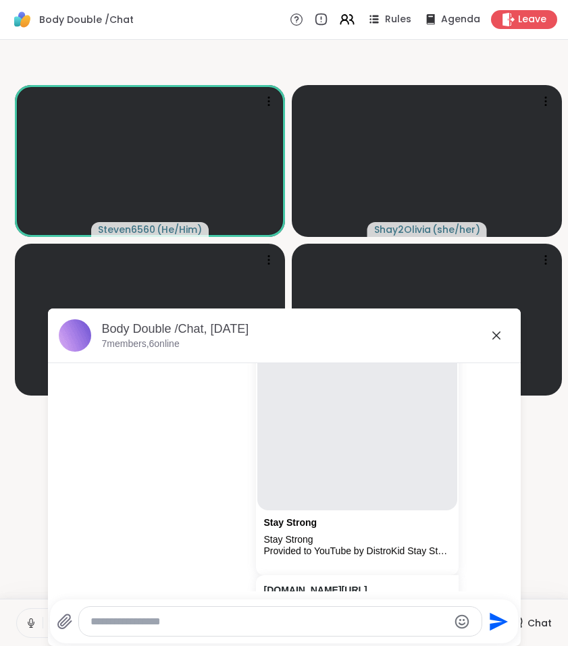
click at [494, 335] on icon at bounding box center [496, 335] width 16 height 16
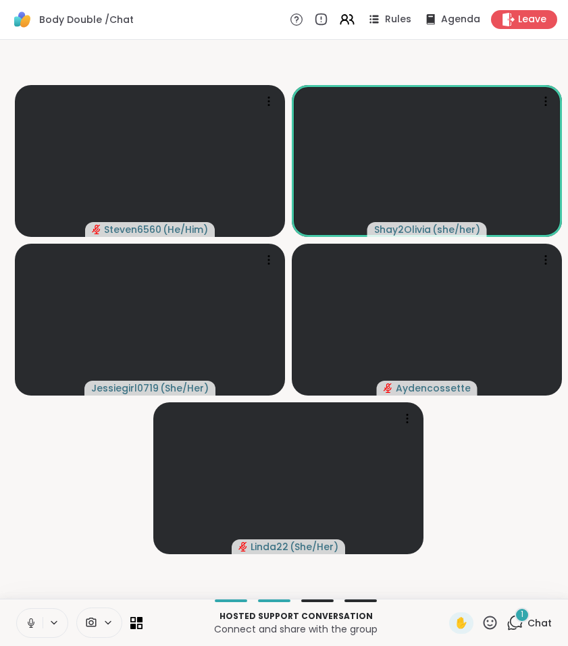
click at [514, 620] on icon at bounding box center [514, 622] width 17 height 17
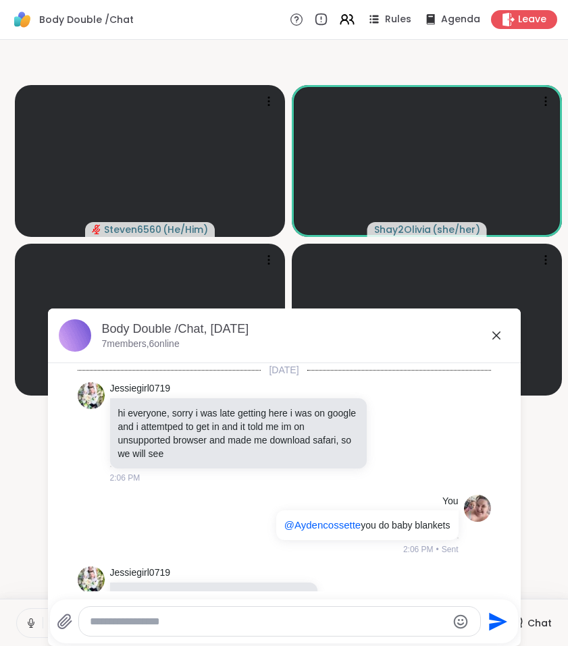
scroll to position [1692, 0]
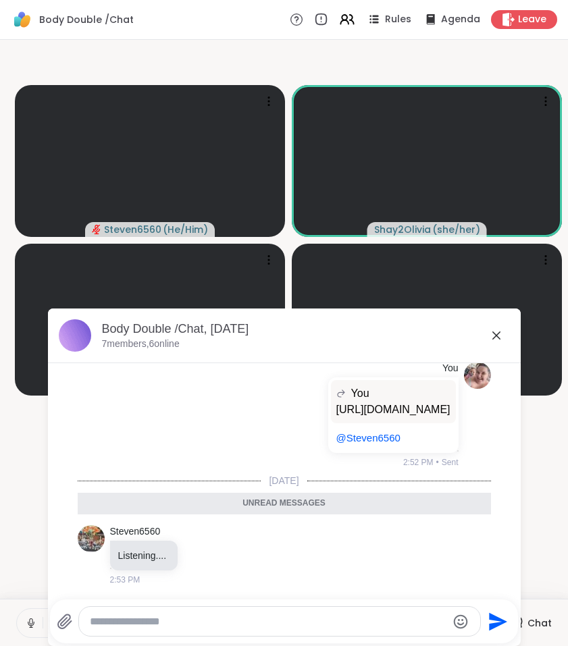
click at [496, 336] on icon at bounding box center [496, 335] width 8 height 8
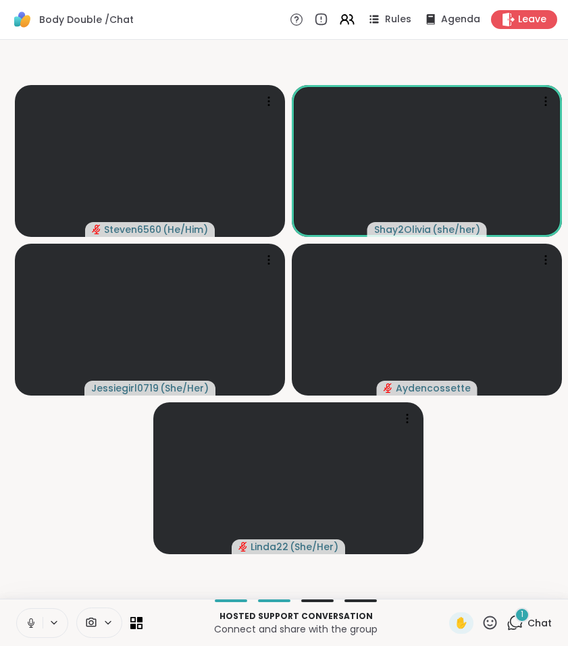
click at [516, 625] on icon at bounding box center [514, 622] width 17 height 17
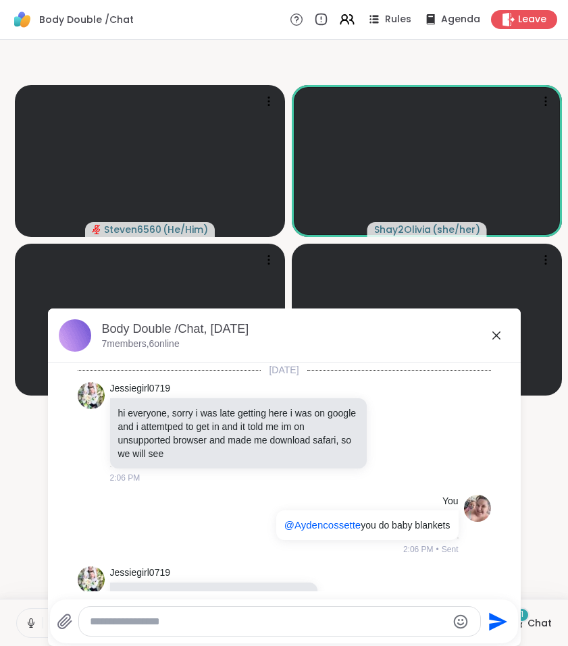
scroll to position [1763, 0]
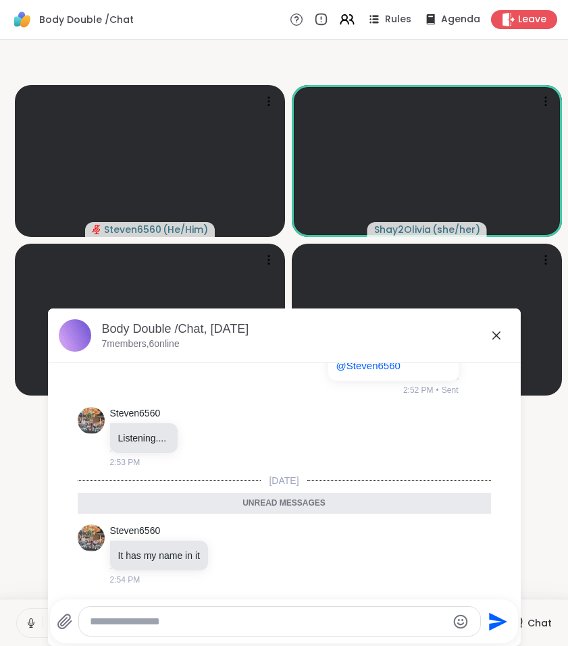
click at [65, 619] on icon at bounding box center [64, 621] width 13 height 14
click at [0, 0] on input "file" at bounding box center [0, 0] width 0 height 0
click at [37, 627] on button at bounding box center [30, 623] width 26 height 28
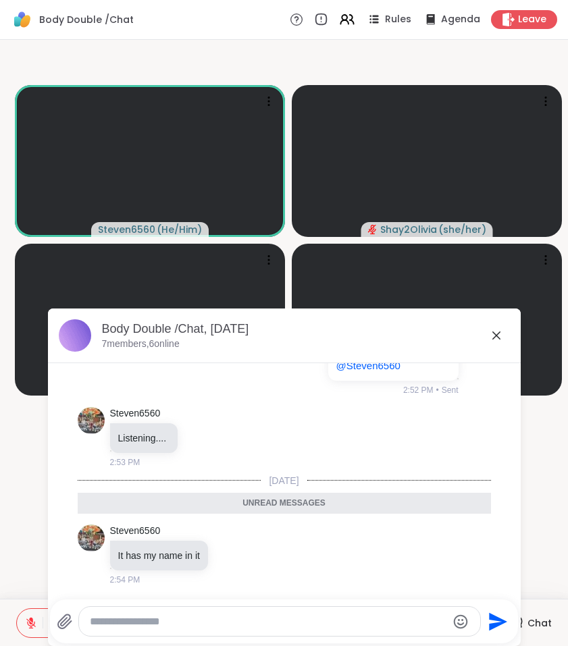
click at [499, 339] on icon at bounding box center [496, 335] width 8 height 8
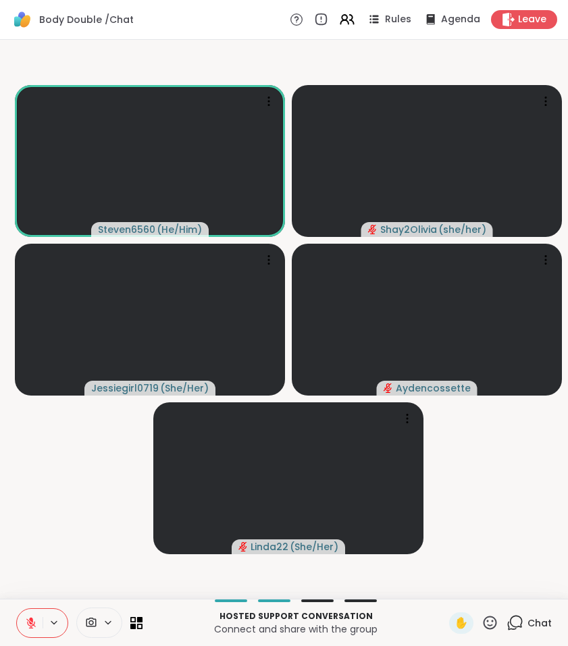
click at [28, 622] on icon at bounding box center [31, 623] width 12 height 12
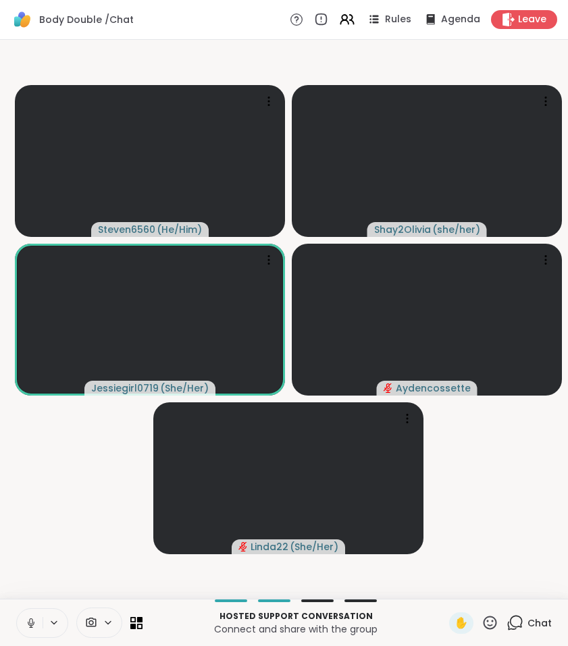
click at [32, 620] on icon at bounding box center [30, 621] width 3 height 6
click at [512, 619] on icon at bounding box center [516, 622] width 13 height 12
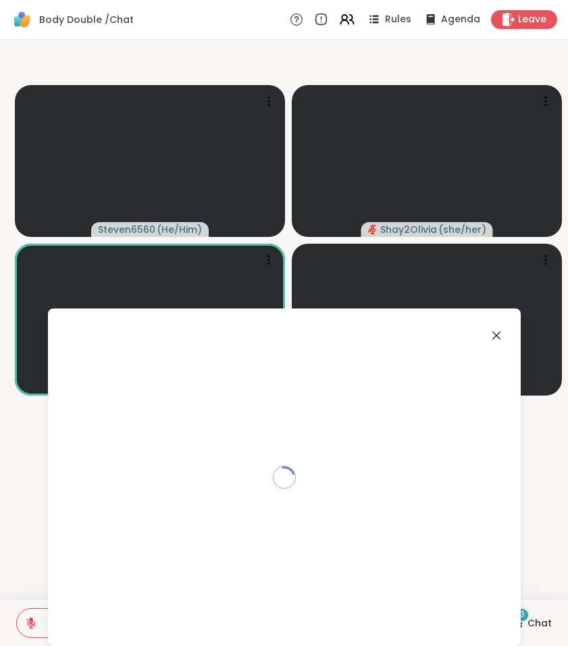
click at [512, 619] on div "Loading..." at bounding box center [284, 477] width 473 height 338
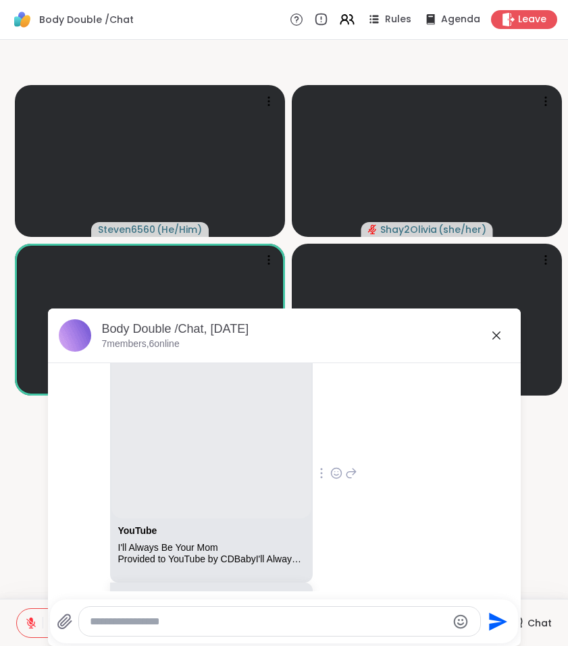
scroll to position [2056, 0]
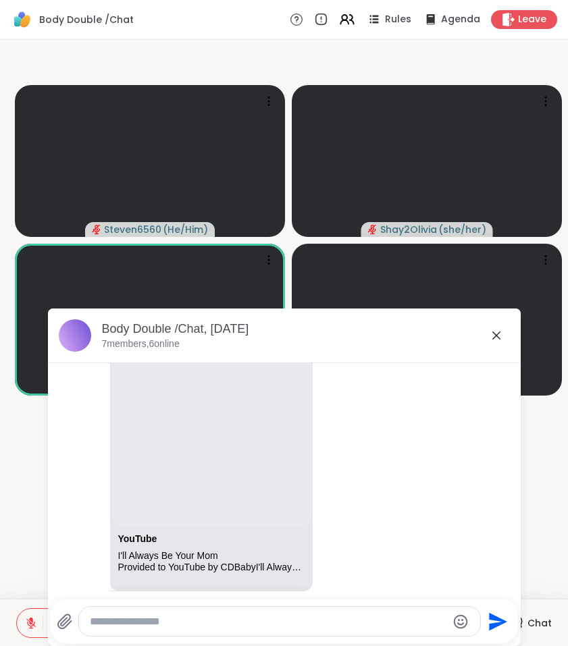
click at [496, 334] on icon at bounding box center [496, 335] width 16 height 16
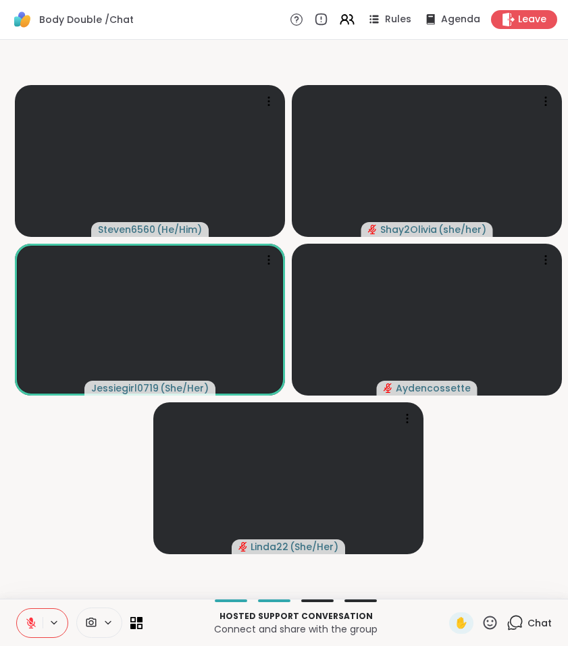
click at [31, 613] on button at bounding box center [30, 623] width 26 height 28
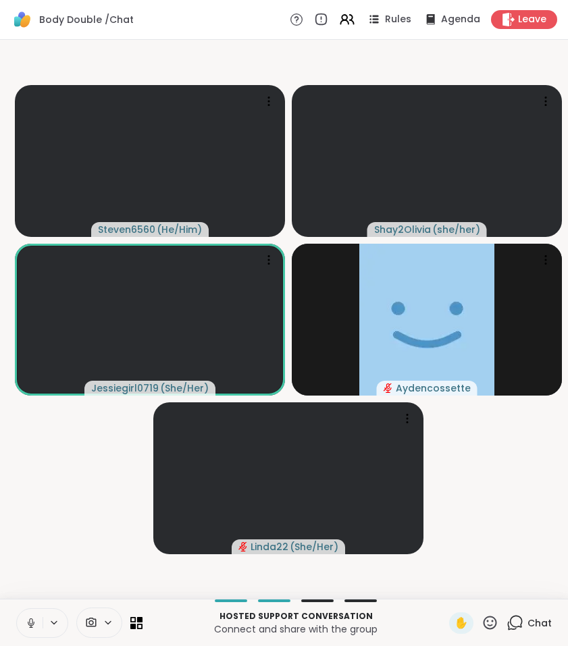
click at [36, 623] on icon at bounding box center [31, 623] width 12 height 12
click at [514, 625] on icon at bounding box center [514, 622] width 17 height 17
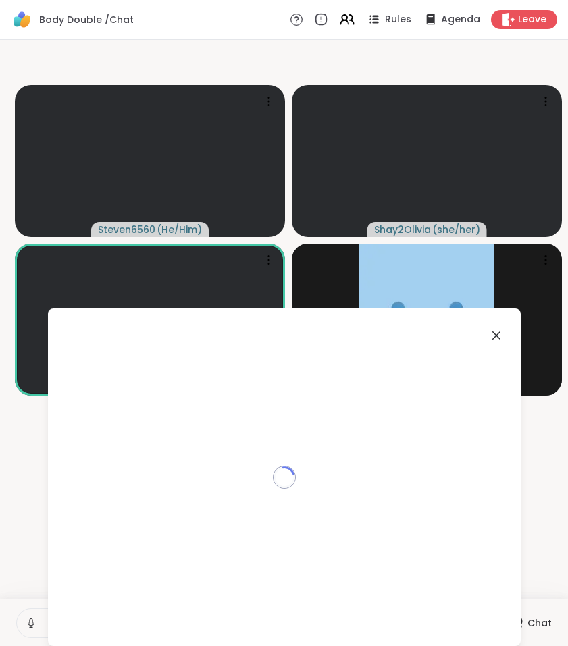
click at [514, 625] on div "Loading..." at bounding box center [284, 477] width 473 height 338
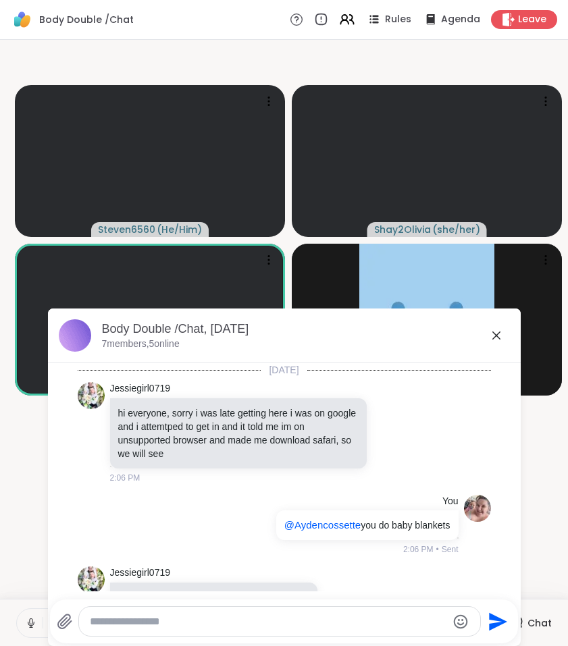
scroll to position [2237, 0]
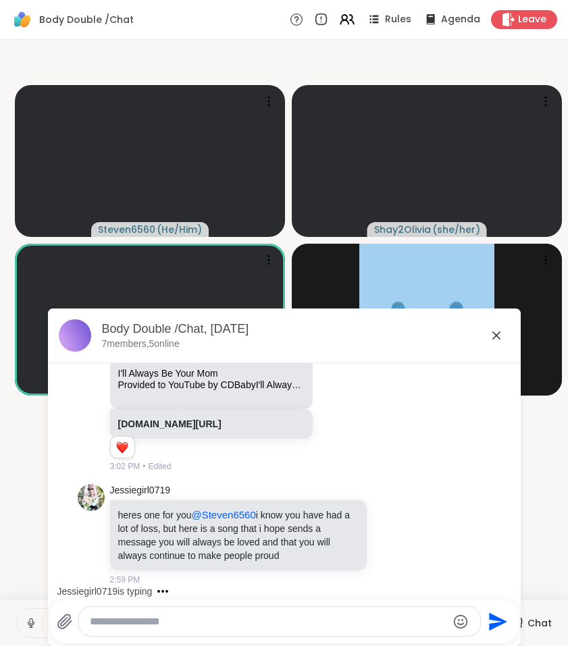
click at [294, 615] on textarea "Type your message" at bounding box center [268, 622] width 357 height 14
type textarea "**********"
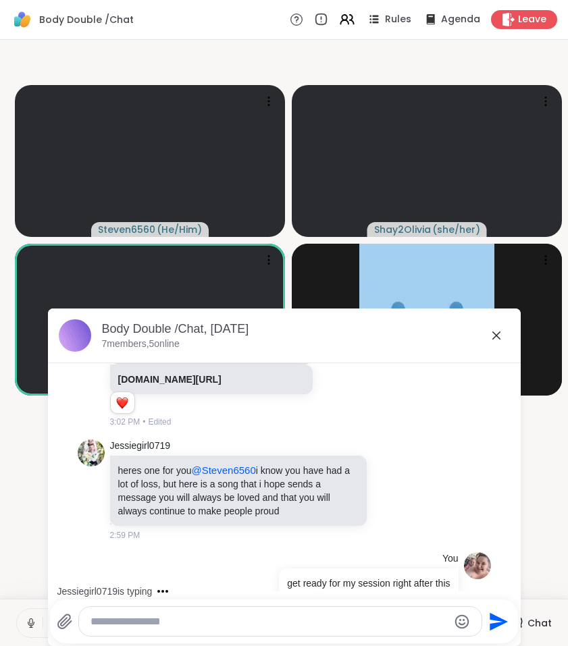
scroll to position [2309, 0]
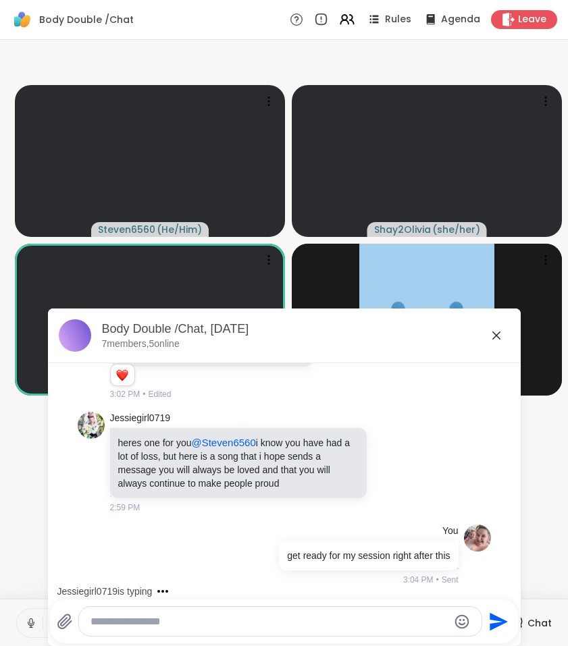
click at [500, 331] on icon at bounding box center [496, 335] width 16 height 16
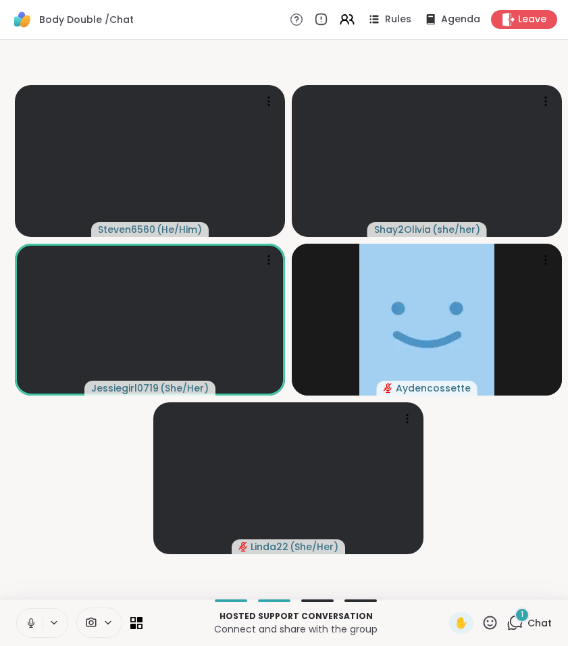
click at [515, 618] on icon at bounding box center [514, 622] width 17 height 17
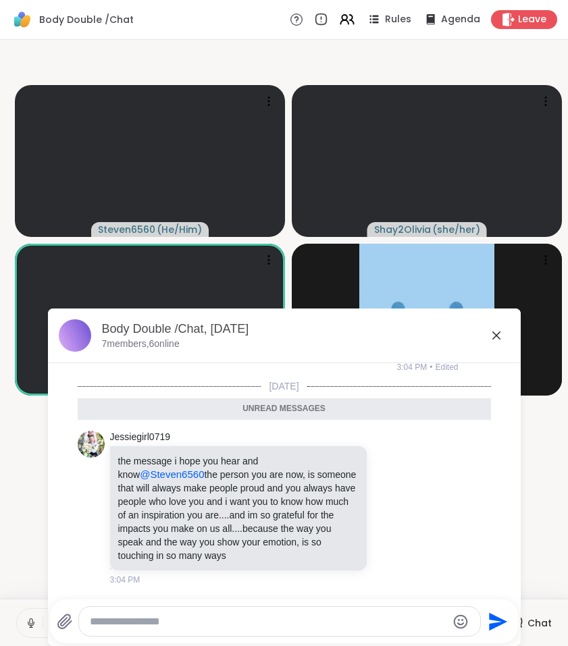
scroll to position [2456, 0]
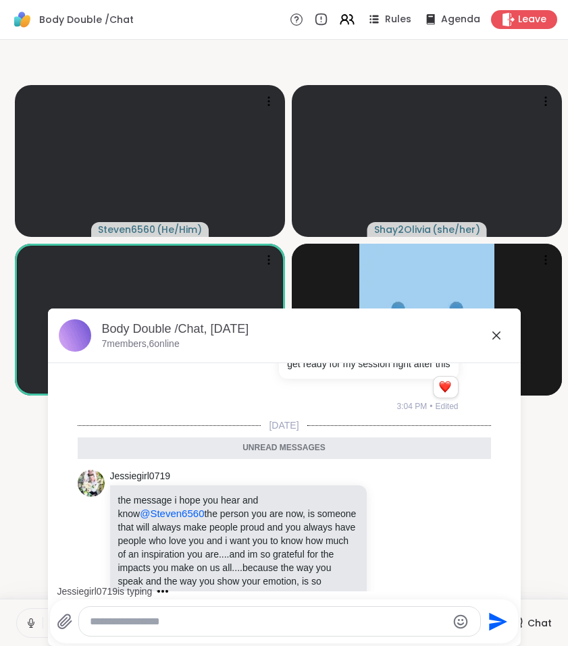
click at [495, 331] on icon at bounding box center [496, 335] width 16 height 16
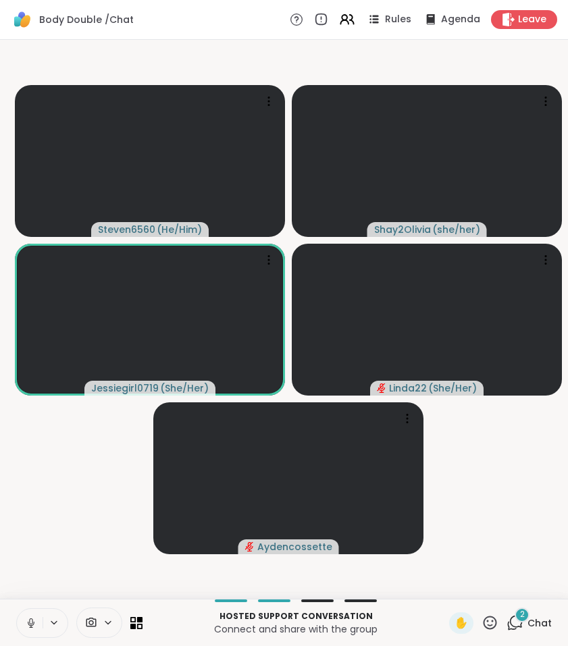
click at [513, 622] on icon at bounding box center [514, 622] width 17 height 17
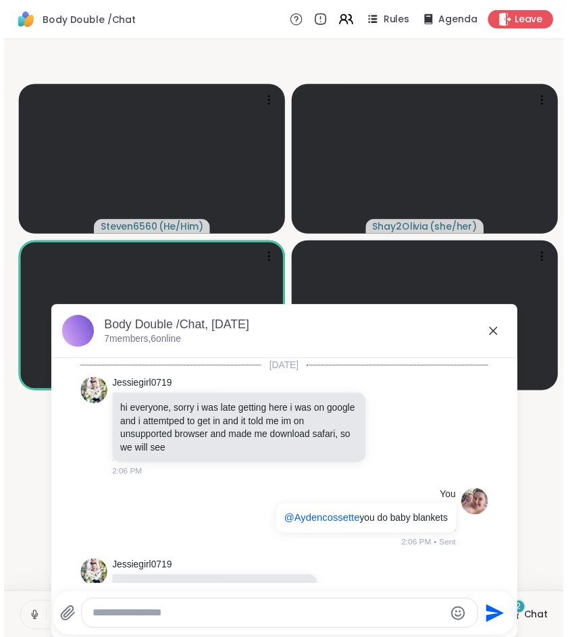
scroll to position [2728, 0]
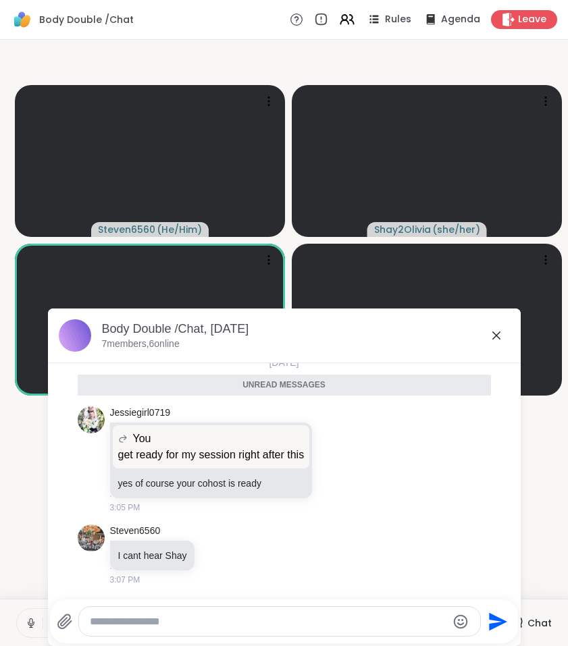
click at [495, 337] on icon at bounding box center [496, 335] width 16 height 16
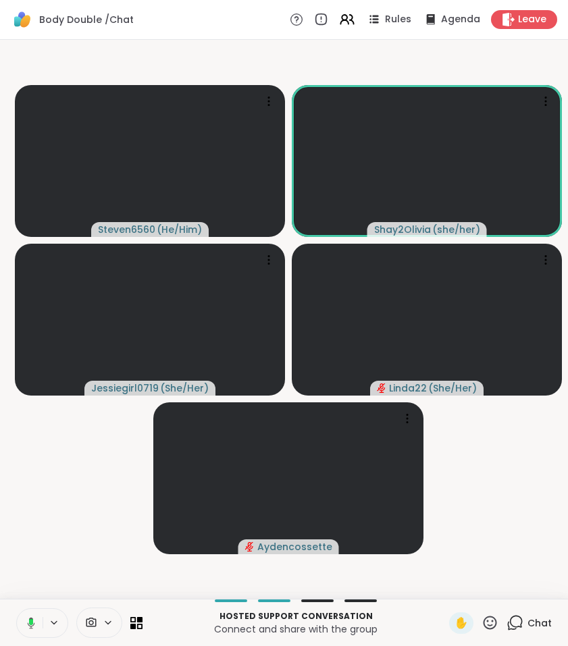
click at [493, 618] on icon at bounding box center [489, 622] width 17 height 17
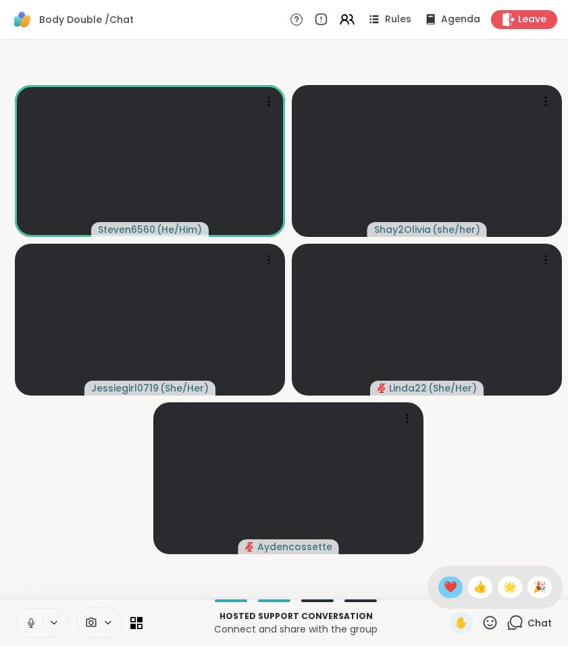
click at [451, 583] on span "❤️" at bounding box center [450, 587] width 14 height 16
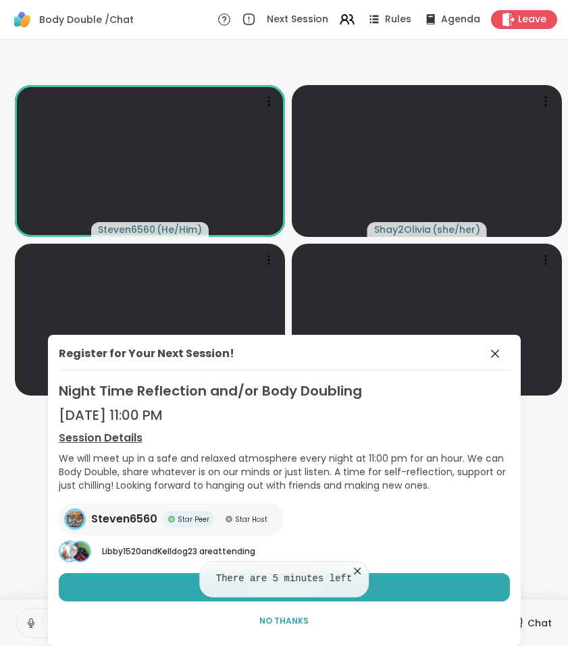
click at [293, 622] on span "No Thanks" at bounding box center [283, 621] width 49 height 12
click at [293, 622] on p "The room will close in 4:52" at bounding box center [296, 629] width 290 height 14
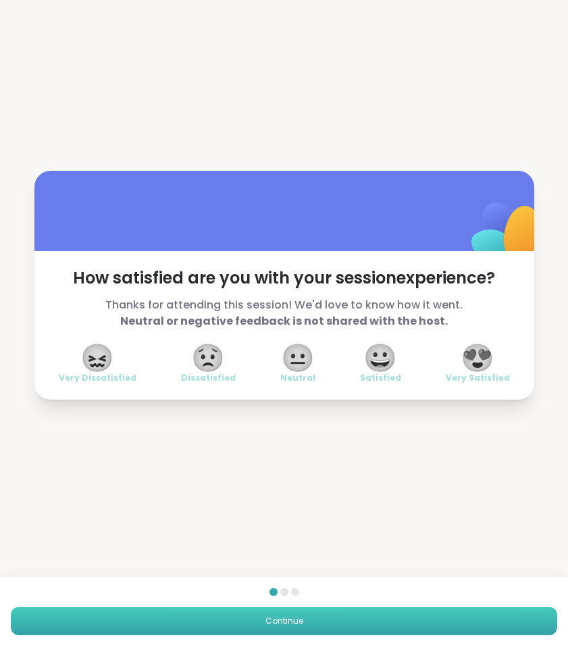
click at [348, 621] on button "Continue" at bounding box center [284, 621] width 546 height 28
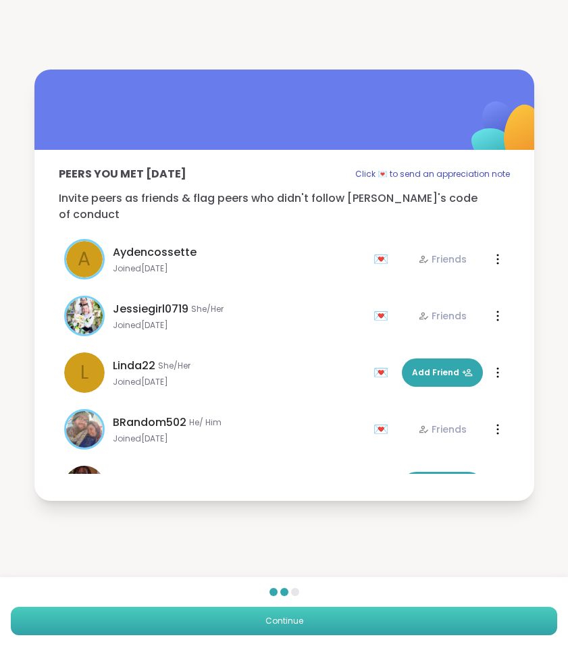
click at [337, 620] on button "Continue" at bounding box center [284, 621] width 546 height 28
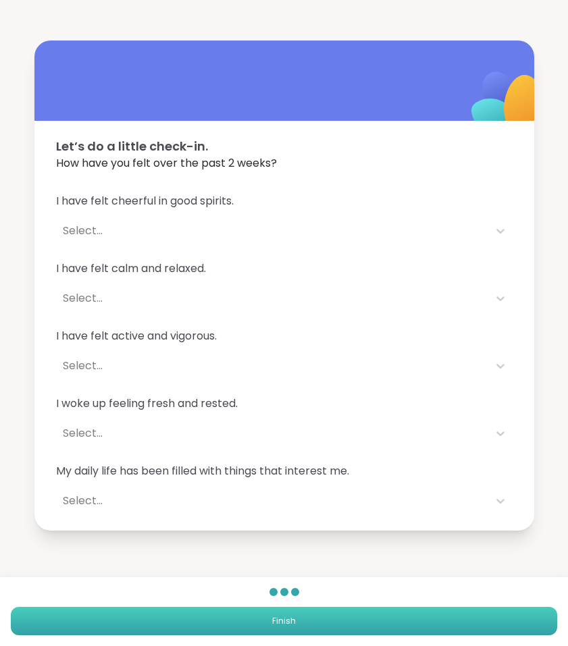
click at [337, 620] on button "Finish" at bounding box center [284, 621] width 546 height 28
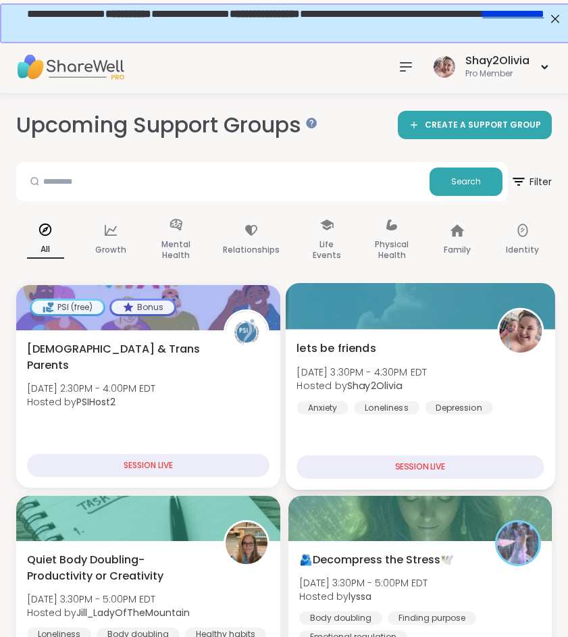
click at [420, 421] on div "lets be friends Wed, Sep 10 | 3:30PM - 4:30PM EDT Hosted by Shay2Olivia Anxiety…" at bounding box center [420, 409] width 269 height 161
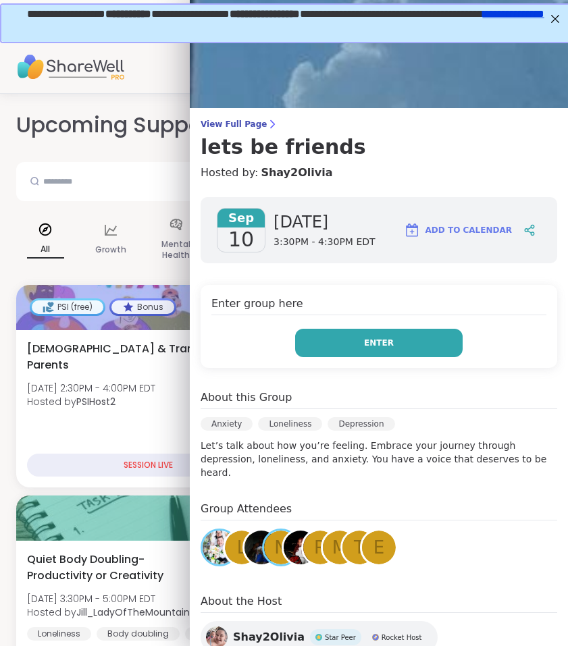
click at [406, 342] on button "Enter" at bounding box center [378, 343] width 167 height 28
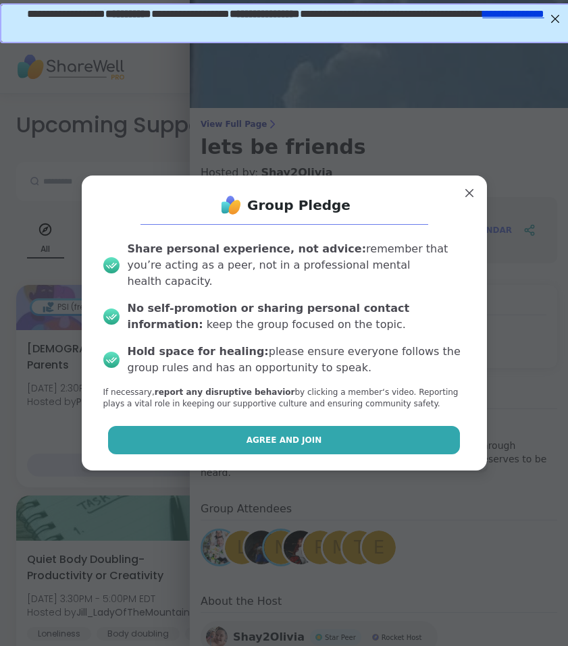
click at [336, 441] on button "Agree and Join" at bounding box center [284, 440] width 352 height 28
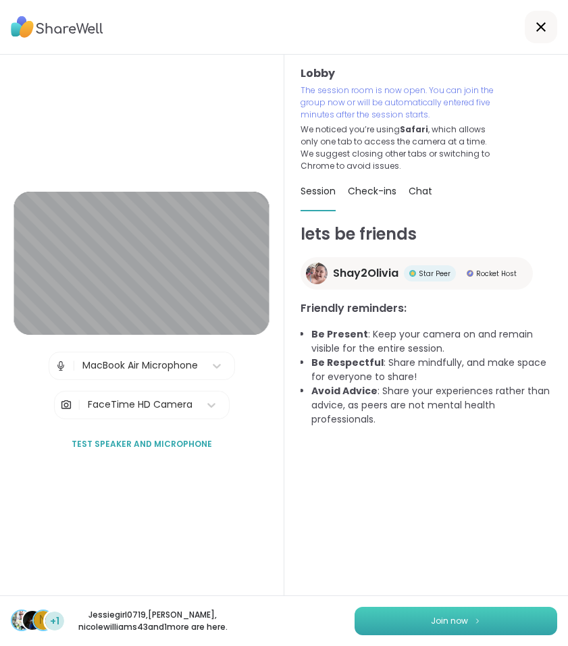
click at [396, 621] on button "Join now" at bounding box center [455, 621] width 203 height 28
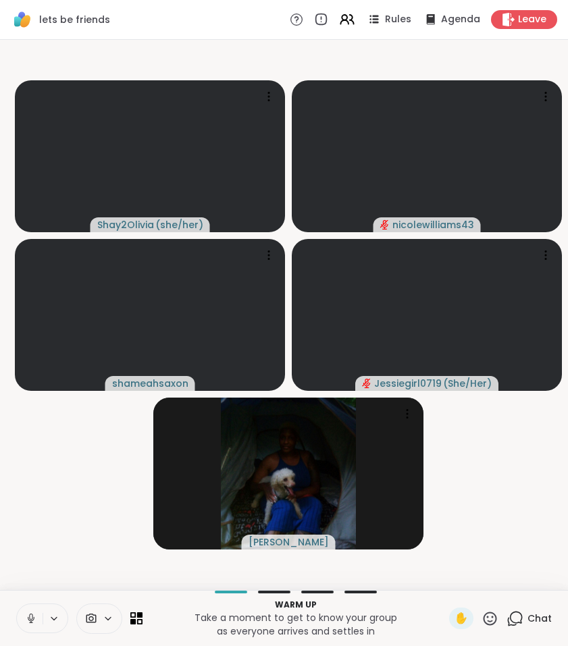
click at [516, 619] on icon at bounding box center [514, 618] width 17 height 17
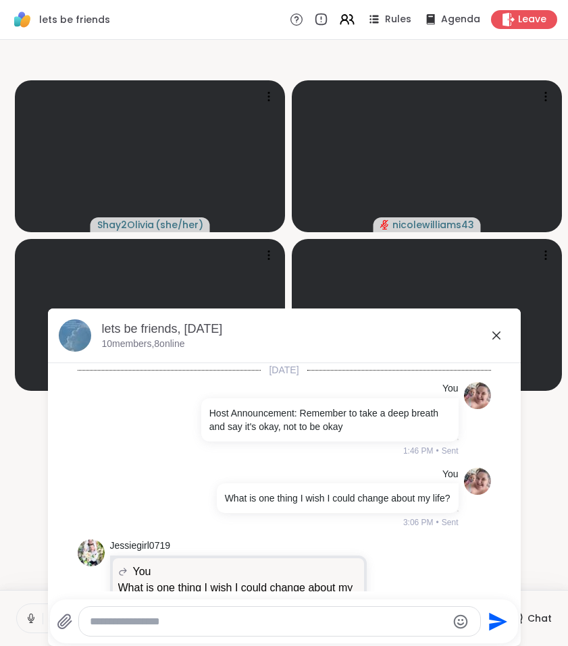
scroll to position [406, 0]
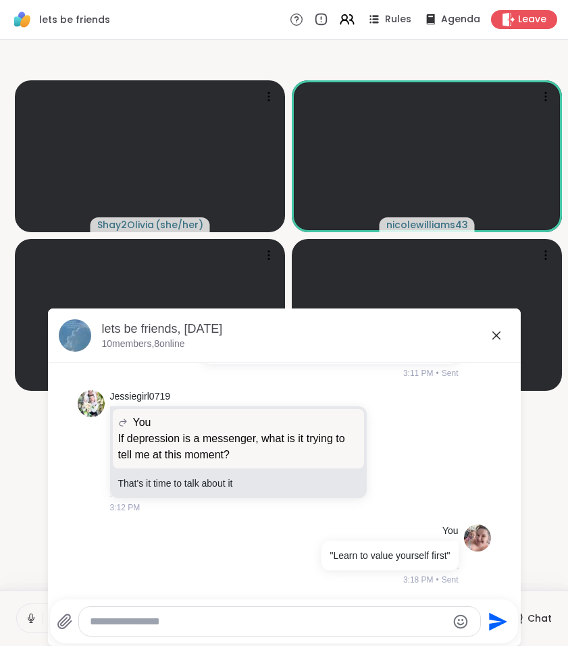
click at [12, 514] on video-player-container "Shay2Olivia ( she/her ) nicolewilliams43 shameahsaxon Jessiegirl0719 ( She/Her …" at bounding box center [283, 314] width 551 height 539
click at [6, 514] on div "Shay2Olivia ( she/her ) nicolewilliams43 shameahsaxon Jessiegirl0719 ( She/Her …" at bounding box center [284, 315] width 568 height 550
click at [497, 331] on icon at bounding box center [496, 335] width 16 height 16
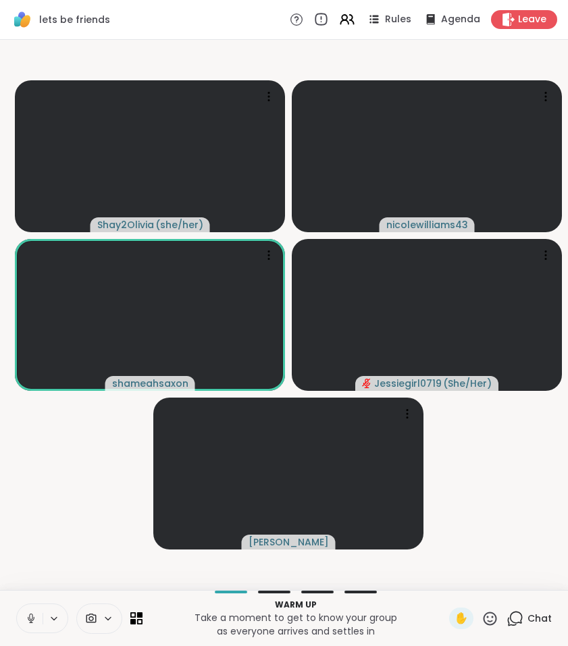
click at [323, 22] on icon at bounding box center [320, 19] width 15 height 15
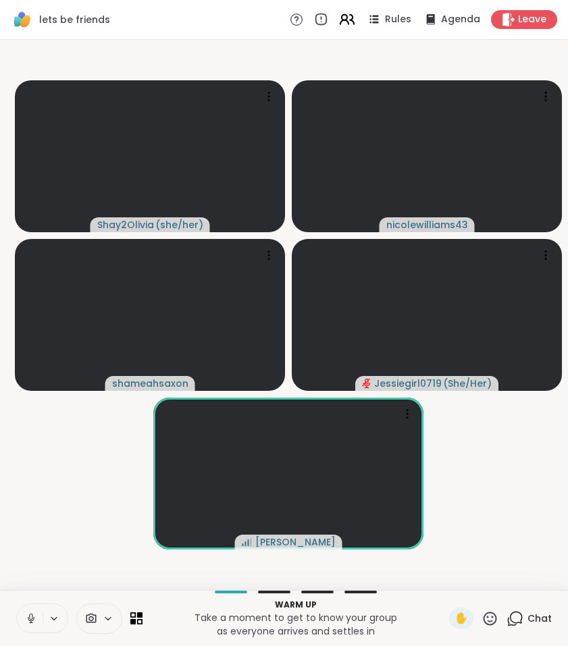
click at [354, 23] on icon at bounding box center [346, 19] width 17 height 17
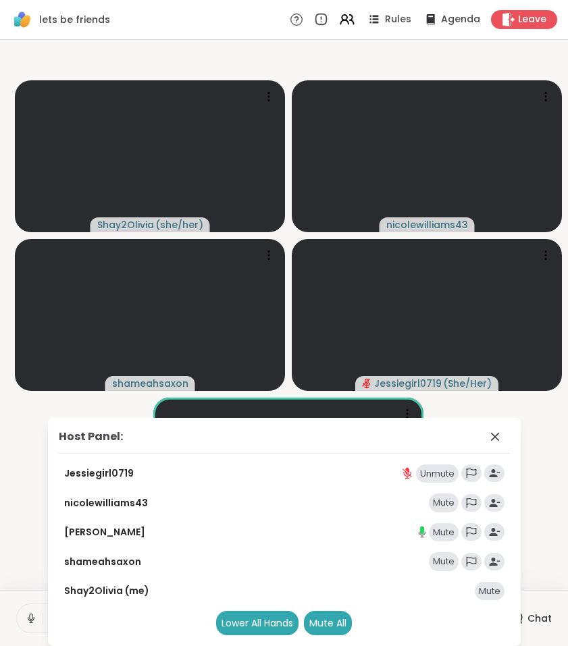
click at [495, 595] on div "Mute" at bounding box center [490, 591] width 30 height 19
click at [342, 622] on div "Mute All" at bounding box center [328, 623] width 48 height 24
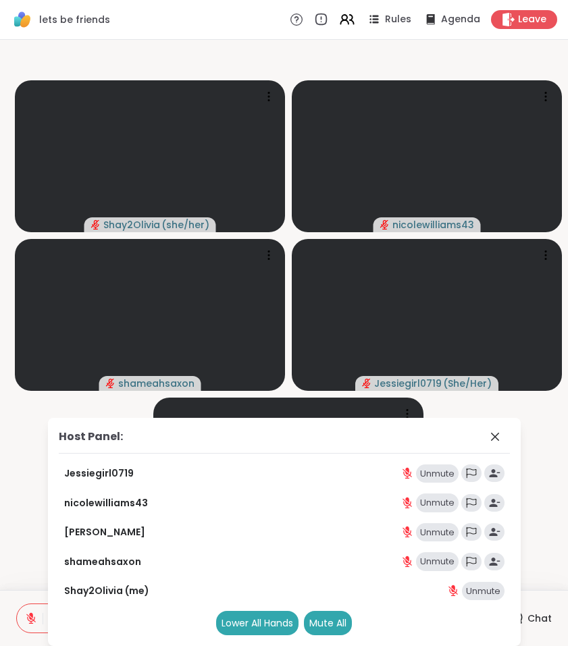
click at [483, 591] on div "Unmute" at bounding box center [483, 591] width 43 height 19
click at [489, 434] on icon at bounding box center [495, 437] width 16 height 16
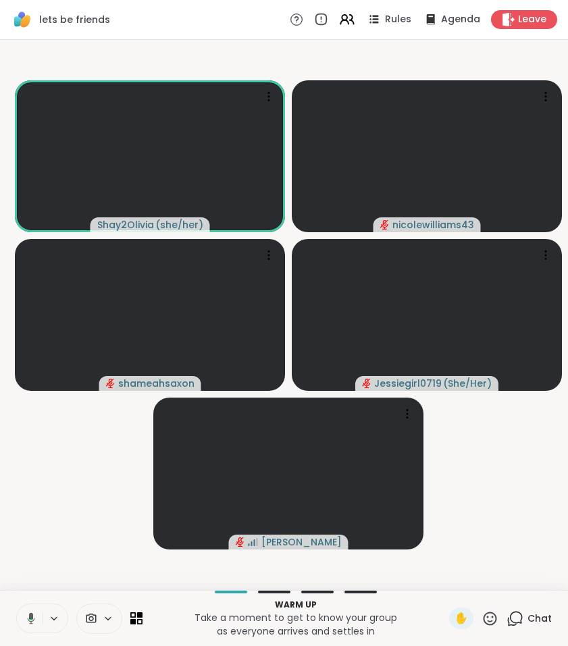
click at [523, 618] on icon at bounding box center [514, 618] width 17 height 17
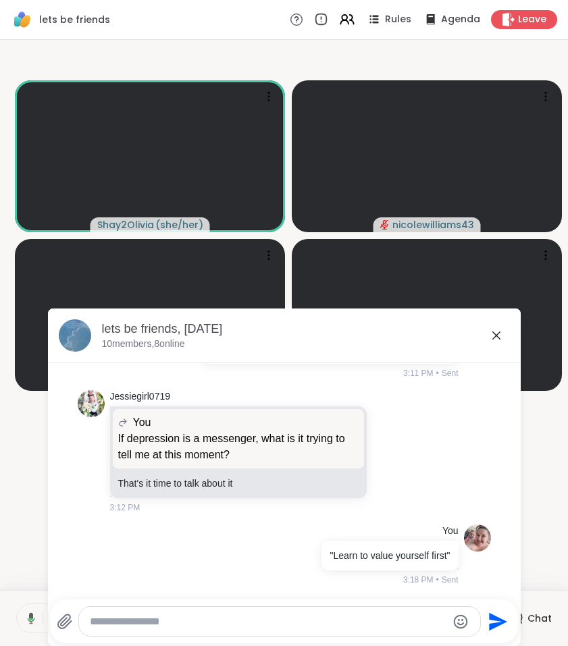
click at [493, 331] on icon at bounding box center [496, 335] width 16 height 16
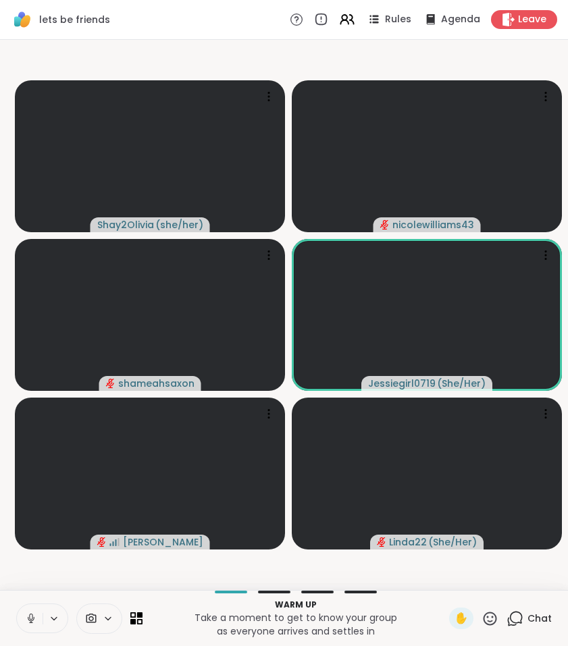
click at [39, 570] on video-player-container "Shay2Olivia ( she/her ) nicolewilliams43 shameahsaxon Jessiegirl0719 ( She/Her …" at bounding box center [283, 314] width 551 height 539
click at [314, 607] on p "Warm up" at bounding box center [296, 605] width 290 height 12
click at [487, 621] on icon at bounding box center [489, 618] width 17 height 17
click at [527, 621] on div "Chat" at bounding box center [528, 619] width 45 height 22
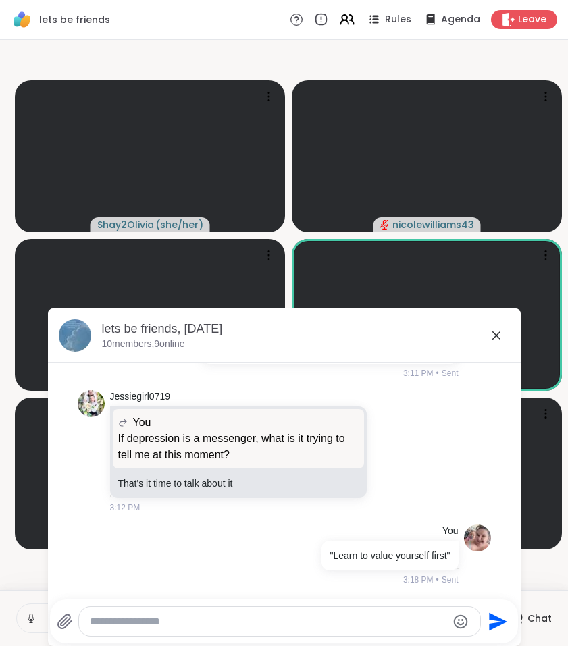
click at [499, 344] on div "lets be friends, Sep 10 10 members, 9 online" at bounding box center [306, 336] width 408 height 30
click at [493, 337] on icon at bounding box center [496, 335] width 16 height 16
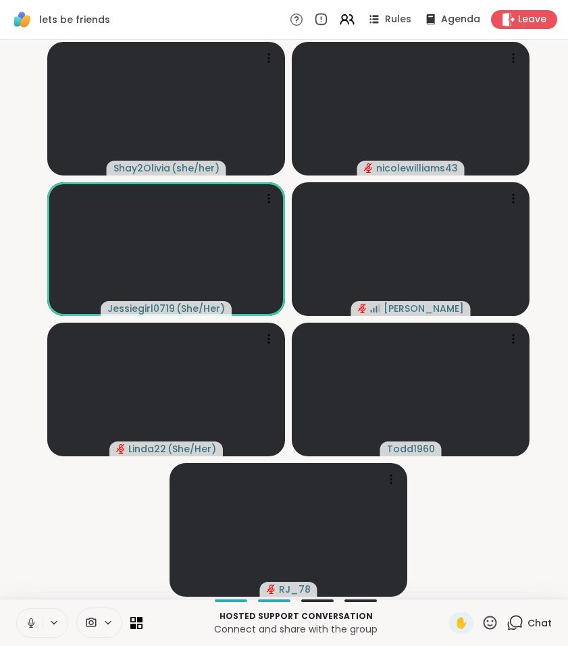
click at [399, 21] on span "Rules" at bounding box center [398, 20] width 26 height 14
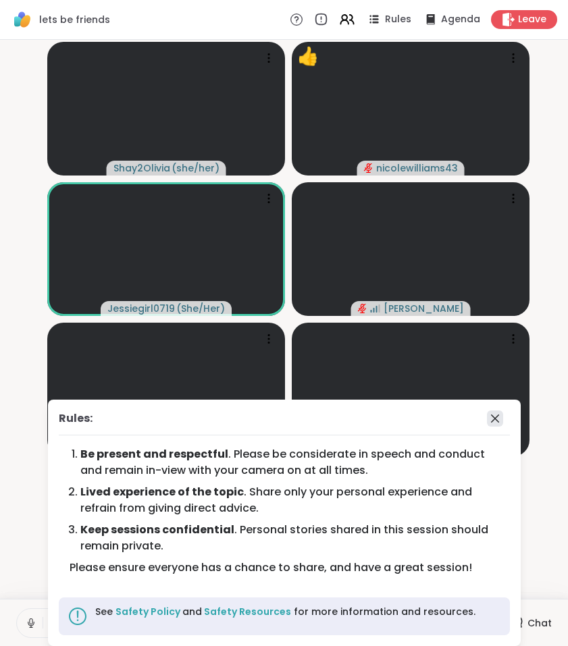
click at [497, 413] on icon at bounding box center [495, 418] width 16 height 16
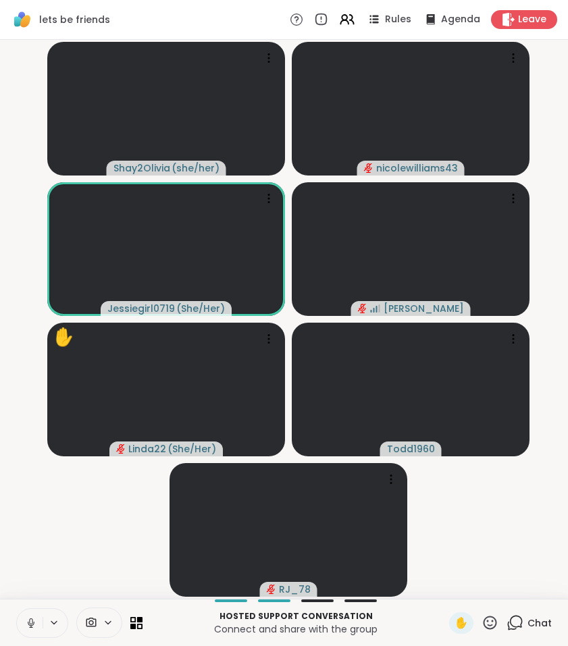
click at [30, 622] on icon at bounding box center [31, 623] width 12 height 12
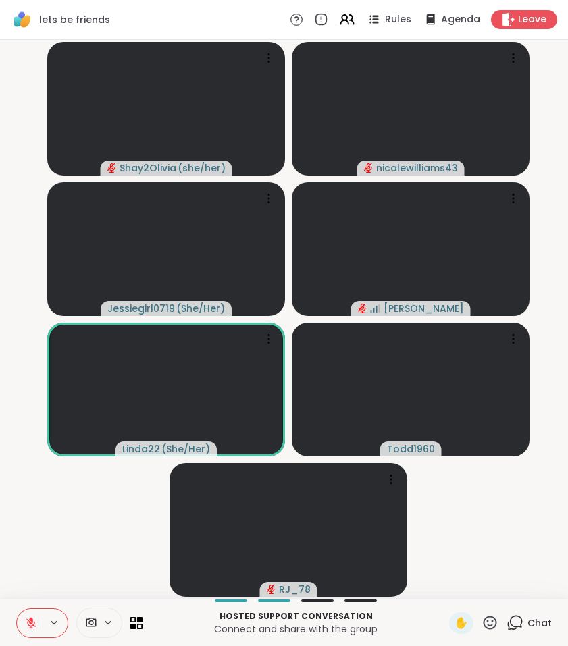
click at [24, 626] on button at bounding box center [30, 623] width 26 height 28
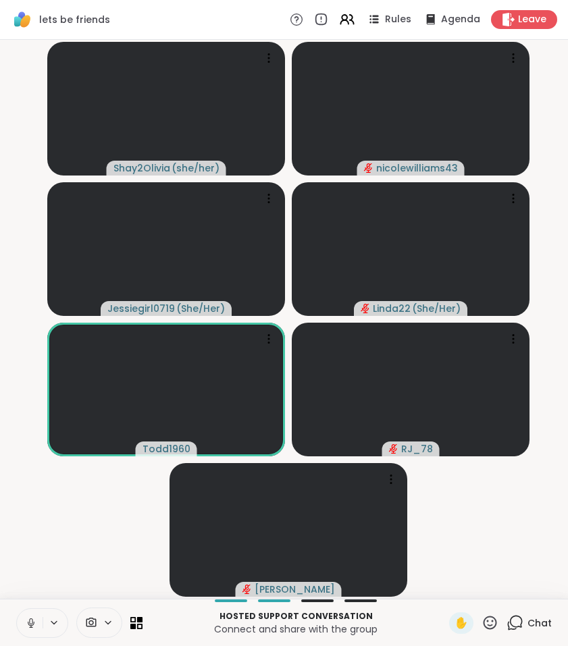
click at [45, 610] on div at bounding box center [42, 623] width 52 height 30
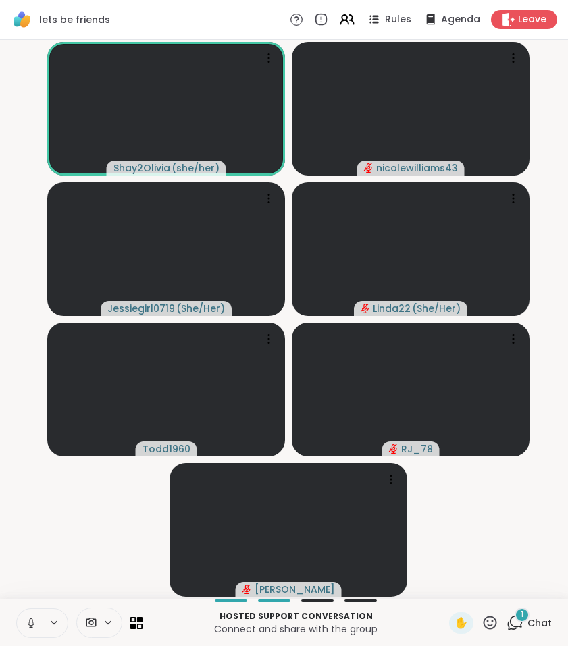
click at [29, 627] on icon at bounding box center [31, 623] width 12 height 12
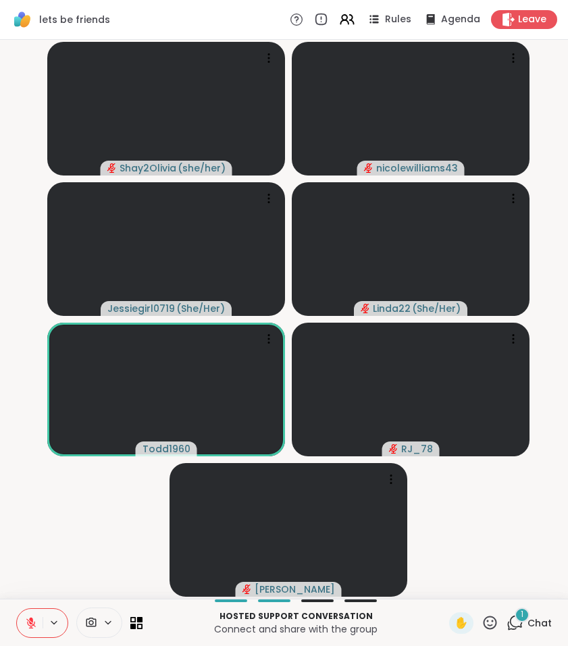
click at [29, 630] on button at bounding box center [30, 623] width 26 height 28
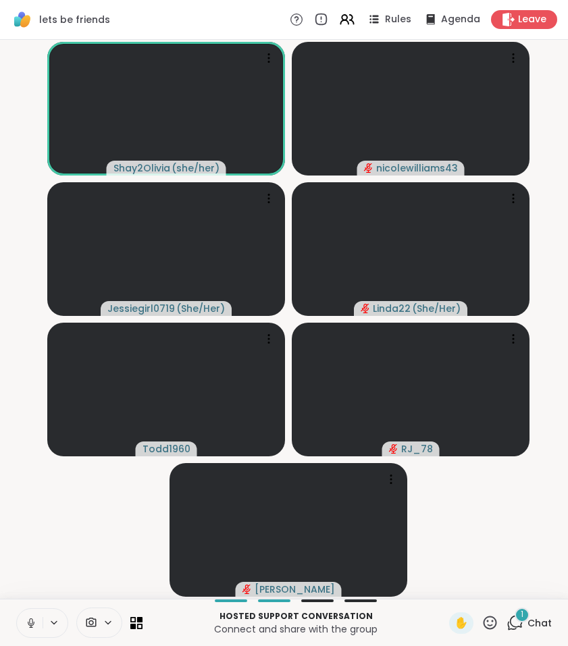
click at [38, 620] on button at bounding box center [30, 623] width 26 height 28
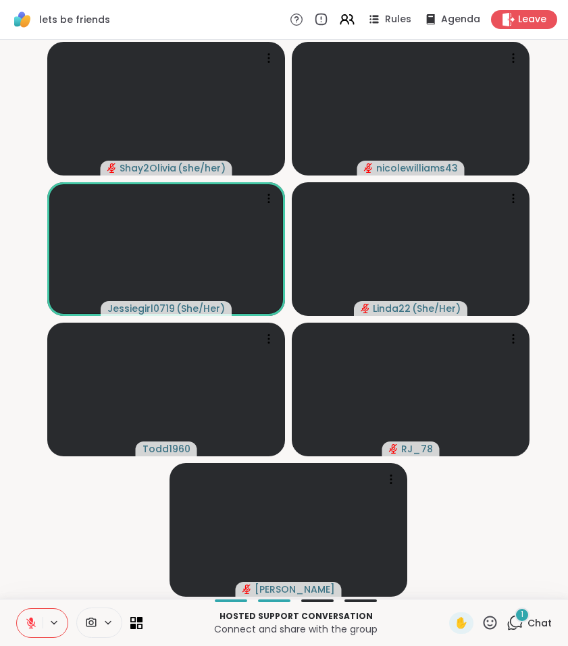
click at [517, 613] on div "1" at bounding box center [521, 615] width 15 height 15
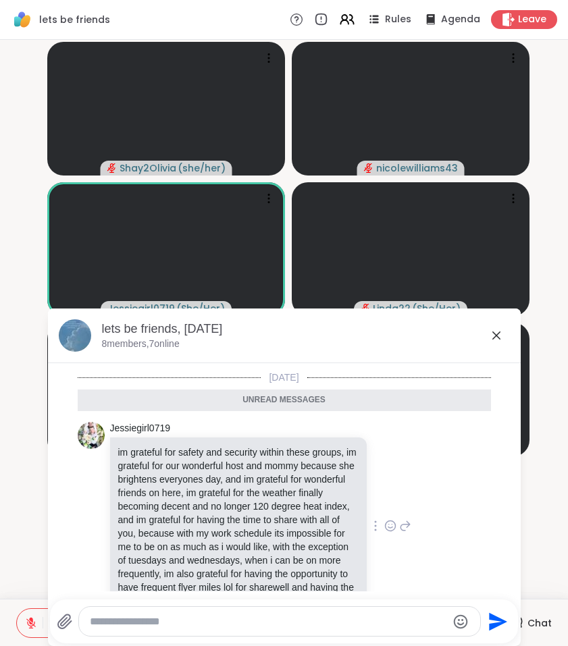
scroll to position [1289, 0]
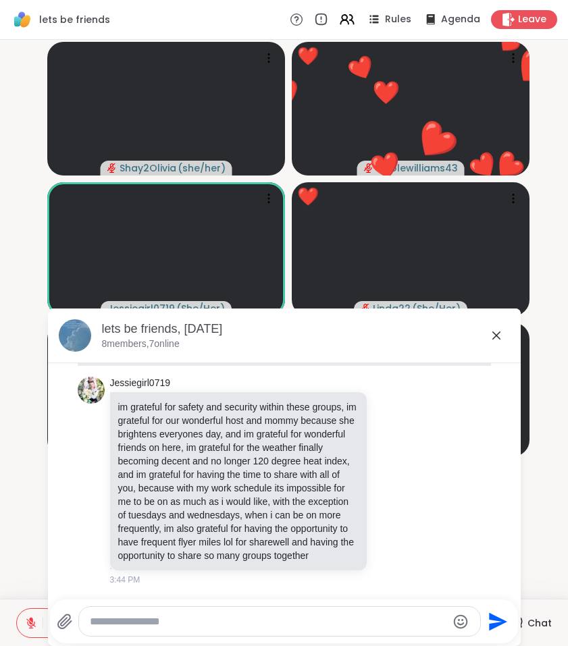
click at [493, 342] on icon at bounding box center [496, 335] width 16 height 16
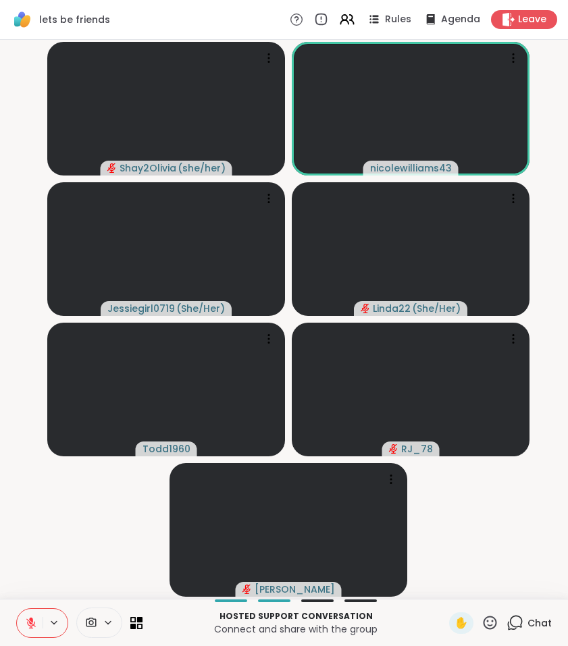
click at [27, 622] on icon at bounding box center [31, 623] width 12 height 12
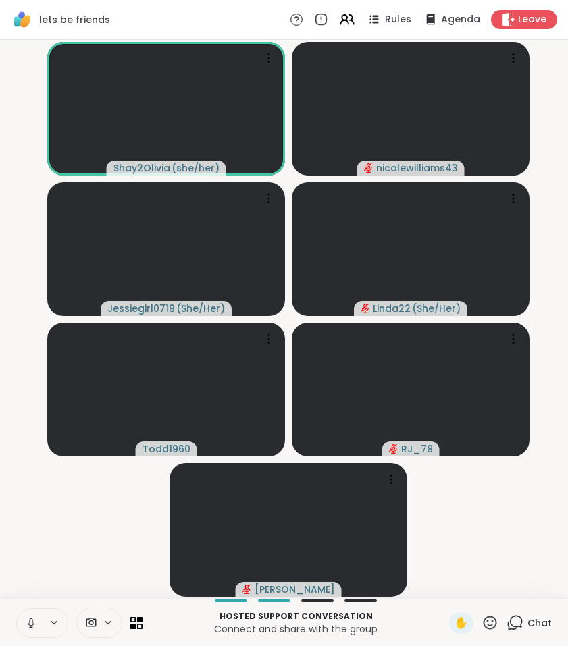
click at [32, 626] on icon at bounding box center [31, 623] width 12 height 12
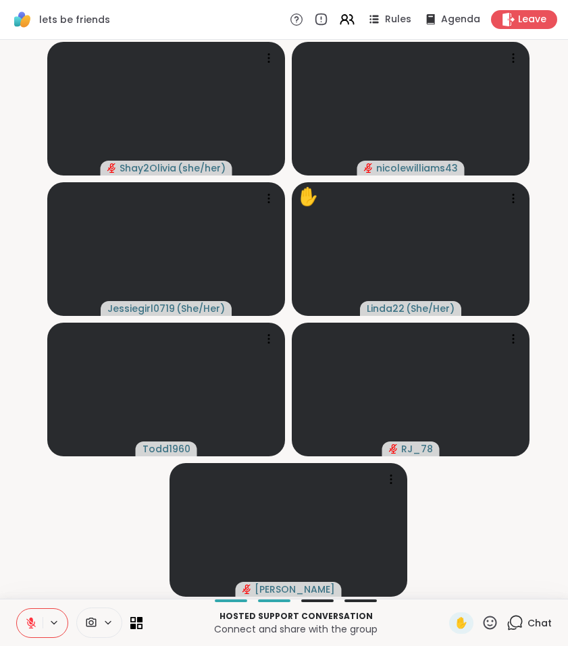
drag, startPoint x: 30, startPoint y: 617, endPoint x: 34, endPoint y: 626, distance: 10.3
click at [30, 617] on icon at bounding box center [31, 623] width 12 height 12
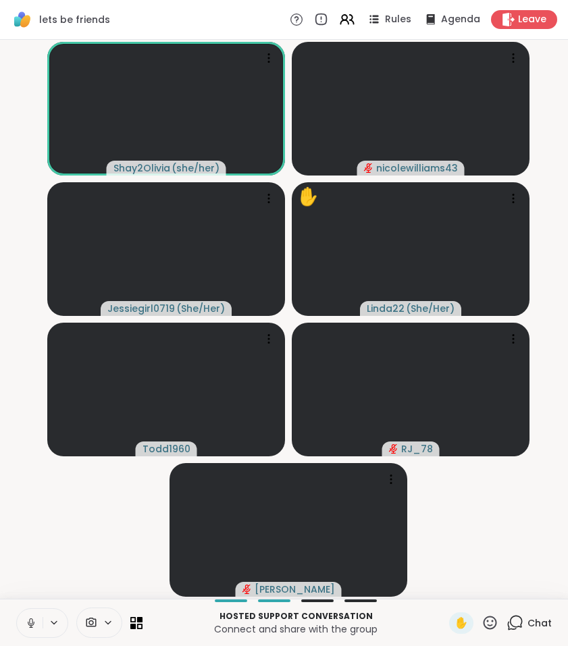
click at [32, 622] on icon at bounding box center [30, 621] width 3 height 6
click at [45, 564] on video-player-container "Shay2Olivia ( she/her ) nicolewilliams43 Jessiegirl0719 ( She/Her ) ✋ Linda22 (…" at bounding box center [283, 319] width 551 height 548
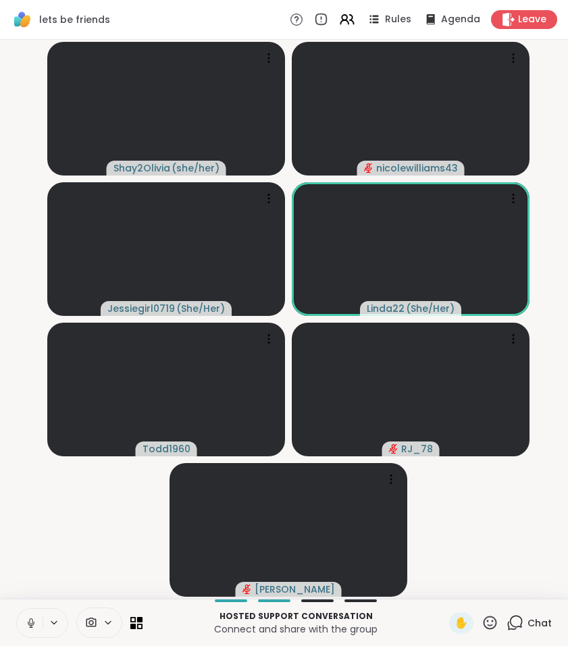
click at [34, 619] on icon at bounding box center [31, 623] width 12 height 12
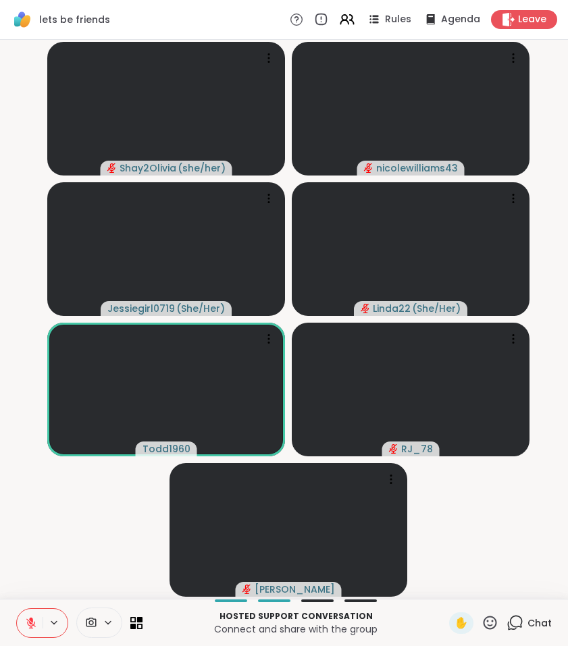
click at [30, 626] on icon at bounding box center [30, 622] width 9 height 9
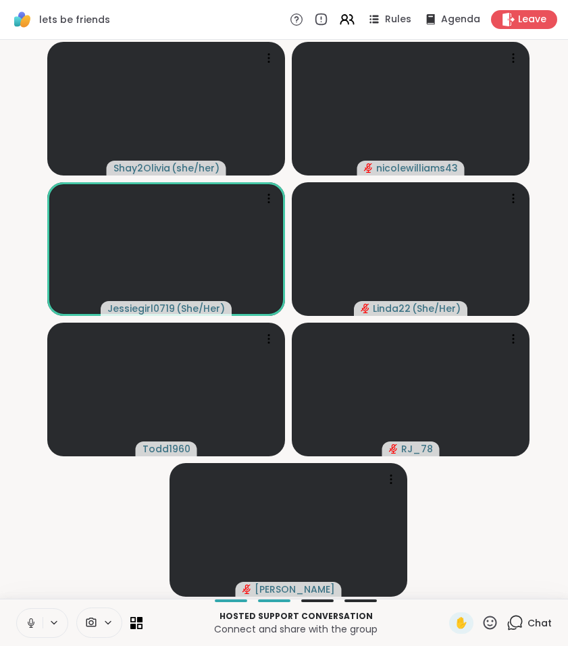
click at [31, 623] on icon at bounding box center [31, 623] width 12 height 12
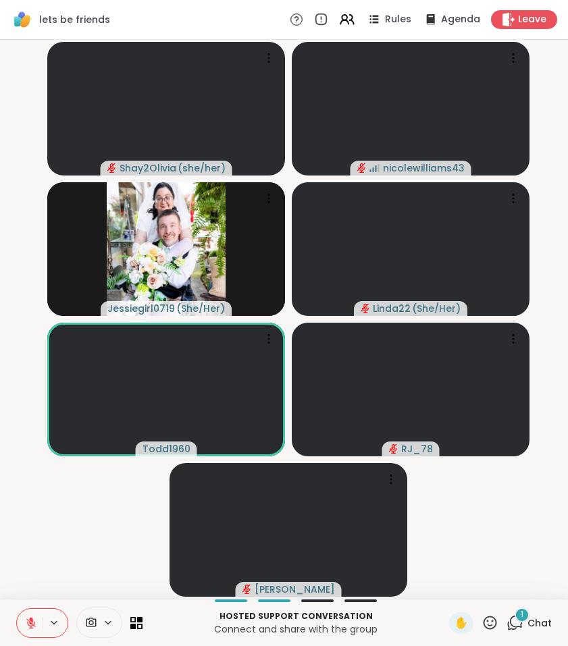
click at [29, 626] on icon at bounding box center [31, 623] width 12 height 12
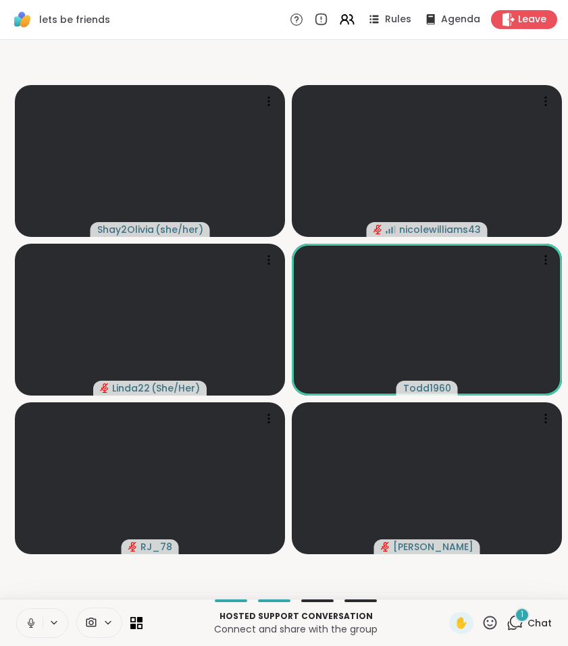
click at [523, 628] on icon at bounding box center [514, 622] width 17 height 17
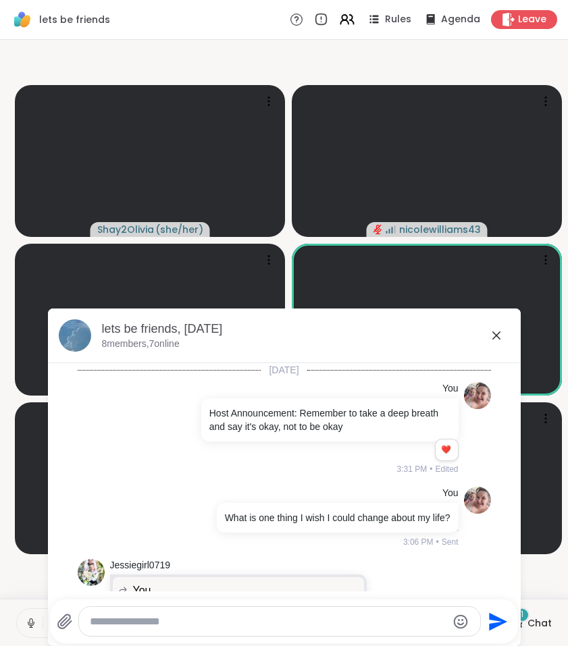
scroll to position [1671, 0]
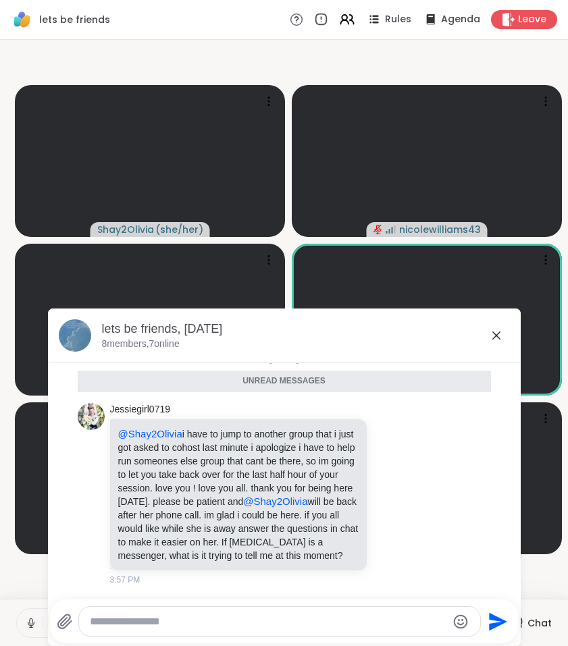
click at [498, 335] on icon at bounding box center [496, 335] width 16 height 16
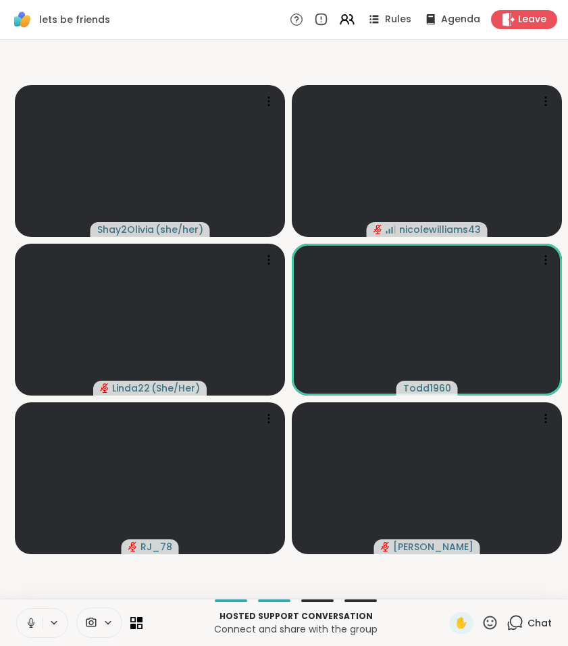
click at [35, 618] on icon at bounding box center [31, 623] width 12 height 12
click at [36, 618] on icon at bounding box center [31, 623] width 12 height 12
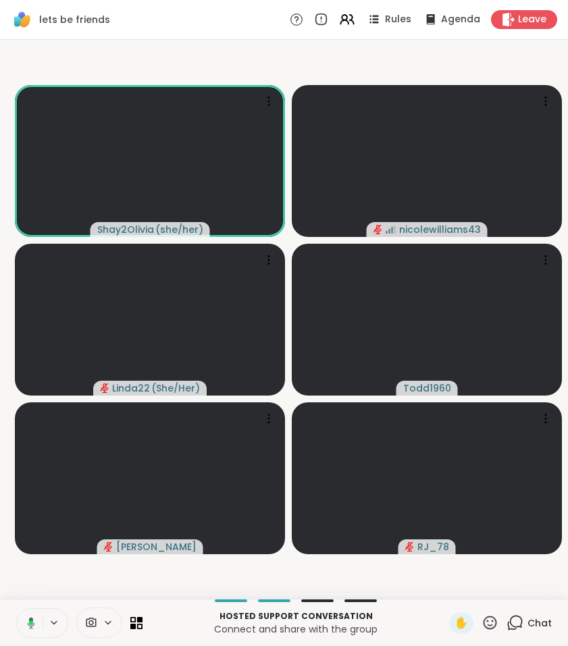
click at [181, 570] on video-player-container "Shay2Olivia ( she/her ) nicolewilliams43 Linda22 ( She/Her ) Todd1960 Sandra_D …" at bounding box center [283, 319] width 551 height 548
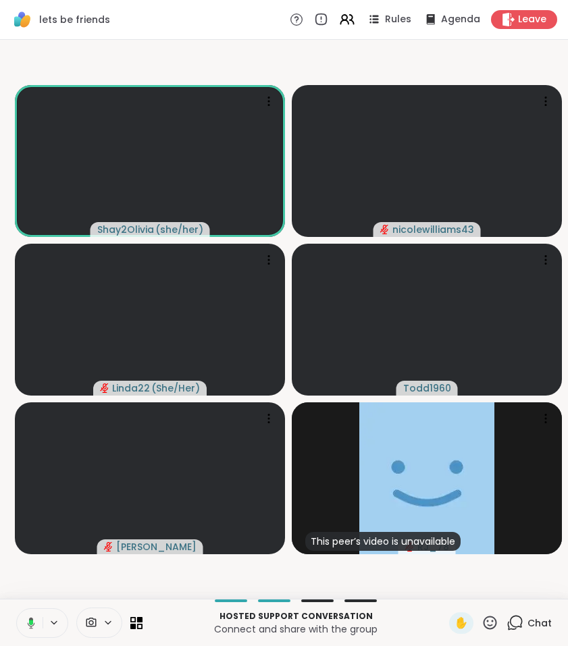
click at [518, 628] on icon at bounding box center [514, 622] width 17 height 17
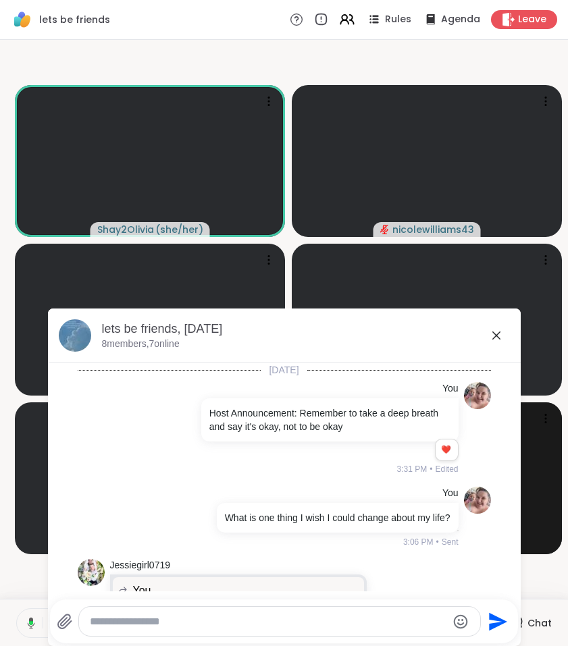
scroll to position [1625, 0]
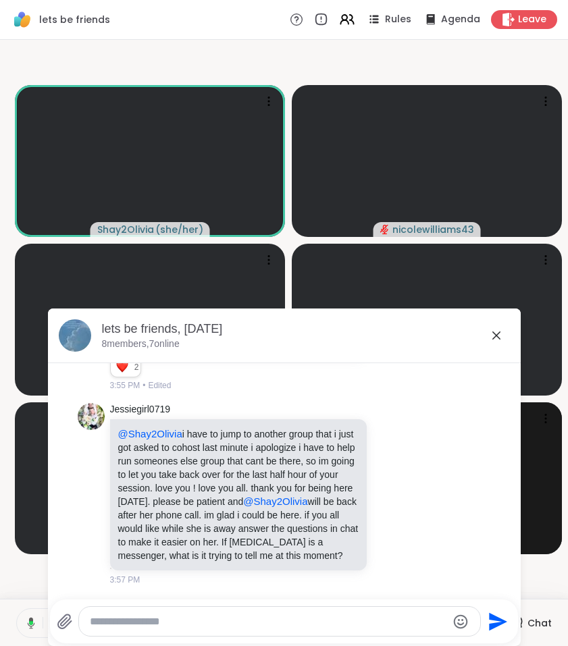
click at [327, 622] on textarea "Type your message" at bounding box center [268, 622] width 357 height 14
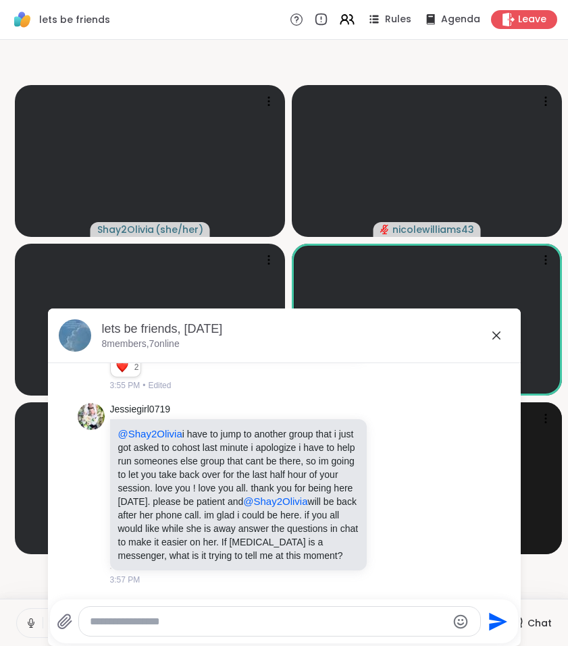
paste textarea "**********"
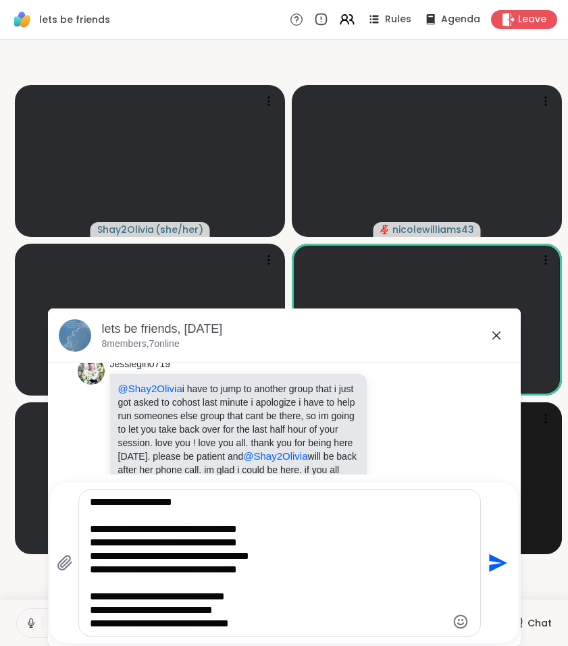
type textarea "**********"
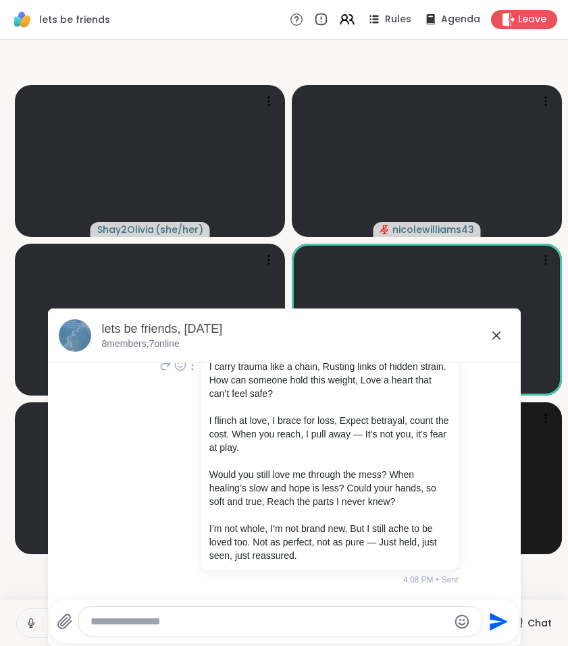
scroll to position [2089, 0]
click at [495, 334] on icon at bounding box center [496, 335] width 16 height 16
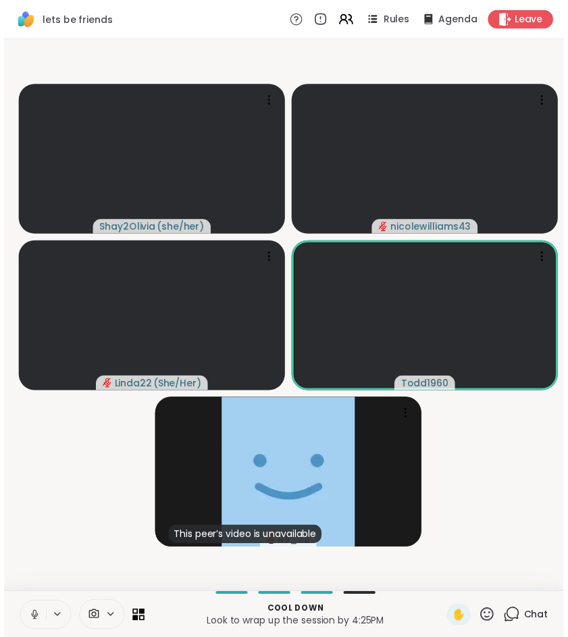
scroll to position [0, 0]
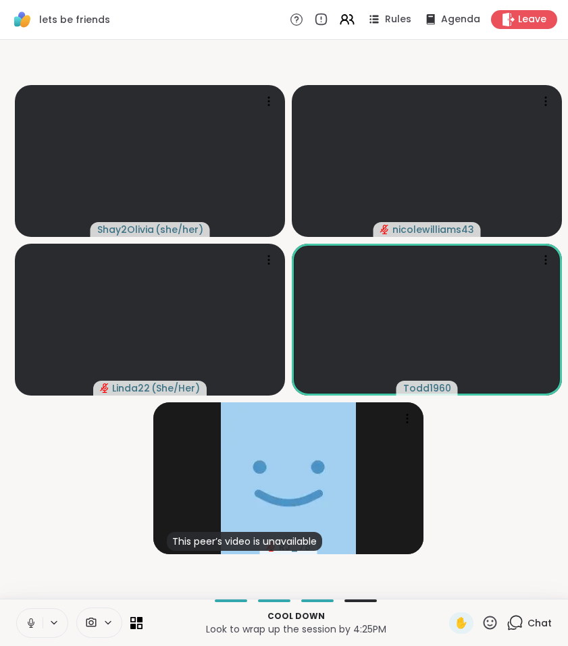
click at [169, 571] on video-player-container "Shay2Olivia ( she/her ) nicolewilliams43 Linda22 ( She/Her ) Todd1960 This peer…" at bounding box center [283, 319] width 551 height 548
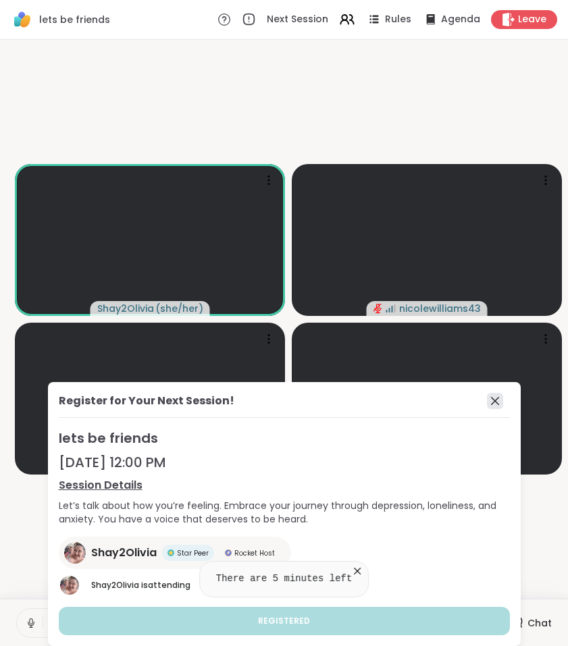
click at [495, 408] on icon at bounding box center [495, 401] width 16 height 16
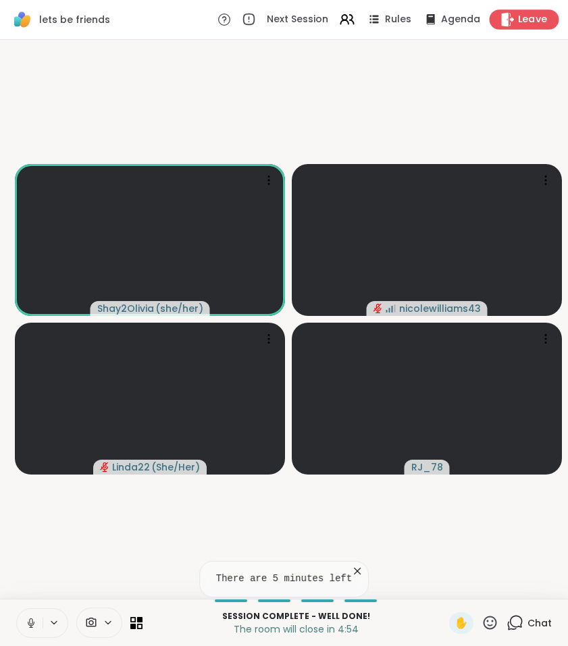
click at [514, 18] on icon at bounding box center [507, 19] width 14 height 14
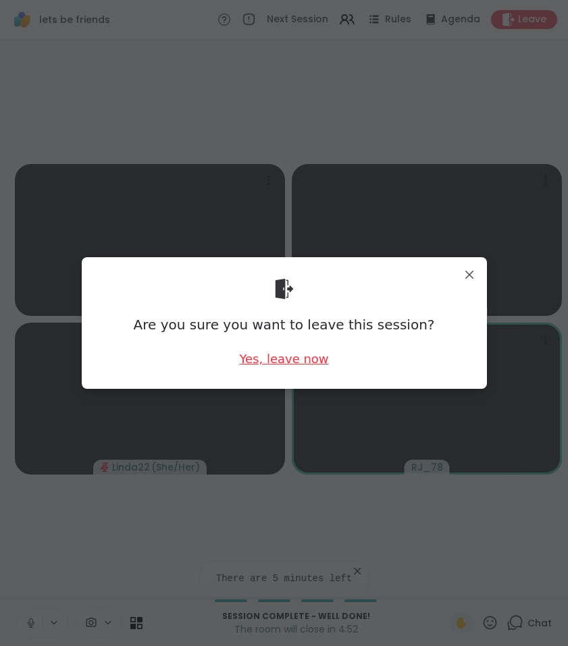
click at [308, 353] on div "Yes, leave now" at bounding box center [283, 358] width 89 height 17
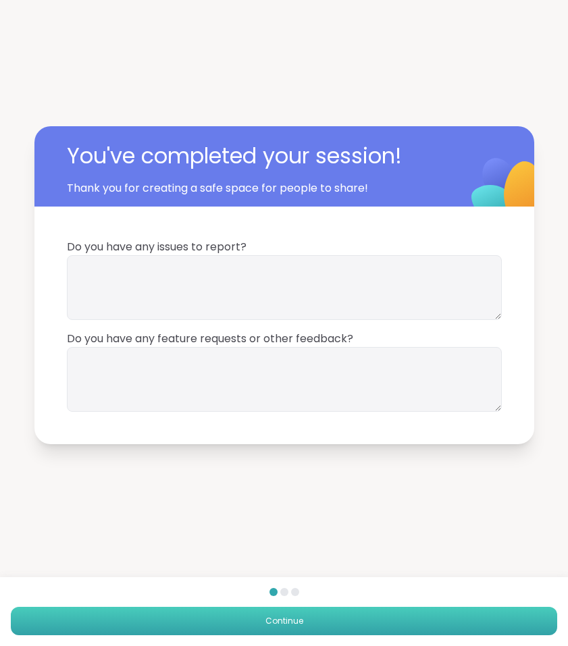
click at [298, 612] on button "Continue" at bounding box center [284, 621] width 546 height 28
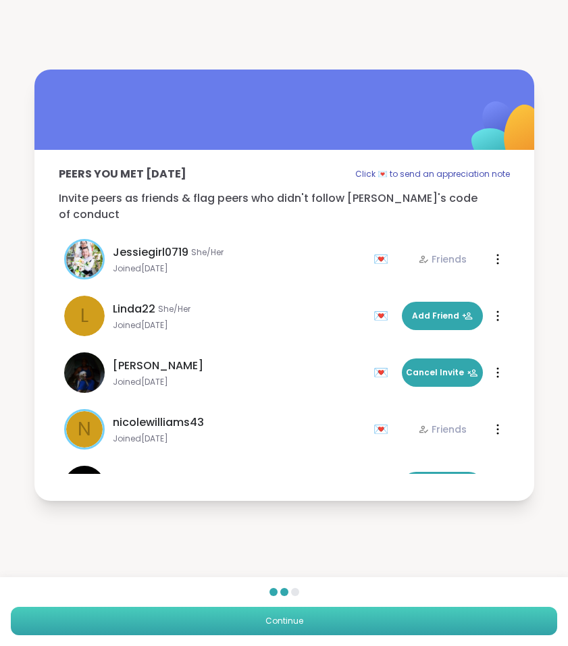
click at [298, 612] on button "Continue" at bounding box center [284, 621] width 546 height 28
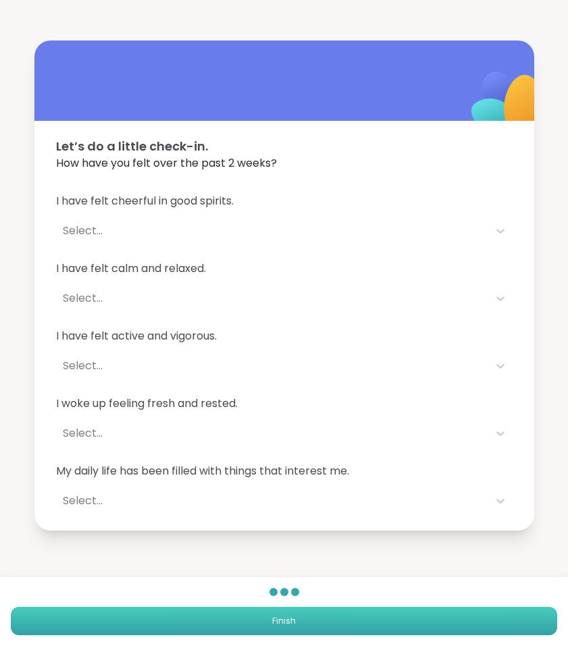
click at [299, 623] on button "Finish" at bounding box center [284, 621] width 546 height 28
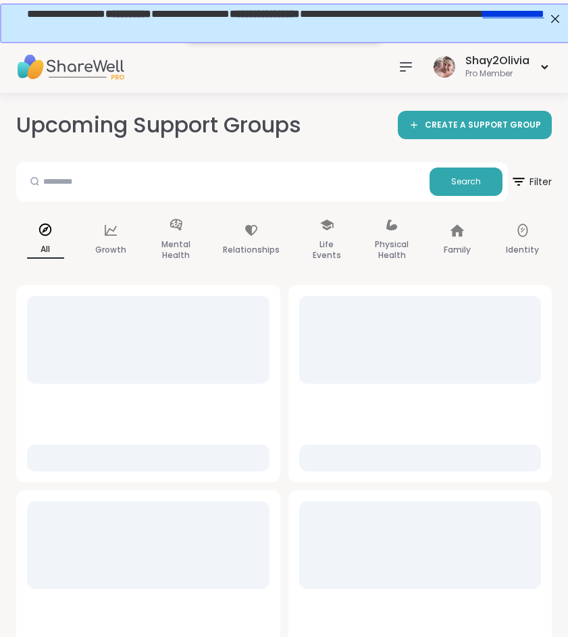
click at [410, 80] on div "Shay2Olivia Pro Member" at bounding box center [471, 67] width 159 height 32
click at [410, 68] on icon at bounding box center [406, 67] width 16 height 16
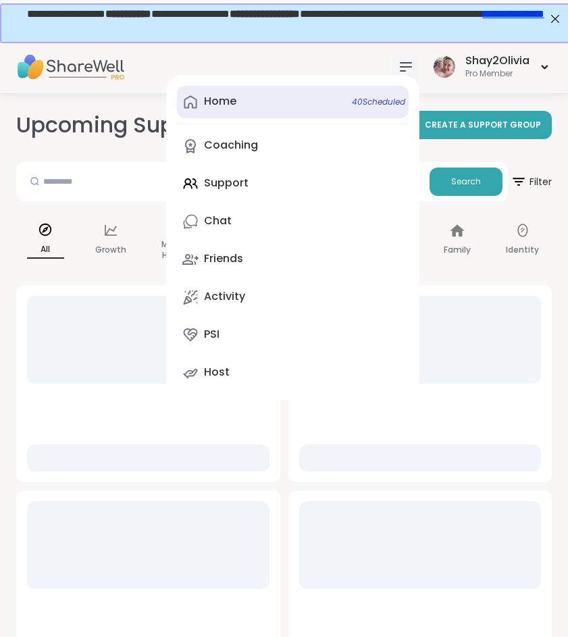
click at [241, 106] on link "Home 40 Scheduled" at bounding box center [293, 102] width 232 height 32
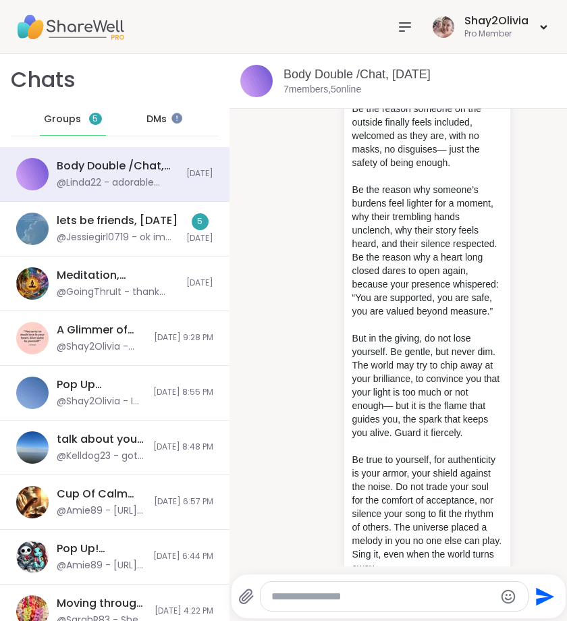
click at [129, 229] on div "lets be friends, Sep 10 @Jessiegirl0719 - ok im helping her cohost we will get …" at bounding box center [118, 228] width 122 height 31
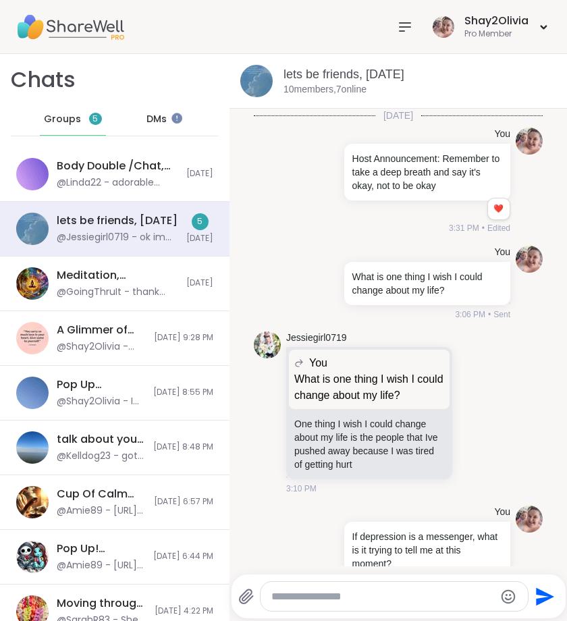
click at [129, 229] on div "lets be friends, Sep 10 @Jessiegirl0719 - ok im helping her cohost we will get …" at bounding box center [118, 228] width 122 height 31
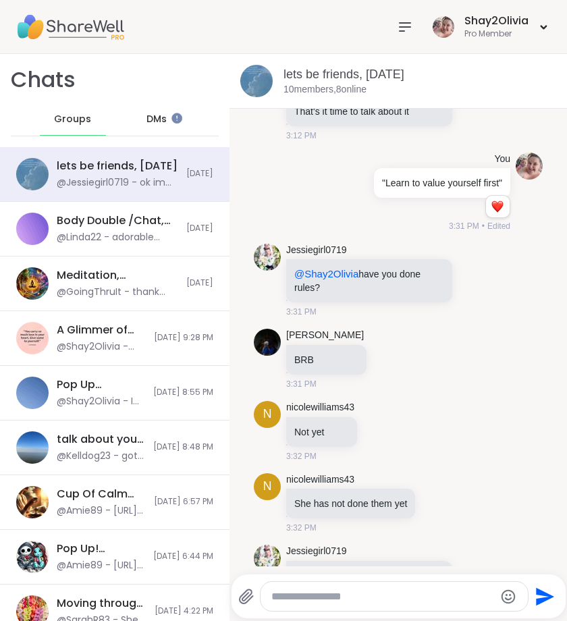
scroll to position [670, 0]
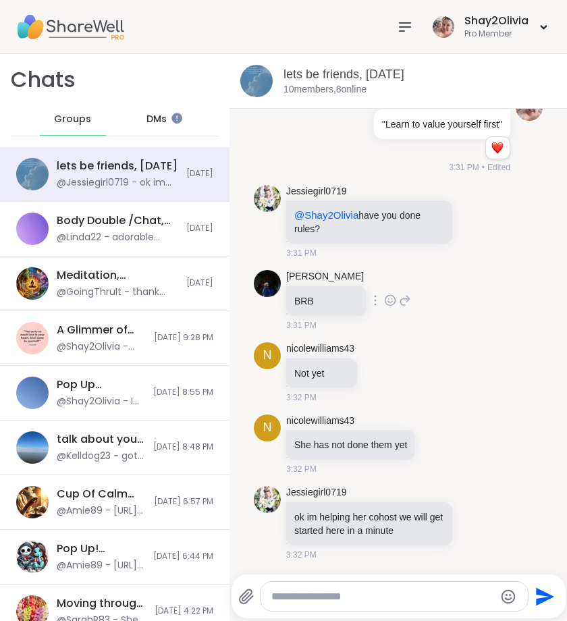
click at [457, 325] on div "Sandra_D BRB 3:31 PM" at bounding box center [398, 301] width 289 height 72
click at [366, 217] on p "@Shay2Olivia have you done rules?" at bounding box center [369, 222] width 150 height 27
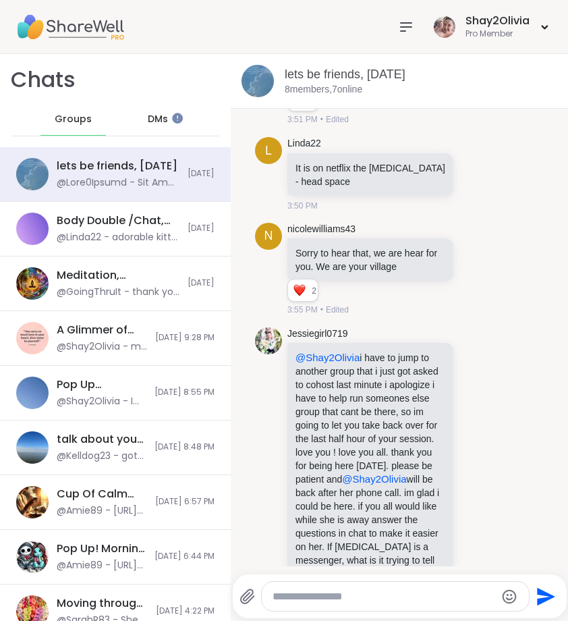
scroll to position [2039, 0]
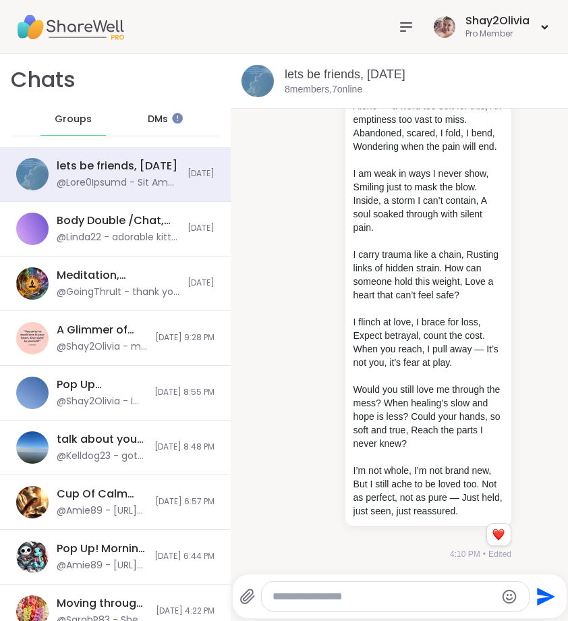
click at [281, 603] on textarea "Type your message" at bounding box center [384, 597] width 223 height 14
click at [375, 597] on textarea "**********" at bounding box center [384, 597] width 223 height 14
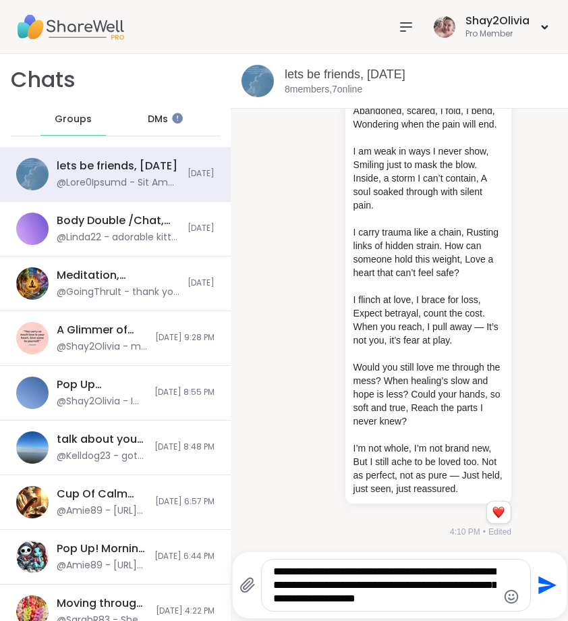
scroll to position [0, 0]
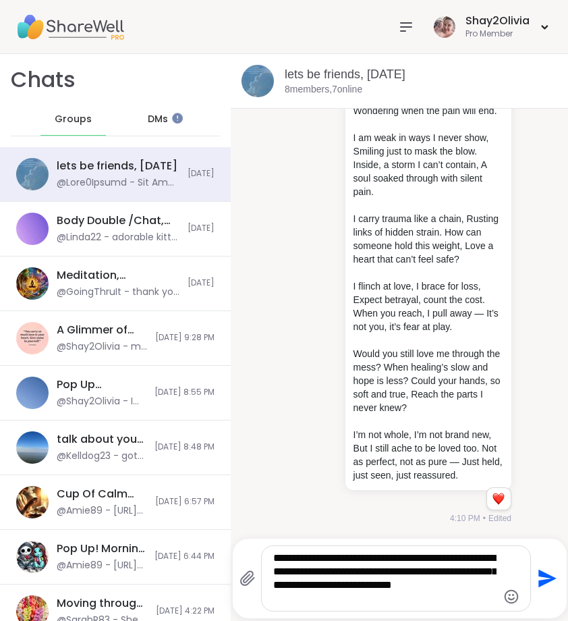
type textarea "**********"
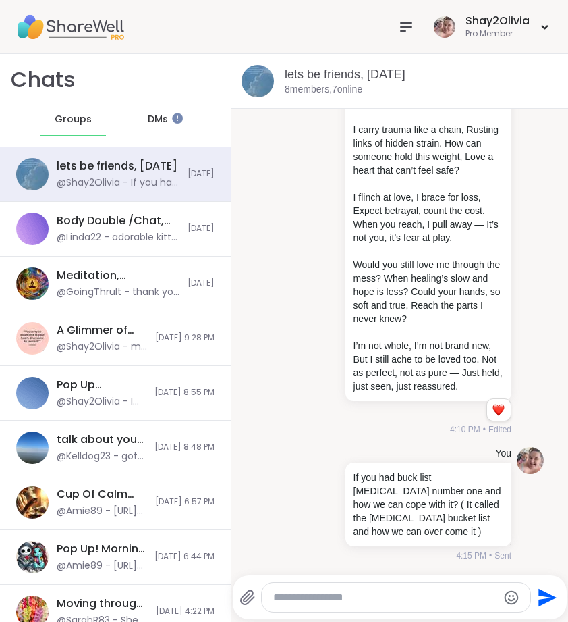
scroll to position [2397, 0]
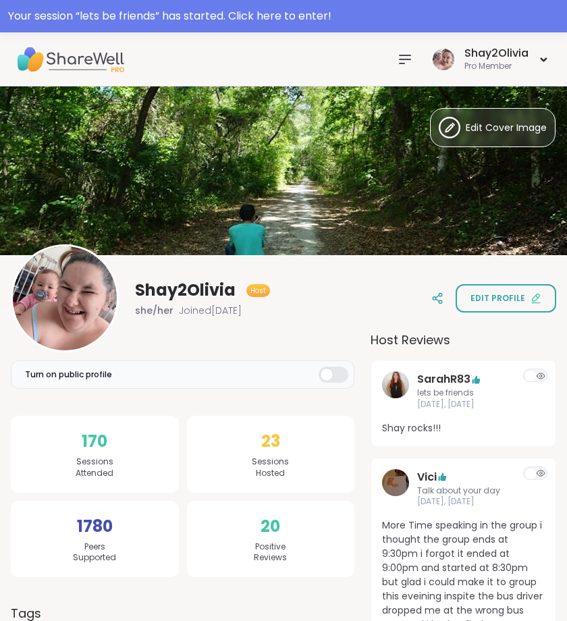
click at [406, 61] on icon at bounding box center [405, 59] width 16 height 16
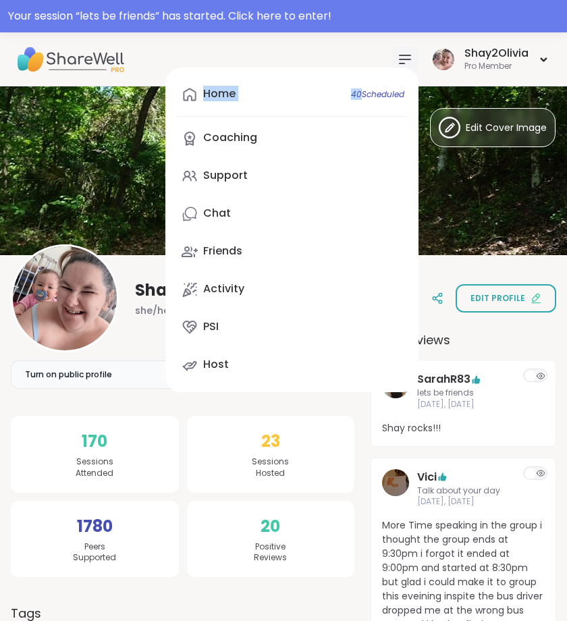
click at [406, 61] on icon at bounding box center [405, 59] width 16 height 16
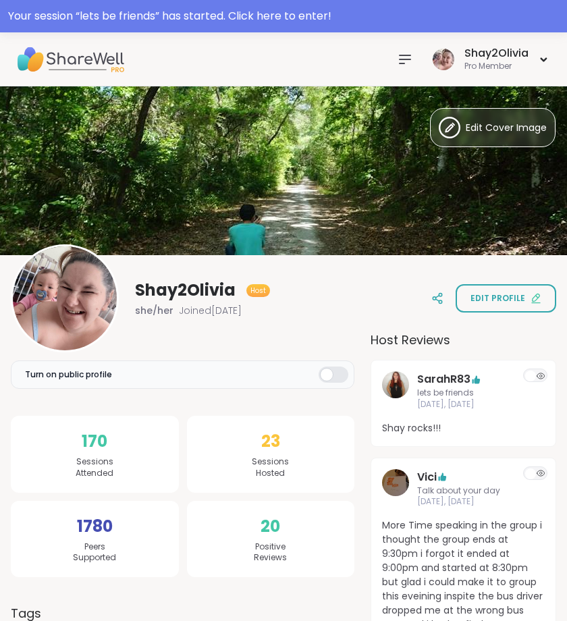
click at [406, 61] on icon at bounding box center [405, 59] width 16 height 16
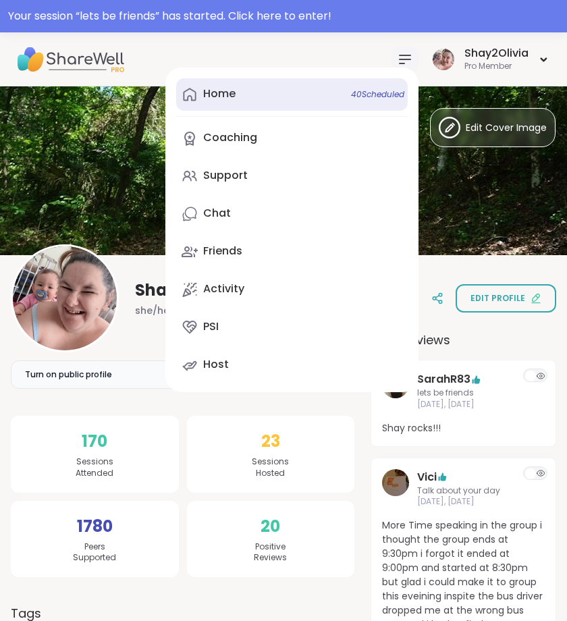
click at [252, 95] on link "Home 40 Scheduled" at bounding box center [292, 94] width 232 height 32
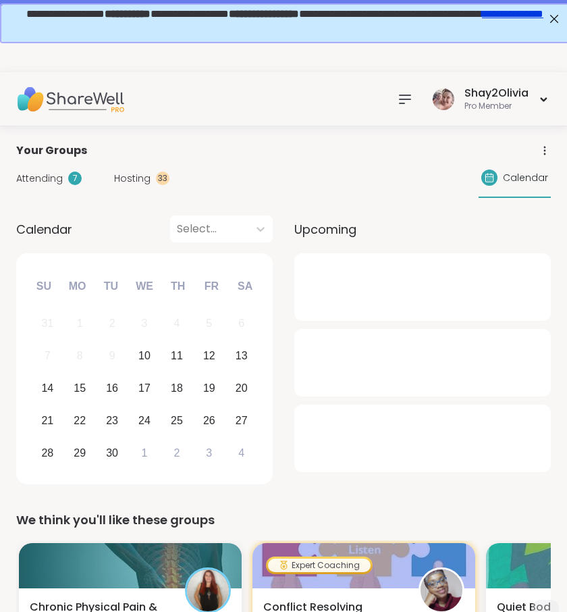
click at [408, 86] on div at bounding box center [405, 99] width 27 height 27
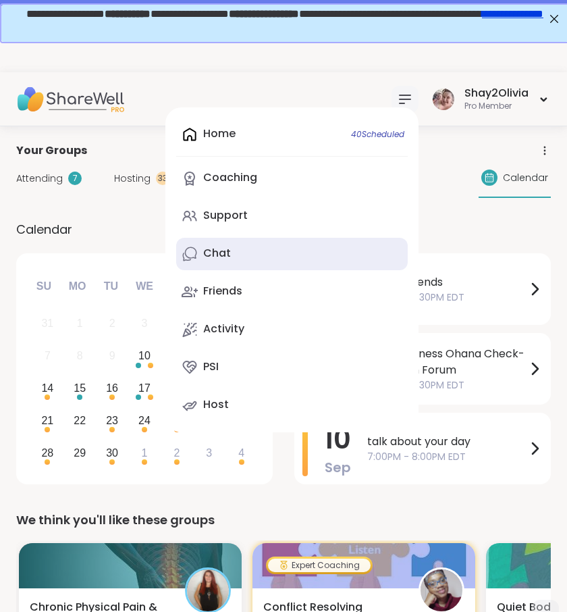
click at [250, 263] on link "Chat" at bounding box center [292, 254] width 232 height 32
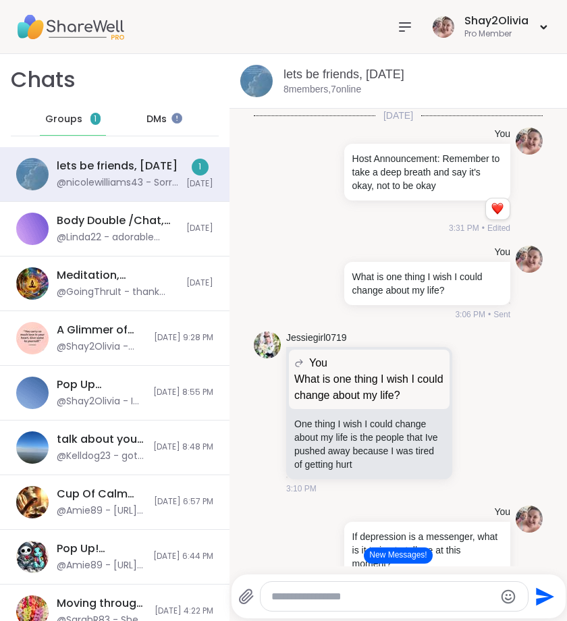
click at [389, 556] on button "New Messages!" at bounding box center [398, 555] width 68 height 16
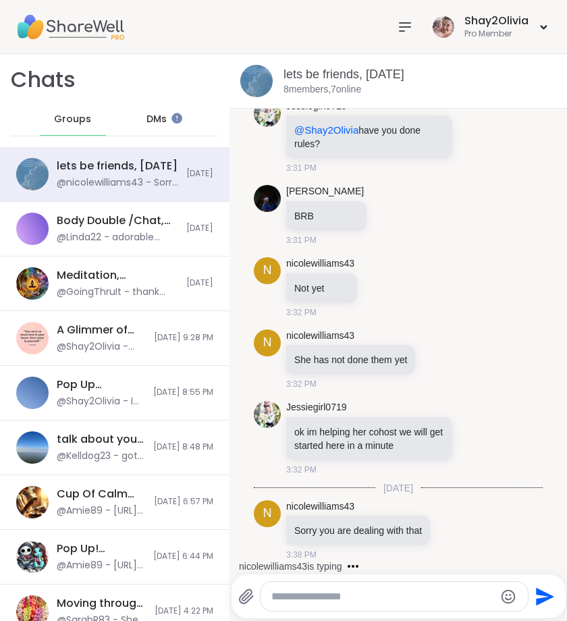
click at [159, 121] on span "DMs" at bounding box center [156, 120] width 20 height 14
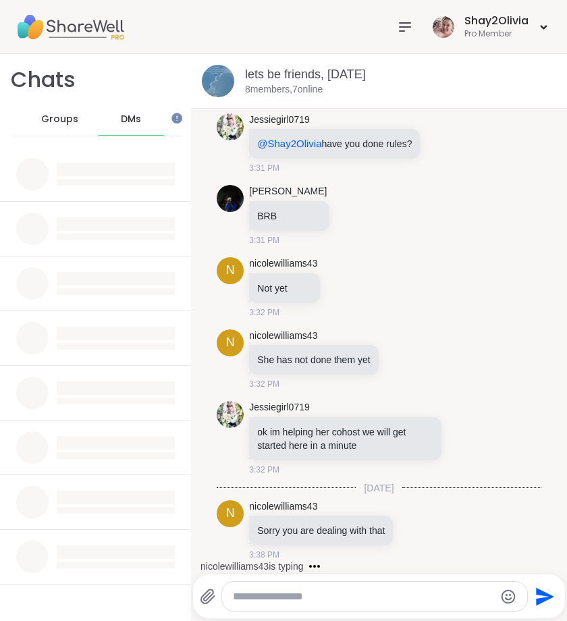
scroll to position [741, 0]
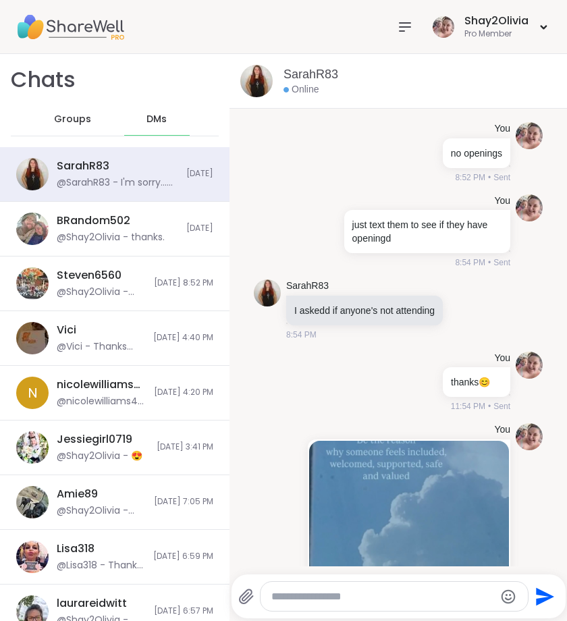
scroll to position [11261, 0]
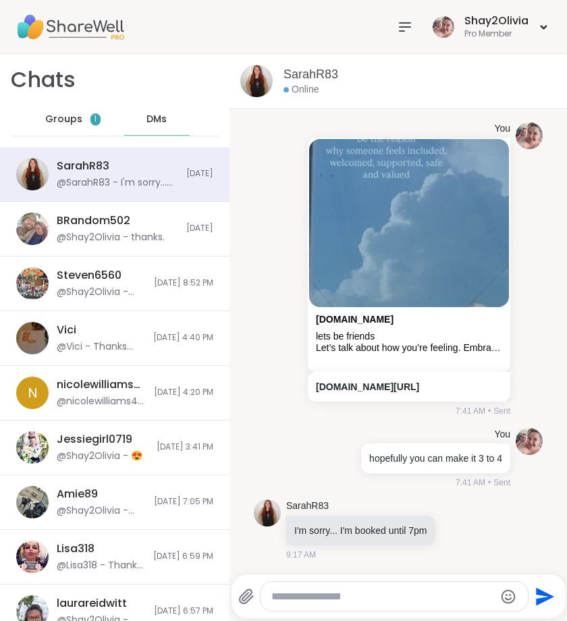
click at [71, 121] on span "Groups" at bounding box center [63, 120] width 37 height 14
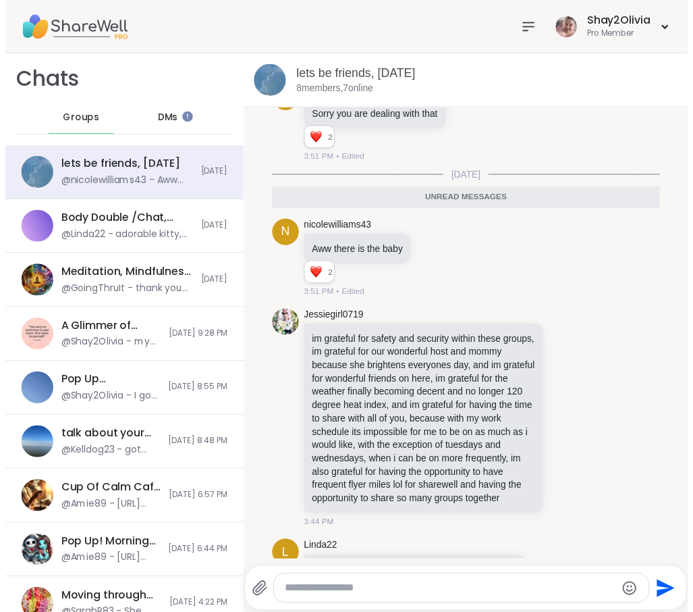
scroll to position [1468, 0]
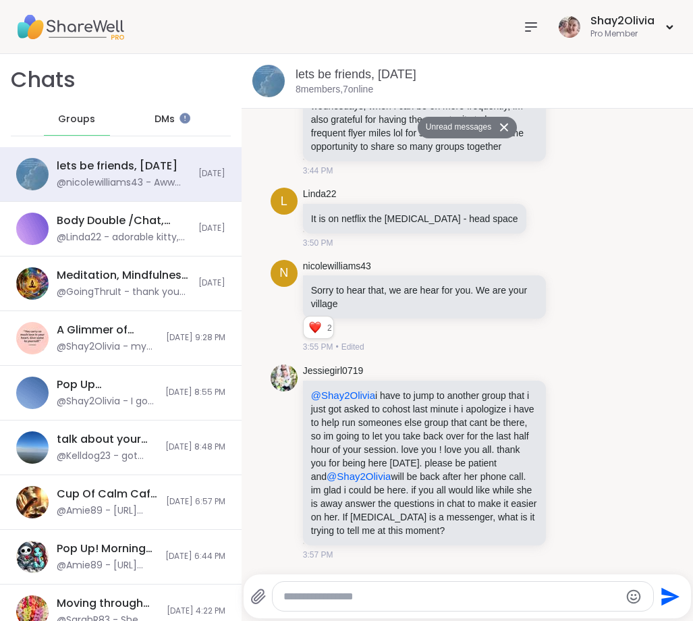
click at [535, 32] on icon at bounding box center [531, 27] width 16 height 16
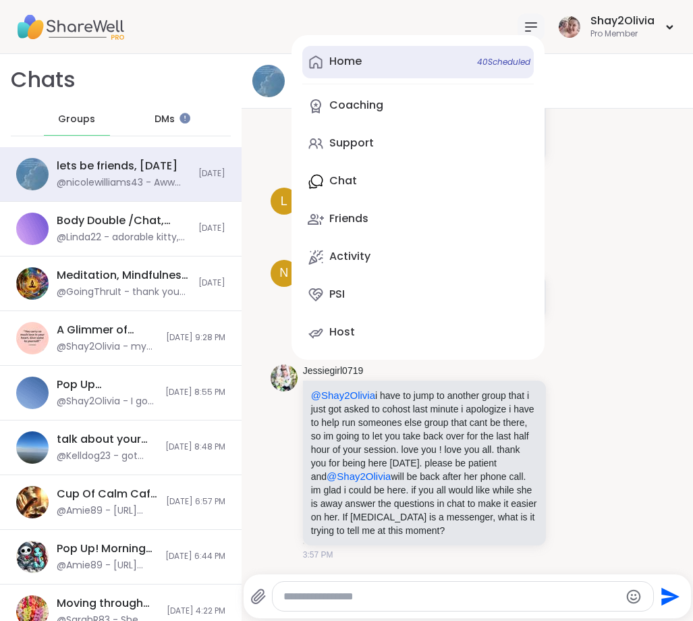
click at [369, 61] on link "Home 40 Scheduled" at bounding box center [418, 62] width 232 height 32
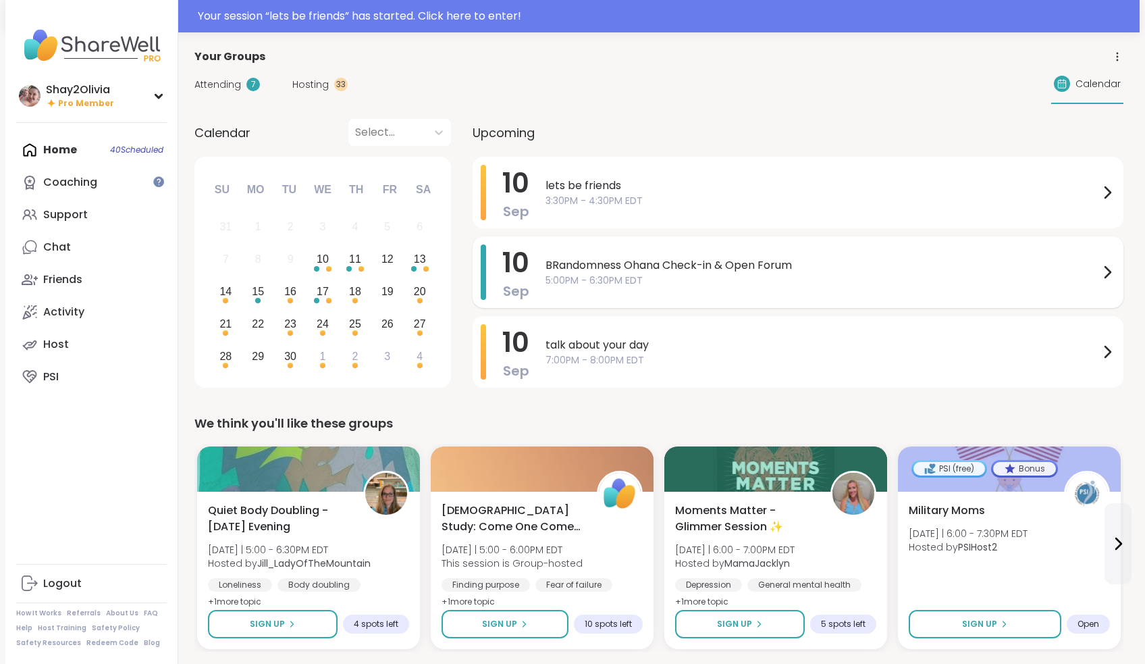
click at [549, 275] on span "5:00PM - 6:30PM EDT" at bounding box center [822, 280] width 554 height 14
